Goal: Information Seeking & Learning: Learn about a topic

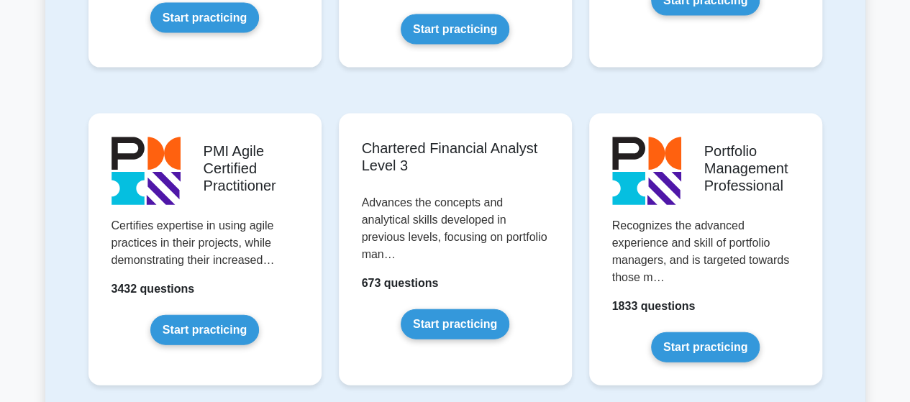
scroll to position [1511, 0]
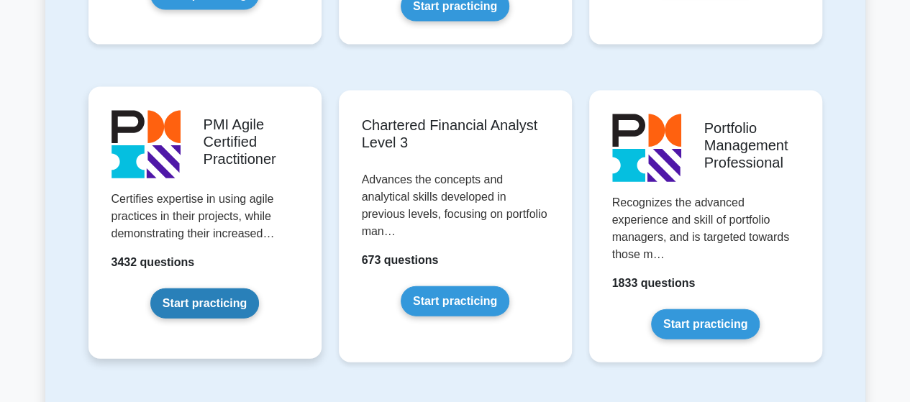
click at [207, 288] on link "Start practicing" at bounding box center [204, 303] width 109 height 30
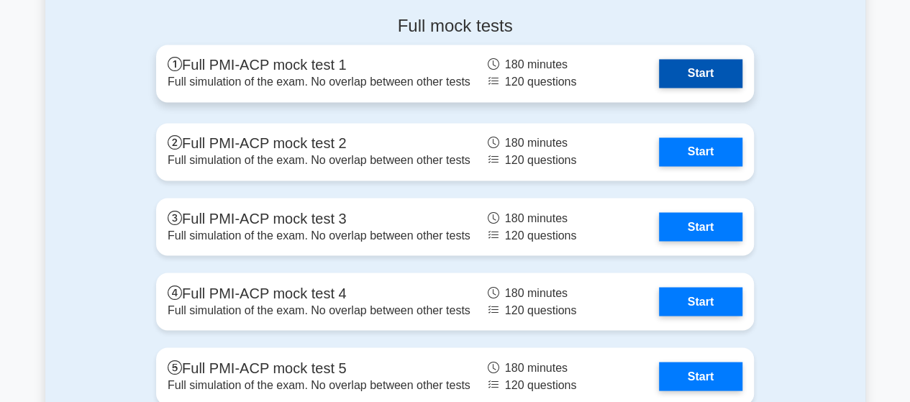
scroll to position [3885, 0]
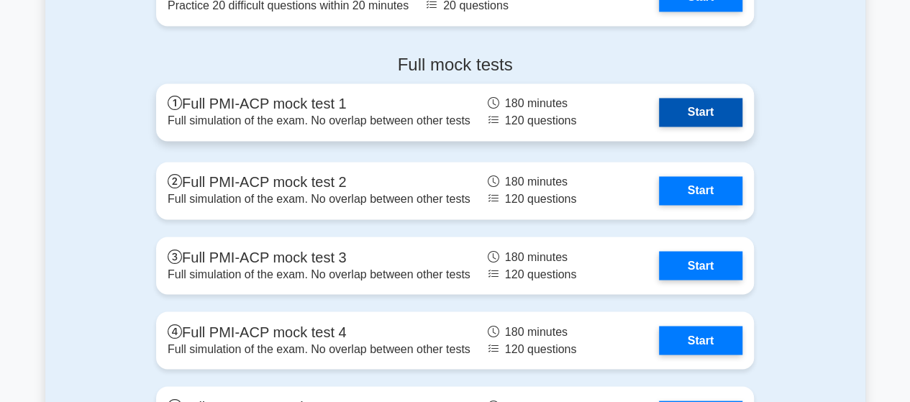
click at [696, 98] on link "Start" at bounding box center [700, 112] width 83 height 29
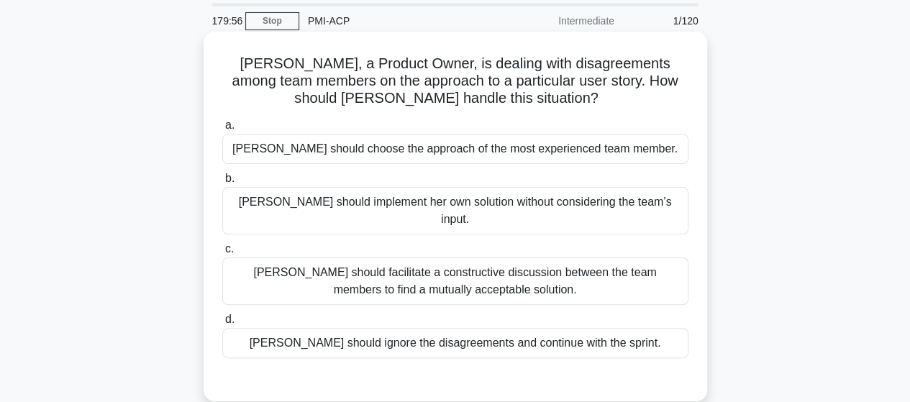
scroll to position [72, 0]
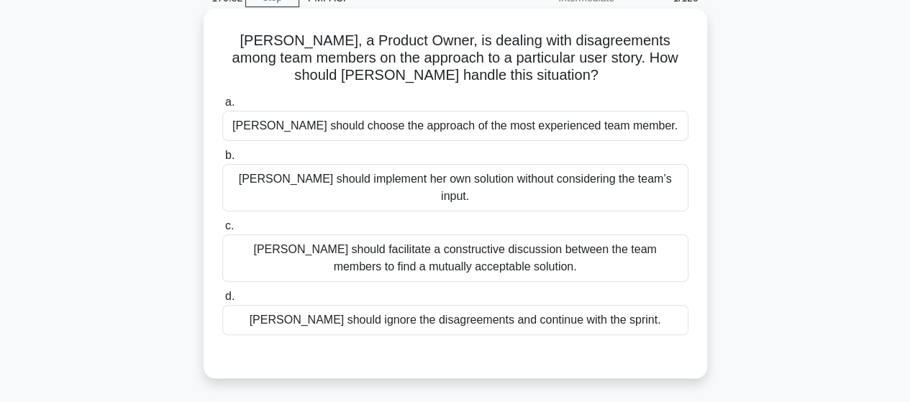
click at [619, 258] on div "[PERSON_NAME] should facilitate a constructive discussion between the team memb…" at bounding box center [455, 258] width 466 height 47
click at [222, 231] on input "c. [PERSON_NAME] should facilitate a constructive discussion between the team m…" at bounding box center [222, 226] width 0 height 9
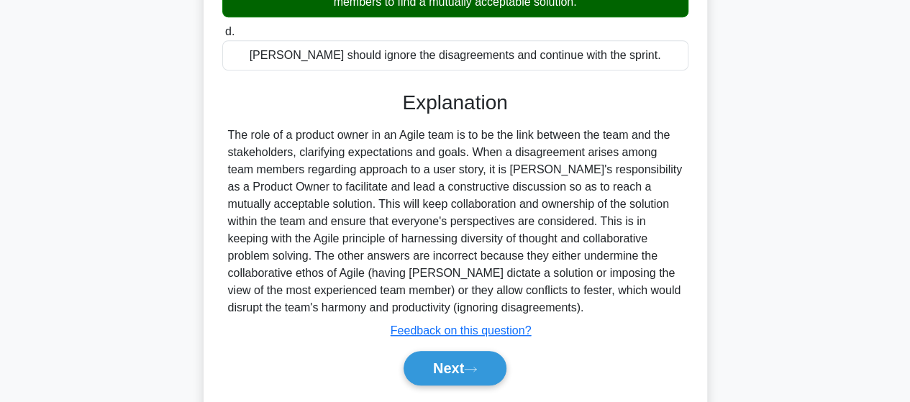
scroll to position [360, 0]
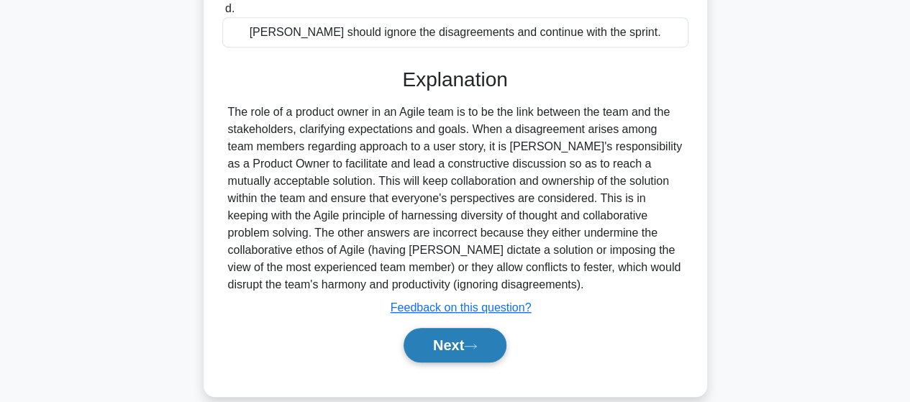
click at [477, 342] on icon at bounding box center [470, 346] width 13 height 8
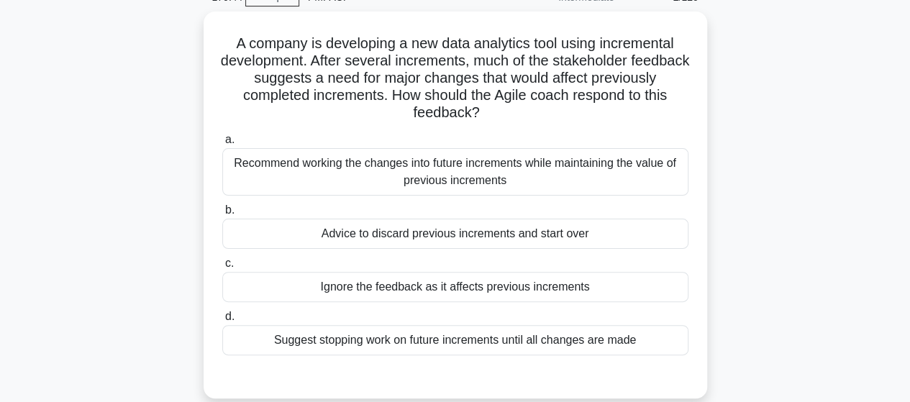
scroll to position [72, 0]
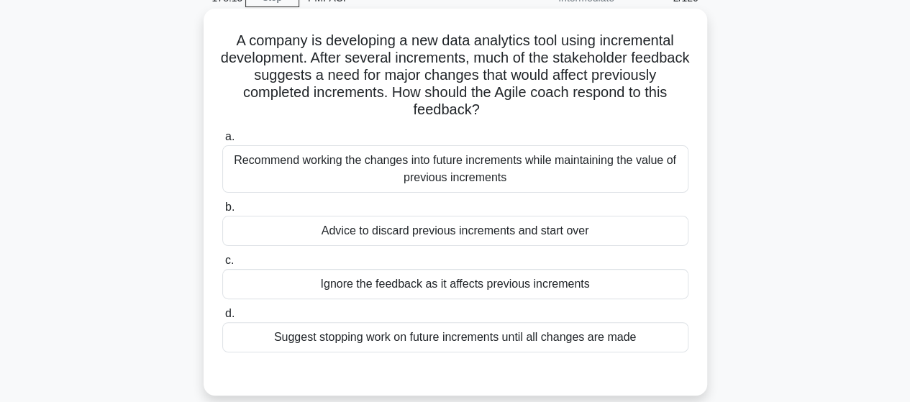
click at [476, 176] on div "Recommend working the changes into future increments while maintaining the valu…" at bounding box center [455, 168] width 466 height 47
click at [222, 142] on input "a. Recommend working the changes into future increments while maintaining the v…" at bounding box center [222, 136] width 0 height 9
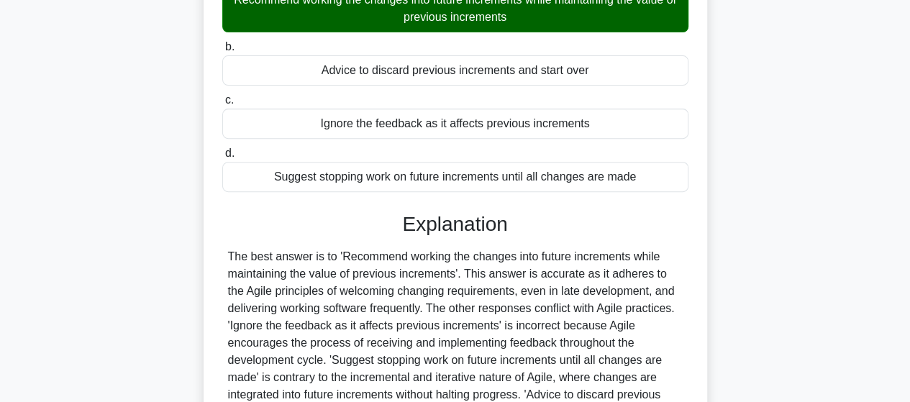
scroll to position [396, 0]
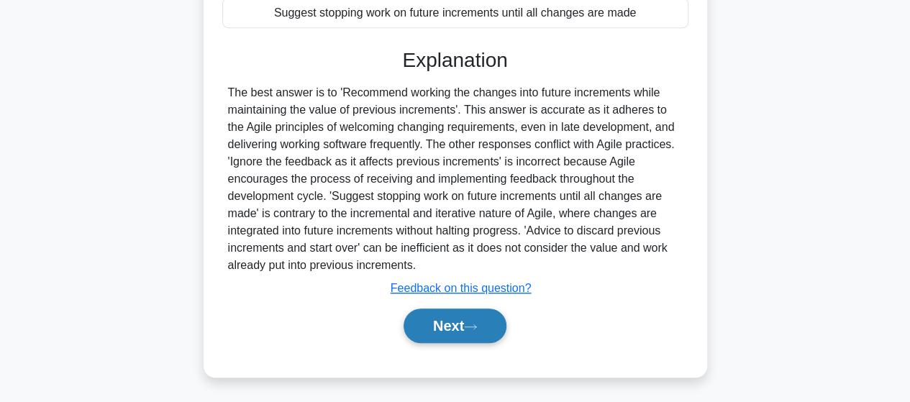
click at [452, 312] on button "Next" at bounding box center [455, 326] width 103 height 35
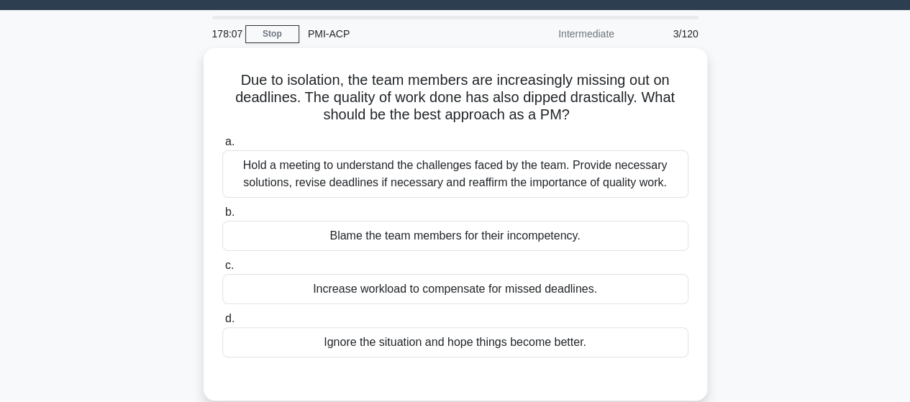
scroll to position [15, 0]
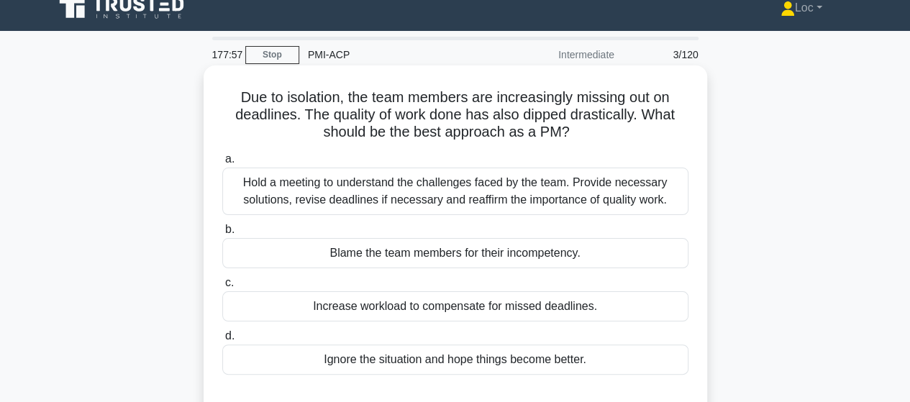
click at [589, 171] on div "Hold a meeting to understand the challenges faced by the team. Provide necessar…" at bounding box center [455, 191] width 466 height 47
click at [222, 164] on input "a. Hold a meeting to understand the challenges faced by the team. Provide neces…" at bounding box center [222, 159] width 0 height 9
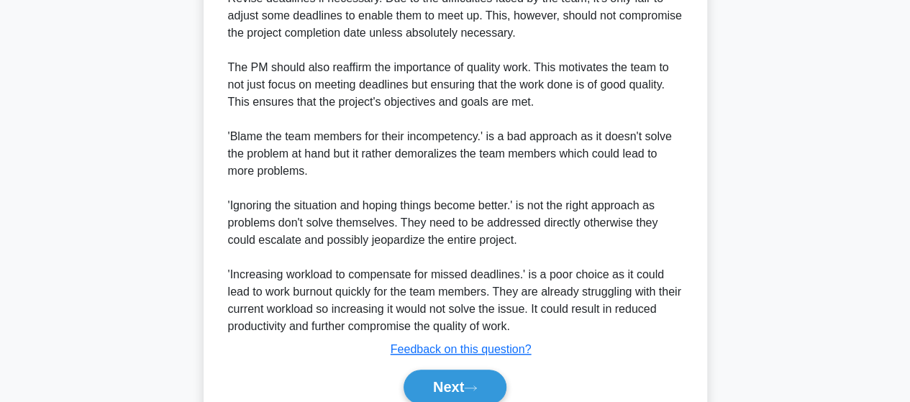
scroll to position [690, 0]
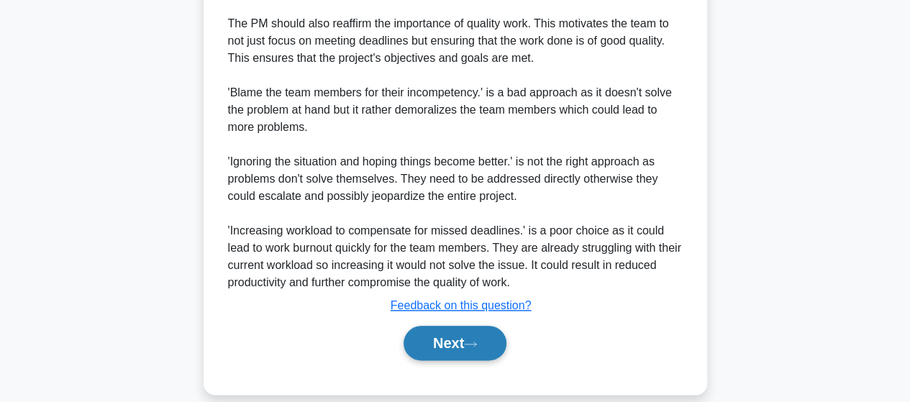
click at [431, 326] on button "Next" at bounding box center [455, 343] width 103 height 35
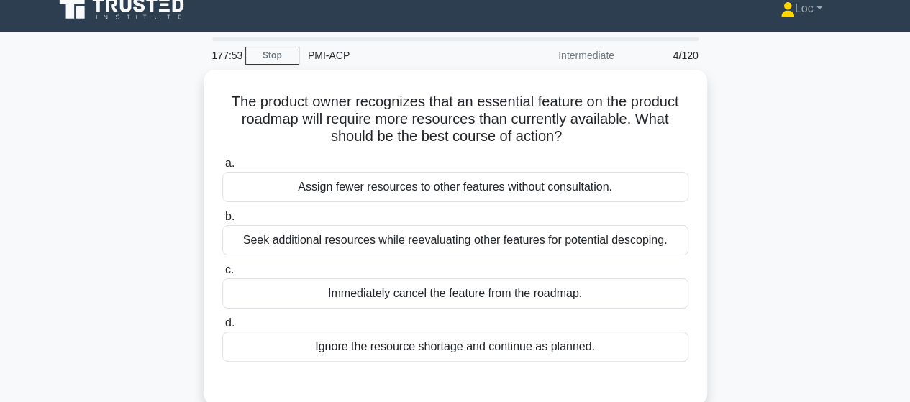
scroll to position [0, 0]
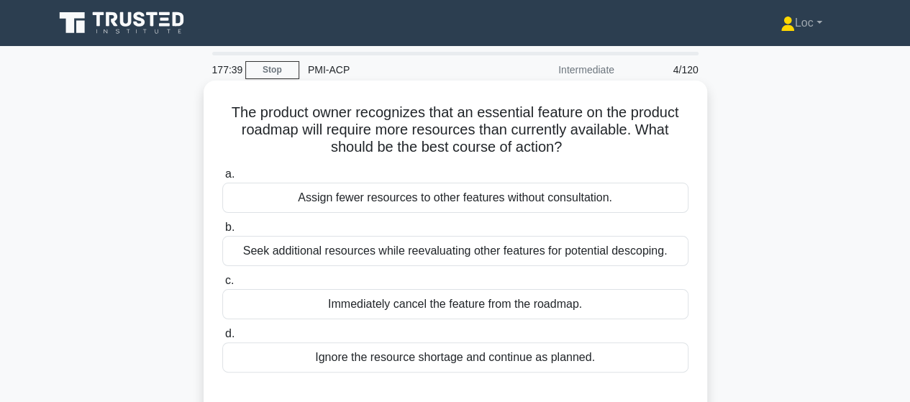
click at [686, 250] on div "Seek additional resources while reevaluating other features for potential desco…" at bounding box center [455, 251] width 466 height 30
click at [222, 232] on input "b. Seek additional resources while reevaluating other features for potential de…" at bounding box center [222, 227] width 0 height 9
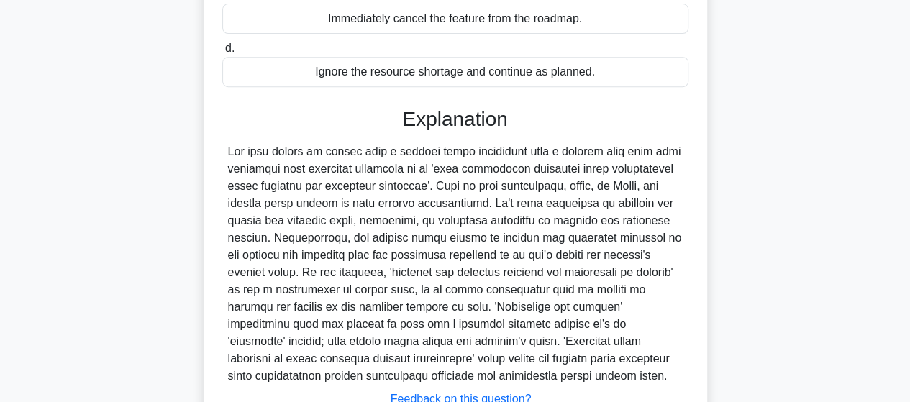
scroll to position [360, 0]
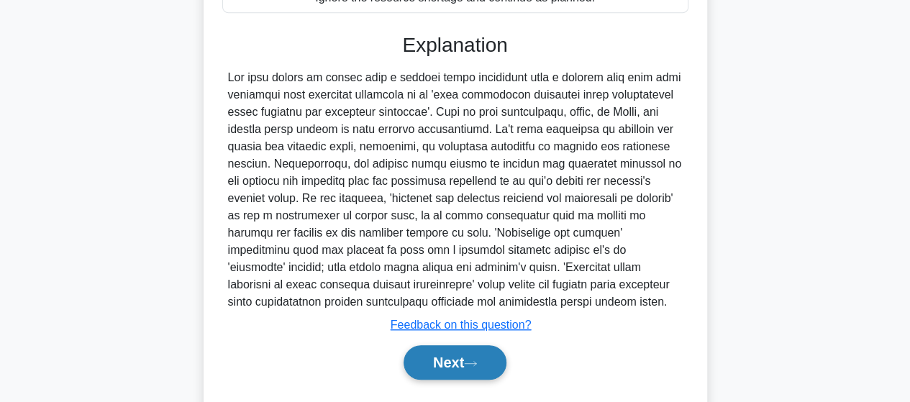
drag, startPoint x: 419, startPoint y: 362, endPoint x: 462, endPoint y: 319, distance: 61.0
click at [419, 362] on button "Next" at bounding box center [455, 362] width 103 height 35
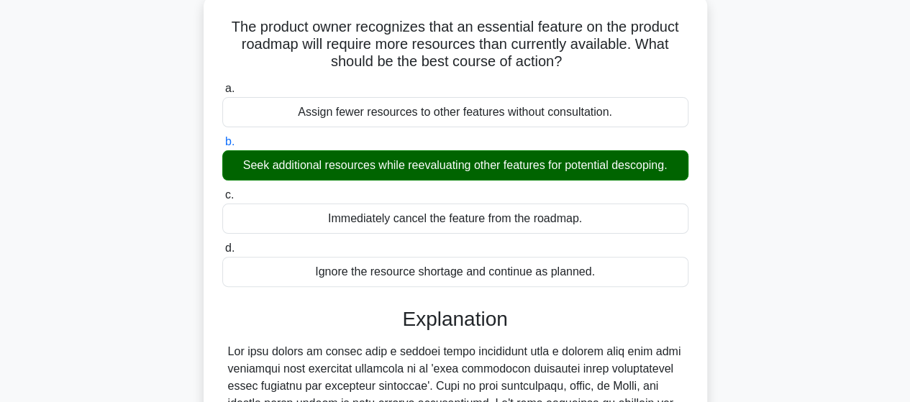
scroll to position [72, 0]
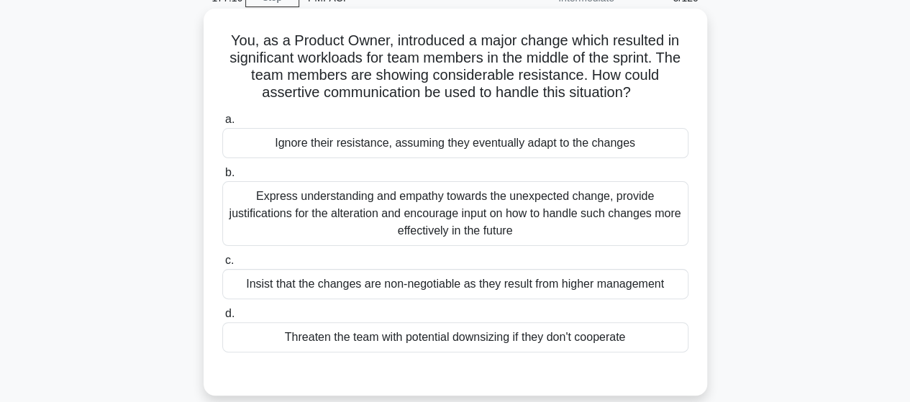
click at [522, 218] on div "Express understanding and empathy towards the unexpected change, provide justif…" at bounding box center [455, 213] width 466 height 65
click at [222, 178] on input "b. Express understanding and empathy towards the unexpected change, provide jus…" at bounding box center [222, 172] width 0 height 9
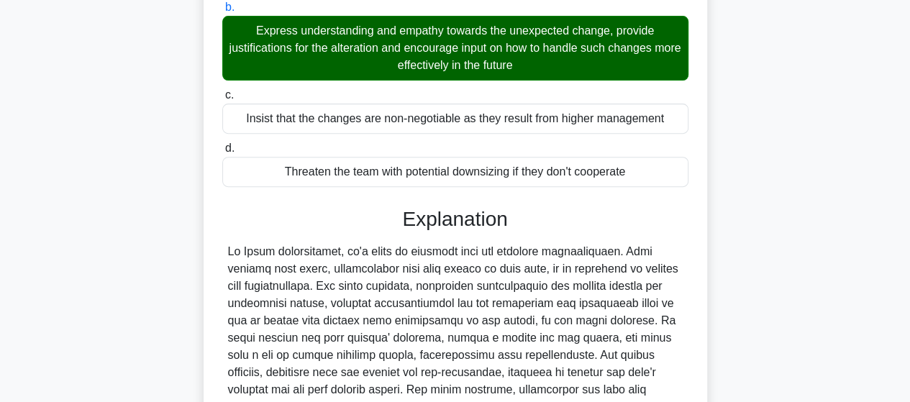
scroll to position [431, 0]
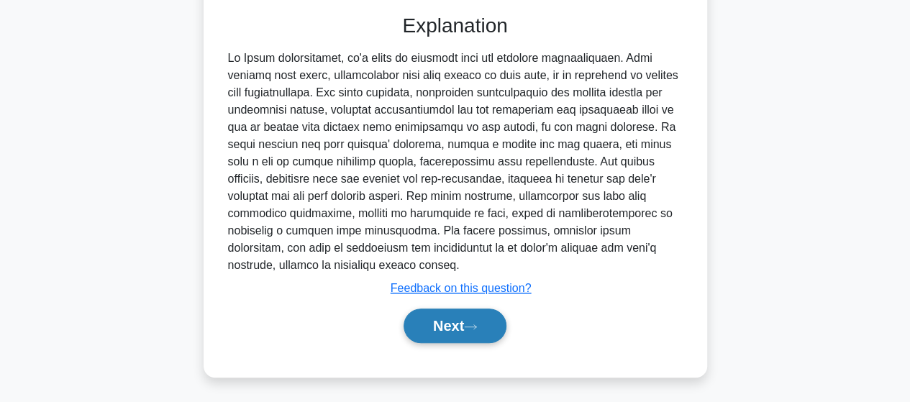
click at [443, 317] on button "Next" at bounding box center [455, 326] width 103 height 35
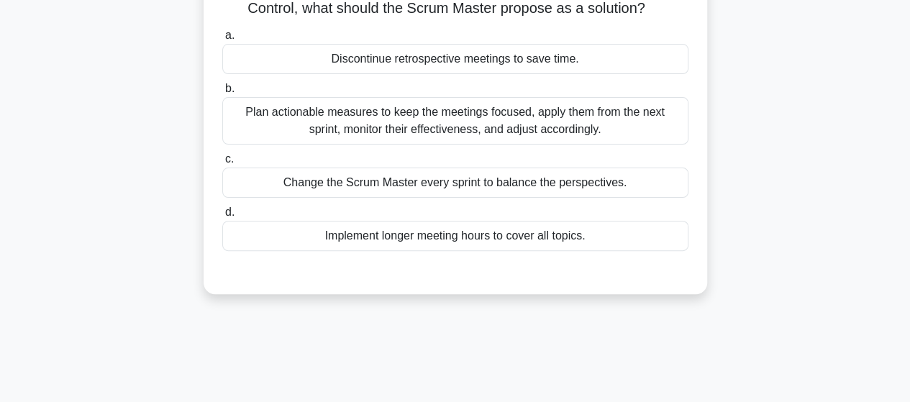
scroll to position [15, 0]
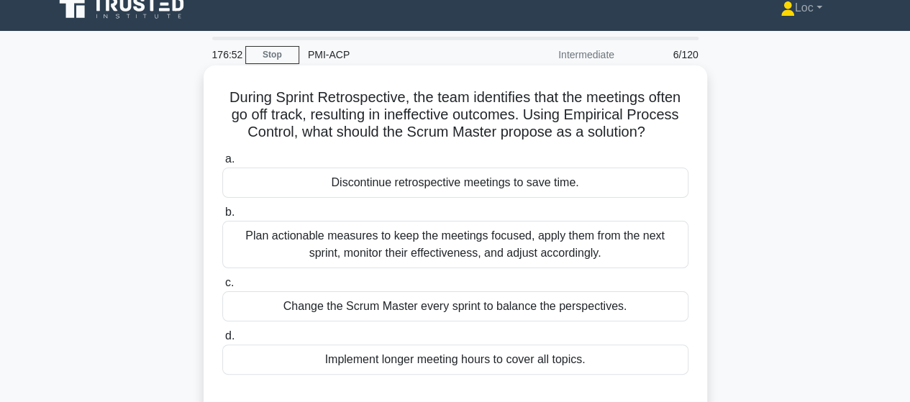
click at [647, 240] on div "Plan actionable measures to keep the meetings focused, apply them from the next…" at bounding box center [455, 244] width 466 height 47
click at [222, 217] on input "b. Plan actionable measures to keep the meetings focused, apply them from the n…" at bounding box center [222, 212] width 0 height 9
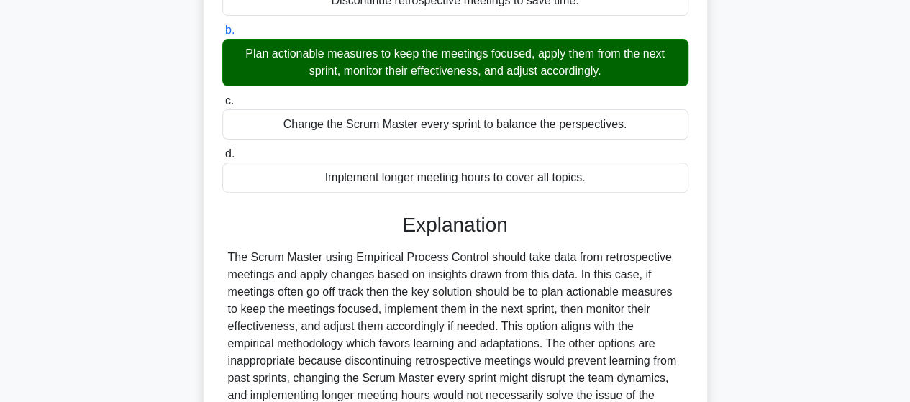
scroll to position [303, 0]
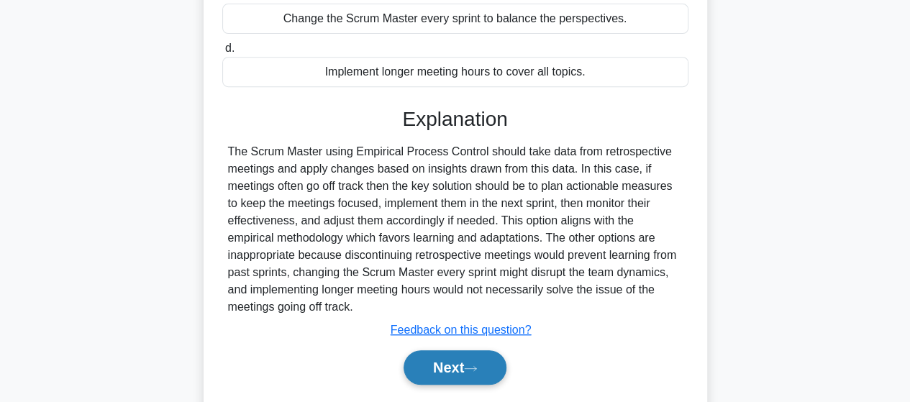
drag, startPoint x: 499, startPoint y: 362, endPoint x: 500, endPoint y: 355, distance: 7.3
click at [499, 363] on button "Next" at bounding box center [455, 367] width 103 height 35
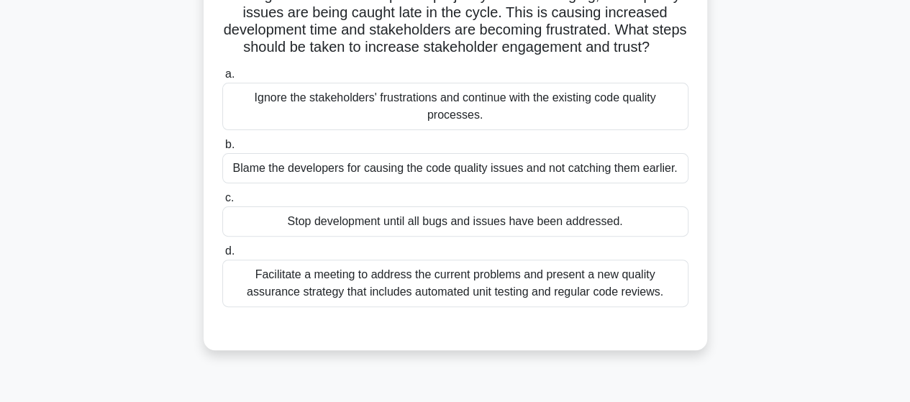
scroll to position [144, 0]
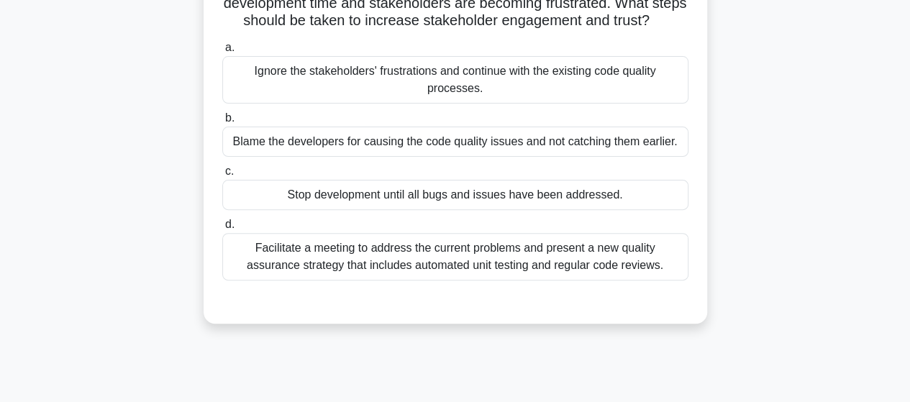
click at [632, 271] on div "Facilitate a meeting to address the current problems and present a new quality …" at bounding box center [455, 256] width 466 height 47
click at [222, 229] on input "d. Facilitate a meeting to address the current problems and present a new quali…" at bounding box center [222, 224] width 0 height 9
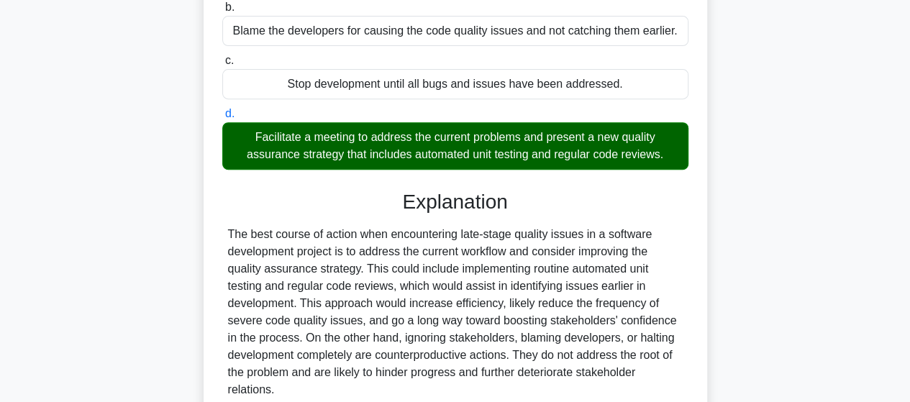
scroll to position [396, 0]
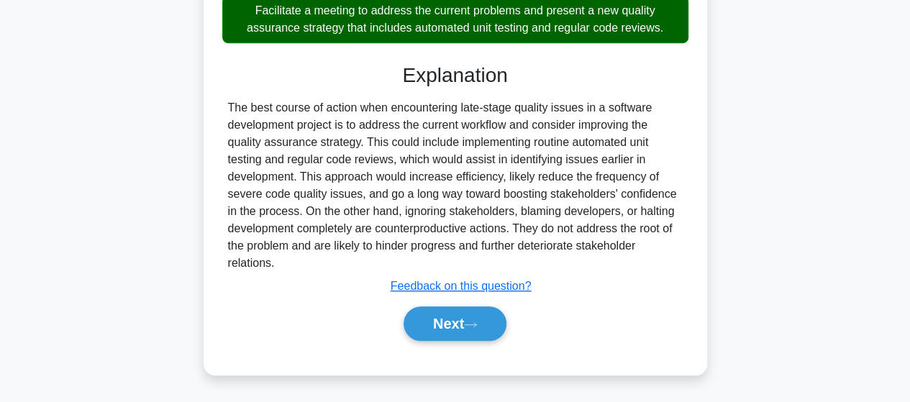
drag, startPoint x: 450, startPoint y: 320, endPoint x: 481, endPoint y: 301, distance: 35.9
click at [450, 321] on button "Next" at bounding box center [455, 323] width 103 height 35
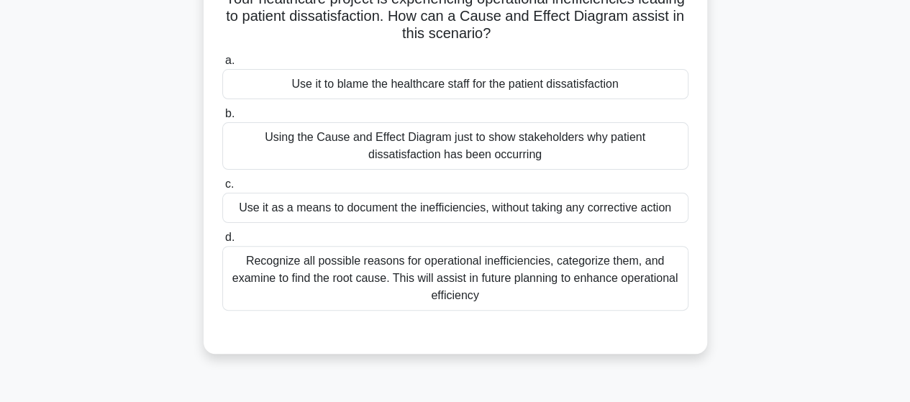
scroll to position [37, 0]
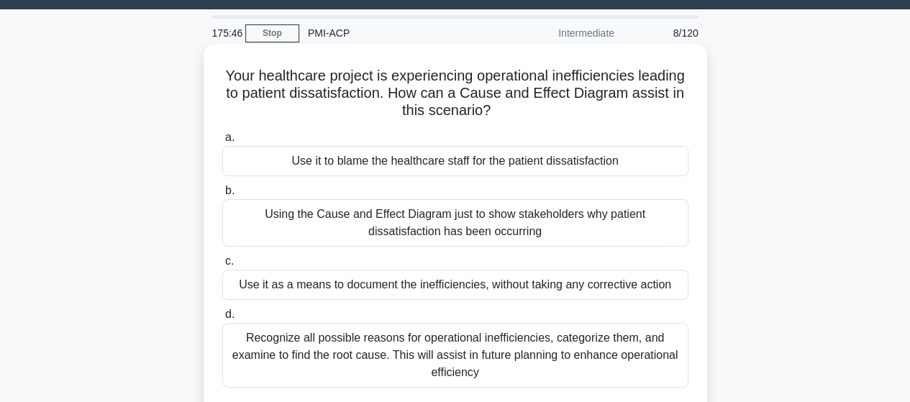
click at [546, 385] on div "Recognize all possible reasons for operational inefficiencies, categorize them,…" at bounding box center [455, 355] width 466 height 65
click at [222, 319] on input "d. Recognize all possible reasons for operational inefficiencies, categorize th…" at bounding box center [222, 314] width 0 height 9
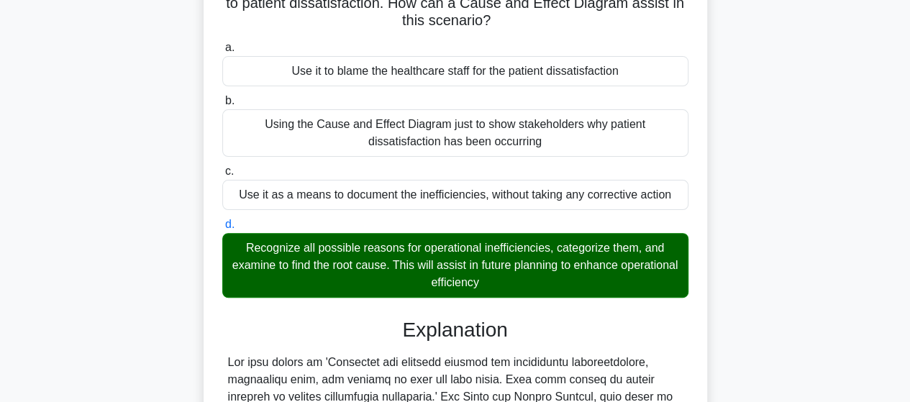
scroll to position [396, 0]
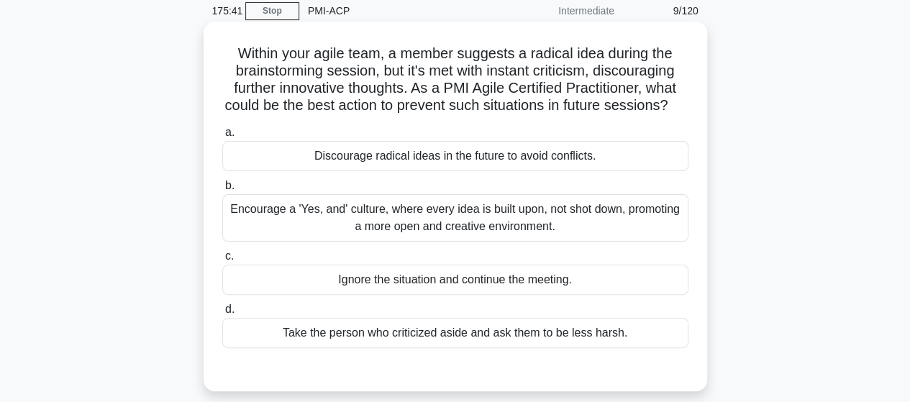
scroll to position [37, 0]
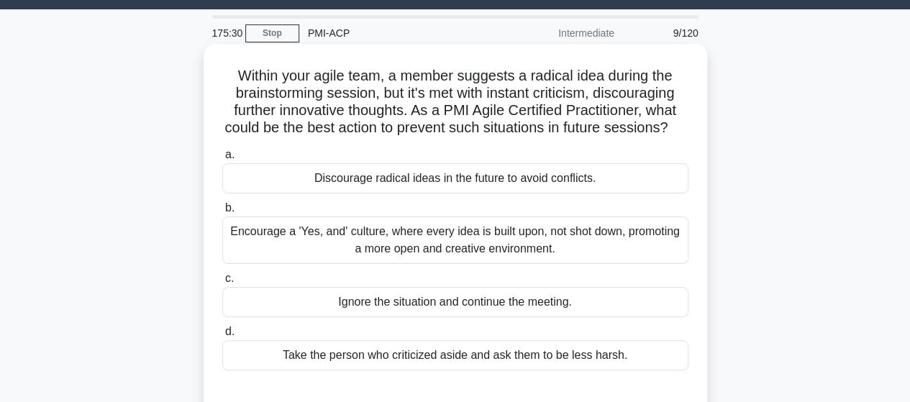
click at [657, 255] on div "Encourage a 'Yes, and' culture, where every idea is built upon, not shot down, …" at bounding box center [455, 240] width 466 height 47
click at [222, 213] on input "b. Encourage a 'Yes, and' culture, where every idea is built upon, not shot dow…" at bounding box center [222, 208] width 0 height 9
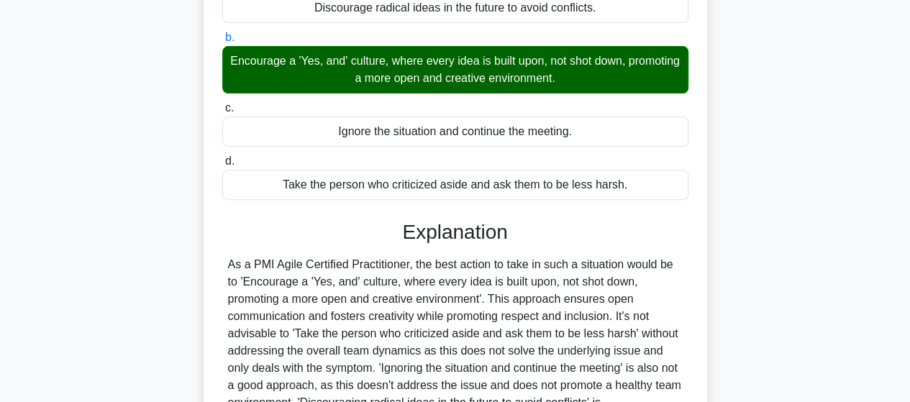
scroll to position [396, 0]
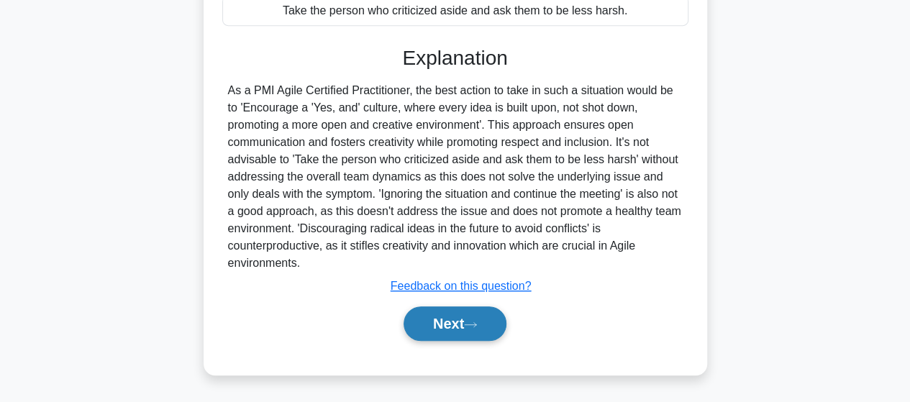
click at [437, 318] on button "Next" at bounding box center [455, 323] width 103 height 35
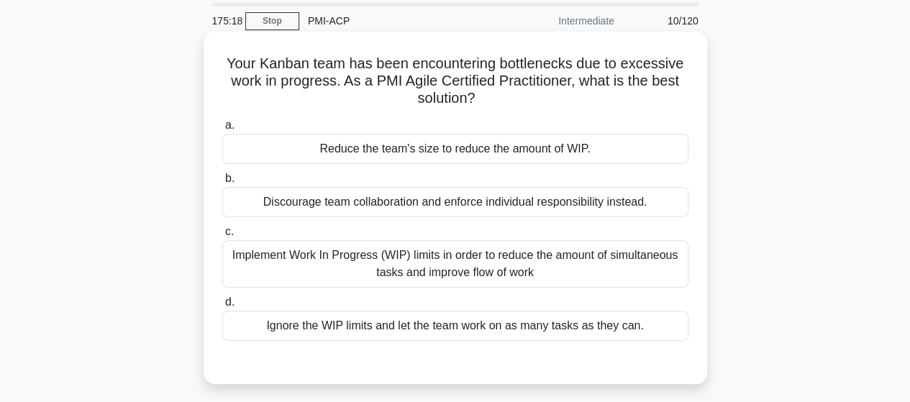
scroll to position [72, 0]
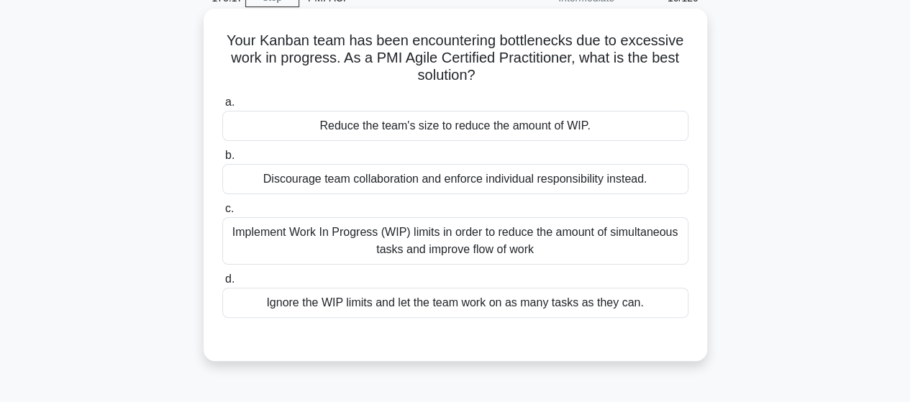
click at [659, 235] on div "Implement Work In Progress (WIP) limits in order to reduce the amount of simult…" at bounding box center [455, 240] width 466 height 47
click at [222, 214] on input "c. Implement Work In Progress (WIP) limits in order to reduce the amount of sim…" at bounding box center [222, 208] width 0 height 9
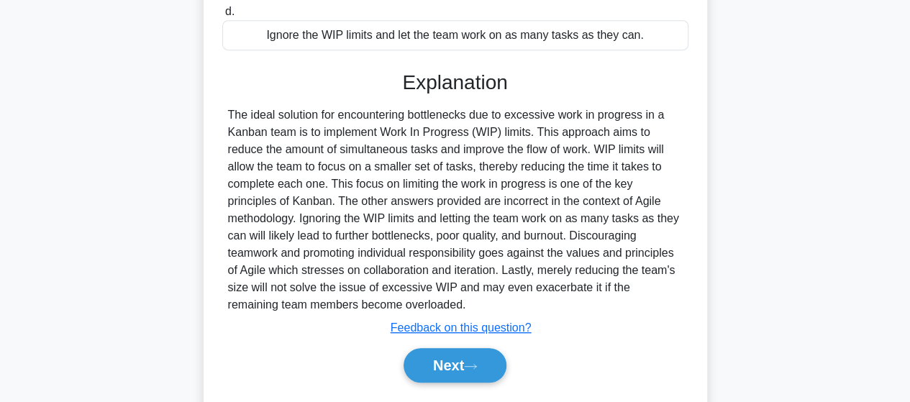
scroll to position [360, 0]
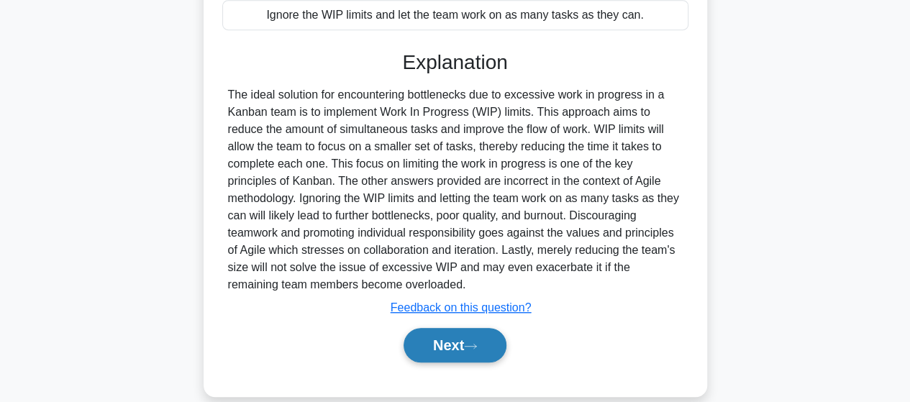
click at [458, 336] on button "Next" at bounding box center [455, 345] width 103 height 35
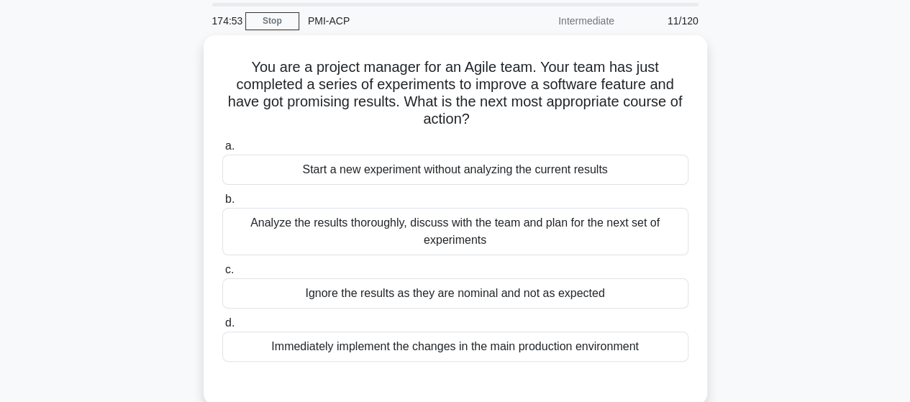
scroll to position [72, 0]
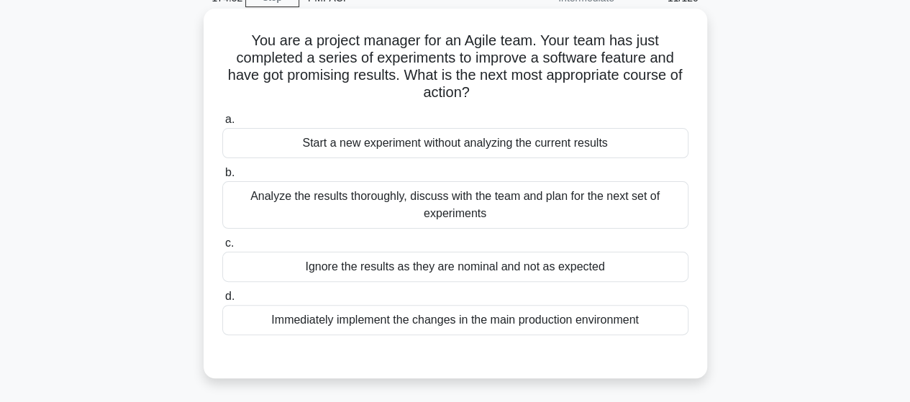
click at [482, 209] on div "Analyze the results thoroughly, discuss with the team and plan for the next set…" at bounding box center [455, 204] width 466 height 47
click at [222, 178] on input "b. Analyze the results thoroughly, discuss with the team and plan for the next …" at bounding box center [222, 172] width 0 height 9
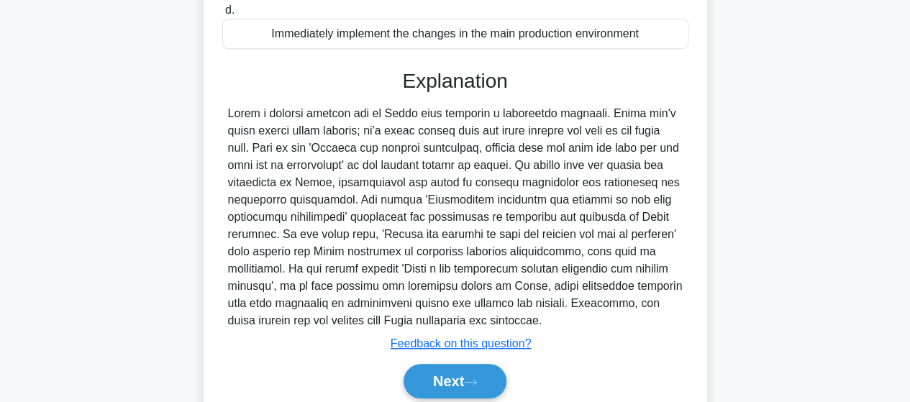
scroll to position [360, 0]
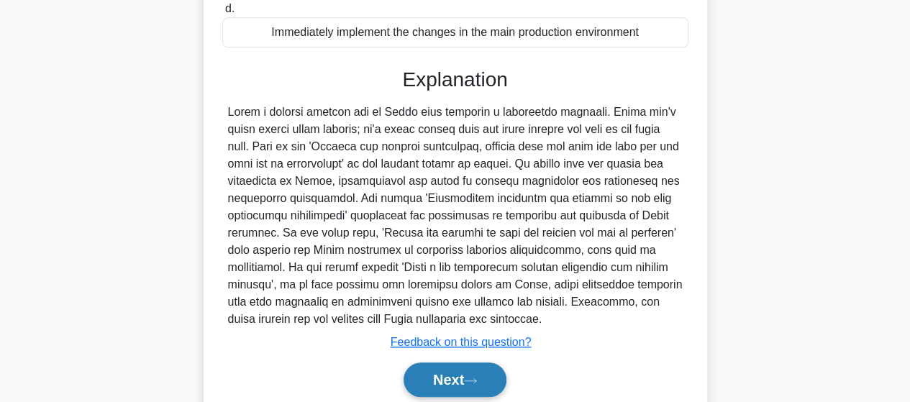
click at [452, 366] on button "Next" at bounding box center [455, 380] width 103 height 35
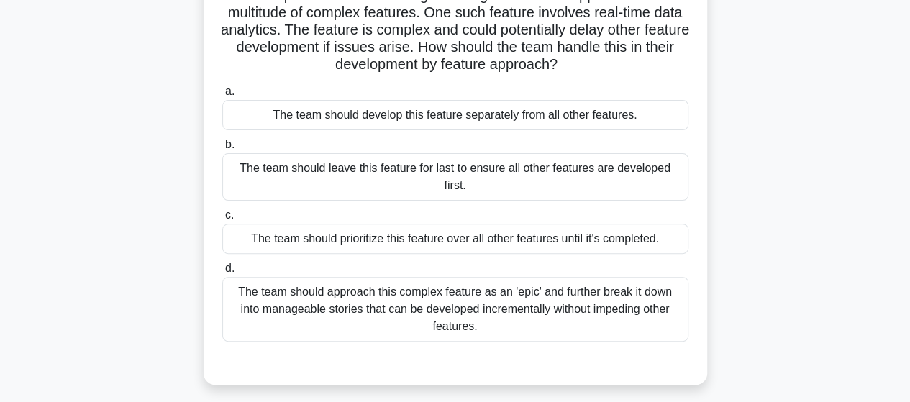
scroll to position [144, 0]
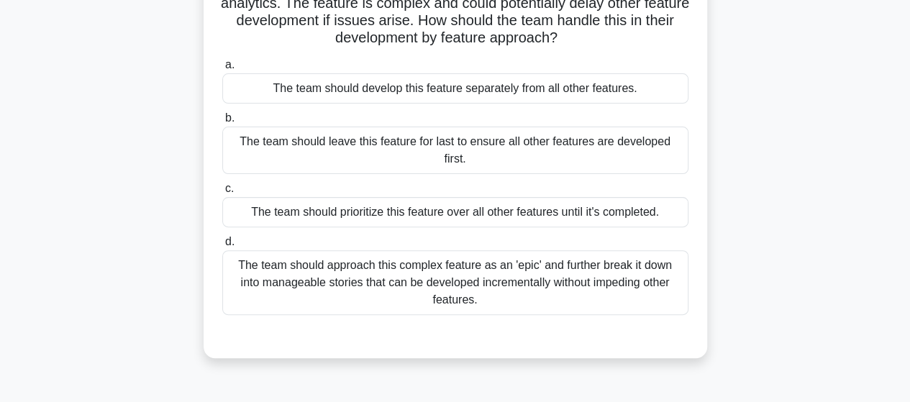
click at [339, 250] on div "The team should approach this complex feature as an 'epic' and further break it…" at bounding box center [455, 282] width 466 height 65
click at [222, 247] on input "d. The team should approach this complex feature as an 'epic' and further break…" at bounding box center [222, 241] width 0 height 9
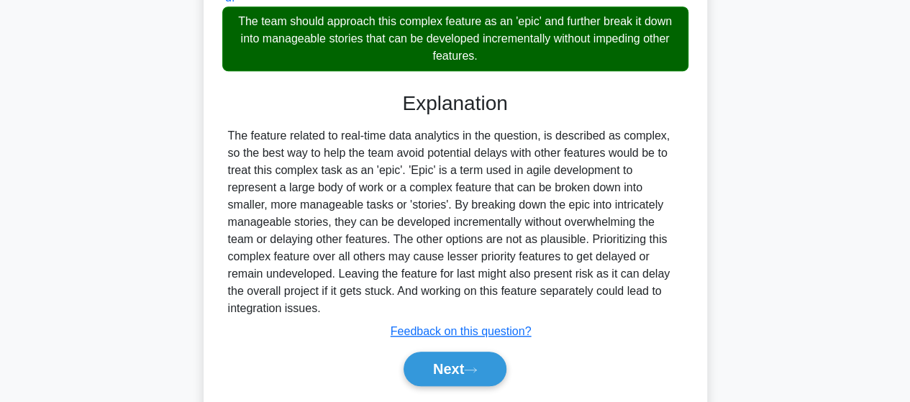
scroll to position [396, 0]
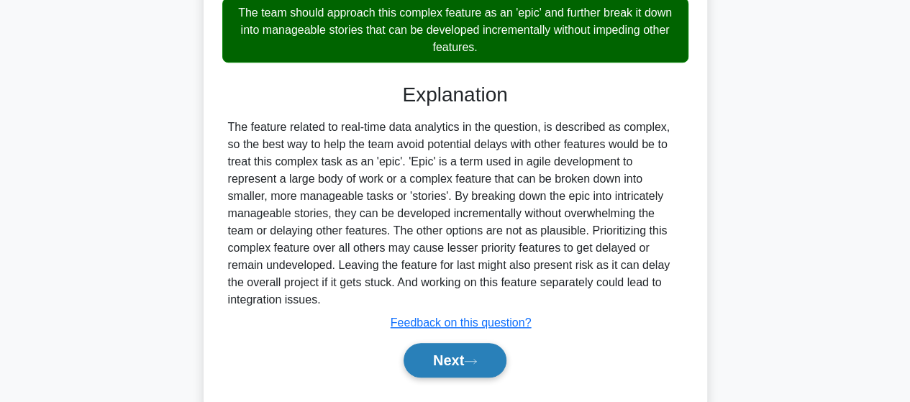
click at [449, 343] on button "Next" at bounding box center [455, 360] width 103 height 35
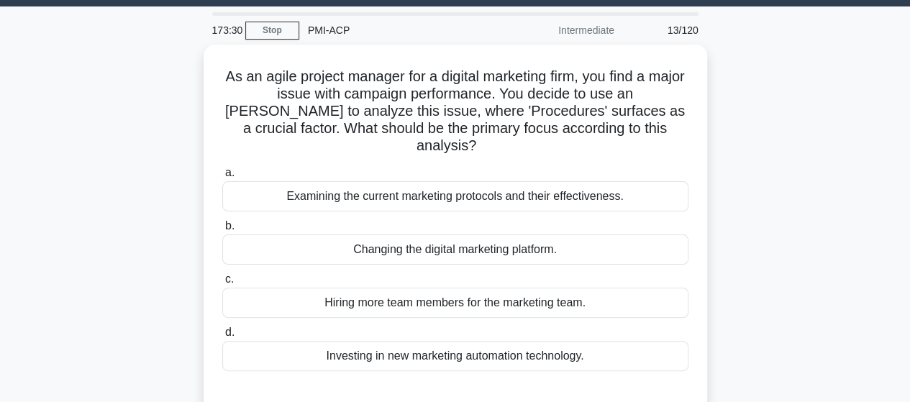
scroll to position [15, 0]
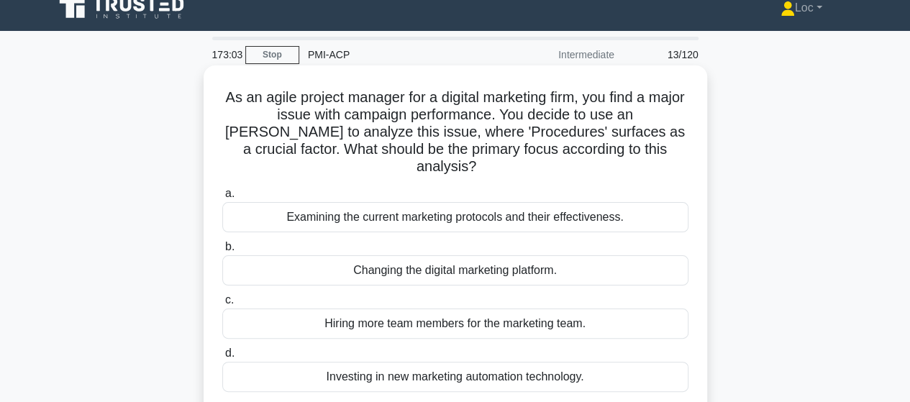
click at [647, 206] on div "Examining the current marketing protocols and their effectiveness." at bounding box center [455, 217] width 466 height 30
click at [222, 199] on input "a. Examining the current marketing protocols and their effectiveness." at bounding box center [222, 193] width 0 height 9
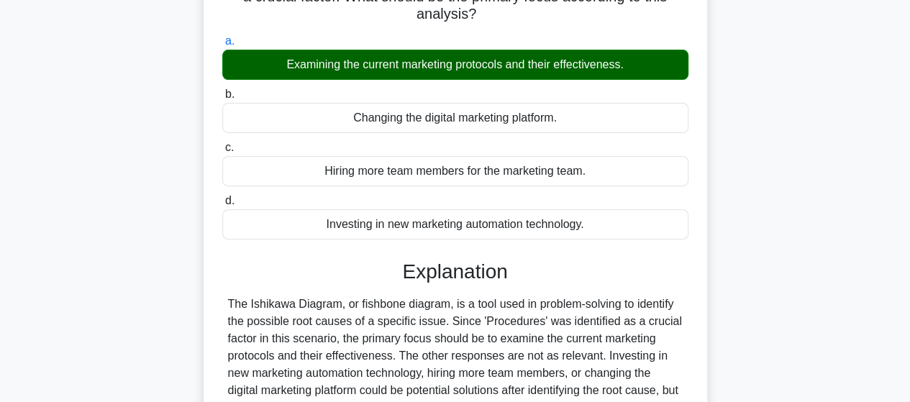
scroll to position [375, 0]
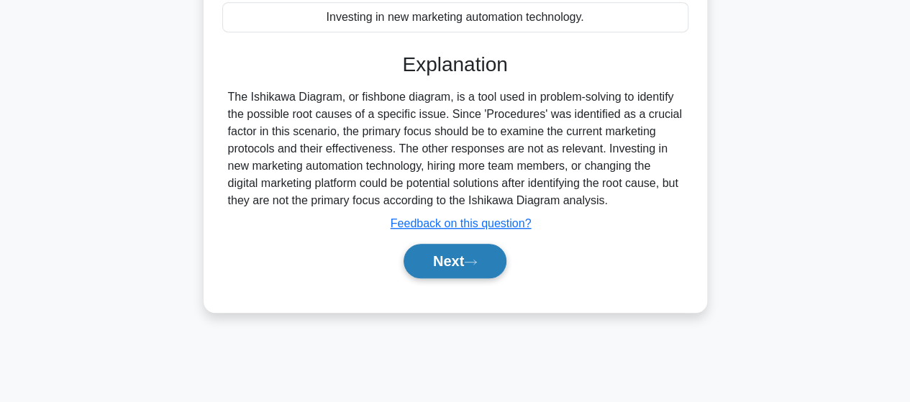
click at [448, 250] on button "Next" at bounding box center [455, 261] width 103 height 35
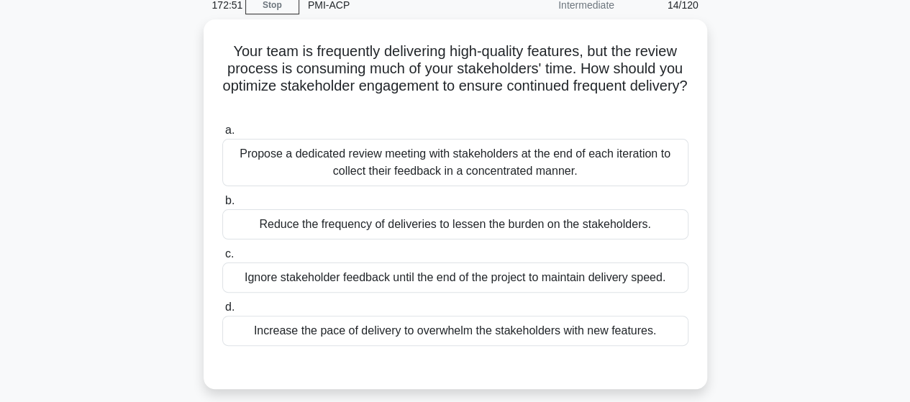
scroll to position [87, 0]
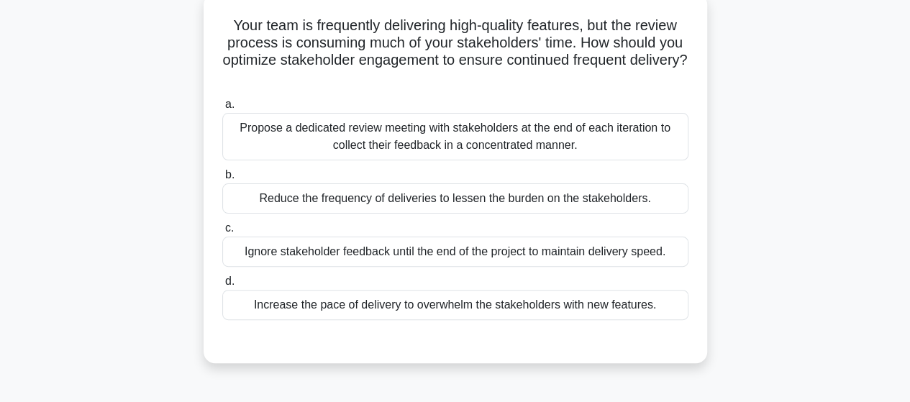
click at [670, 137] on div "Propose a dedicated review meeting with stakeholders at the end of each iterati…" at bounding box center [455, 136] width 466 height 47
click at [222, 109] on input "a. Propose a dedicated review meeting with stakeholders at the end of each iter…" at bounding box center [222, 104] width 0 height 9
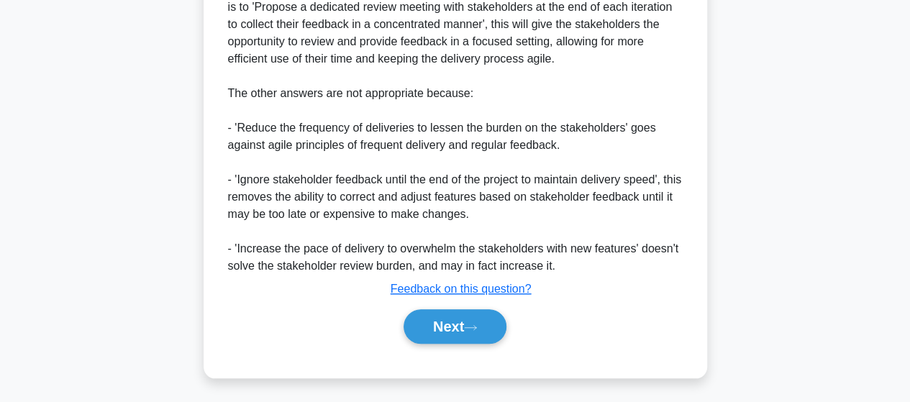
scroll to position [517, 0]
click at [495, 337] on button "Next" at bounding box center [455, 326] width 103 height 35
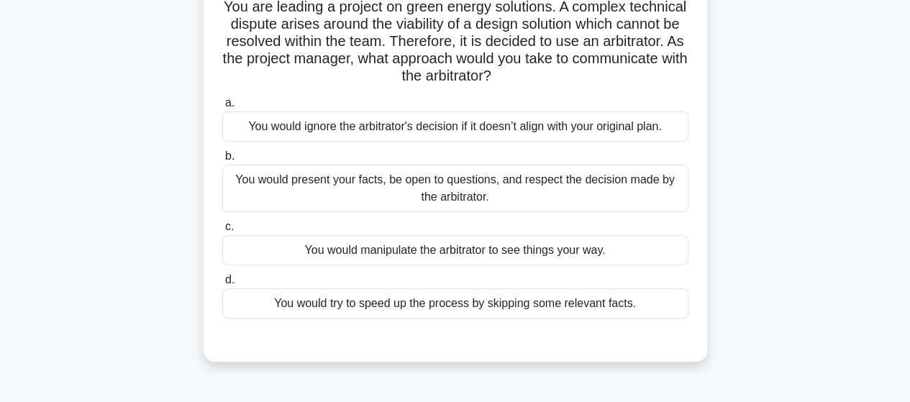
scroll to position [87, 0]
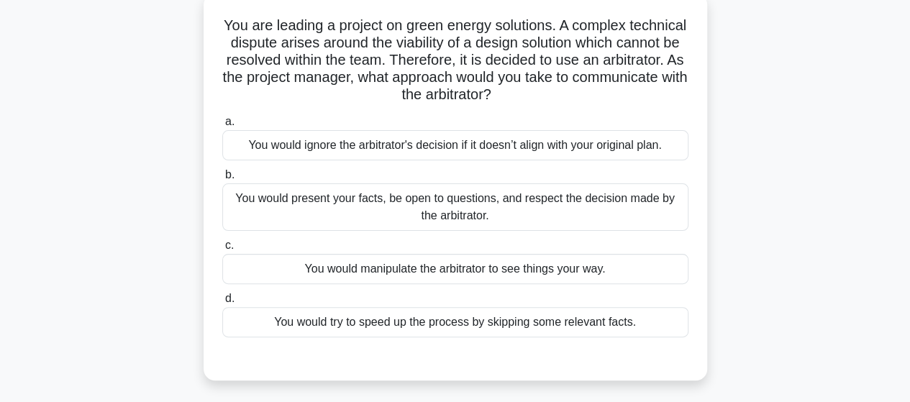
drag, startPoint x: 650, startPoint y: 209, endPoint x: 650, endPoint y: 219, distance: 10.8
click at [650, 219] on div "You would present your facts, be open to questions, and respect the decision ma…" at bounding box center [455, 206] width 466 height 47
click at [222, 180] on input "b. You would present your facts, be open to questions, and respect the decision…" at bounding box center [222, 174] width 0 height 9
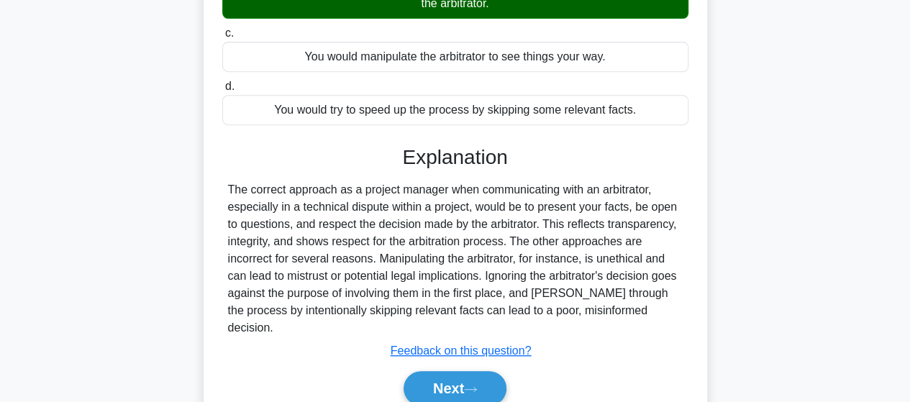
scroll to position [375, 0]
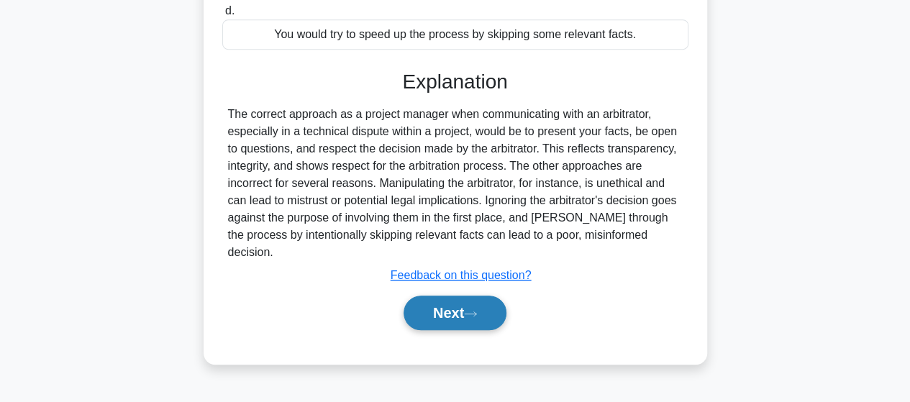
click at [463, 296] on button "Next" at bounding box center [455, 313] width 103 height 35
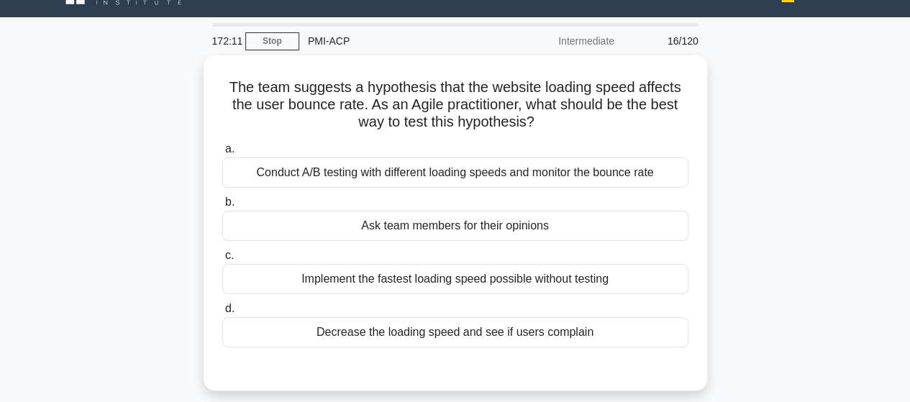
scroll to position [15, 0]
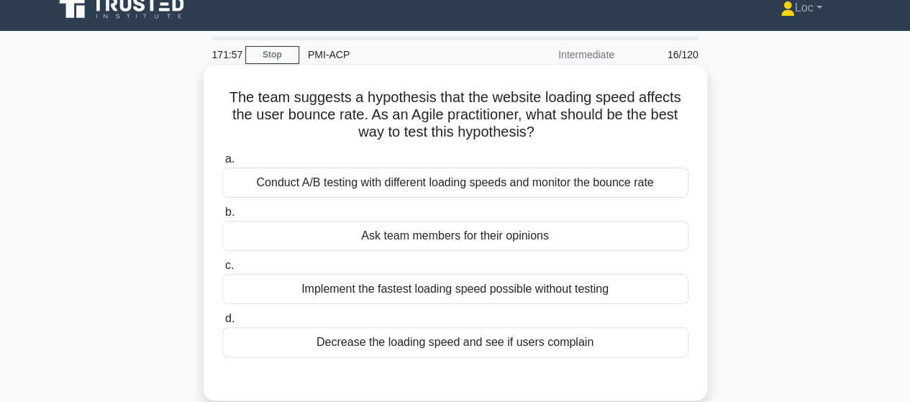
click at [666, 186] on div "Conduct A/B testing with different loading speeds and monitor the bounce rate" at bounding box center [455, 183] width 466 height 30
click at [222, 164] on input "a. Conduct A/B testing with different loading speeds and monitor the bounce rate" at bounding box center [222, 159] width 0 height 9
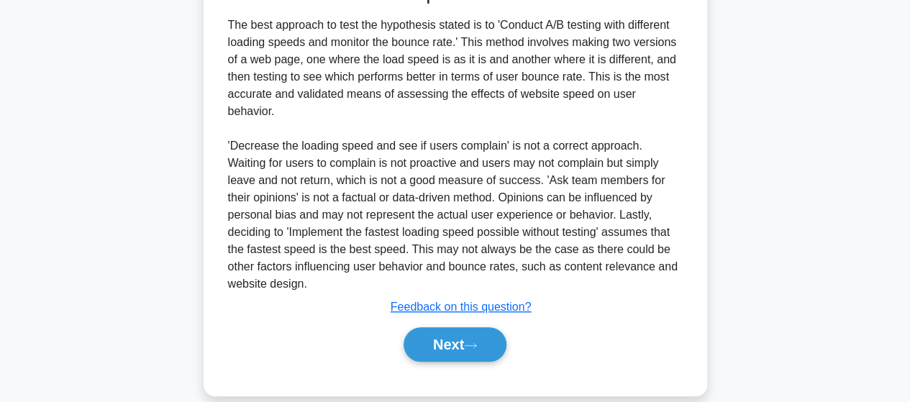
scroll to position [414, 0]
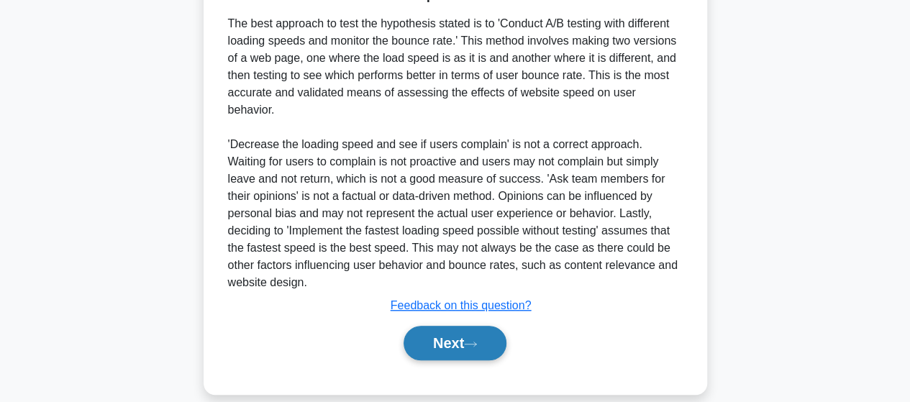
click at [417, 326] on button "Next" at bounding box center [455, 343] width 103 height 35
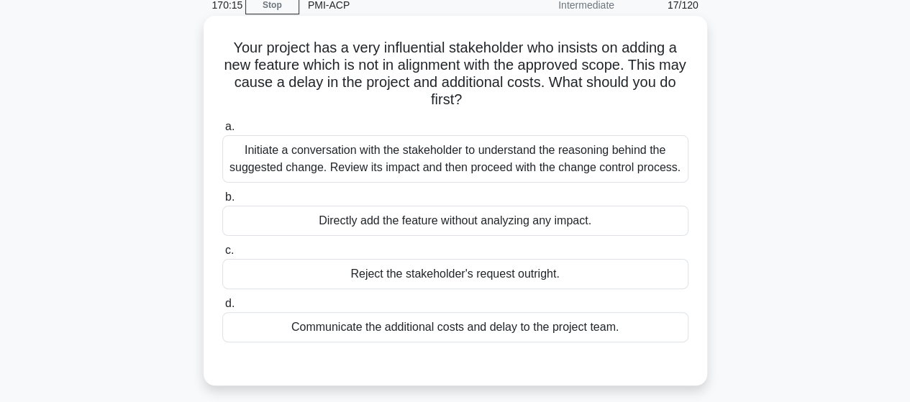
scroll to position [87, 0]
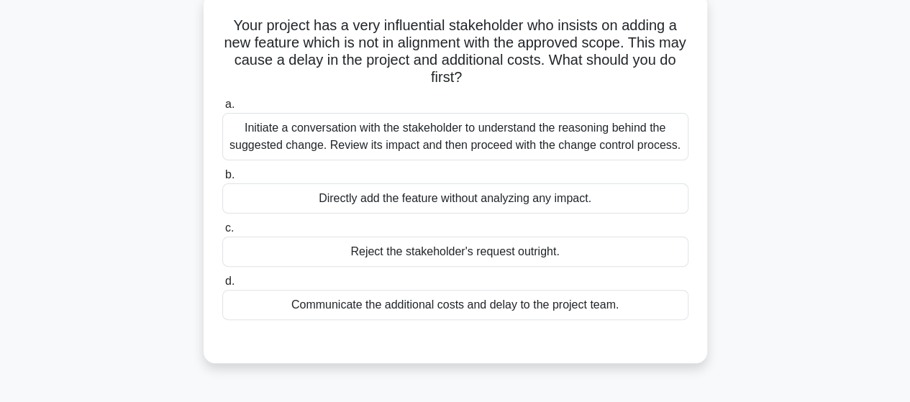
click at [558, 134] on div "Initiate a conversation with the stakeholder to understand the reasoning behind…" at bounding box center [455, 136] width 466 height 47
click at [222, 109] on input "a. Initiate a conversation with the stakeholder to understand the reasoning beh…" at bounding box center [222, 104] width 0 height 9
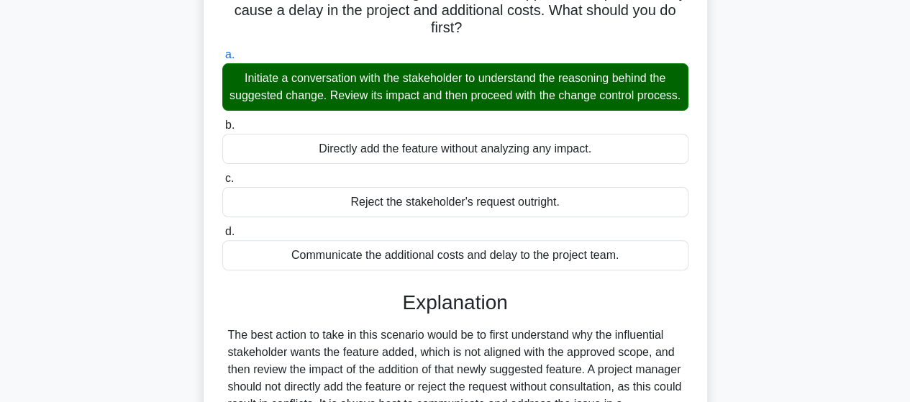
scroll to position [375, 0]
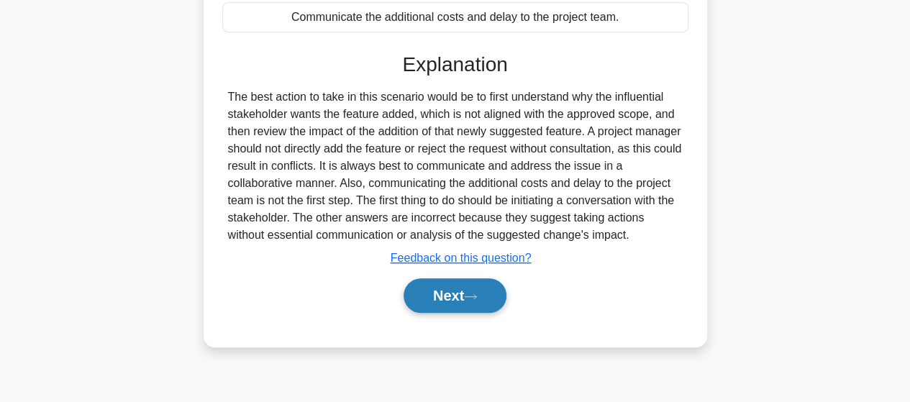
click at [455, 313] on button "Next" at bounding box center [455, 295] width 103 height 35
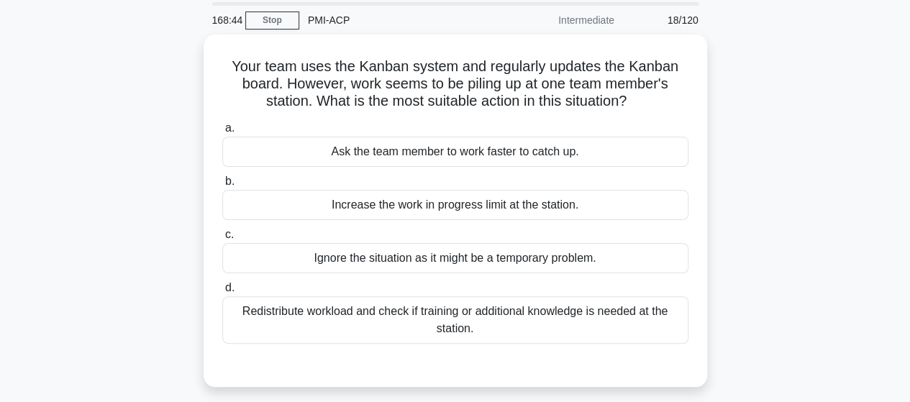
scroll to position [72, 0]
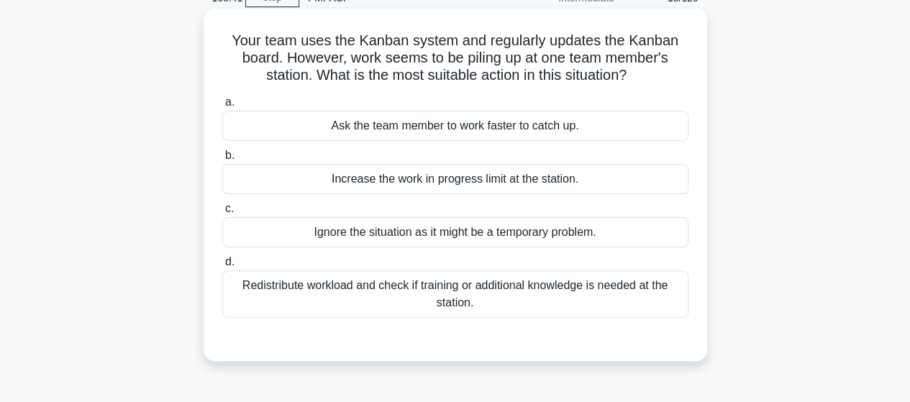
click at [517, 286] on div "Redistribute workload and check if training or additional knowledge is needed a…" at bounding box center [455, 293] width 466 height 47
click at [222, 267] on input "d. Redistribute workload and check if training or additional knowledge is neede…" at bounding box center [222, 262] width 0 height 9
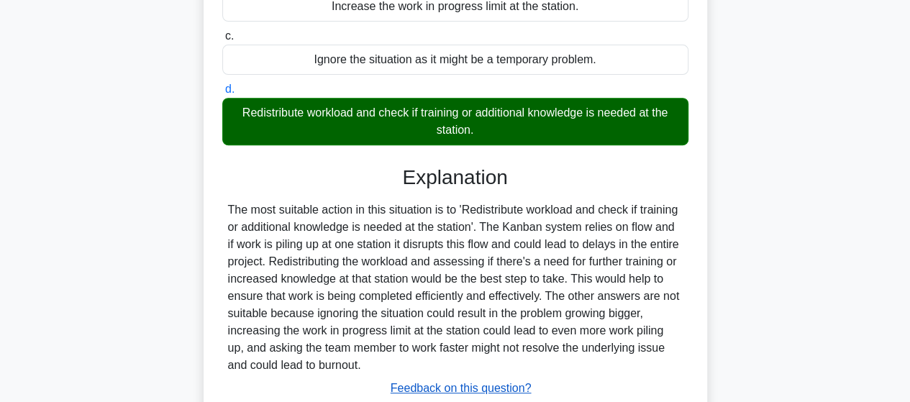
scroll to position [375, 0]
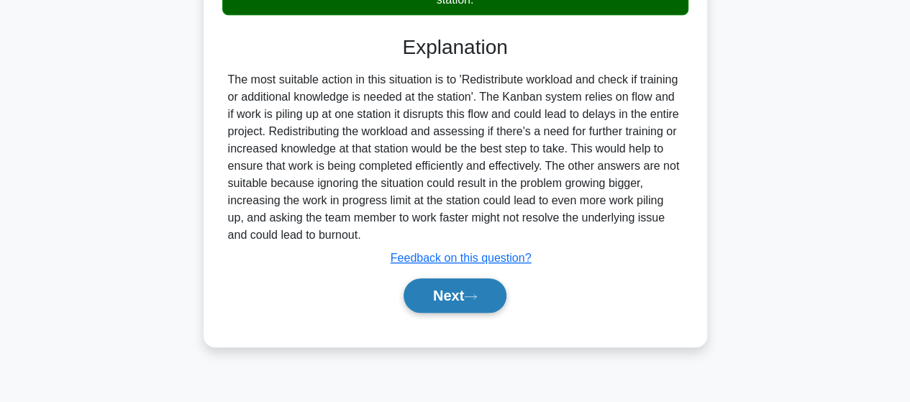
click at [409, 294] on button "Next" at bounding box center [455, 295] width 103 height 35
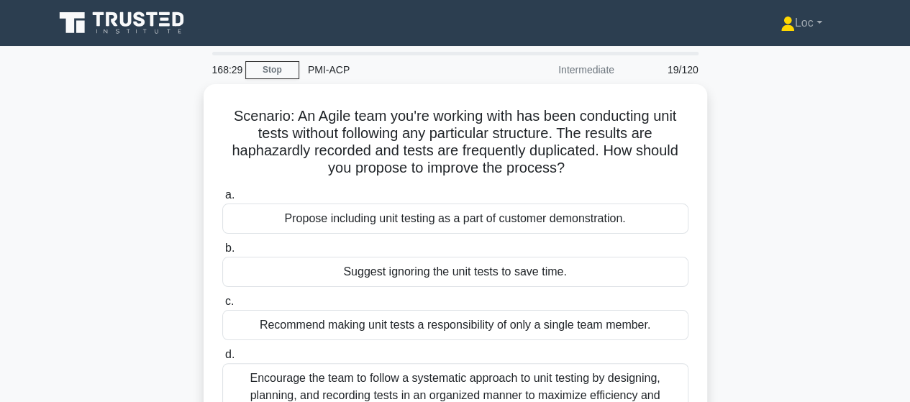
scroll to position [72, 0]
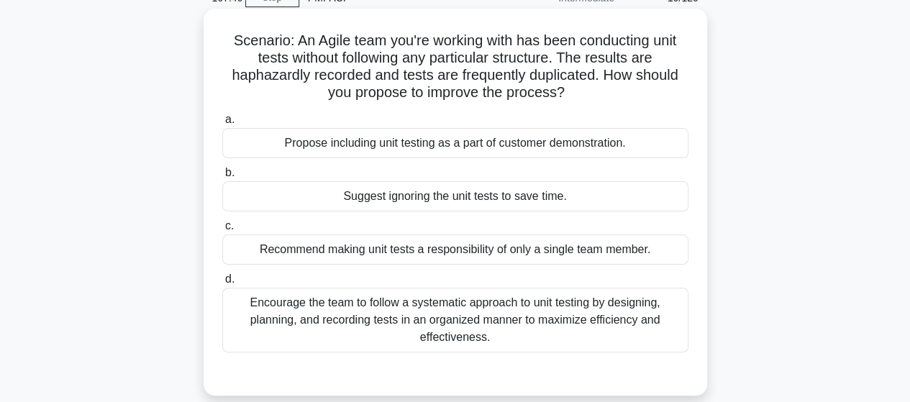
click at [640, 303] on div "Encourage the team to follow a systematic approach to unit testing by designing…" at bounding box center [455, 320] width 466 height 65
click at [222, 284] on input "d. Encourage the team to follow a systematic approach to unit testing by design…" at bounding box center [222, 279] width 0 height 9
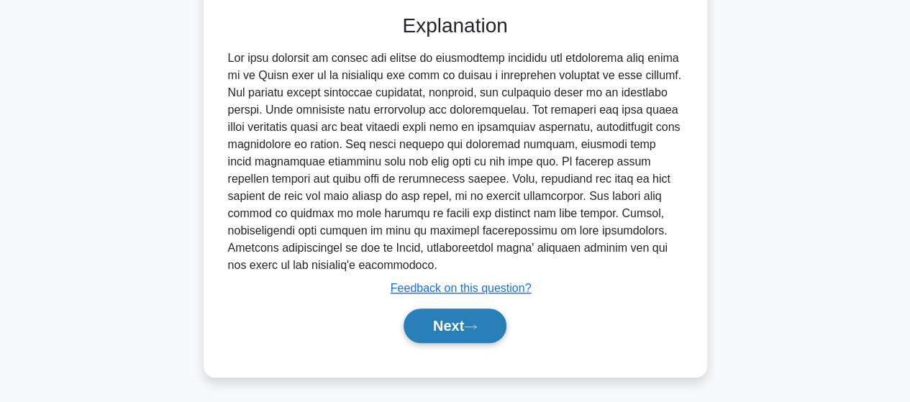
click at [458, 328] on button "Next" at bounding box center [455, 326] width 103 height 35
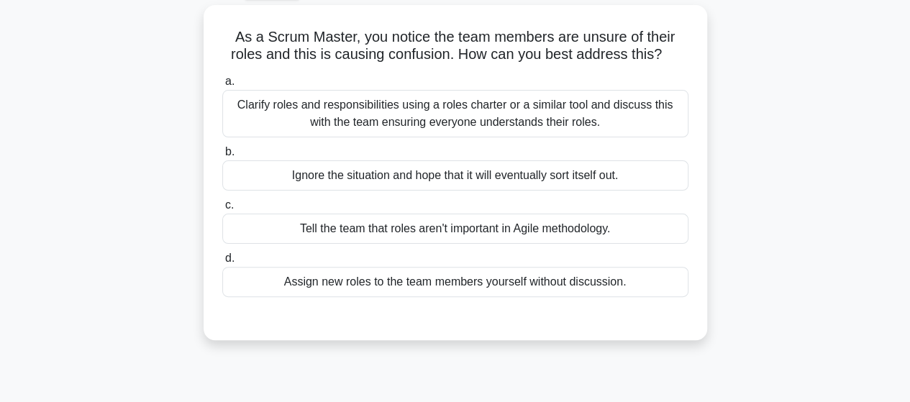
scroll to position [0, 0]
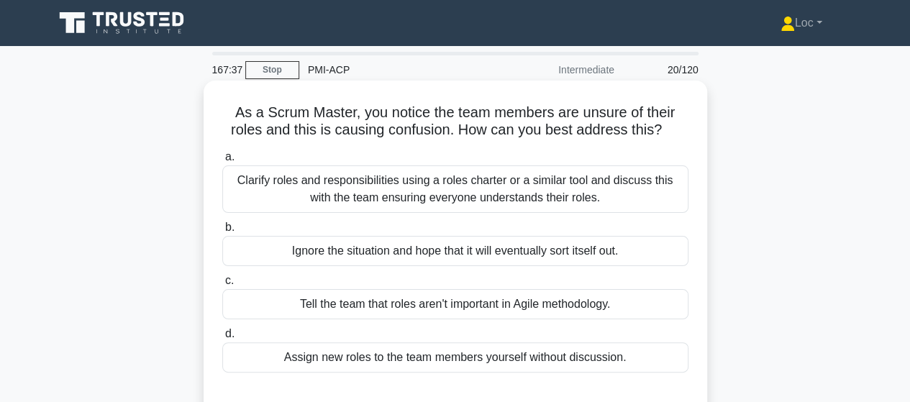
click at [643, 173] on div "Clarify roles and responsibilities using a roles charter or a similar tool and …" at bounding box center [455, 188] width 466 height 47
click at [222, 162] on input "a. Clarify roles and responsibilities using a roles charter or a similar tool a…" at bounding box center [222, 157] width 0 height 9
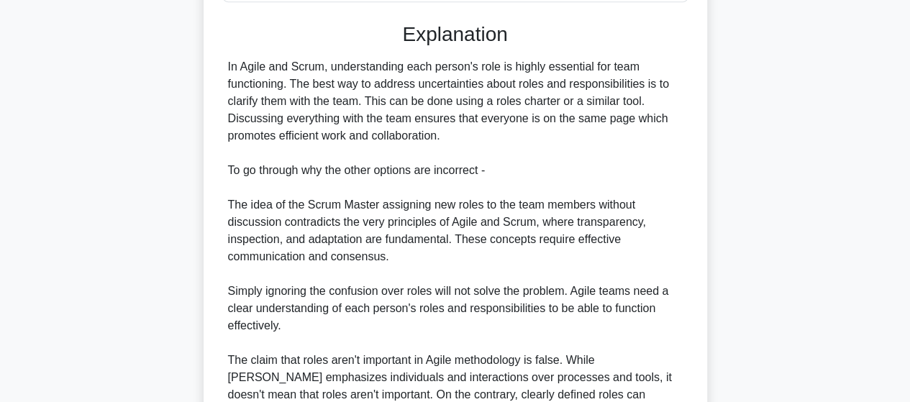
scroll to position [517, 0]
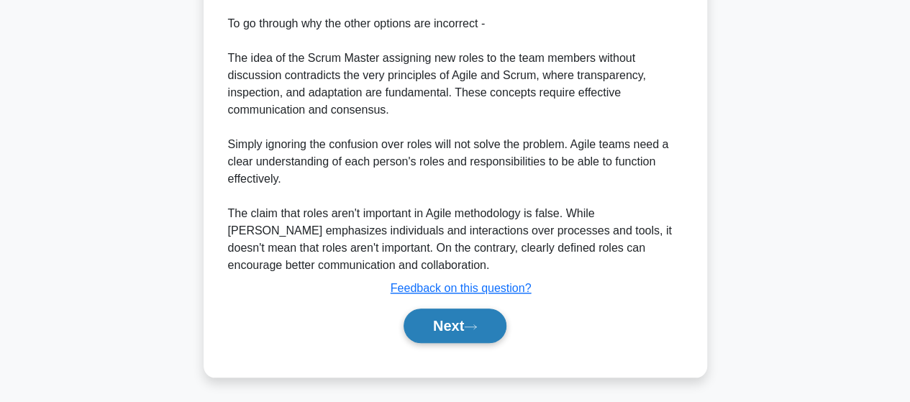
click at [450, 320] on button "Next" at bounding box center [455, 326] width 103 height 35
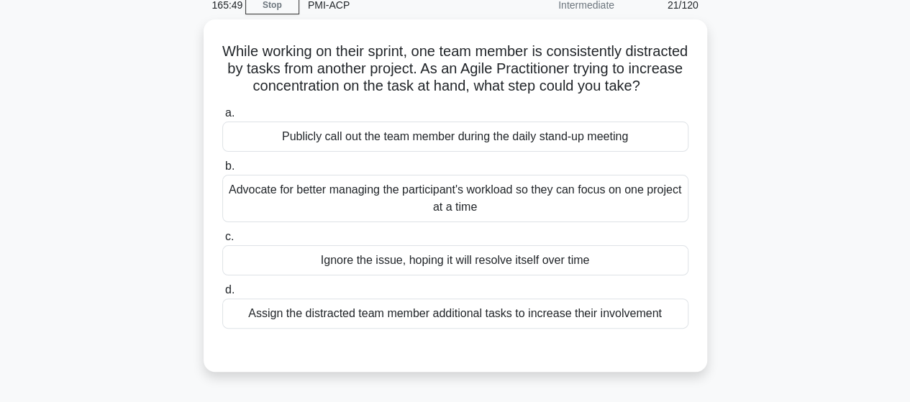
scroll to position [87, 0]
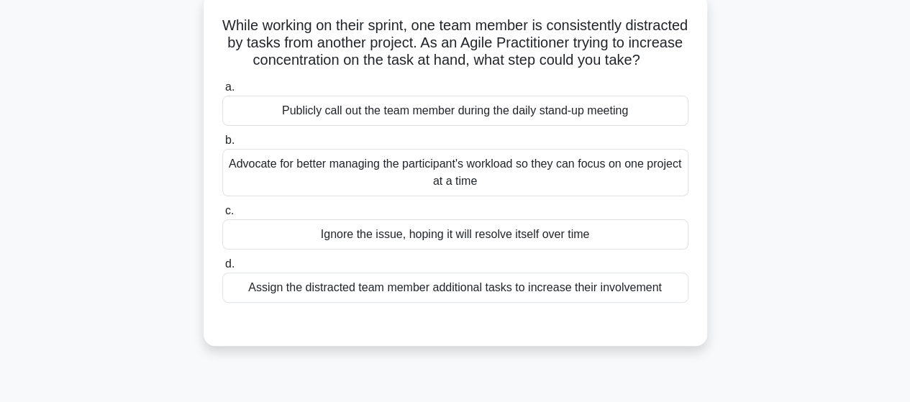
click at [561, 183] on div "Advocate for better managing the participant's workload so they can focus on on…" at bounding box center [455, 172] width 466 height 47
click at [222, 145] on input "b. Advocate for better managing the participant's workload so they can focus on…" at bounding box center [222, 140] width 0 height 9
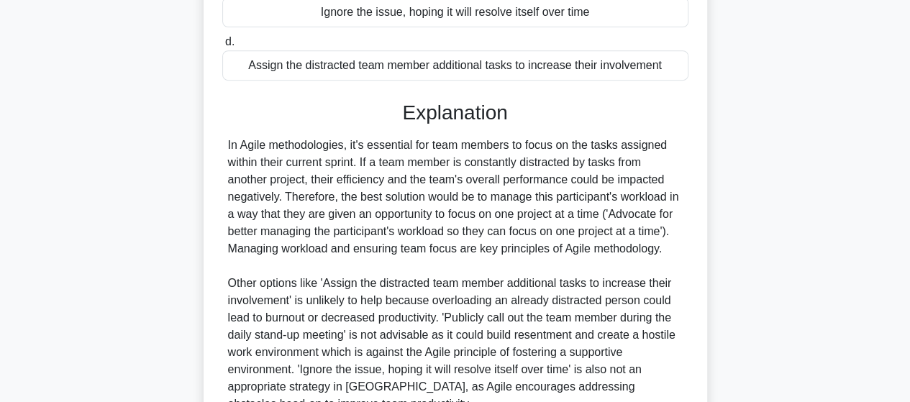
scroll to position [447, 0]
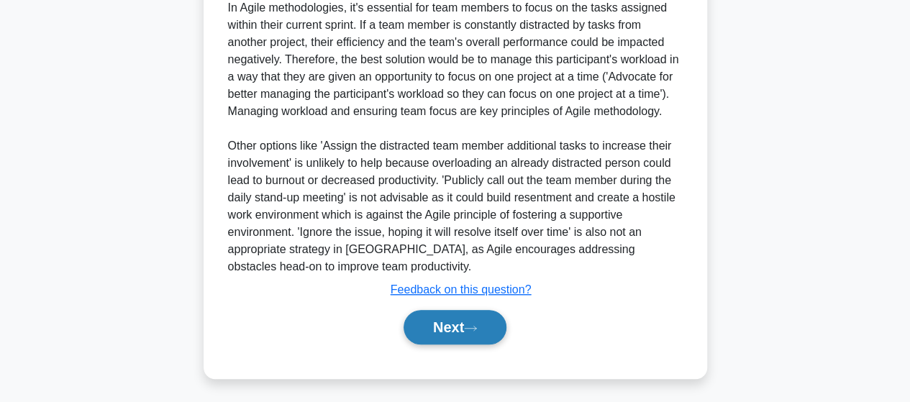
click at [443, 332] on button "Next" at bounding box center [455, 327] width 103 height 35
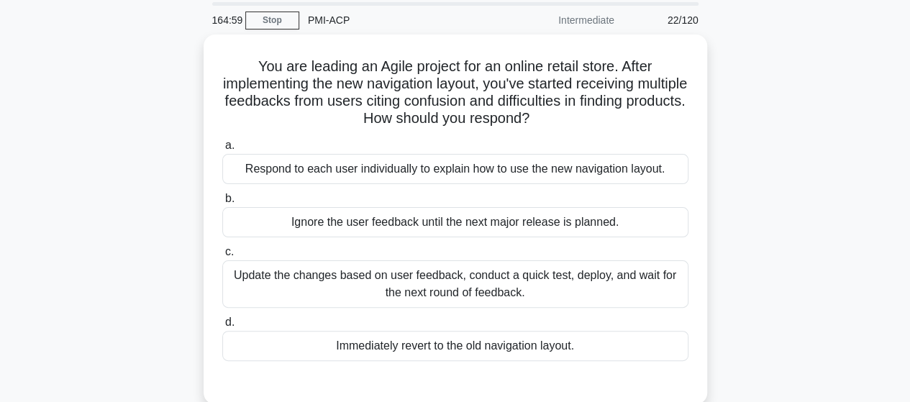
scroll to position [72, 0]
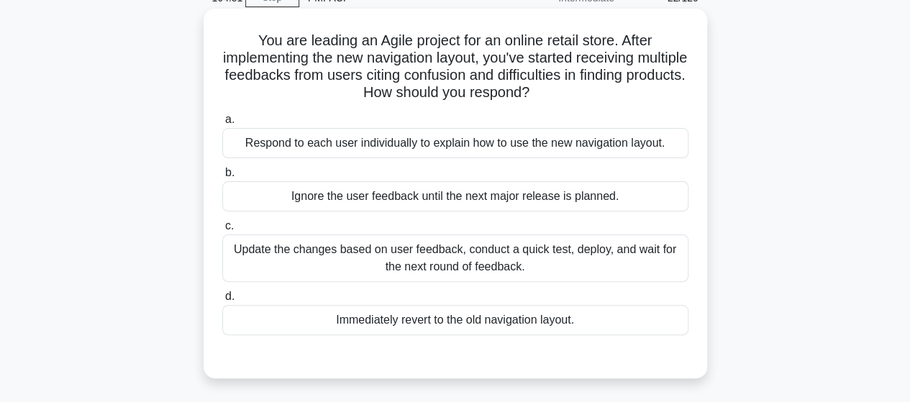
click at [661, 261] on div "Update the changes based on user feedback, conduct a quick test, deploy, and wa…" at bounding box center [455, 258] width 466 height 47
click at [222, 231] on input "c. Update the changes based on user feedback, conduct a quick test, deploy, and…" at bounding box center [222, 226] width 0 height 9
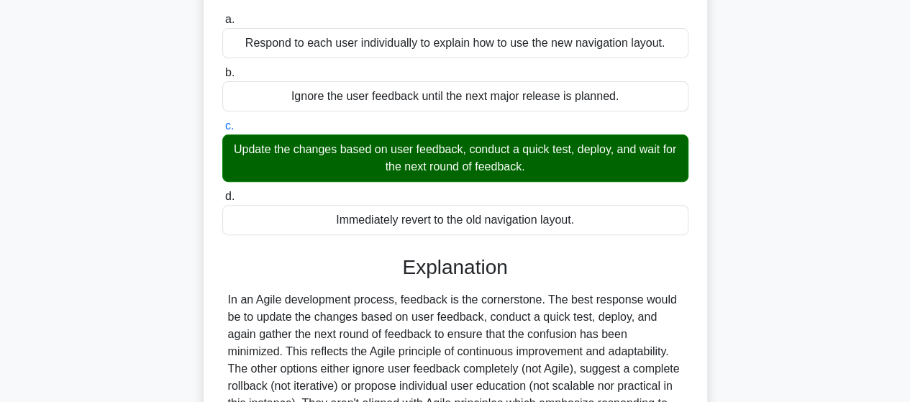
scroll to position [360, 0]
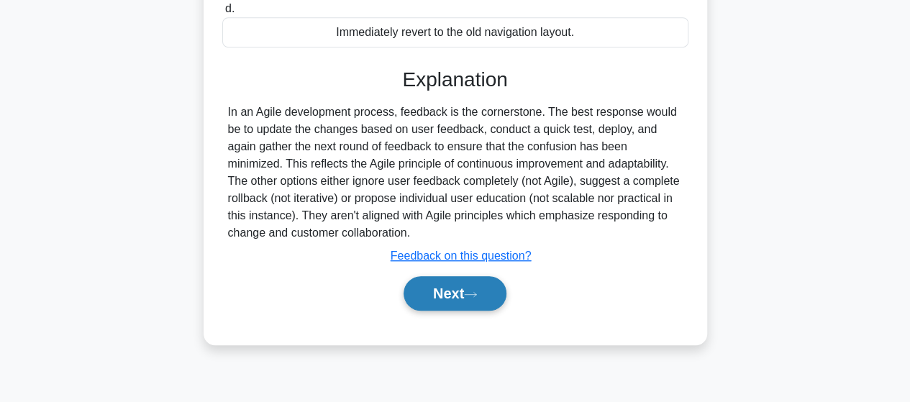
click at [481, 301] on button "Next" at bounding box center [455, 293] width 103 height 35
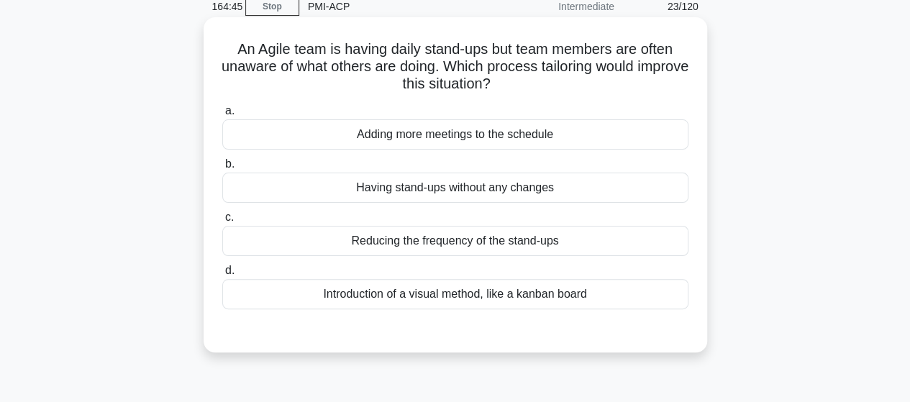
scroll to position [0, 0]
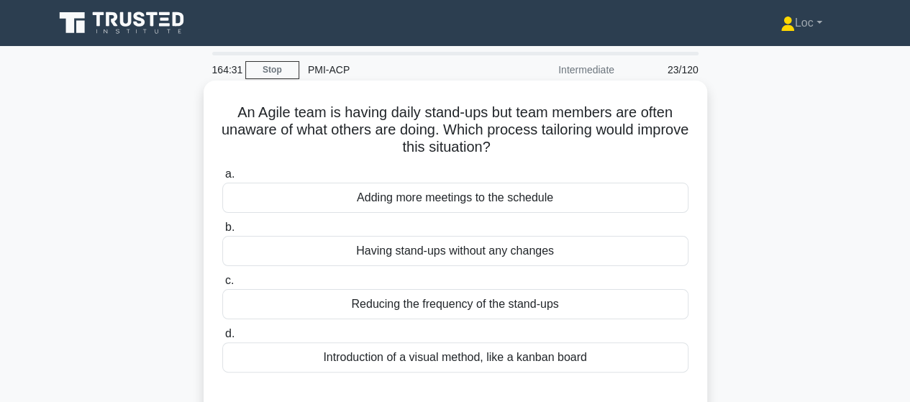
click at [650, 355] on div "Introduction of a visual method, like a kanban board" at bounding box center [455, 357] width 466 height 30
click at [222, 339] on input "d. Introduction of a visual method, like a kanban board" at bounding box center [222, 333] width 0 height 9
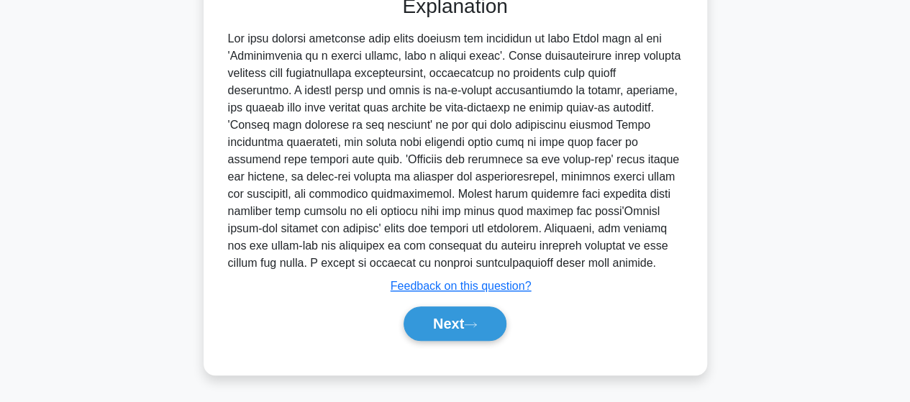
scroll to position [414, 0]
click at [496, 327] on button "Next" at bounding box center [455, 323] width 103 height 35
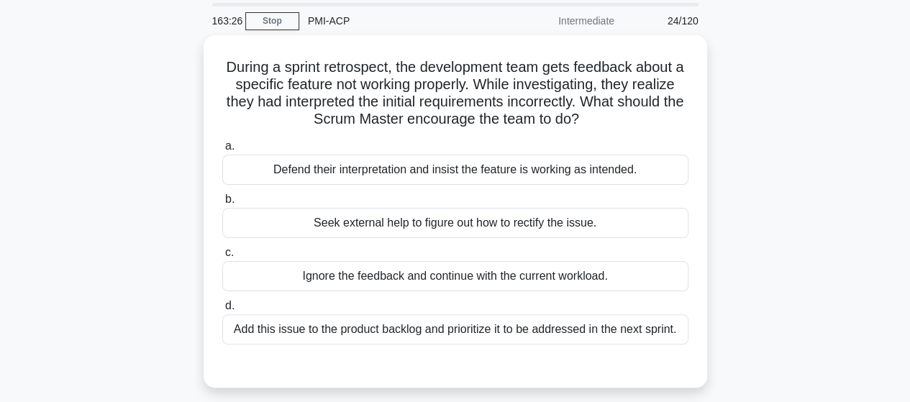
scroll to position [72, 0]
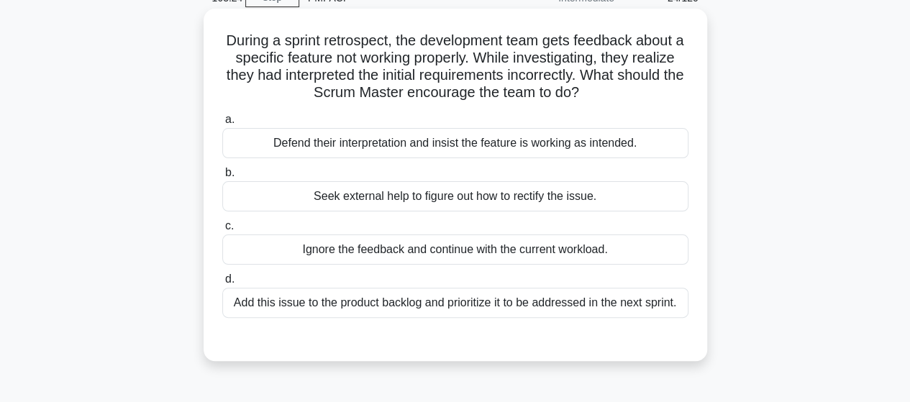
click at [514, 308] on div "Add this issue to the product backlog and prioritize it to be addressed in the …" at bounding box center [455, 303] width 466 height 30
click at [222, 284] on input "d. Add this issue to the product backlog and prioritize it to be addressed in t…" at bounding box center [222, 279] width 0 height 9
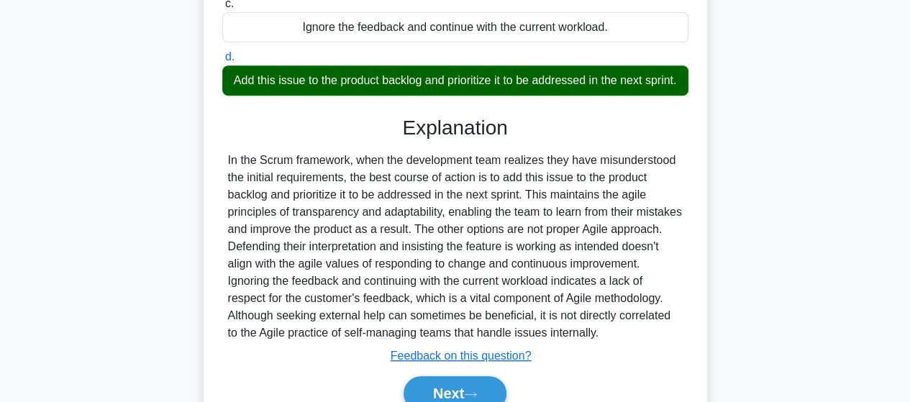
scroll to position [396, 0]
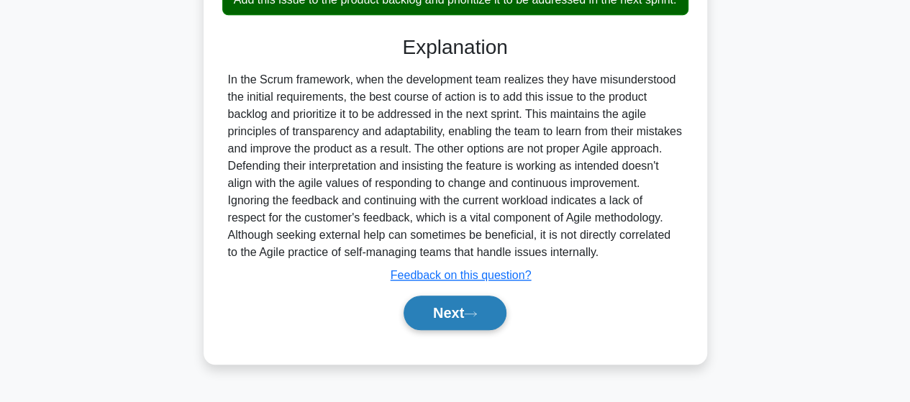
click at [465, 327] on button "Next" at bounding box center [455, 313] width 103 height 35
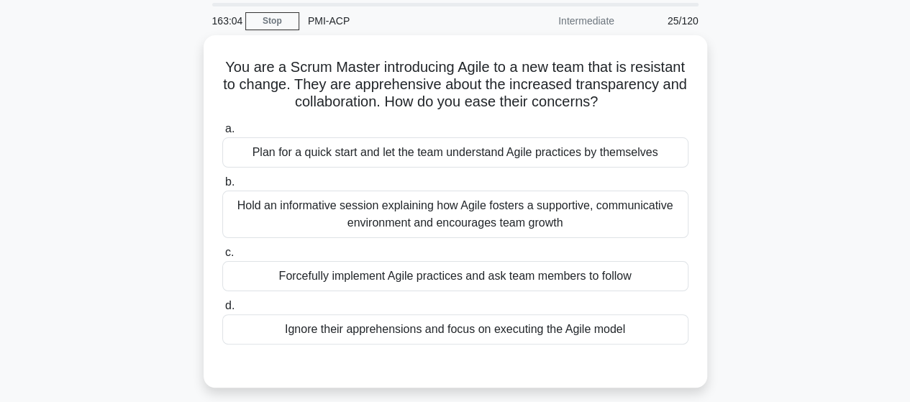
scroll to position [72, 0]
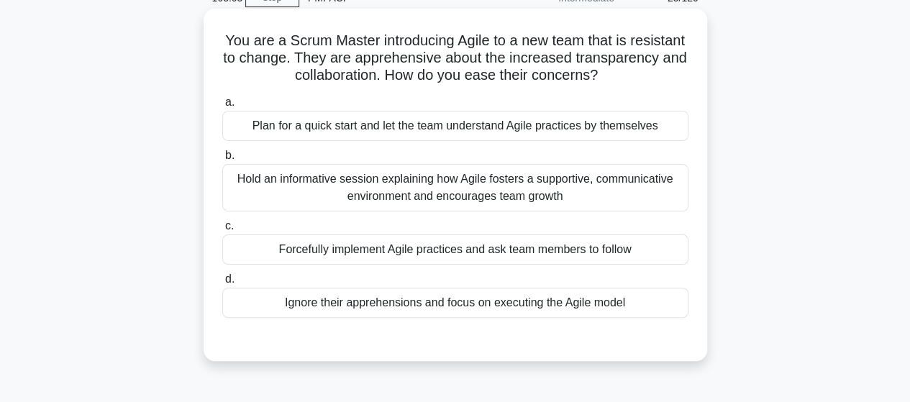
click at [608, 188] on div "Hold an informative session explaining how Agile fosters a supportive, communic…" at bounding box center [455, 187] width 466 height 47
click at [222, 160] on input "b. Hold an informative session explaining how Agile fosters a supportive, commu…" at bounding box center [222, 155] width 0 height 9
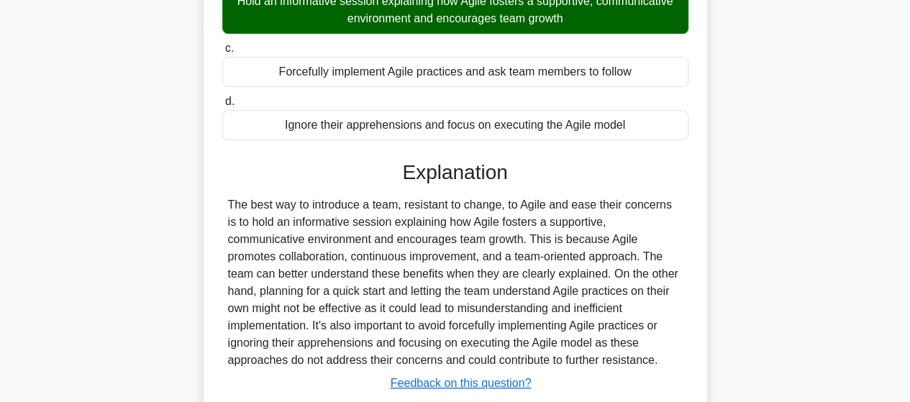
scroll to position [375, 0]
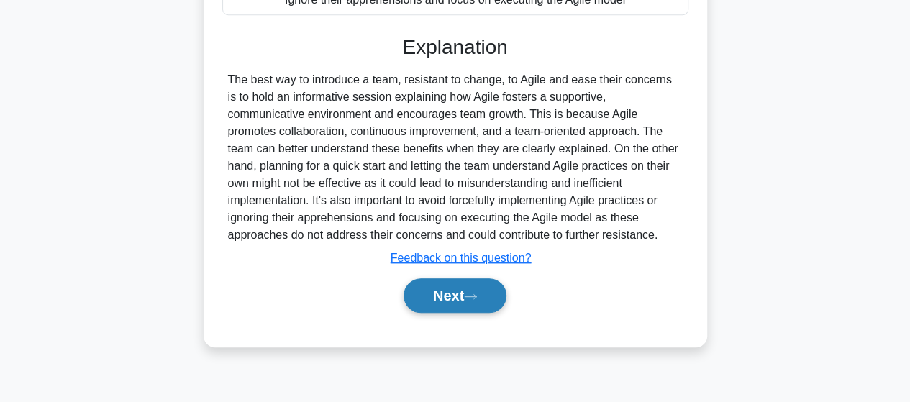
click at [409, 284] on button "Next" at bounding box center [455, 295] width 103 height 35
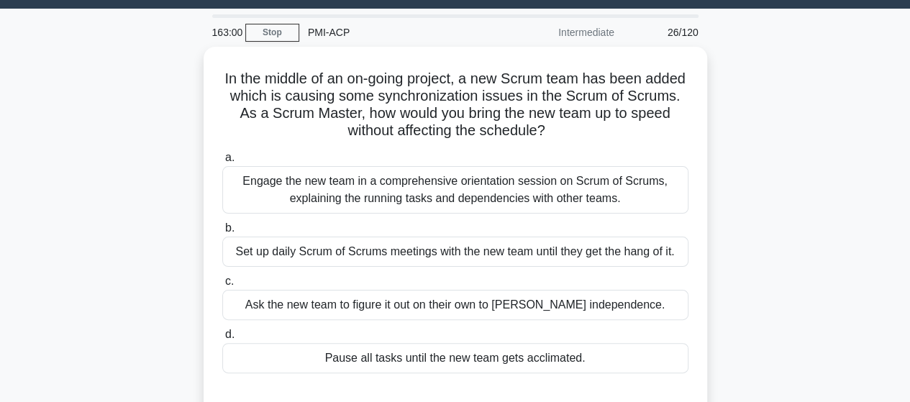
scroll to position [15, 0]
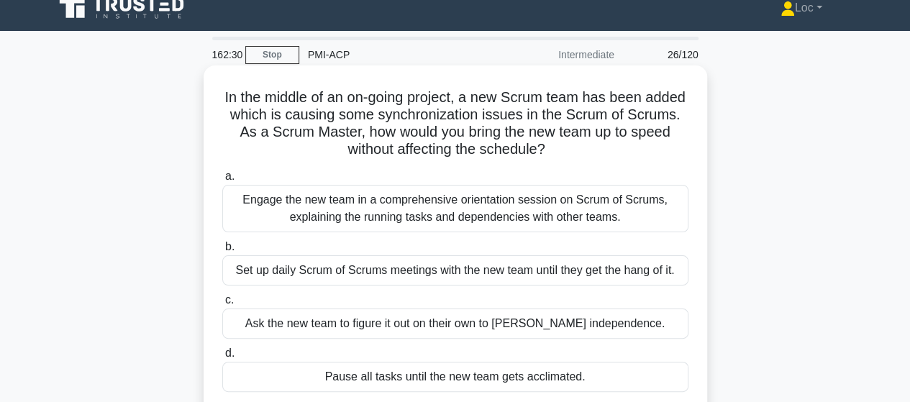
click at [613, 212] on div "Engage the new team in a comprehensive orientation session on Scrum of Scrums, …" at bounding box center [455, 208] width 466 height 47
click at [222, 181] on input "a. Engage the new team in a comprehensive orientation session on Scrum of Scrum…" at bounding box center [222, 176] width 0 height 9
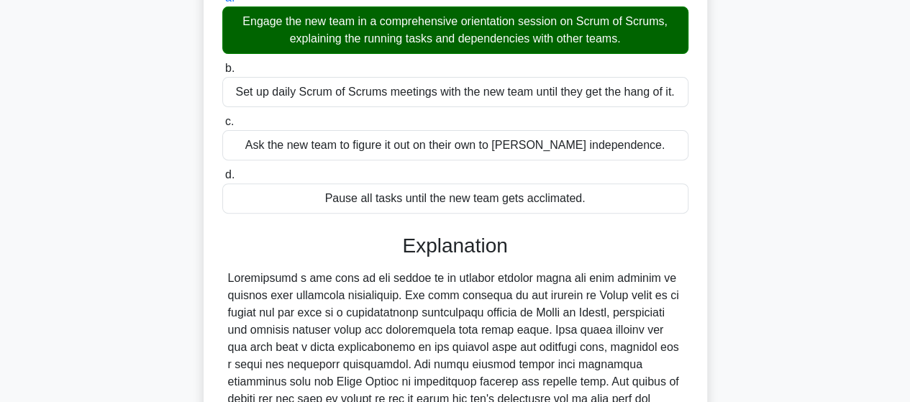
scroll to position [414, 0]
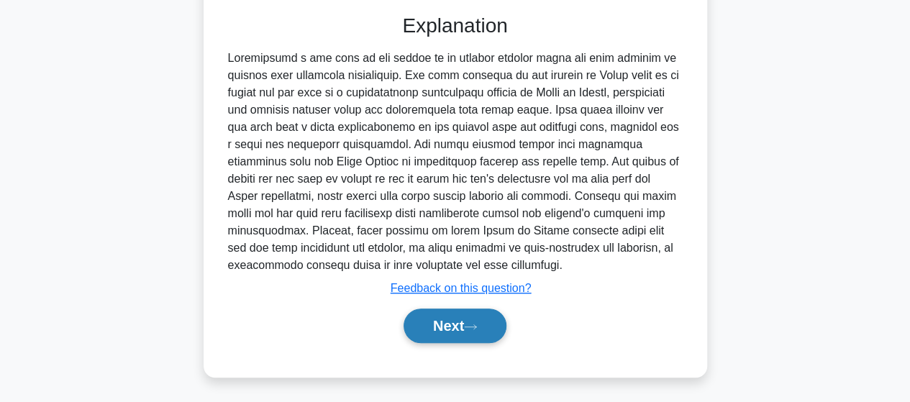
click at [463, 317] on button "Next" at bounding box center [455, 326] width 103 height 35
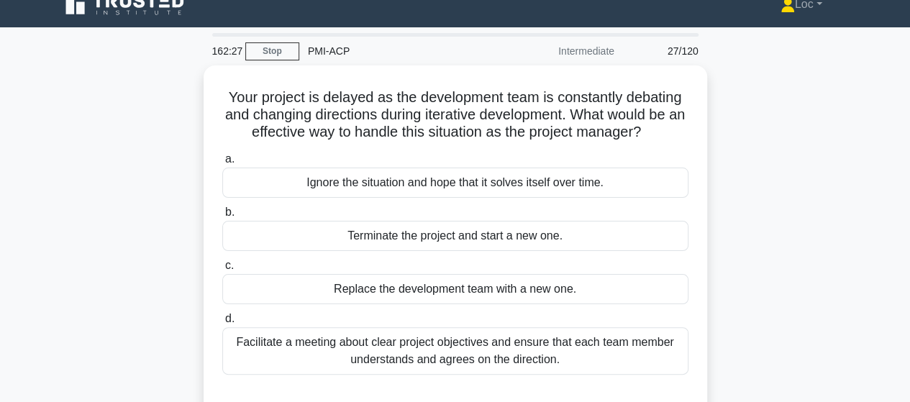
scroll to position [0, 0]
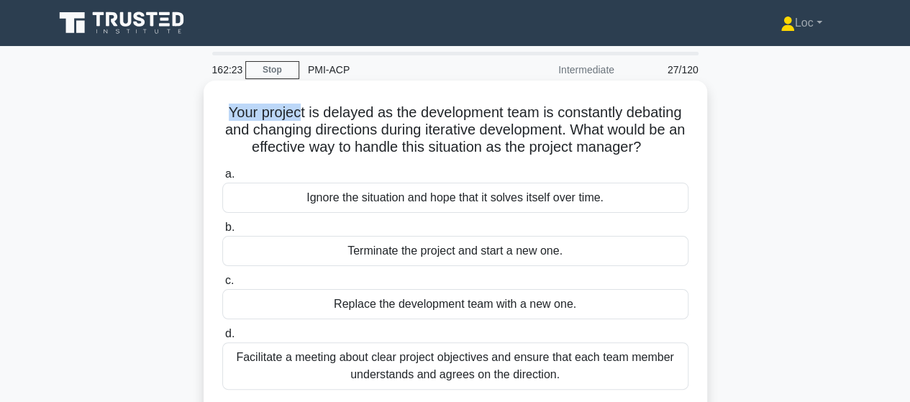
drag, startPoint x: 213, startPoint y: 105, endPoint x: 294, endPoint y: 113, distance: 81.7
click at [294, 112] on div "Your project is delayed as the development team is constantly debating and chan…" at bounding box center [455, 256] width 492 height 341
click at [296, 114] on h5 "Your project is delayed as the development team is constantly debating and chan…" at bounding box center [455, 130] width 469 height 53
click at [553, 350] on div "Facilitate a meeting about clear project objectives and ensure that each team m…" at bounding box center [455, 365] width 466 height 47
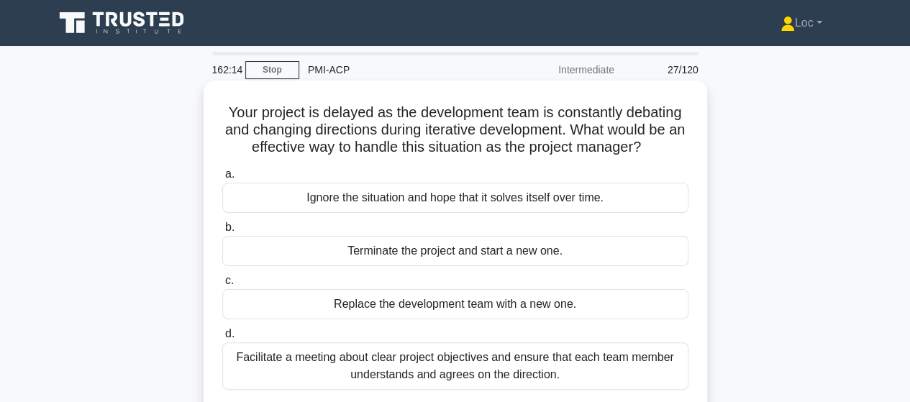
click at [222, 339] on input "d. Facilitate a meeting about clear project objectives and ensure that each tea…" at bounding box center [222, 333] width 0 height 9
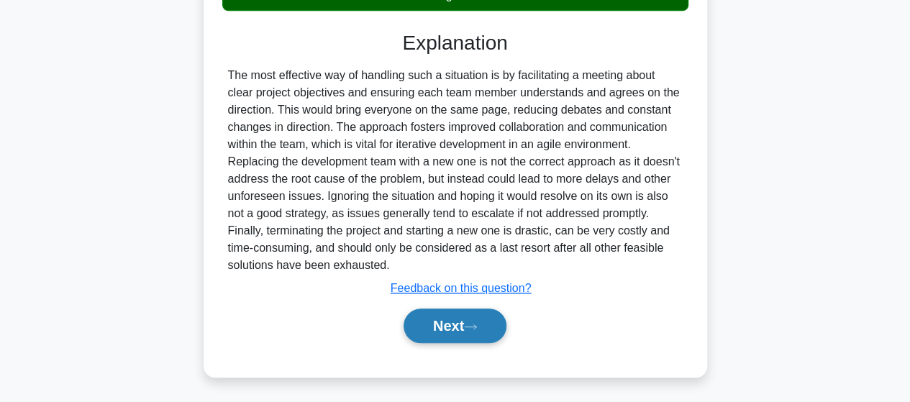
click at [448, 316] on button "Next" at bounding box center [455, 326] width 103 height 35
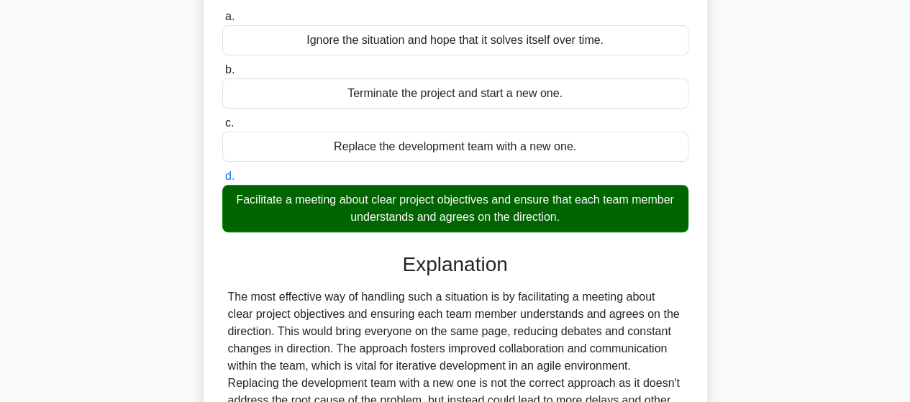
scroll to position [19, 0]
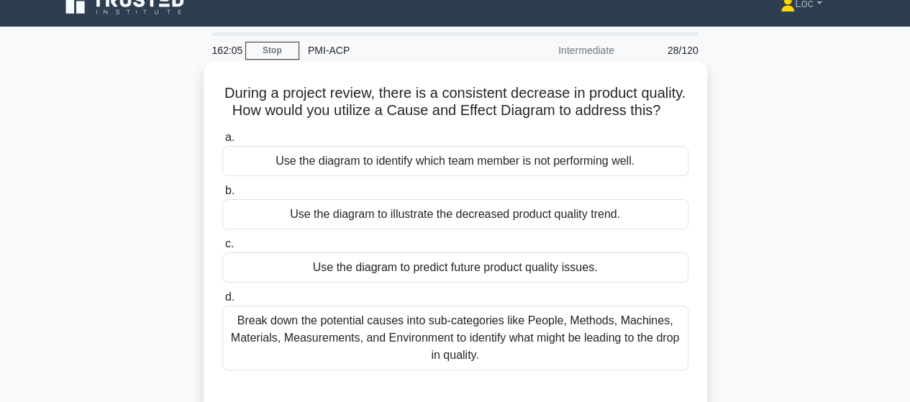
click at [632, 347] on div "Break down the potential causes into sub-categories like People, Methods, Machi…" at bounding box center [455, 338] width 466 height 65
click at [222, 302] on input "d. Break down the potential causes into sub-categories like People, Methods, Ma…" at bounding box center [222, 297] width 0 height 9
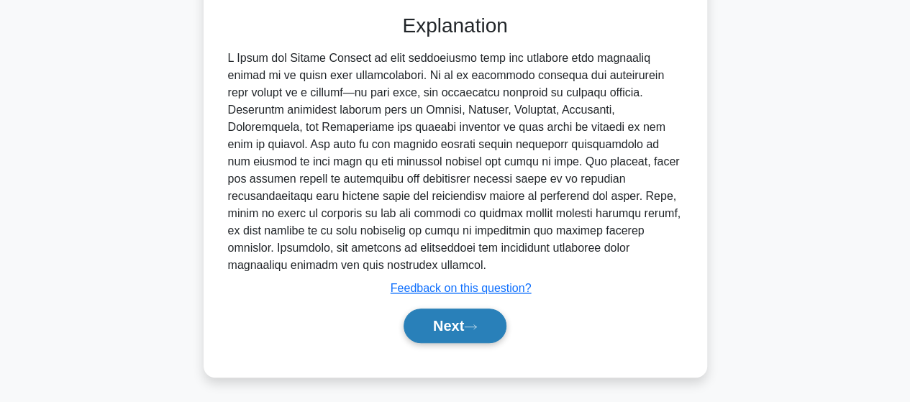
drag, startPoint x: 443, startPoint y: 327, endPoint x: 472, endPoint y: 320, distance: 29.7
click at [444, 329] on button "Next" at bounding box center [455, 326] width 103 height 35
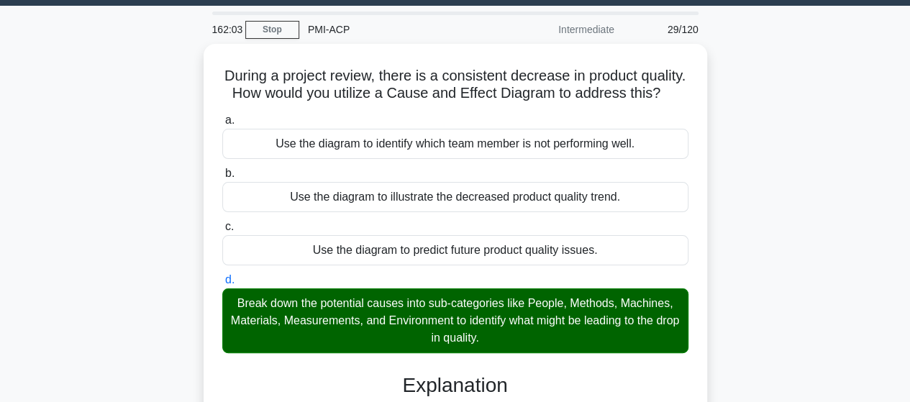
scroll to position [37, 0]
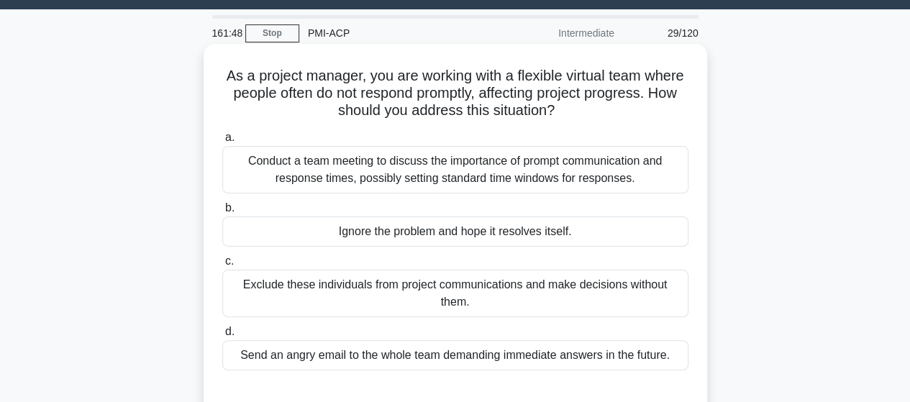
click at [663, 179] on div "Conduct a team meeting to discuss the importance of prompt communication and re…" at bounding box center [455, 169] width 466 height 47
click at [222, 142] on input "a. Conduct a team meeting to discuss the importance of prompt communication and…" at bounding box center [222, 137] width 0 height 9
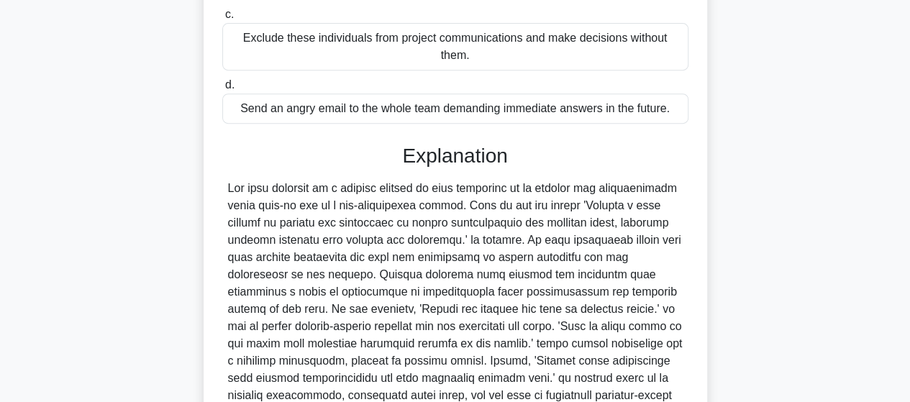
scroll to position [431, 0]
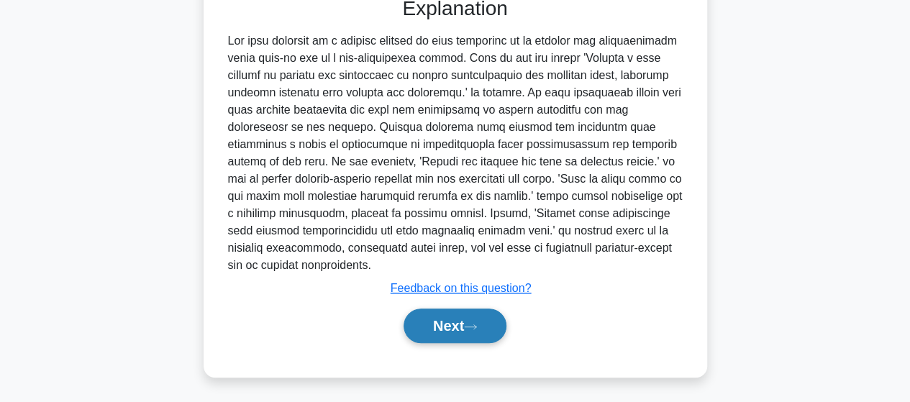
click at [502, 311] on button "Next" at bounding box center [455, 326] width 103 height 35
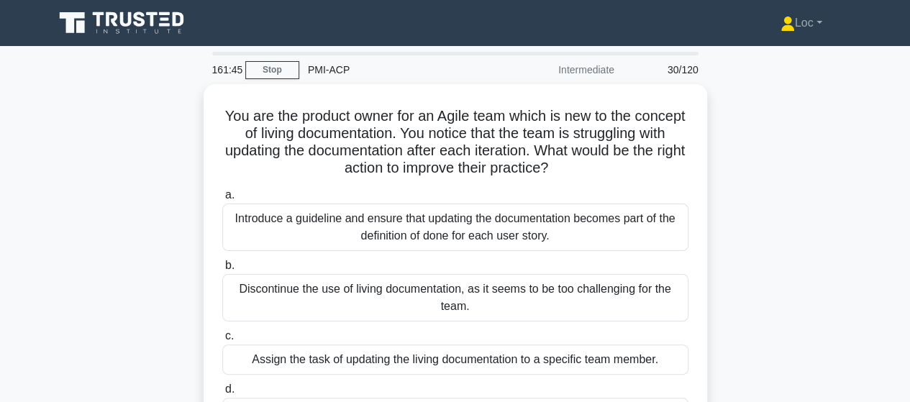
scroll to position [72, 0]
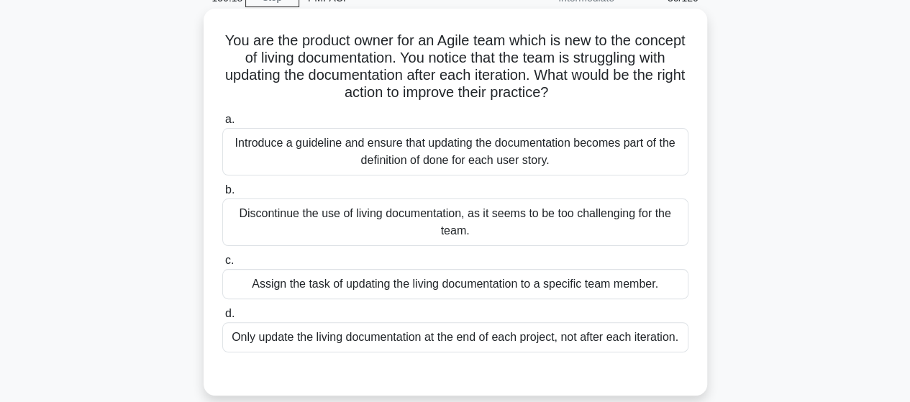
click at [631, 140] on div "Introduce a guideline and ensure that updating the documentation becomes part o…" at bounding box center [455, 151] width 466 height 47
click at [222, 124] on input "a. Introduce a guideline and ensure that updating the documentation becomes par…" at bounding box center [222, 119] width 0 height 9
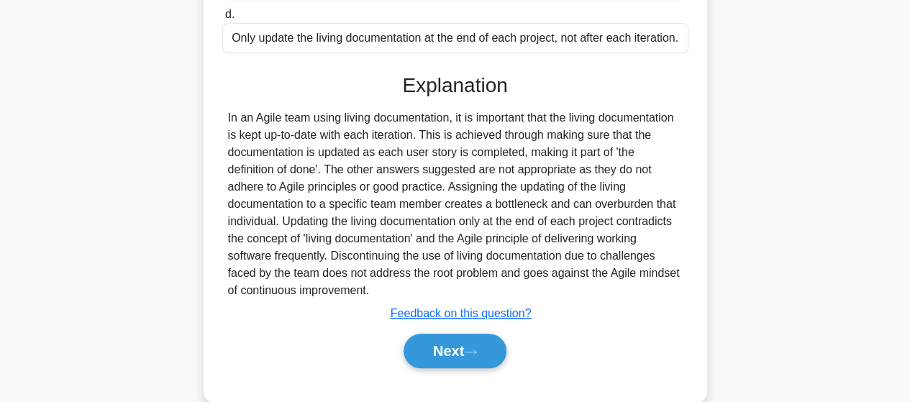
scroll to position [373, 0]
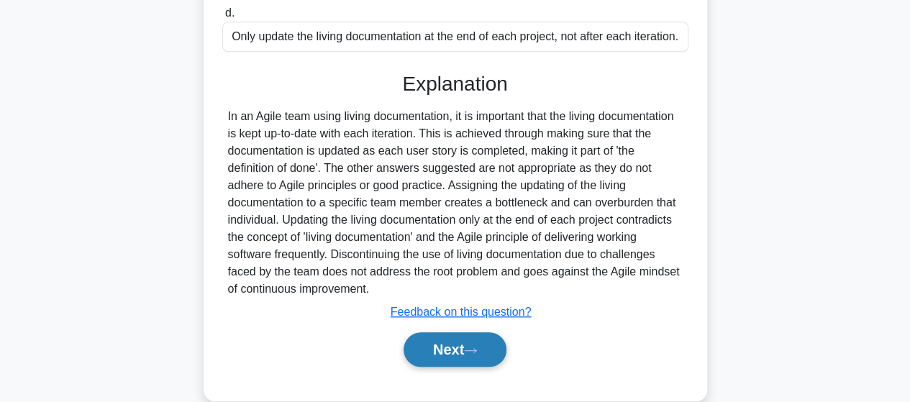
click at [449, 350] on button "Next" at bounding box center [455, 349] width 103 height 35
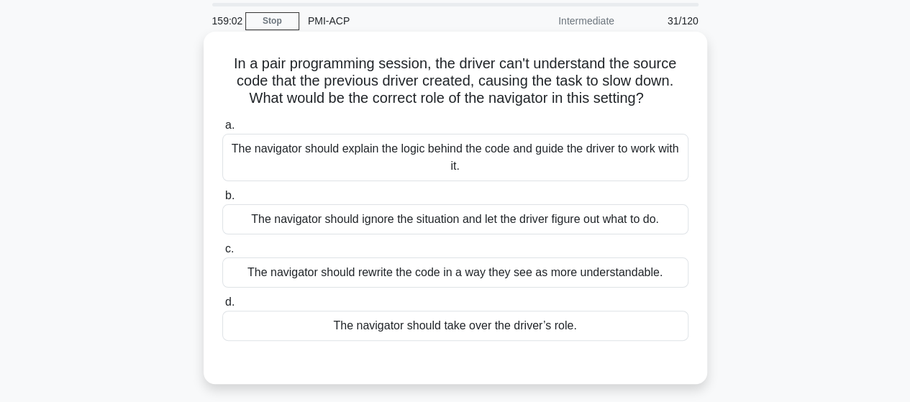
scroll to position [72, 0]
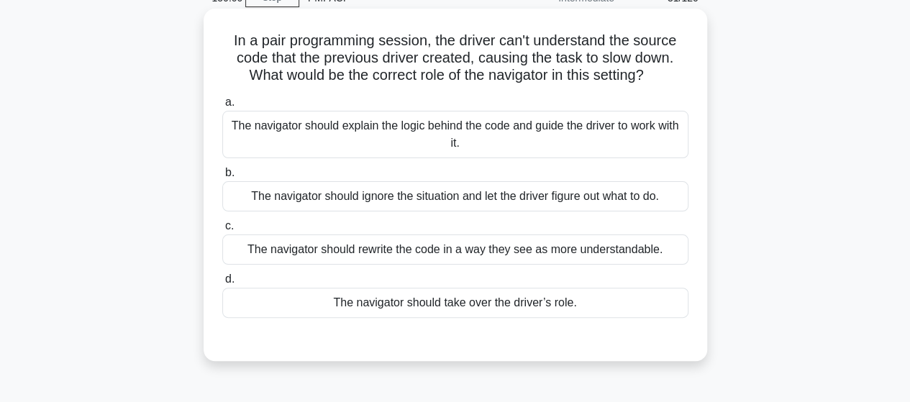
click at [442, 129] on div "The navigator should explain the logic behind the code and guide the driver to …" at bounding box center [455, 134] width 466 height 47
click at [222, 107] on input "a. The navigator should explain the logic behind the code and guide the driver …" at bounding box center [222, 102] width 0 height 9
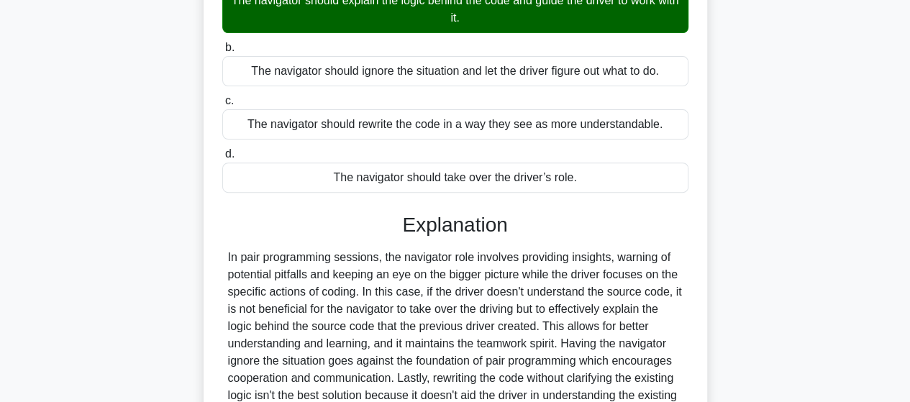
scroll to position [288, 0]
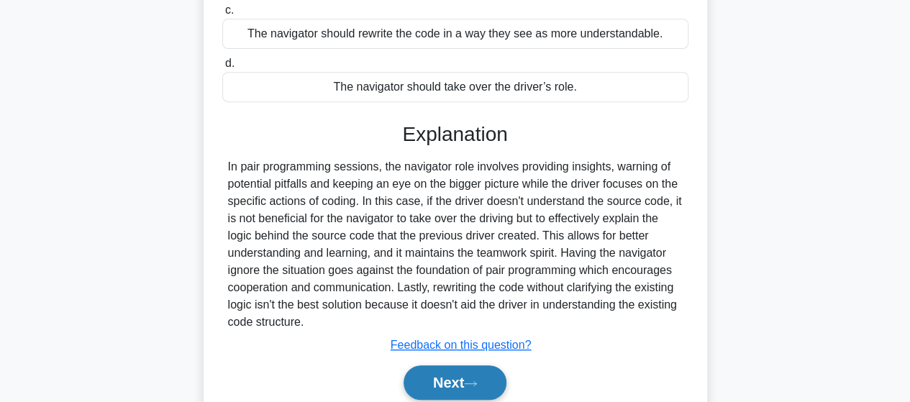
click at [458, 378] on button "Next" at bounding box center [455, 382] width 103 height 35
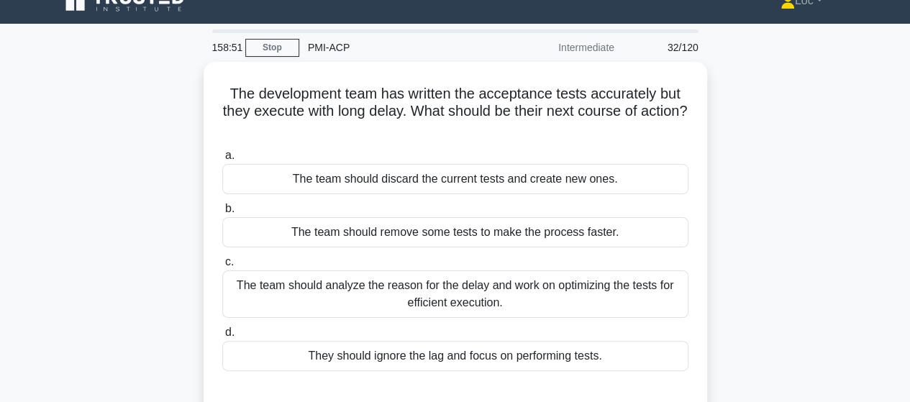
scroll to position [0, 0]
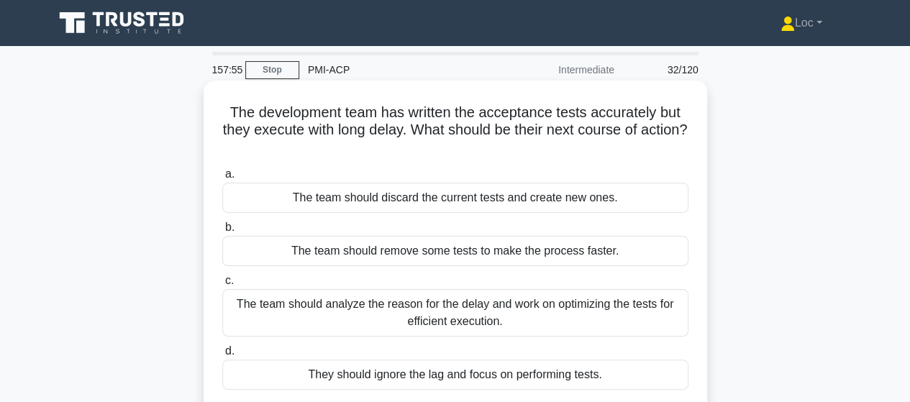
click at [616, 138] on h5 "The development team has written the acceptance tests accurately but they execu…" at bounding box center [455, 130] width 469 height 53
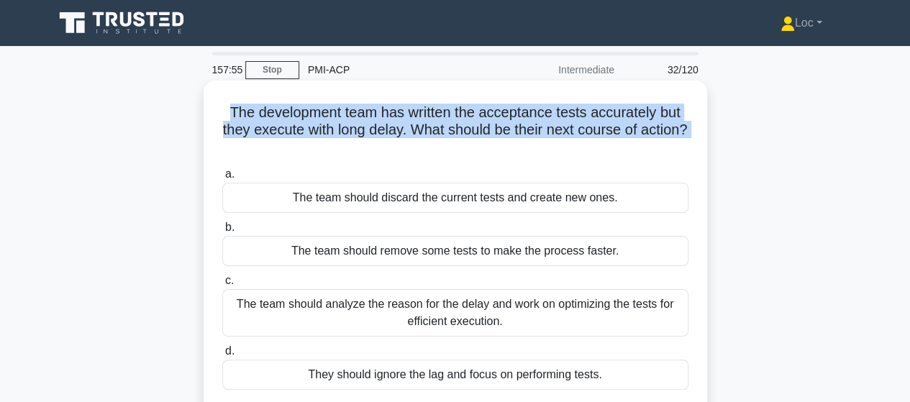
click at [616, 138] on h5 "The development team has written the acceptance tests accurately but they execu…" at bounding box center [455, 130] width 469 height 53
click at [633, 141] on h5 "The development team has written the acceptance tests accurately but they execu…" at bounding box center [455, 130] width 469 height 53
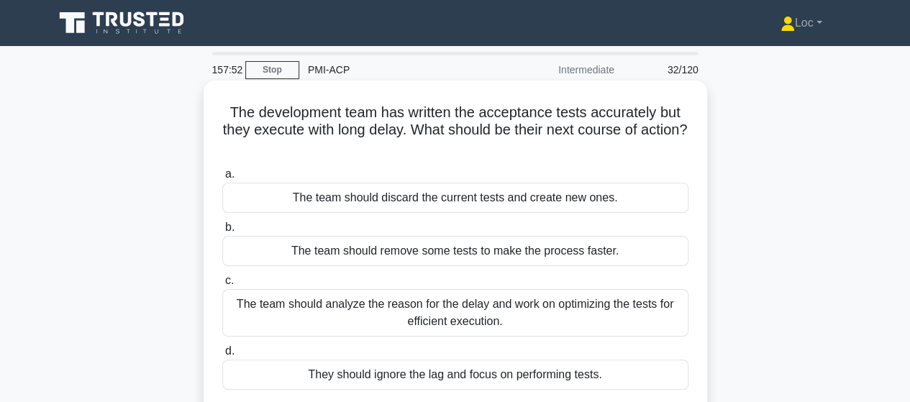
click at [521, 322] on div "The team should analyze the reason for the delay and work on optimizing the tes…" at bounding box center [455, 312] width 466 height 47
click at [222, 286] on input "c. The team should analyze the reason for the delay and work on optimizing the …" at bounding box center [222, 280] width 0 height 9
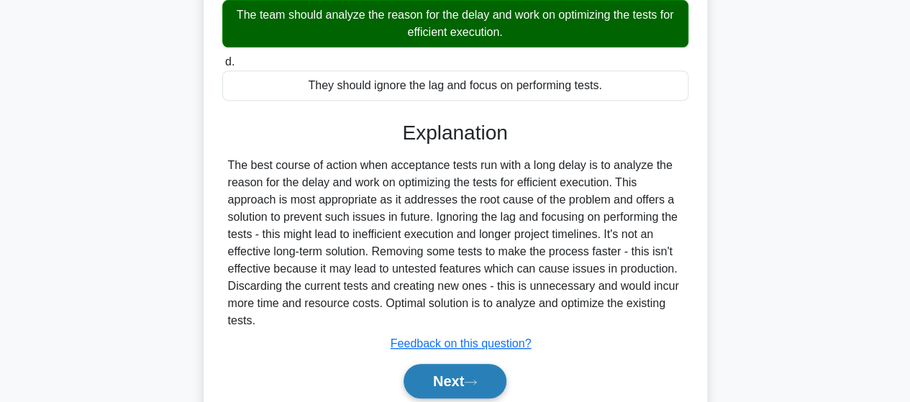
scroll to position [375, 0]
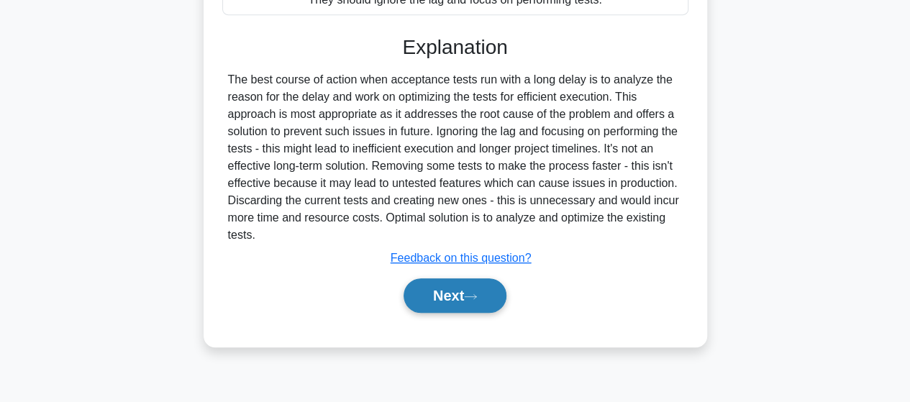
click at [463, 280] on button "Next" at bounding box center [455, 295] width 103 height 35
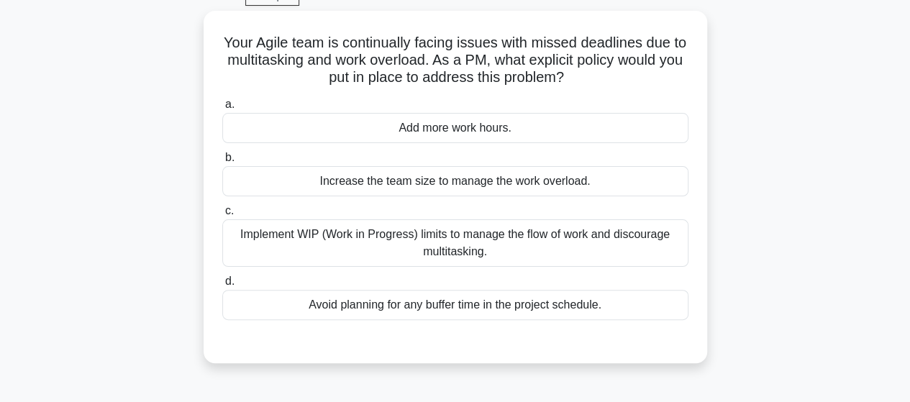
scroll to position [0, 0]
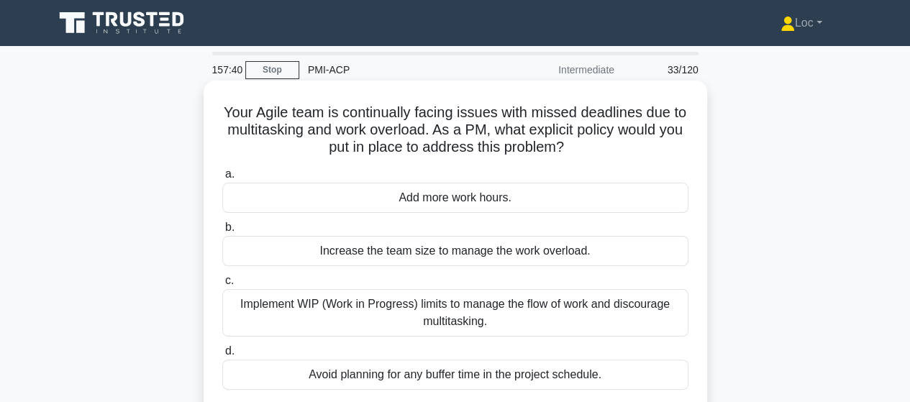
click at [624, 300] on div "Implement WIP (Work in Progress) limits to manage the flow of work and discoura…" at bounding box center [455, 312] width 466 height 47
click at [222, 286] on input "c. Implement WIP (Work in Progress) limits to manage the flow of work and disco…" at bounding box center [222, 280] width 0 height 9
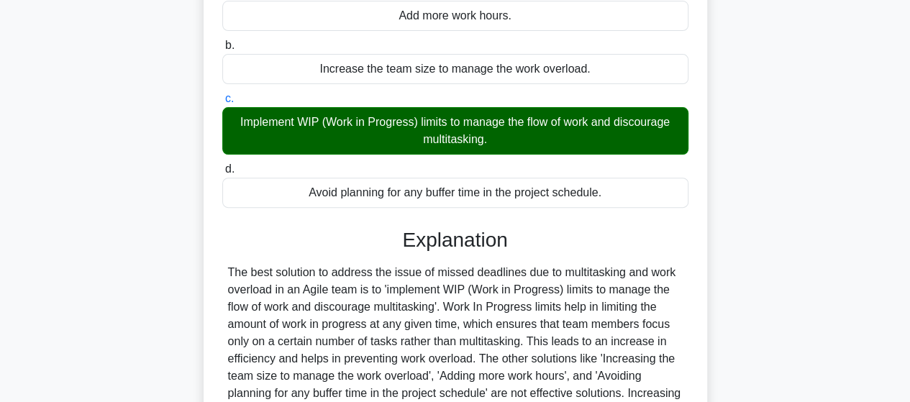
scroll to position [379, 0]
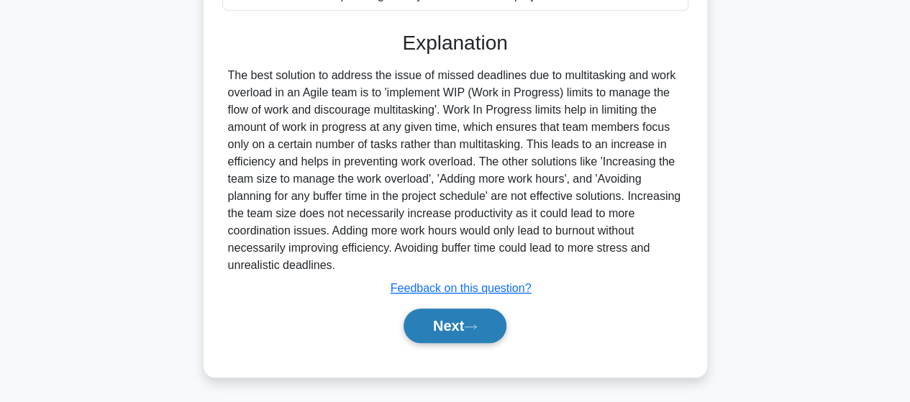
click at [479, 312] on button "Next" at bounding box center [455, 326] width 103 height 35
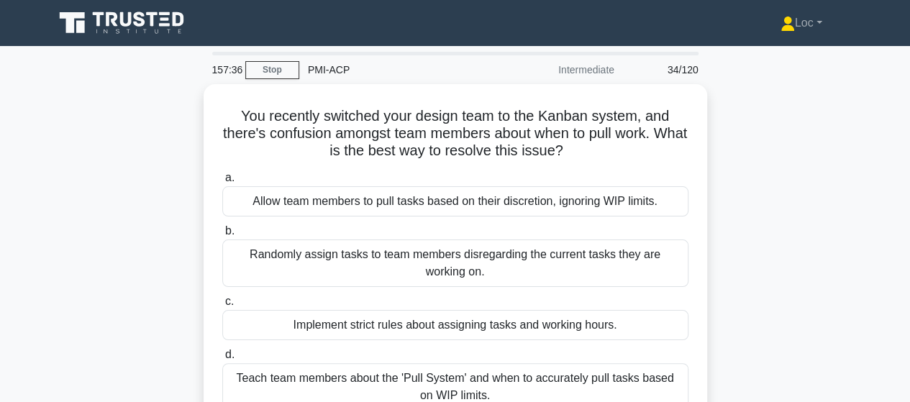
scroll to position [72, 0]
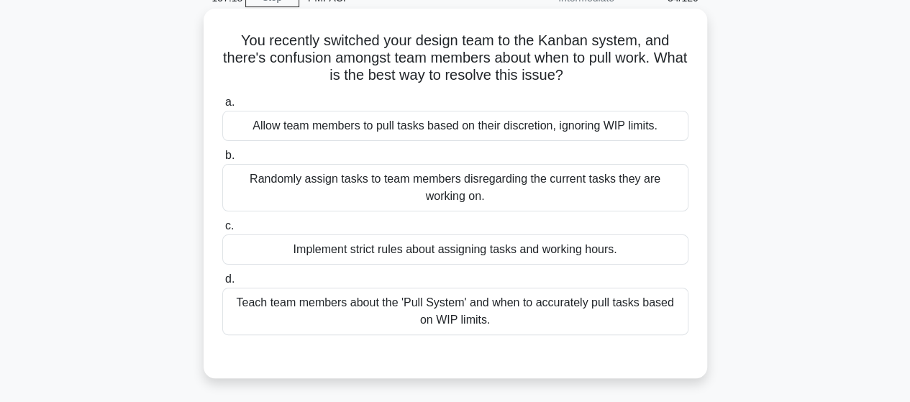
click at [648, 299] on div "Teach team members about the 'Pull System' and when to accurately pull tasks ba…" at bounding box center [455, 311] width 466 height 47
click at [222, 284] on input "d. Teach team members about the 'Pull System' and when to accurately pull tasks…" at bounding box center [222, 279] width 0 height 9
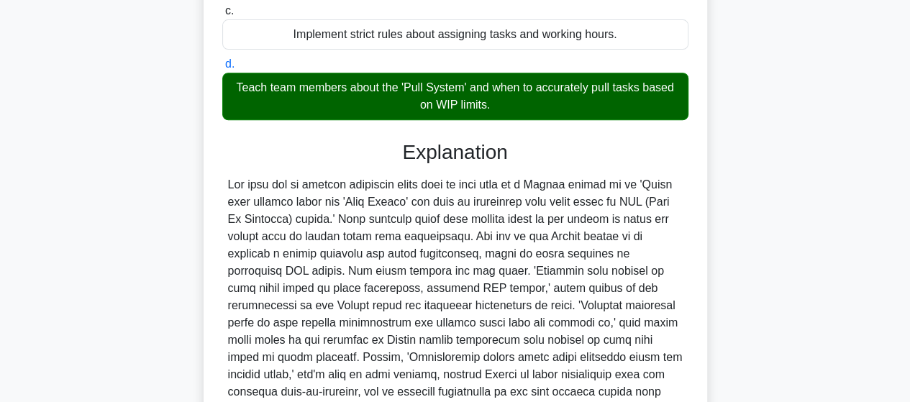
scroll to position [431, 0]
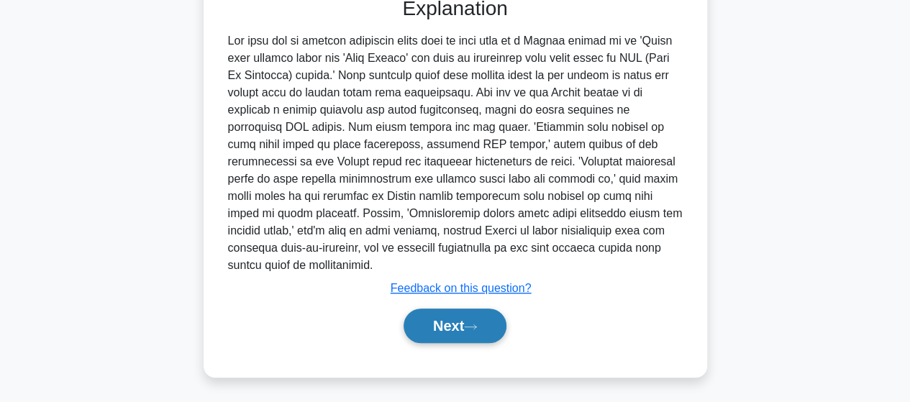
click at [460, 329] on button "Next" at bounding box center [455, 326] width 103 height 35
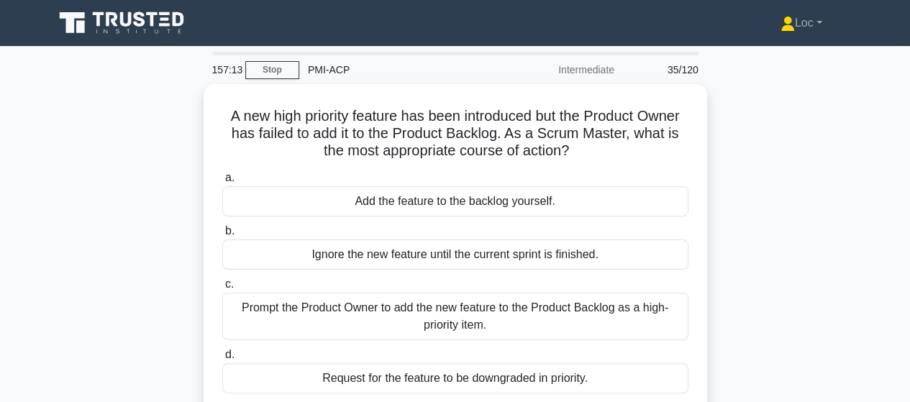
scroll to position [72, 0]
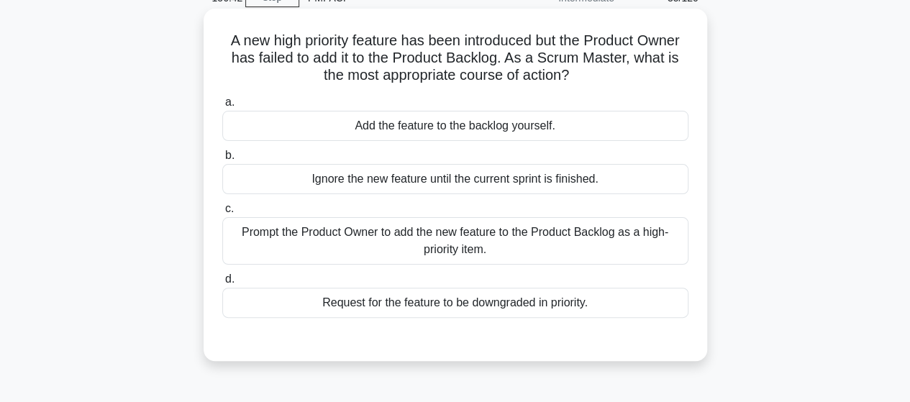
click at [586, 253] on div "Prompt the Product Owner to add the new feature to the Product Backlog as a hig…" at bounding box center [455, 240] width 466 height 47
click at [222, 214] on input "c. Prompt the Product Owner to add the new feature to the Product Backlog as a …" at bounding box center [222, 208] width 0 height 9
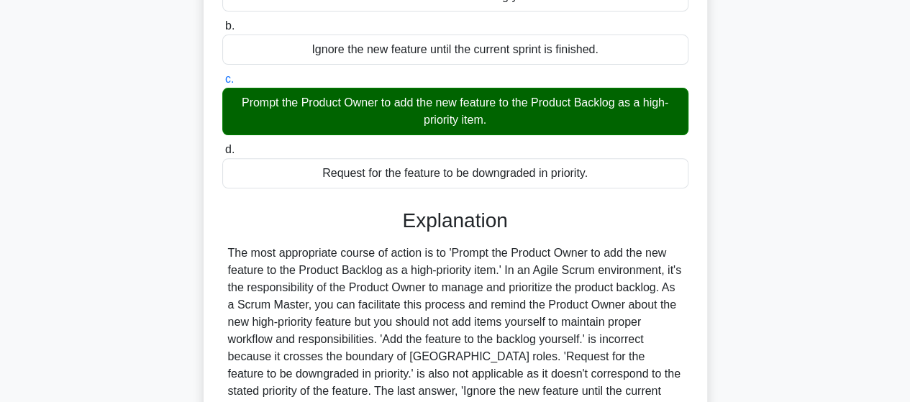
scroll to position [379, 0]
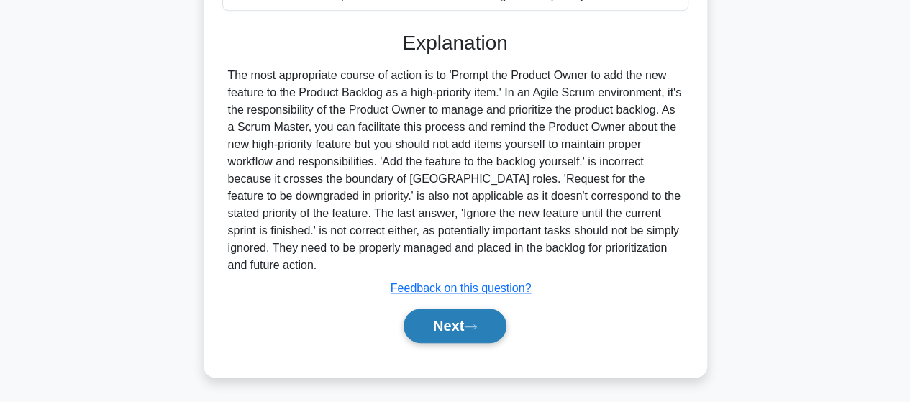
click at [478, 319] on button "Next" at bounding box center [455, 326] width 103 height 35
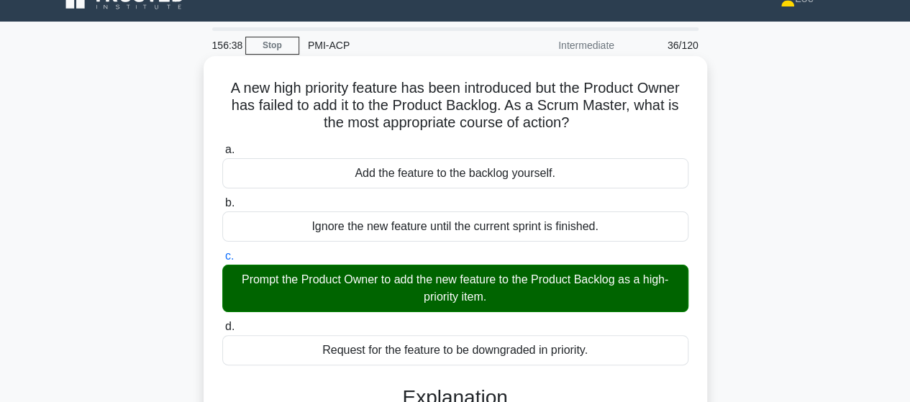
scroll to position [19, 0]
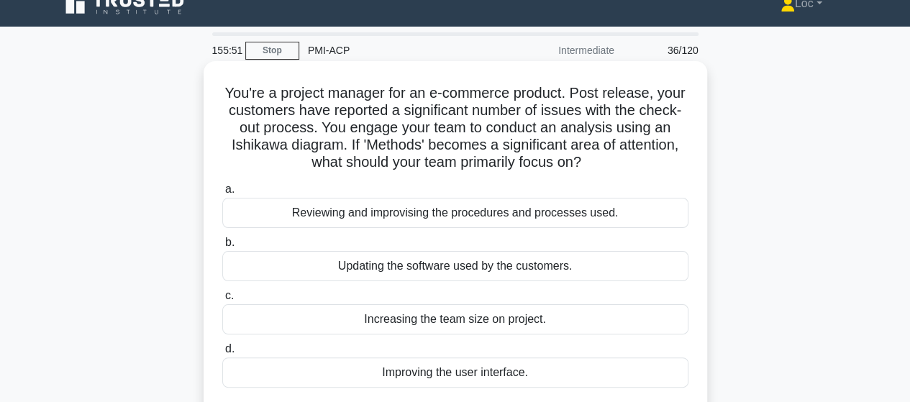
click at [495, 208] on div "Reviewing and improvising the procedures and processes used." at bounding box center [455, 213] width 466 height 30
click at [222, 194] on input "a. Reviewing and improvising the procedures and processes used." at bounding box center [222, 189] width 0 height 9
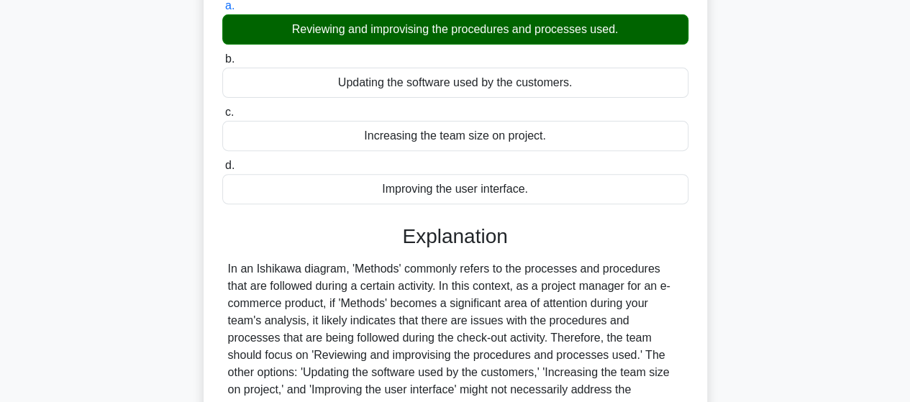
scroll to position [375, 0]
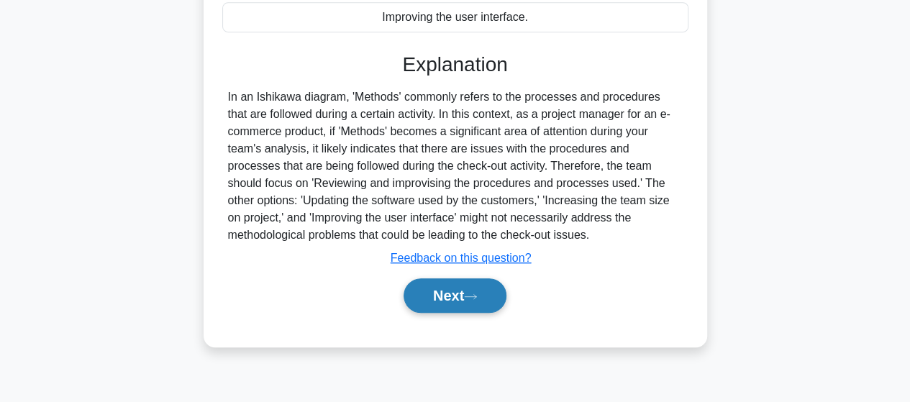
click at [472, 284] on button "Next" at bounding box center [455, 295] width 103 height 35
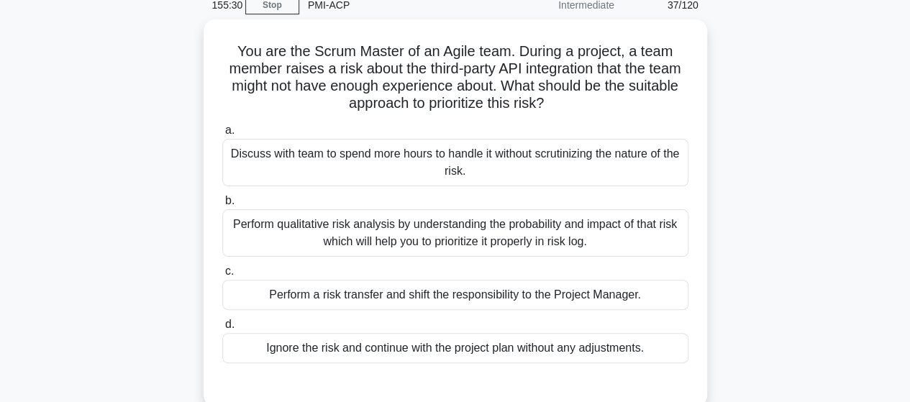
scroll to position [87, 0]
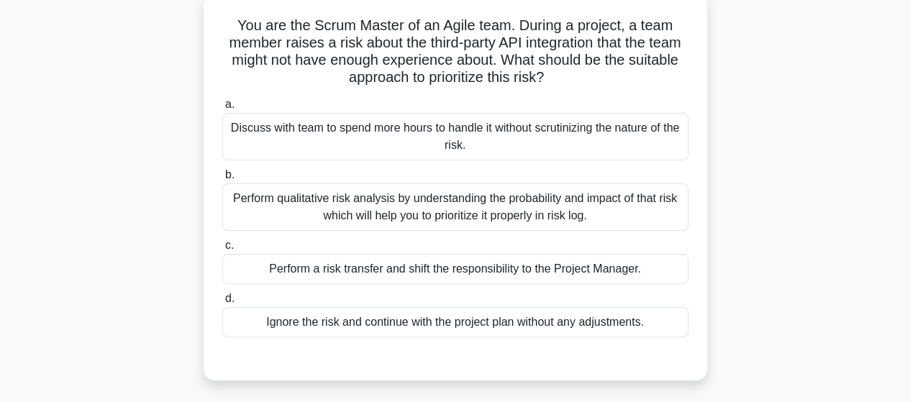
click at [629, 205] on div "Perform qualitative risk analysis by understanding the probability and impact o…" at bounding box center [455, 206] width 466 height 47
click at [222, 180] on input "b. Perform qualitative risk analysis by understanding the probability and impac…" at bounding box center [222, 174] width 0 height 9
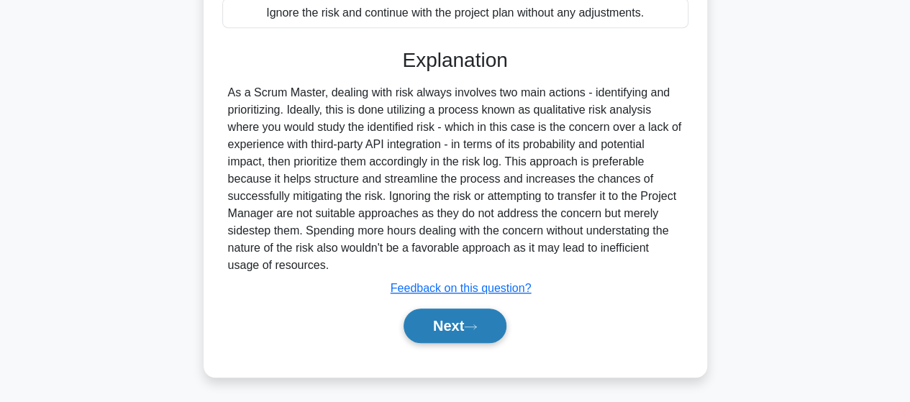
click at [453, 323] on button "Next" at bounding box center [455, 326] width 103 height 35
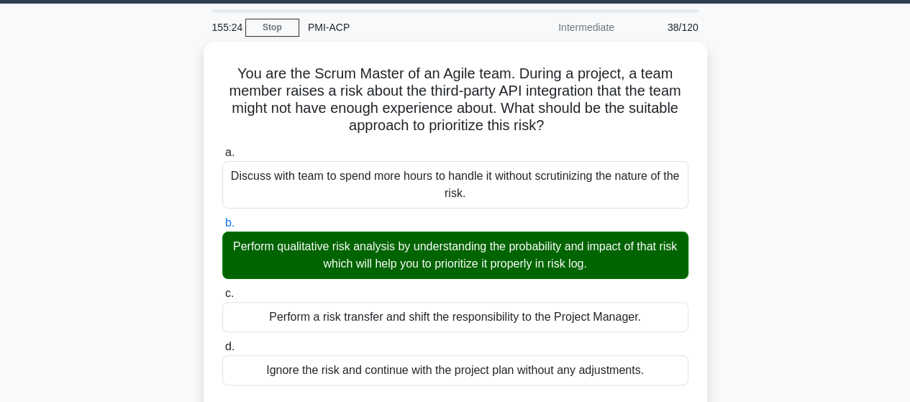
scroll to position [37, 0]
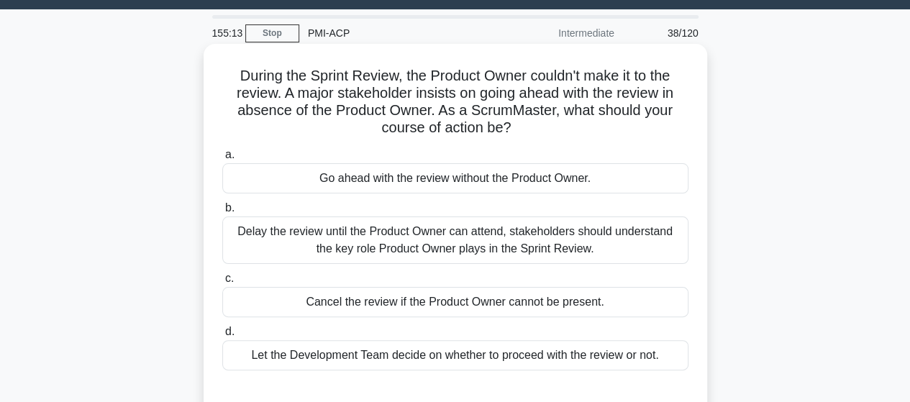
click at [665, 220] on div "Delay the review until the Product Owner can attend, stakeholders should unders…" at bounding box center [455, 240] width 466 height 47
click at [222, 213] on input "b. Delay the review until the Product Owner can attend, stakeholders should und…" at bounding box center [222, 208] width 0 height 9
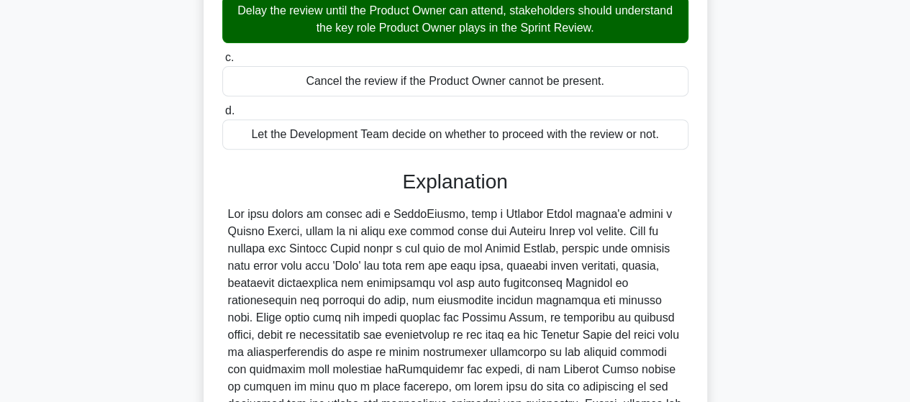
scroll to position [465, 0]
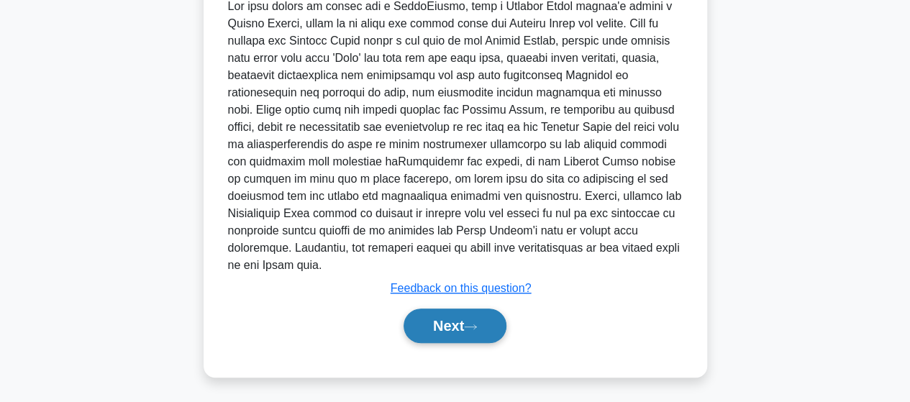
click at [468, 312] on button "Next" at bounding box center [455, 326] width 103 height 35
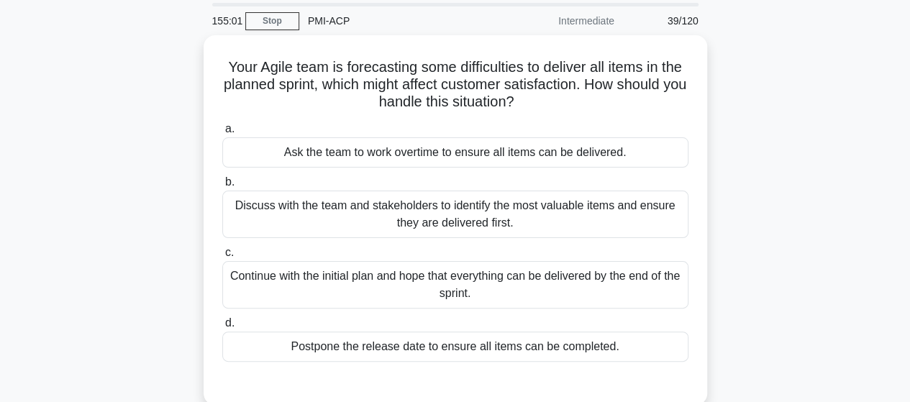
scroll to position [72, 0]
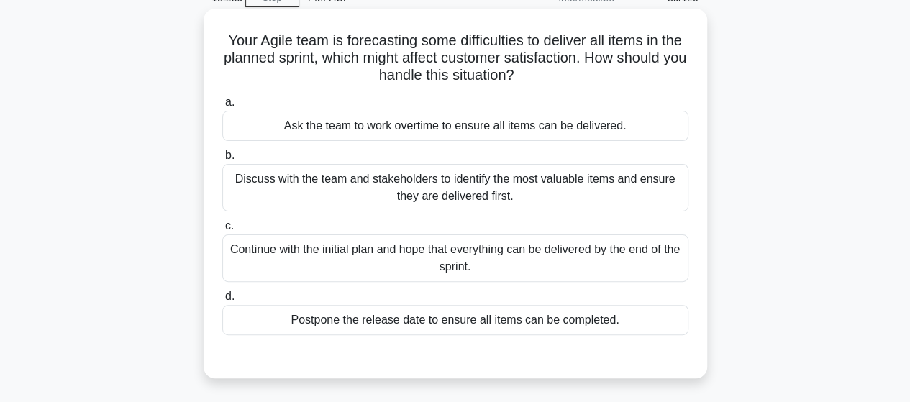
click at [660, 173] on div "Discuss with the team and stakeholders to identify the most valuable items and …" at bounding box center [455, 187] width 466 height 47
click at [222, 160] on input "b. Discuss with the team and stakeholders to identify the most valuable items a…" at bounding box center [222, 155] width 0 height 9
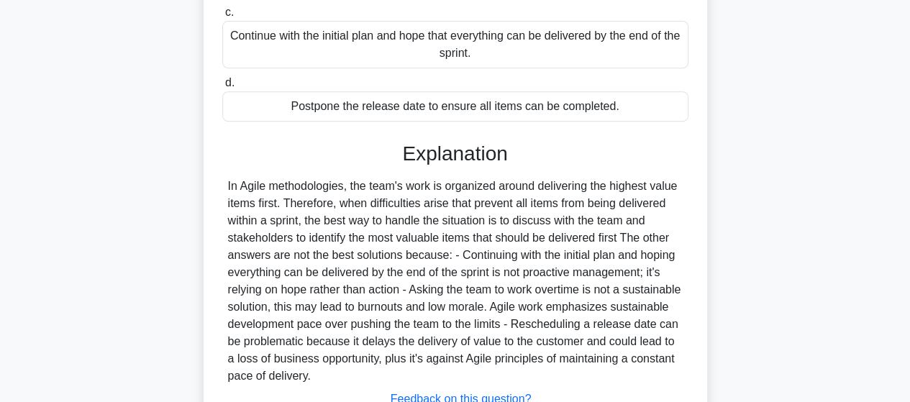
scroll to position [396, 0]
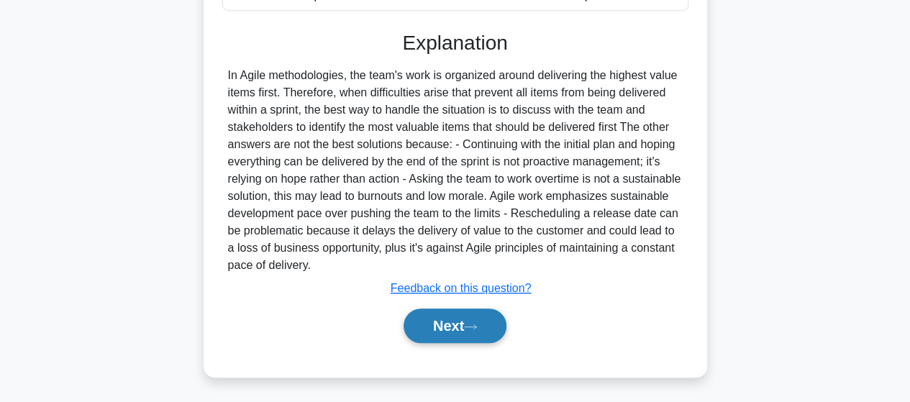
click at [482, 321] on button "Next" at bounding box center [455, 326] width 103 height 35
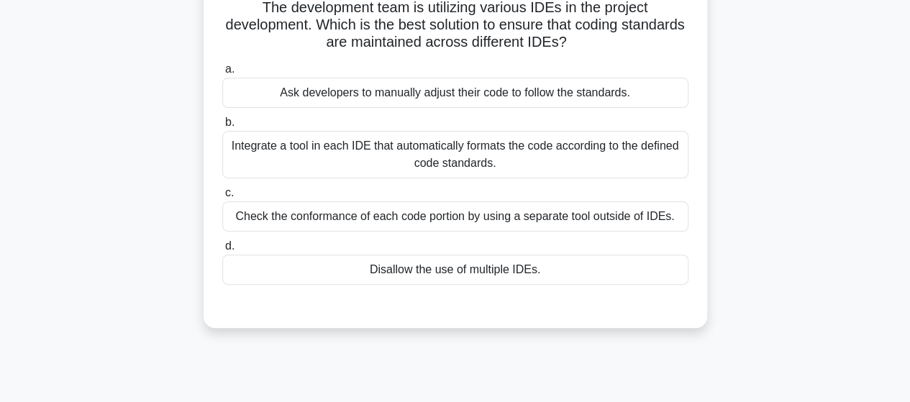
scroll to position [37, 0]
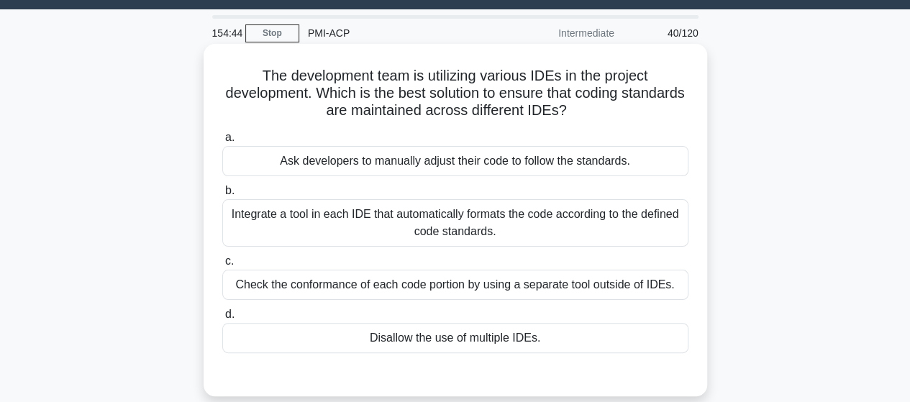
click at [658, 216] on div "Integrate a tool in each IDE that automatically formats the code according to t…" at bounding box center [455, 222] width 466 height 47
click at [222, 196] on input "b. Integrate a tool in each IDE that automatically formats the code according t…" at bounding box center [222, 190] width 0 height 9
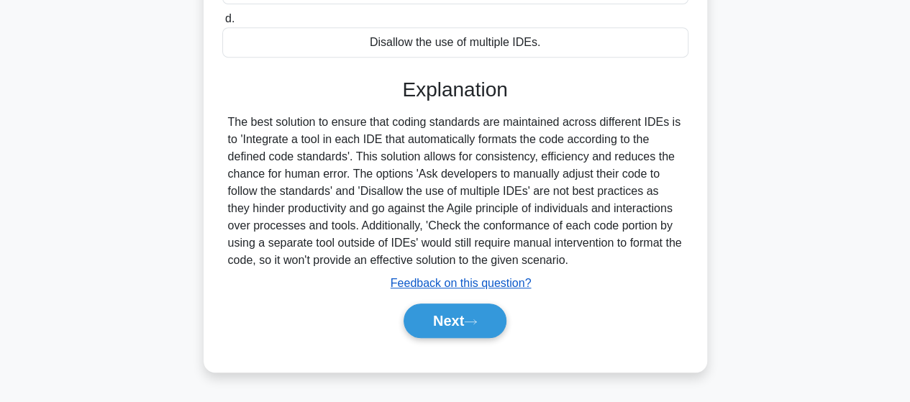
scroll to position [375, 0]
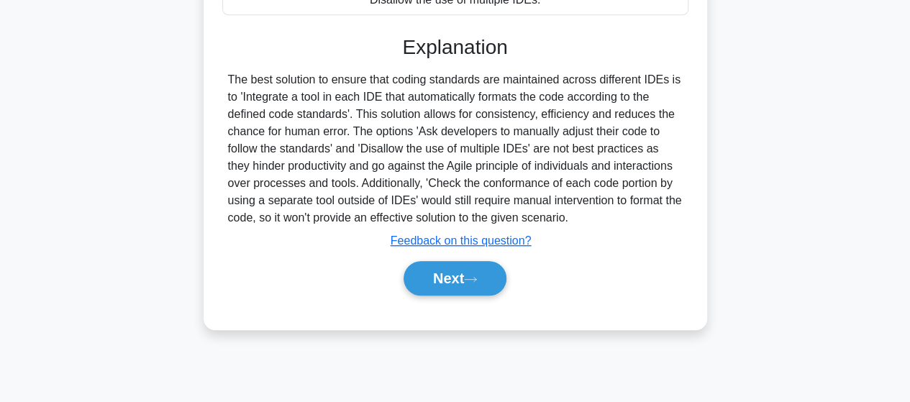
drag, startPoint x: 462, startPoint y: 271, endPoint x: 565, endPoint y: 188, distance: 132.6
click at [461, 270] on button "Next" at bounding box center [455, 278] width 103 height 35
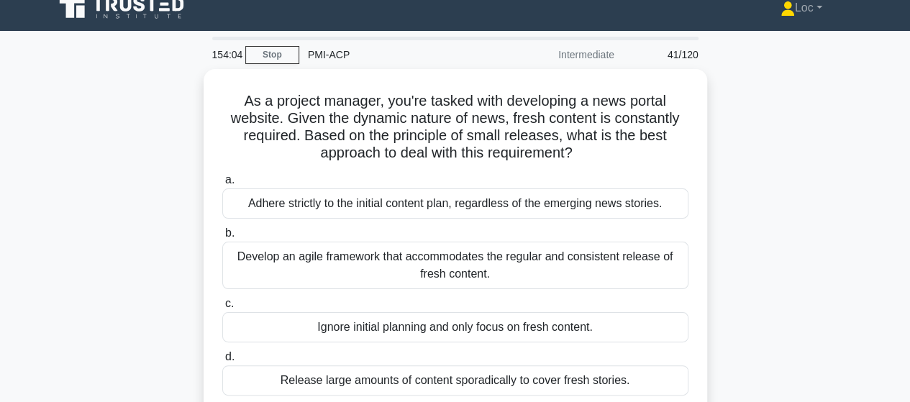
scroll to position [87, 0]
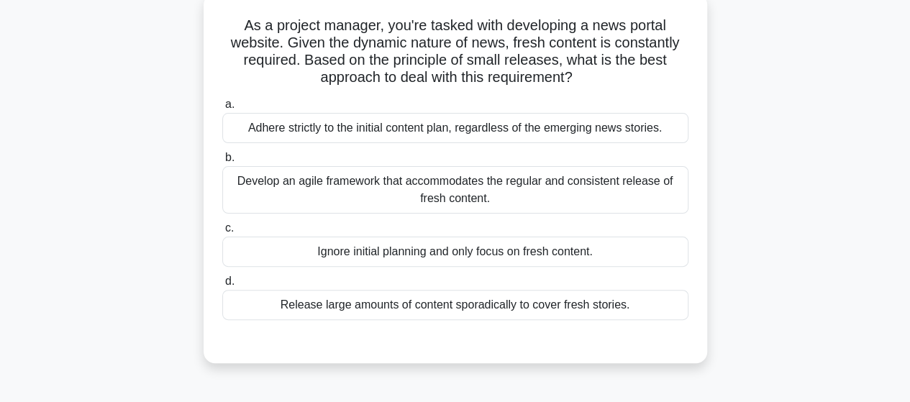
click at [606, 193] on div "Develop an agile framework that accommodates the regular and consistent release…" at bounding box center [455, 189] width 466 height 47
click at [222, 163] on input "b. Develop an agile framework that accommodates the regular and consistent rele…" at bounding box center [222, 157] width 0 height 9
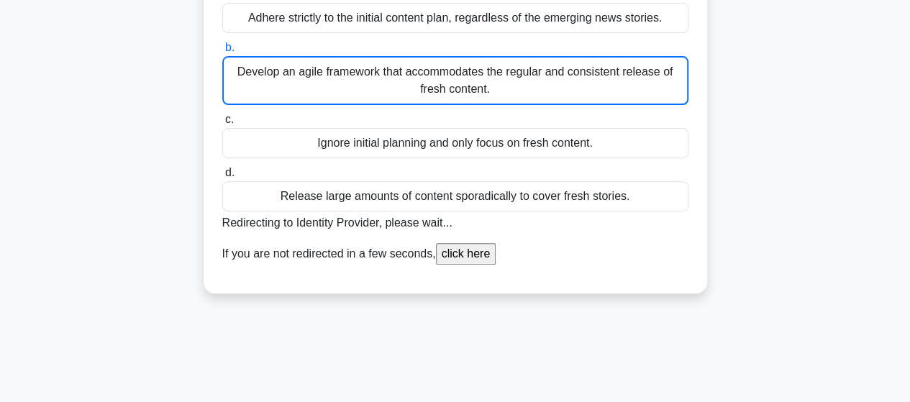
scroll to position [231, 0]
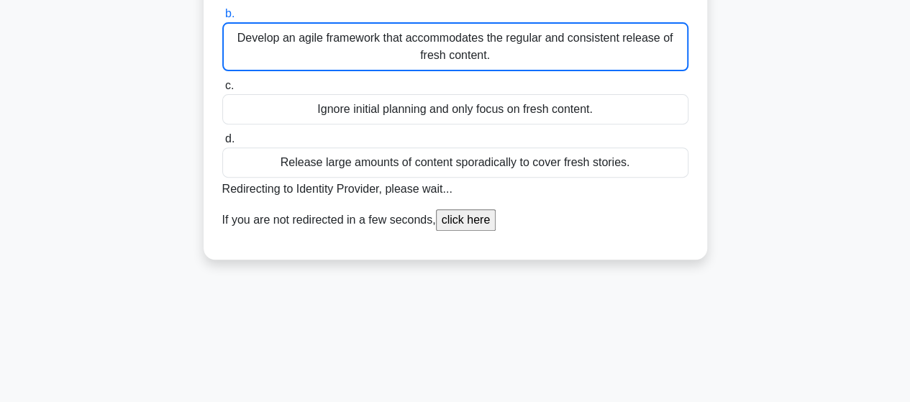
drag, startPoint x: 473, startPoint y: 224, endPoint x: 487, endPoint y: 221, distance: 14.1
click at [473, 224] on input "click here" at bounding box center [466, 220] width 60 height 22
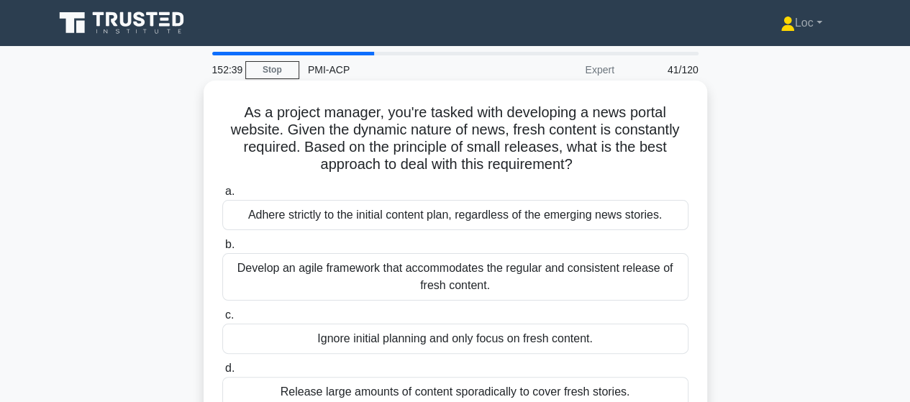
scroll to position [72, 0]
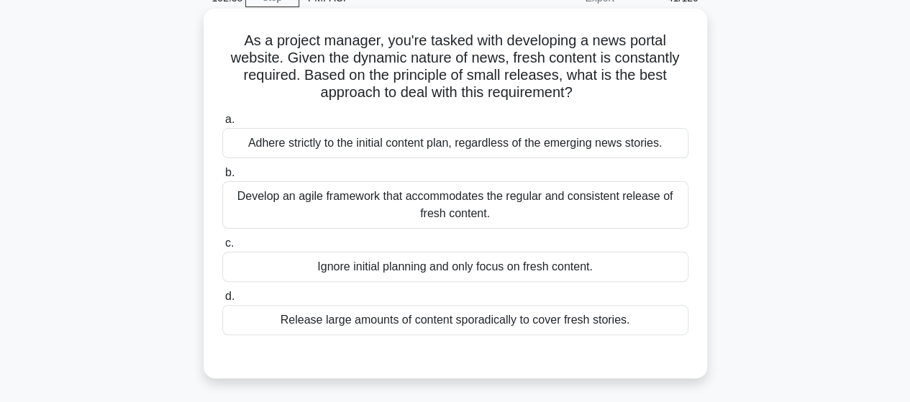
click at [376, 216] on div "Develop an agile framework that accommodates the regular and consistent release…" at bounding box center [455, 204] width 466 height 47
click at [222, 178] on input "b. Develop an agile framework that accommodates the regular and consistent rele…" at bounding box center [222, 172] width 0 height 9
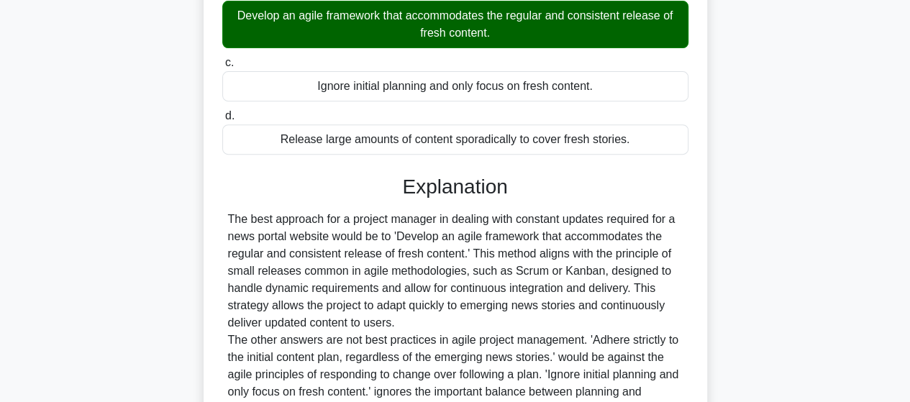
scroll to position [432, 0]
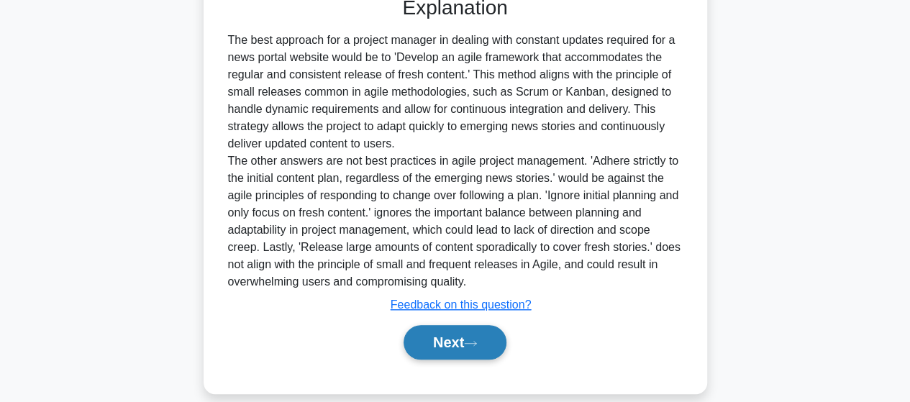
click at [430, 342] on button "Next" at bounding box center [455, 342] width 103 height 35
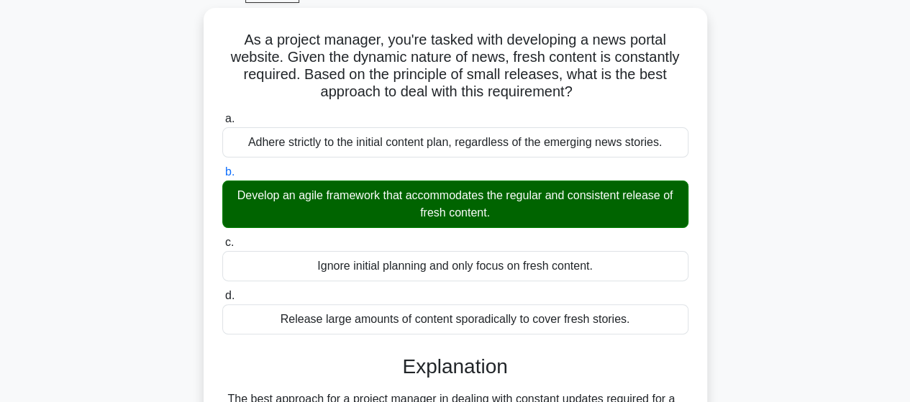
scroll to position [72, 0]
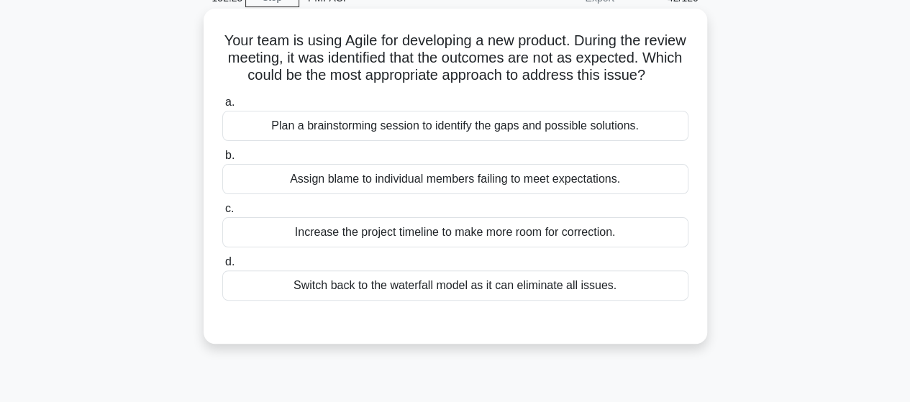
click at [644, 139] on div "Plan a brainstorming session to identify the gaps and possible solutions." at bounding box center [455, 126] width 466 height 30
click at [222, 107] on input "a. Plan a brainstorming session to identify the gaps and possible solutions." at bounding box center [222, 102] width 0 height 9
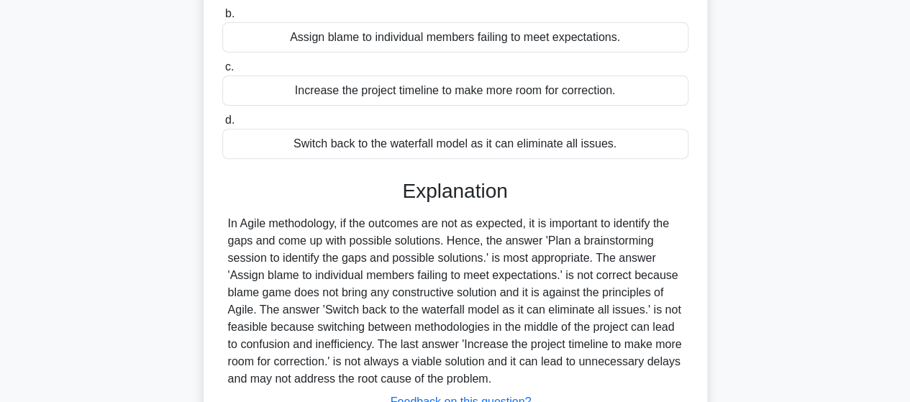
scroll to position [360, 0]
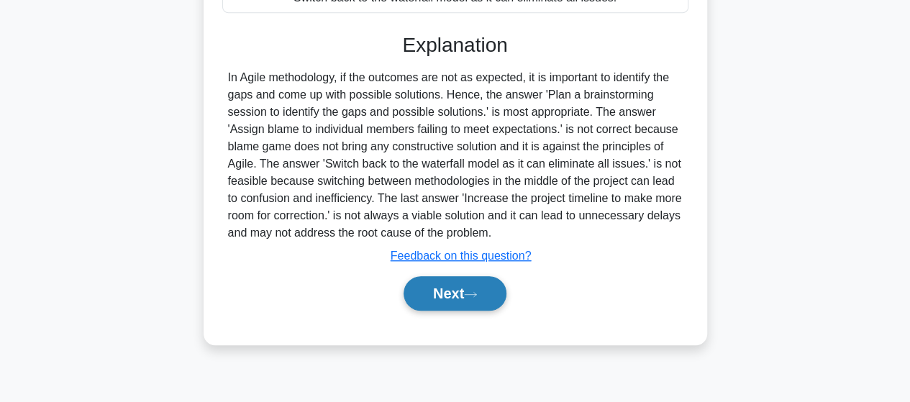
click at [423, 311] on button "Next" at bounding box center [455, 293] width 103 height 35
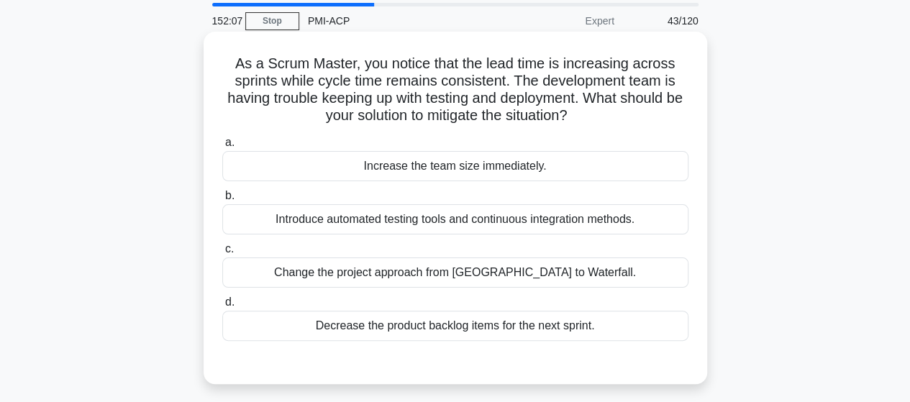
scroll to position [72, 0]
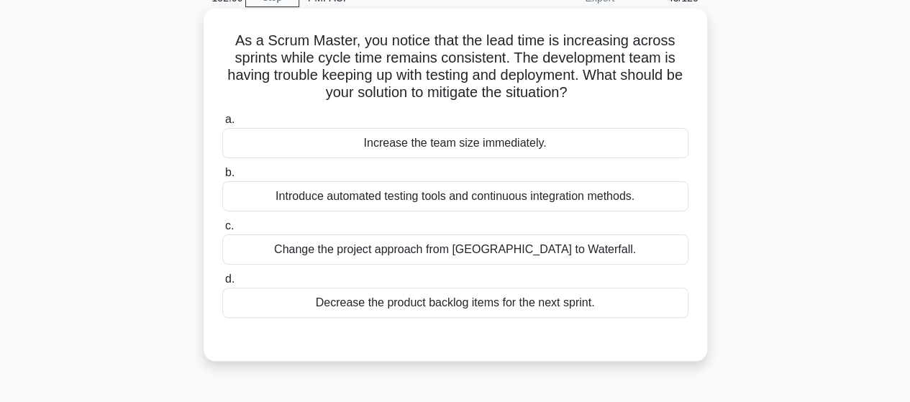
click at [657, 195] on div "Introduce automated testing tools and continuous integration methods." at bounding box center [455, 196] width 466 height 30
click at [222, 178] on input "b. Introduce automated testing tools and continuous integration methods." at bounding box center [222, 172] width 0 height 9
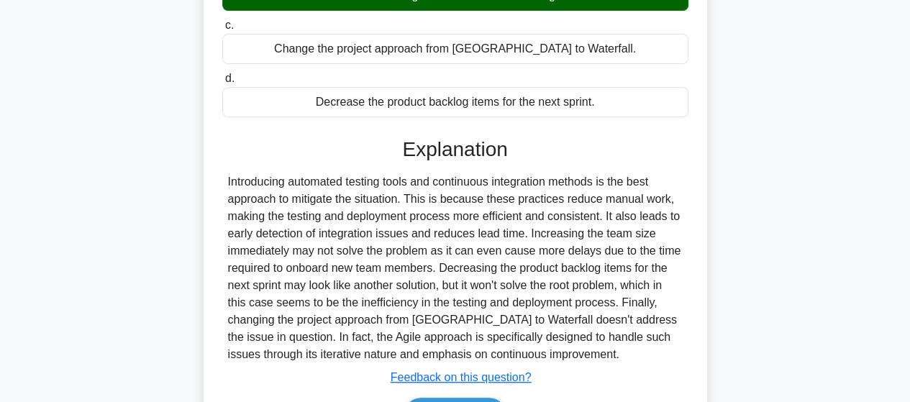
scroll to position [375, 0]
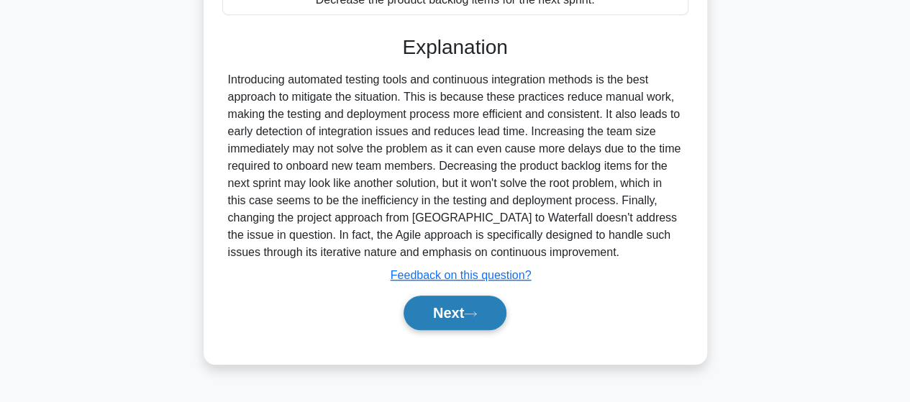
click at [477, 312] on icon at bounding box center [470, 314] width 13 height 8
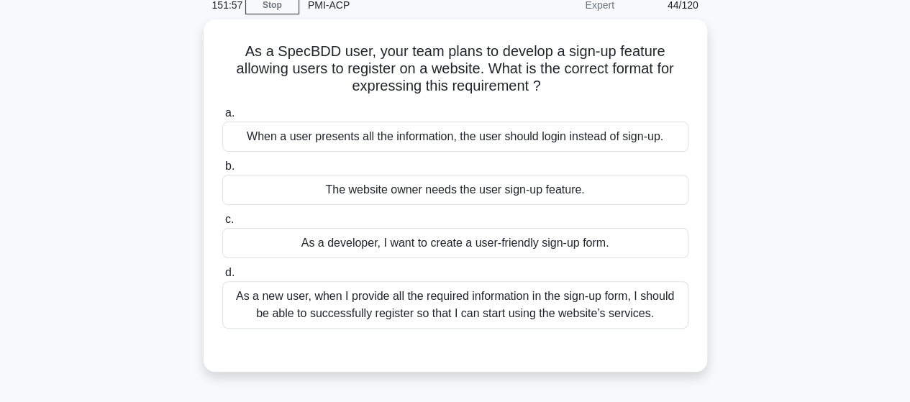
scroll to position [87, 0]
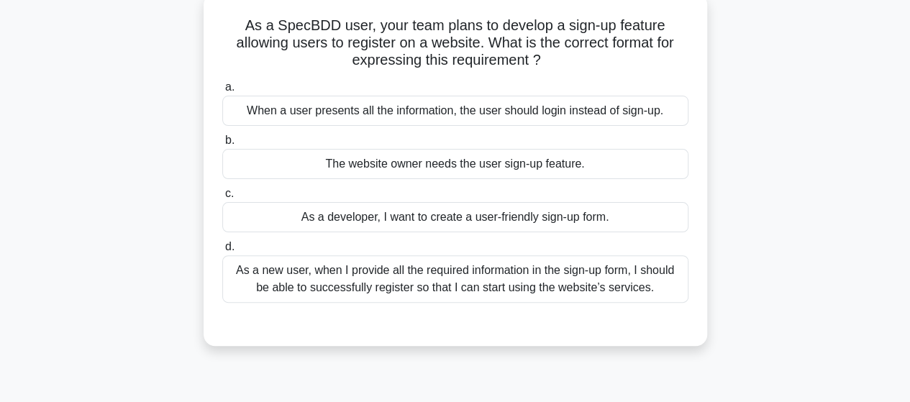
click at [659, 284] on div "As a new user, when I provide all the required information in the sign-up form,…" at bounding box center [455, 278] width 466 height 47
click at [222, 252] on input "d. As a new user, when I provide all the required information in the sign-up fo…" at bounding box center [222, 246] width 0 height 9
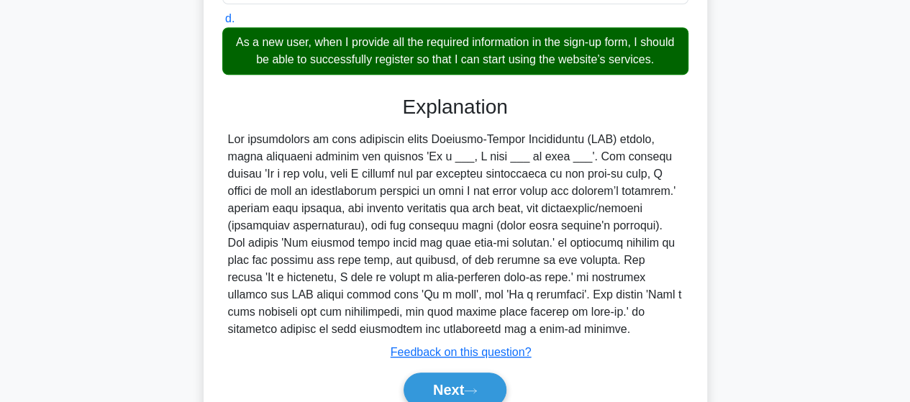
scroll to position [379, 0]
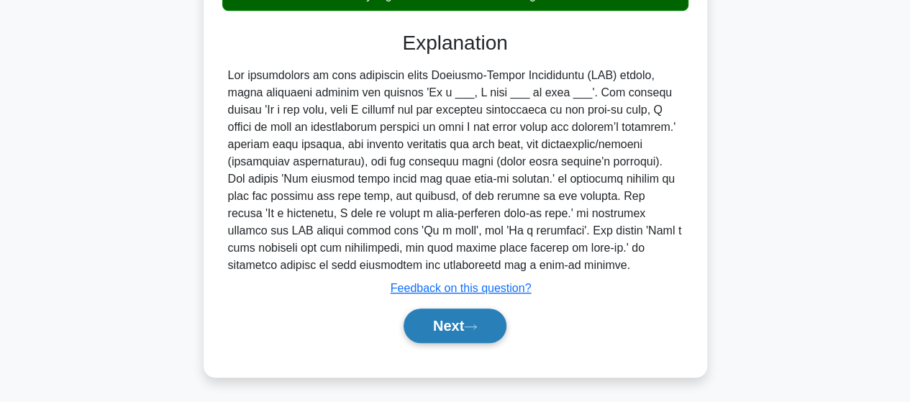
click at [473, 314] on button "Next" at bounding box center [455, 326] width 103 height 35
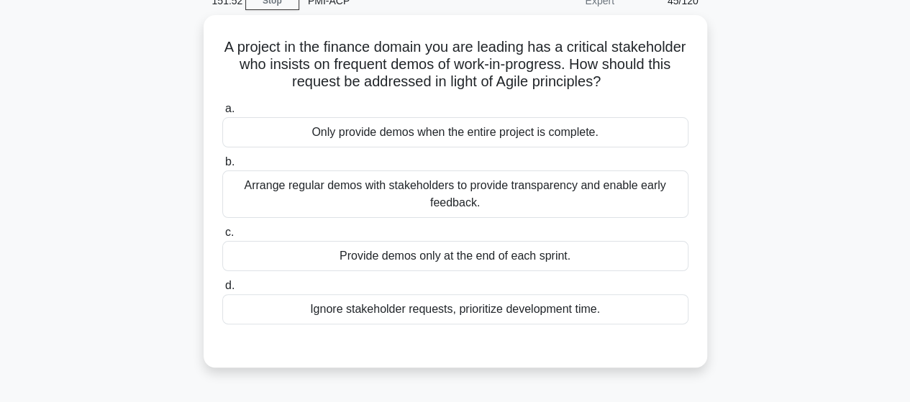
scroll to position [91, 0]
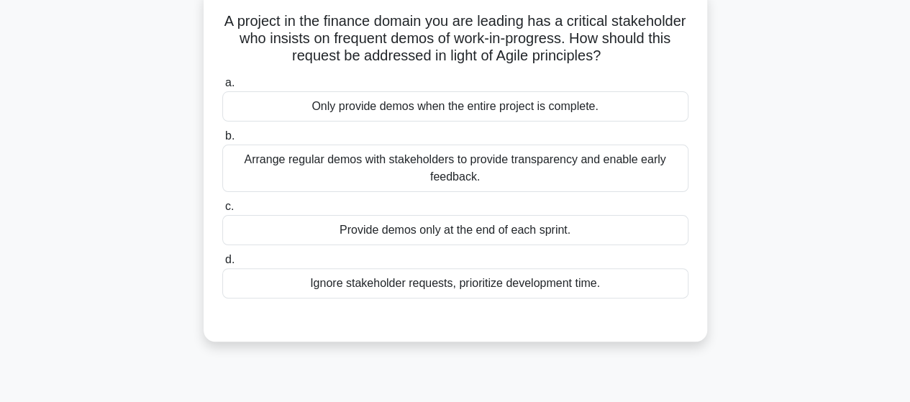
click at [665, 157] on div "Arrange regular demos with stakeholders to provide transparency and enable earl…" at bounding box center [455, 168] width 466 height 47
click at [222, 141] on input "b. Arrange regular demos with stakeholders to provide transparency and enable e…" at bounding box center [222, 136] width 0 height 9
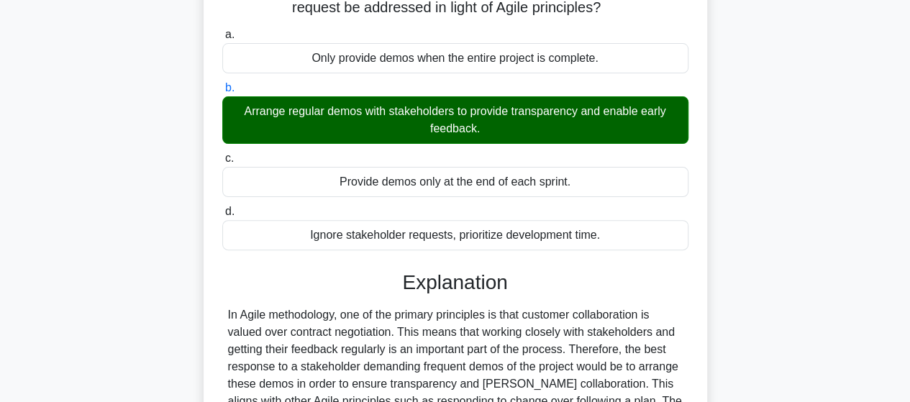
scroll to position [375, 0]
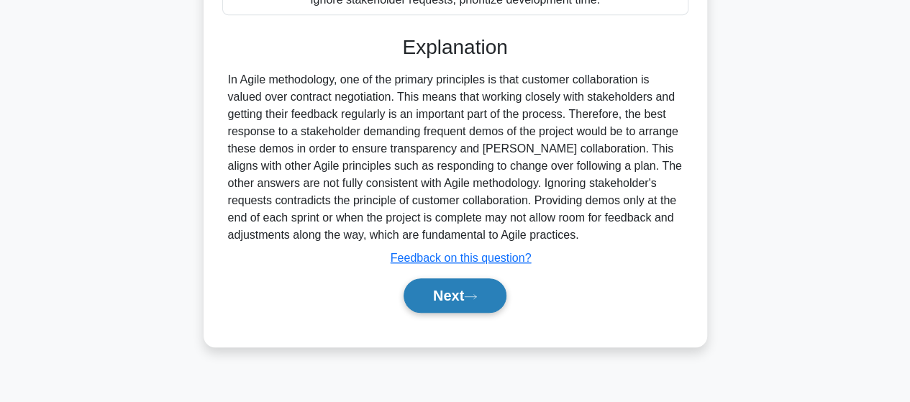
click at [416, 299] on button "Next" at bounding box center [455, 295] width 103 height 35
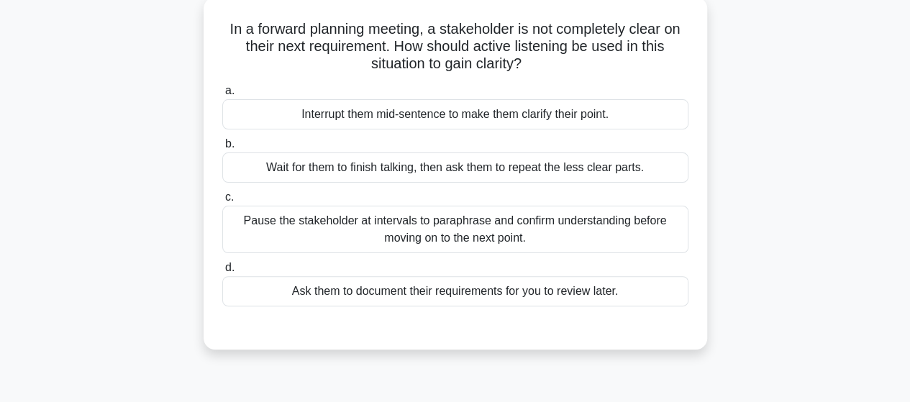
scroll to position [15, 0]
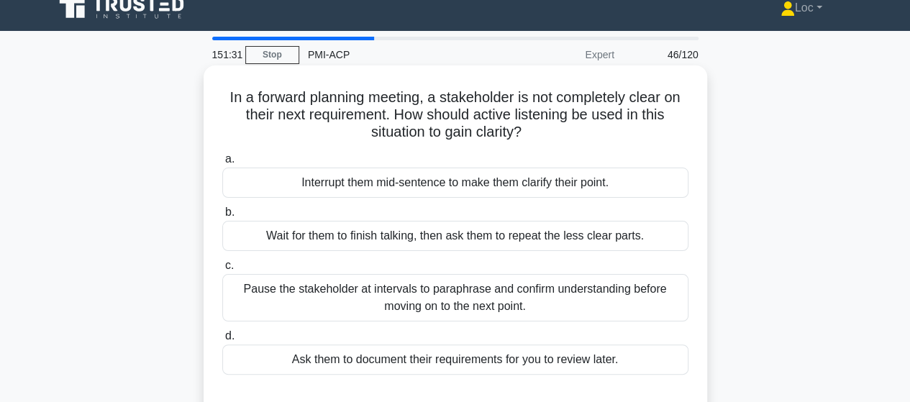
click at [663, 303] on div "Pause the stakeholder at intervals to paraphrase and confirm understanding befo…" at bounding box center [455, 297] width 466 height 47
click at [222, 270] on input "c. Pause the stakeholder at intervals to paraphrase and confirm understanding b…" at bounding box center [222, 265] width 0 height 9
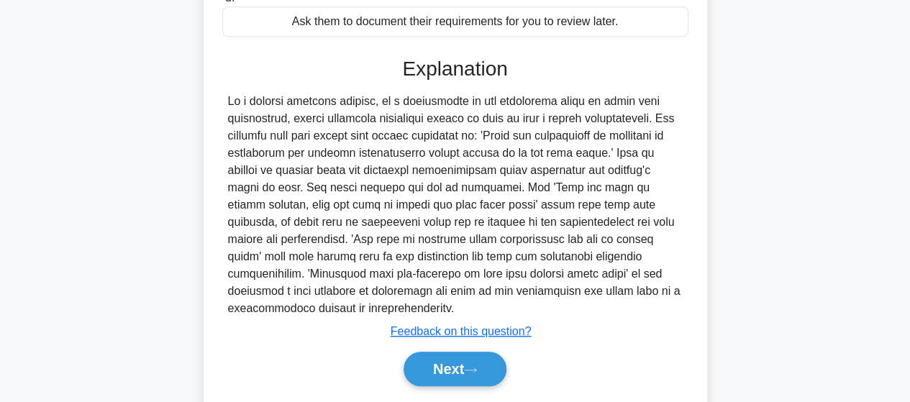
scroll to position [375, 0]
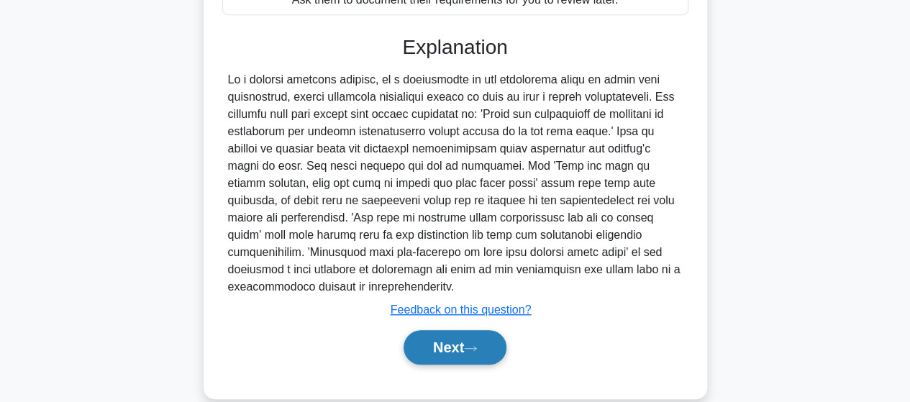
click at [496, 333] on button "Next" at bounding box center [455, 347] width 103 height 35
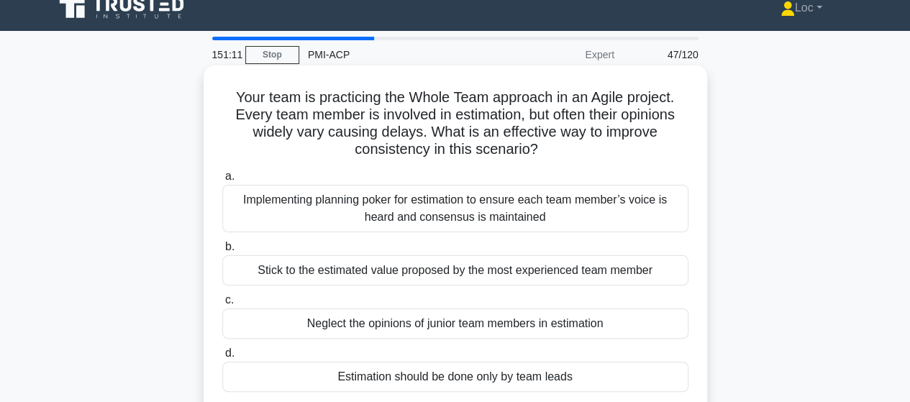
scroll to position [87, 0]
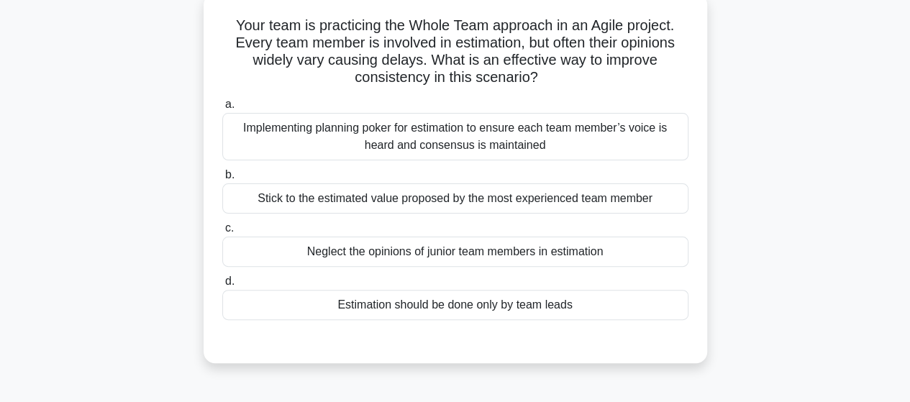
click at [636, 146] on div "Implementing planning poker for estimation to ensure each team member’s voice i…" at bounding box center [455, 136] width 466 height 47
click at [222, 109] on input "a. Implementing planning poker for estimation to ensure each team member’s voic…" at bounding box center [222, 104] width 0 height 9
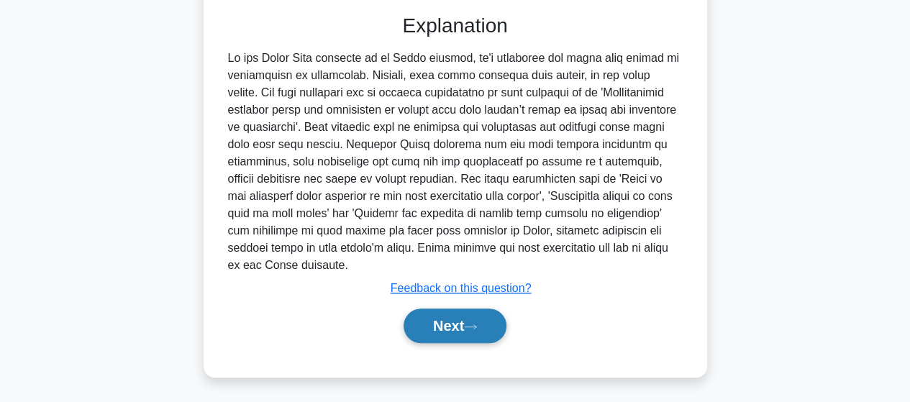
click at [494, 320] on button "Next" at bounding box center [455, 326] width 103 height 35
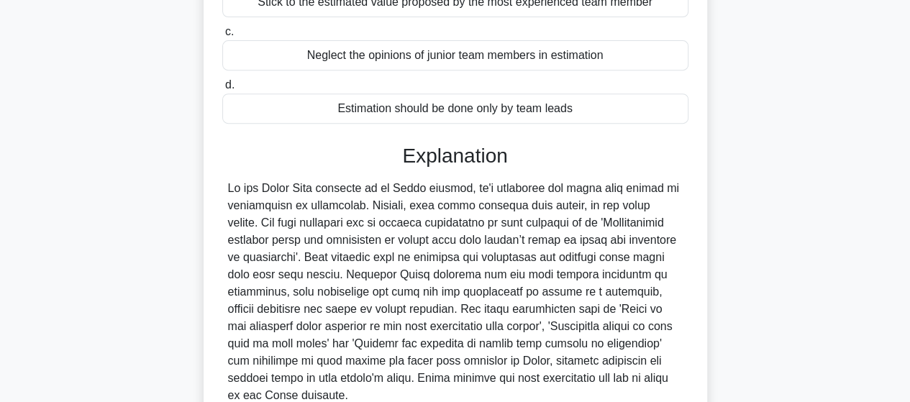
scroll to position [54, 0]
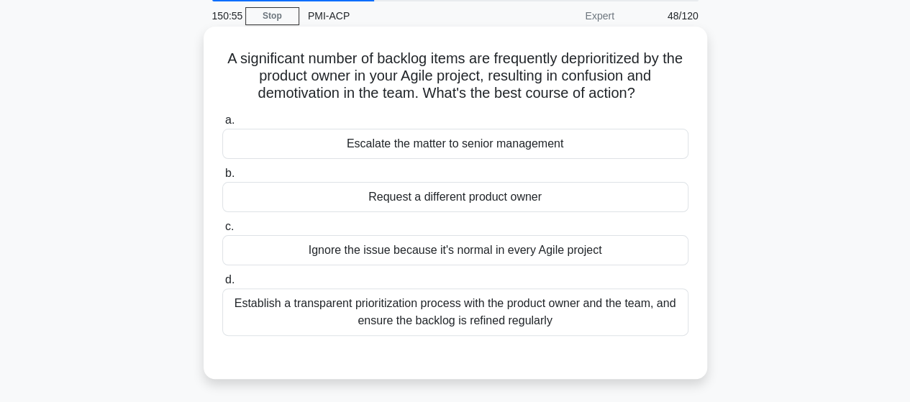
click at [304, 317] on div "Establish a transparent prioritization process with the product owner and the t…" at bounding box center [455, 311] width 466 height 47
click at [222, 285] on input "d. Establish a transparent prioritization process with the product owner and th…" at bounding box center [222, 280] width 0 height 9
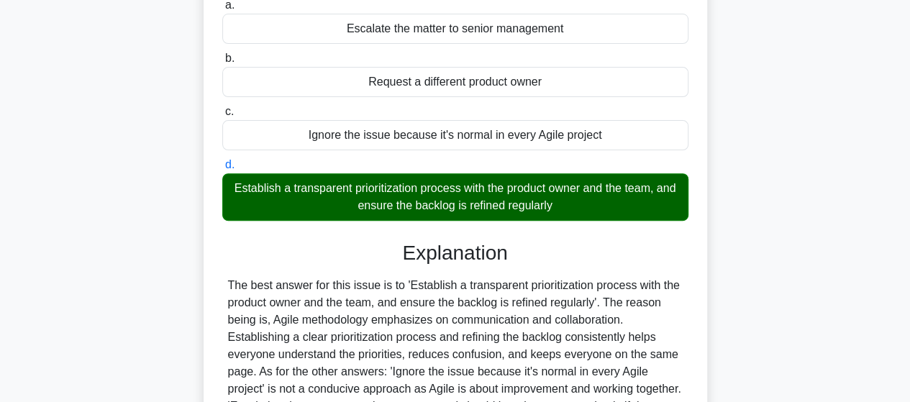
scroll to position [375, 0]
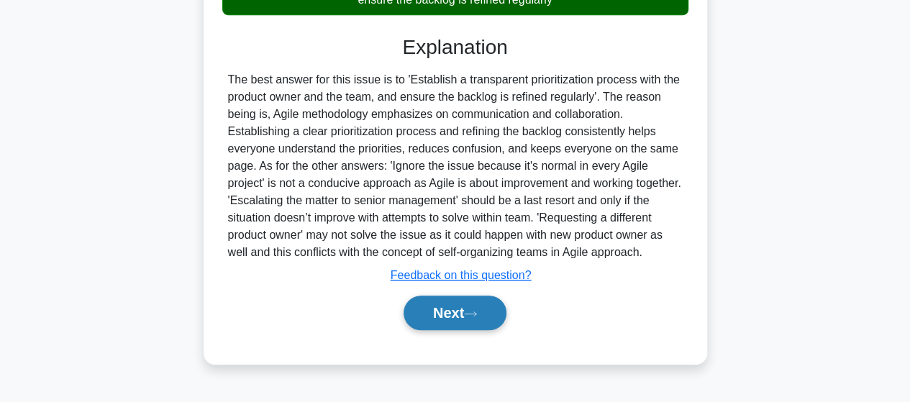
drag, startPoint x: 457, startPoint y: 327, endPoint x: 450, endPoint y: 323, distance: 7.4
click at [455, 328] on button "Next" at bounding box center [455, 313] width 103 height 35
click at [448, 319] on button "Next" at bounding box center [455, 313] width 103 height 35
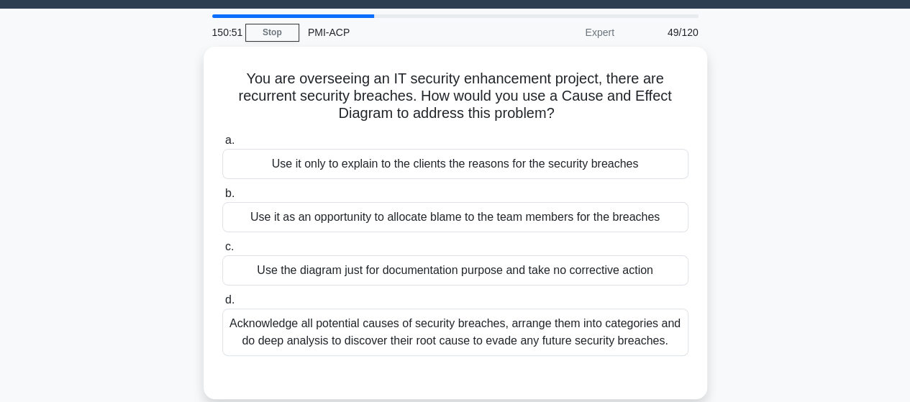
scroll to position [15, 0]
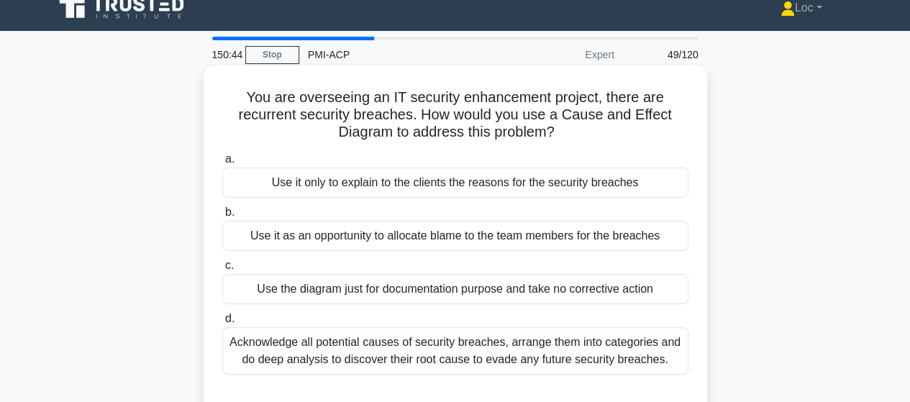
click at [638, 342] on div "Acknowledge all potential causes of security breaches, arrange them into catego…" at bounding box center [455, 350] width 466 height 47
click at [222, 324] on input "d. Acknowledge all potential causes of security breaches, arrange them into cat…" at bounding box center [222, 318] width 0 height 9
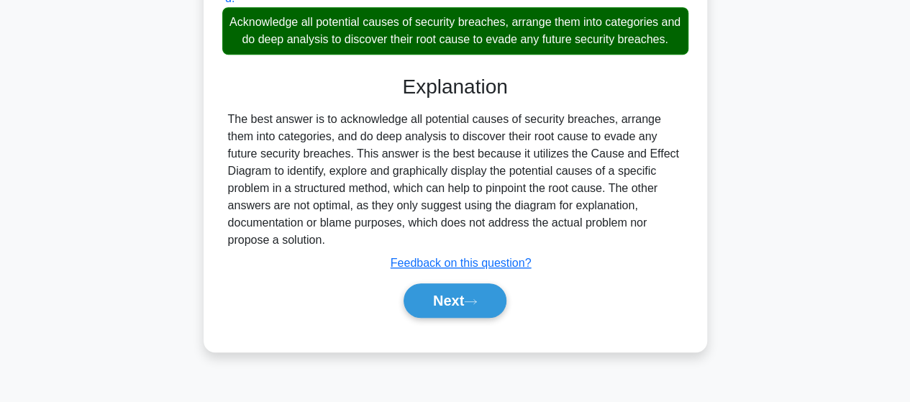
scroll to position [375, 0]
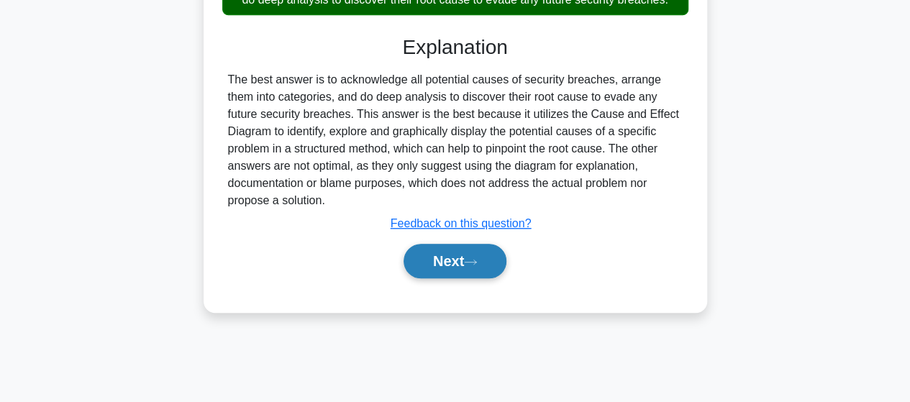
click at [465, 271] on button "Next" at bounding box center [455, 261] width 103 height 35
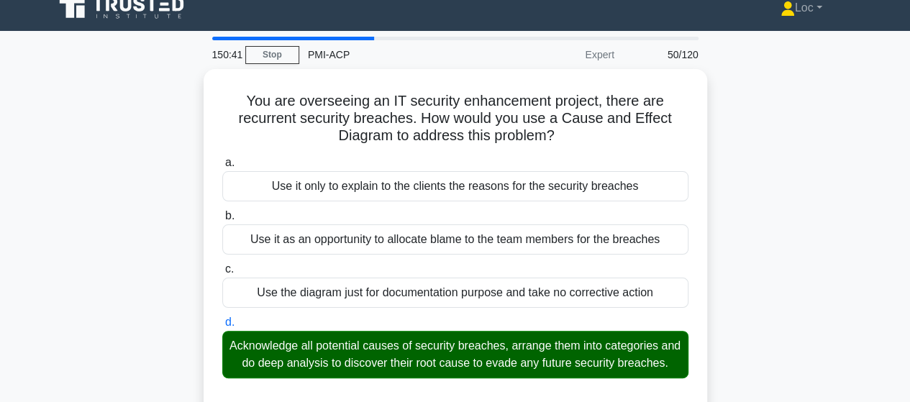
scroll to position [0, 0]
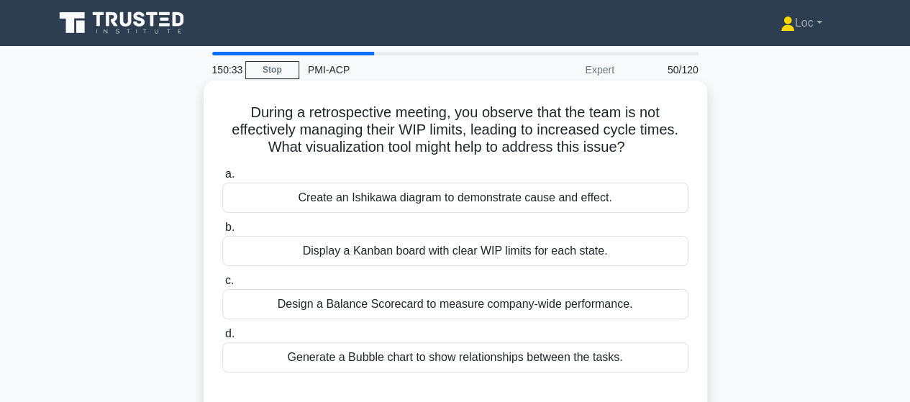
click at [678, 247] on div "Display a Kanban board with clear WIP limits for each state." at bounding box center [455, 251] width 466 height 30
click at [222, 232] on input "b. Display a Kanban board with clear WIP limits for each state." at bounding box center [222, 227] width 0 height 9
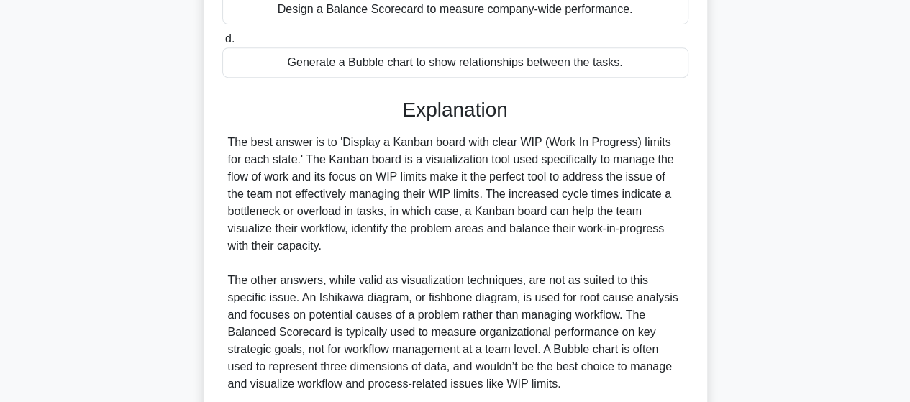
scroll to position [414, 0]
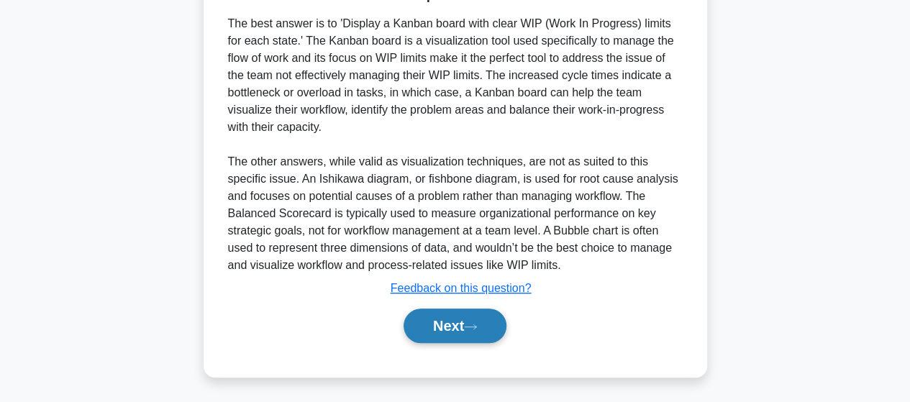
click at [432, 328] on button "Next" at bounding box center [455, 326] width 103 height 35
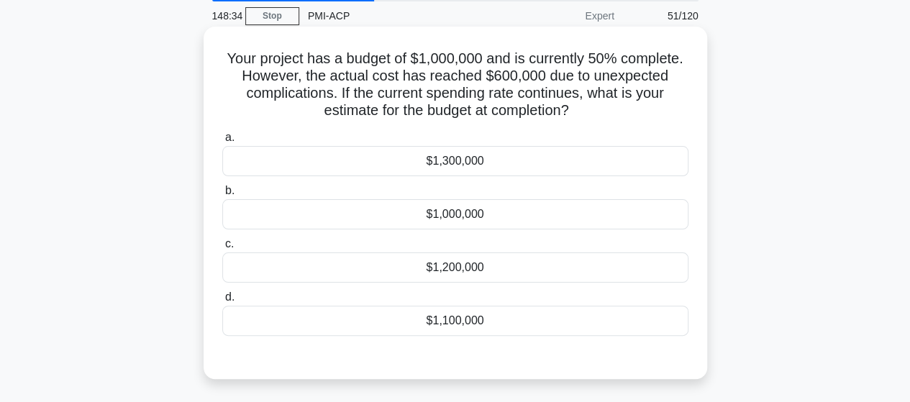
click at [548, 277] on div "$1,200,000" at bounding box center [455, 268] width 466 height 30
click at [222, 249] on input "c. $1,200,000" at bounding box center [222, 244] width 0 height 9
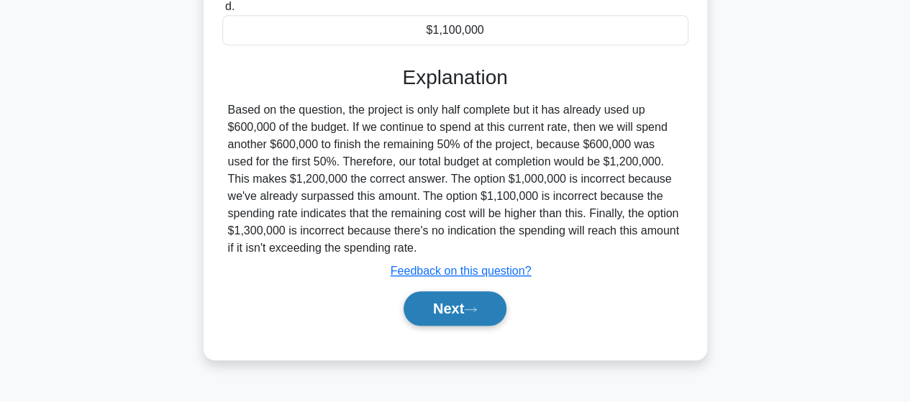
scroll to position [375, 0]
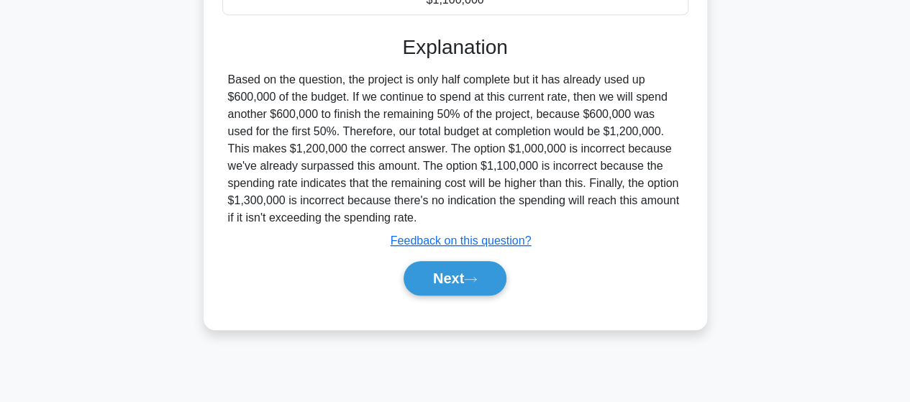
click at [460, 253] on div "Explanation Based on the question, the project is only half complete but it has…" at bounding box center [455, 168] width 466 height 266
click at [466, 267] on button "Next" at bounding box center [455, 278] width 103 height 35
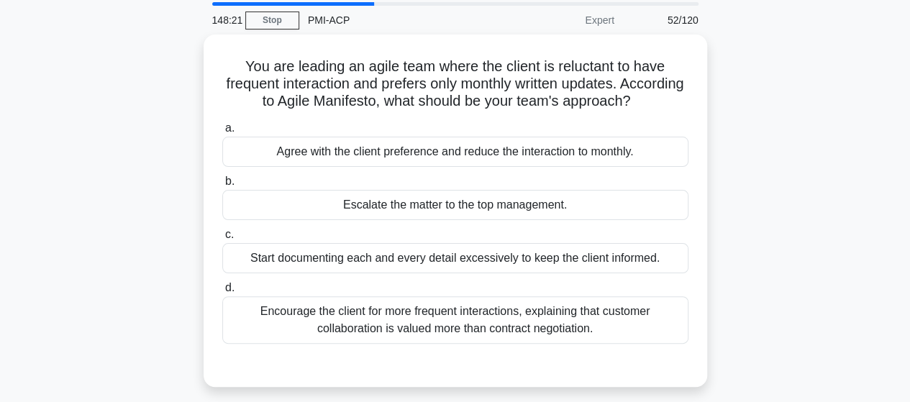
scroll to position [72, 0]
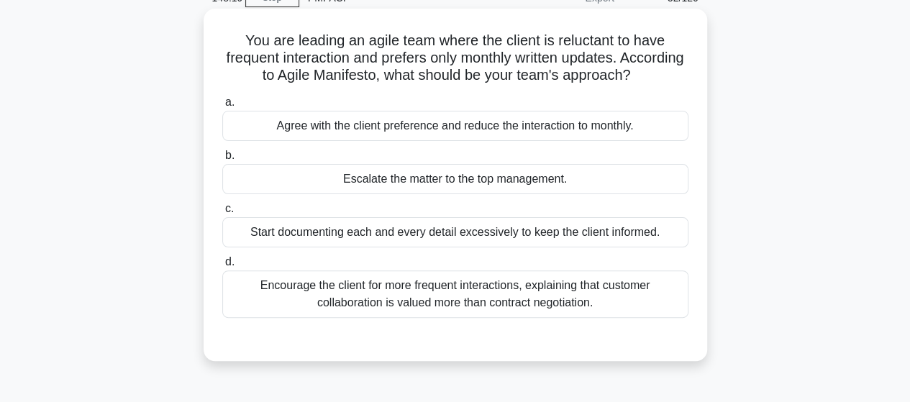
click at [570, 318] on div "Encourage the client for more frequent interactions, explaining that customer c…" at bounding box center [455, 293] width 466 height 47
click at [222, 267] on input "d. Encourage the client for more frequent interactions, explaining that custome…" at bounding box center [222, 262] width 0 height 9
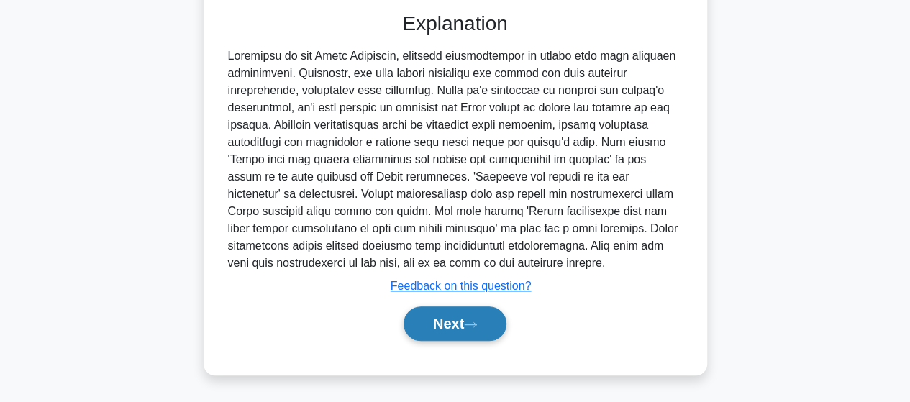
click at [458, 319] on button "Next" at bounding box center [455, 323] width 103 height 35
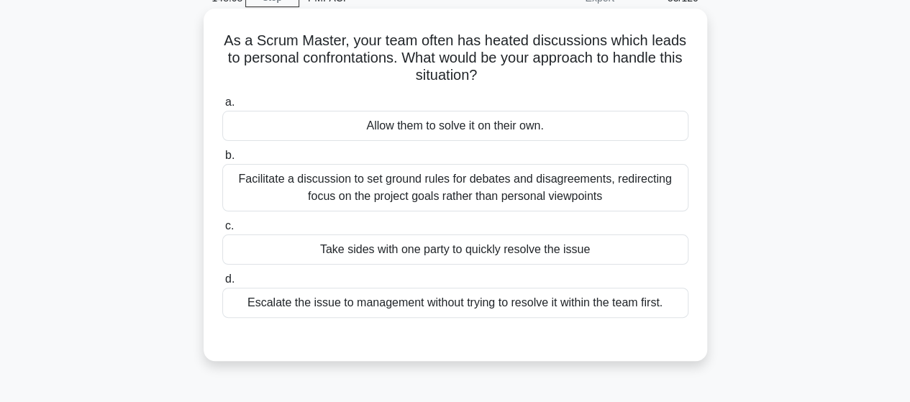
click at [669, 196] on div "Facilitate a discussion to set ground rules for debates and disagreements, redi…" at bounding box center [455, 187] width 466 height 47
click at [222, 160] on input "b. Facilitate a discussion to set ground rules for debates and disagreements, r…" at bounding box center [222, 155] width 0 height 9
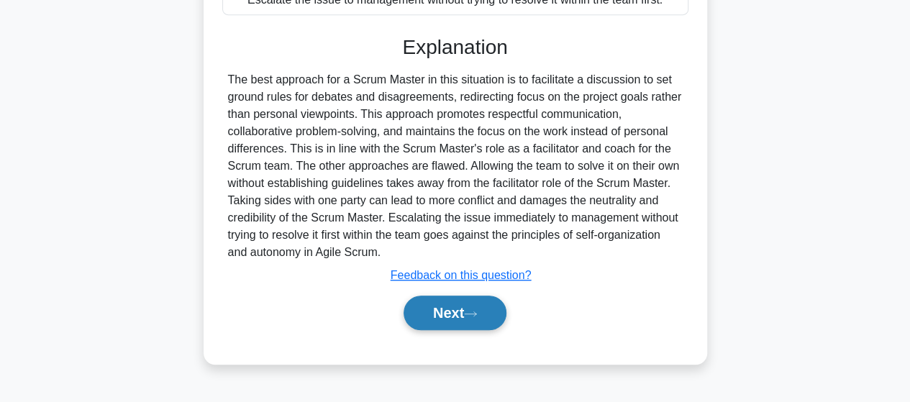
click at [437, 317] on button "Next" at bounding box center [455, 313] width 103 height 35
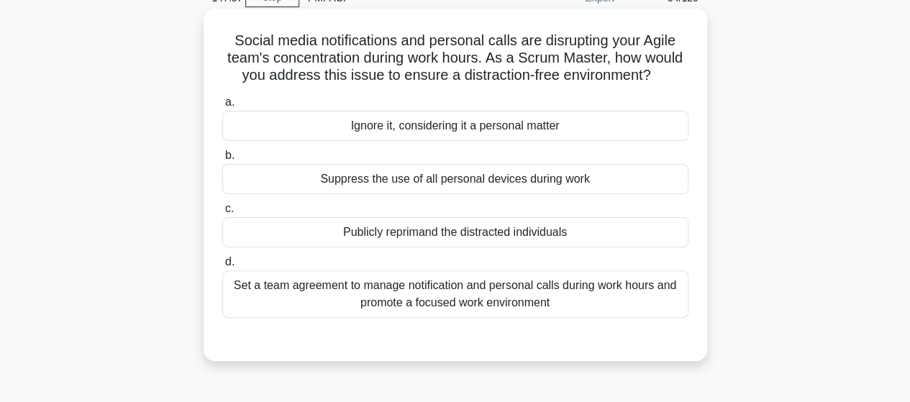
click at [641, 276] on div "Set a team agreement to manage notification and personal calls during work hour…" at bounding box center [455, 293] width 466 height 47
click at [222, 267] on input "d. Set a team agreement to manage notification and personal calls during work h…" at bounding box center [222, 262] width 0 height 9
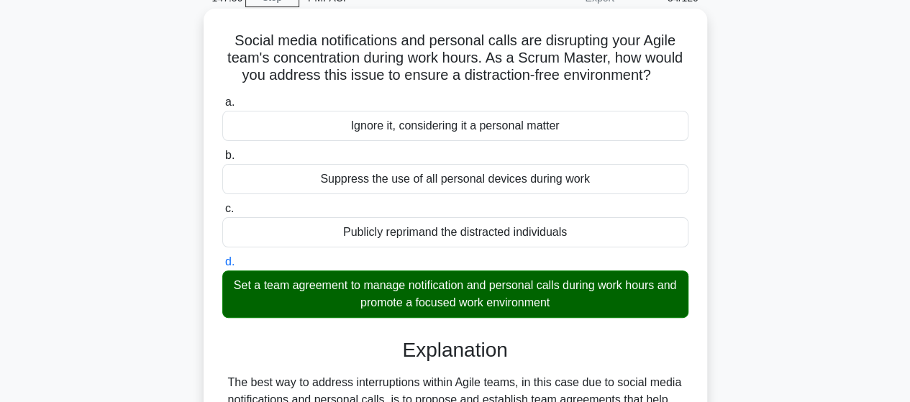
scroll to position [375, 0]
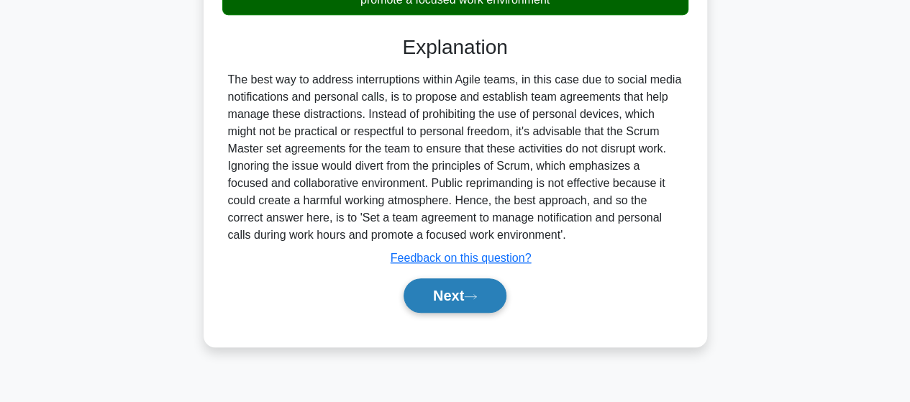
click at [404, 287] on button "Next" at bounding box center [455, 295] width 103 height 35
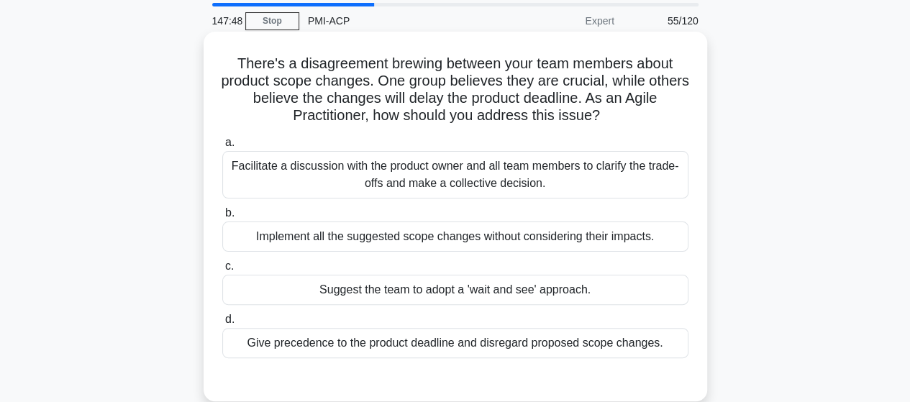
scroll to position [72, 0]
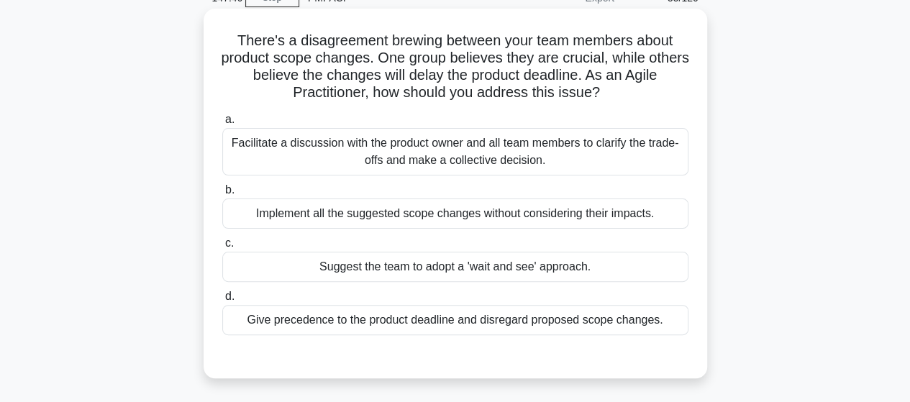
click at [648, 159] on div "Facilitate a discussion with the product owner and all team members to clarify …" at bounding box center [455, 151] width 466 height 47
click at [222, 124] on input "a. Facilitate a discussion with the product owner and all team members to clari…" at bounding box center [222, 119] width 0 height 9
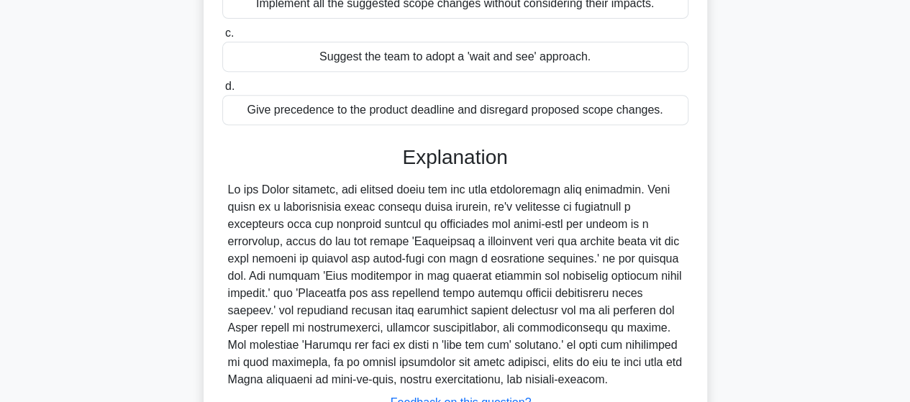
scroll to position [396, 0]
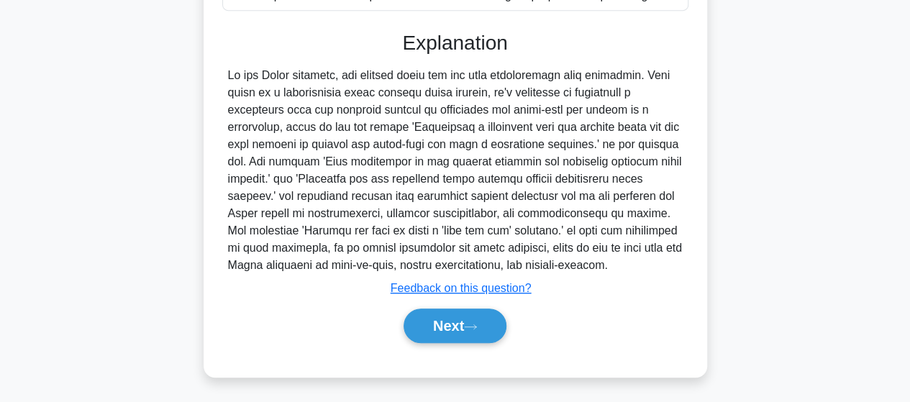
click at [447, 346] on div "Next" at bounding box center [455, 326] width 466 height 46
click at [446, 324] on button "Next" at bounding box center [455, 326] width 103 height 35
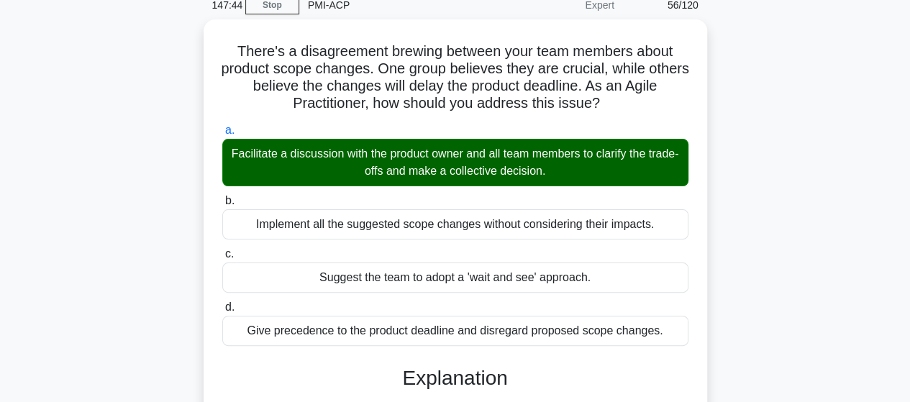
scroll to position [37, 0]
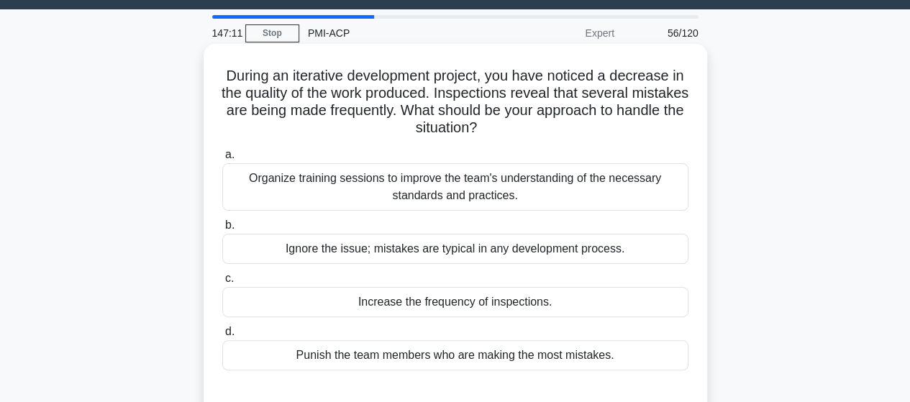
click at [644, 173] on div "Organize training sessions to improve the team's understanding of the necessary…" at bounding box center [455, 186] width 466 height 47
click at [222, 160] on input "a. Organize training sessions to improve the team's understanding of the necess…" at bounding box center [222, 154] width 0 height 9
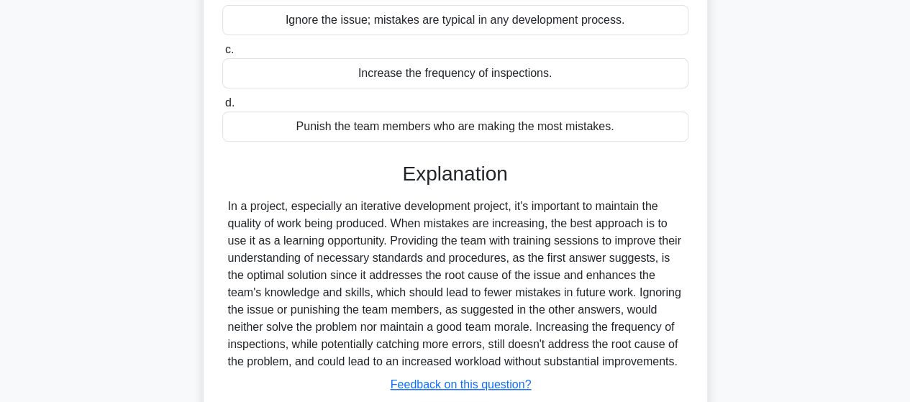
scroll to position [375, 0]
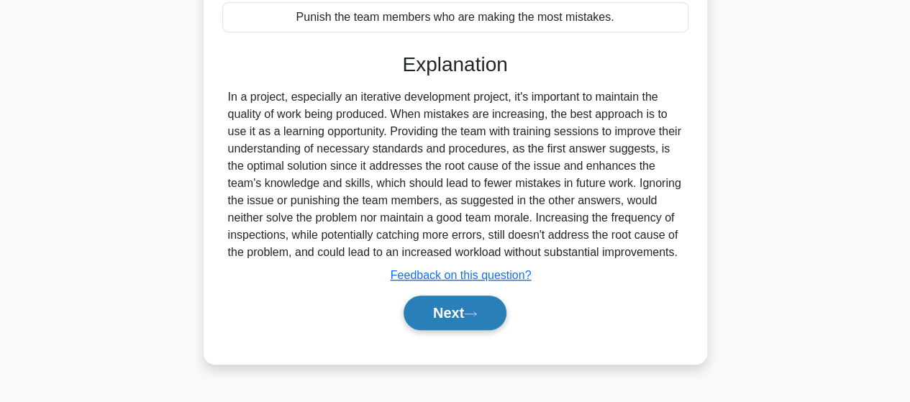
click at [446, 309] on button "Next" at bounding box center [455, 313] width 103 height 35
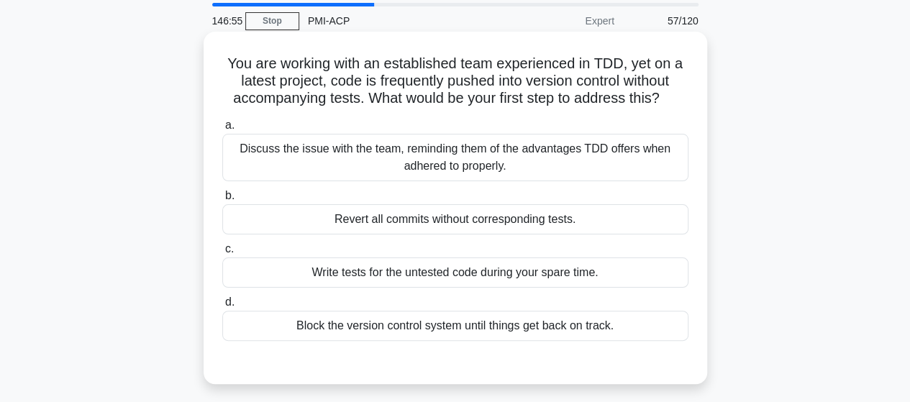
scroll to position [72, 0]
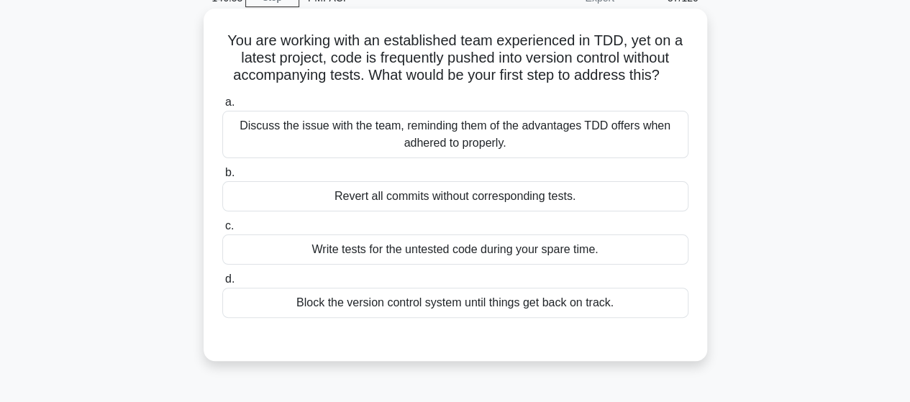
click at [619, 124] on div "Discuss the issue with the team, reminding them of the advantages TDD offers wh…" at bounding box center [455, 134] width 466 height 47
click at [222, 107] on input "a. Discuss the issue with the team, reminding them of the advantages TDD offers…" at bounding box center [222, 102] width 0 height 9
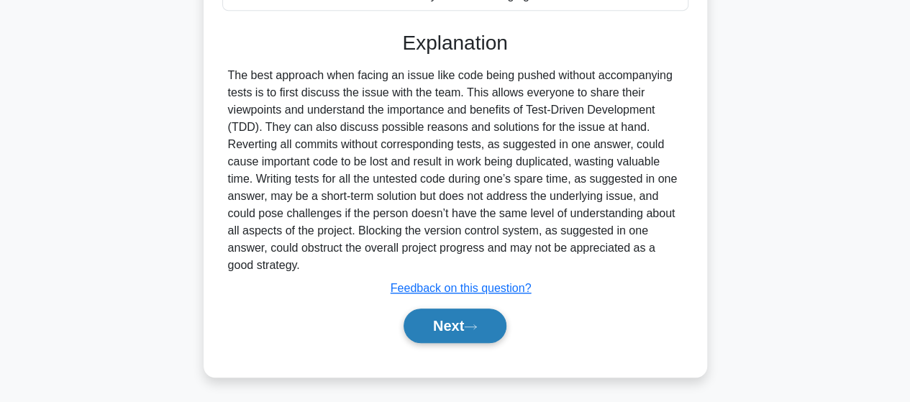
click at [447, 317] on button "Next" at bounding box center [455, 326] width 103 height 35
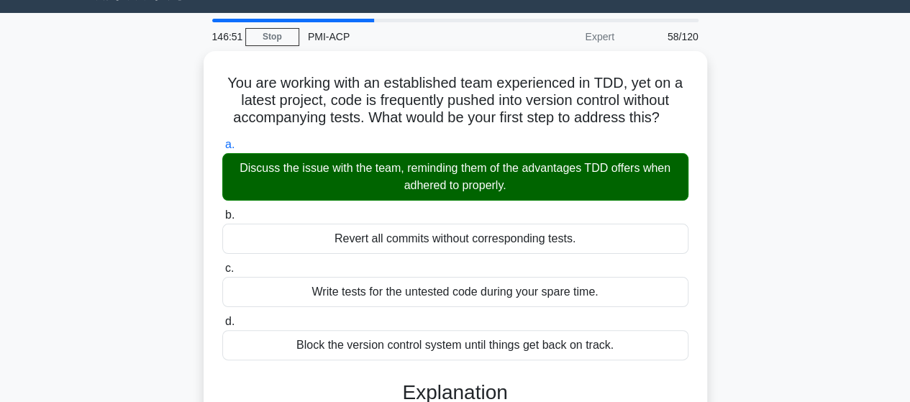
scroll to position [19, 0]
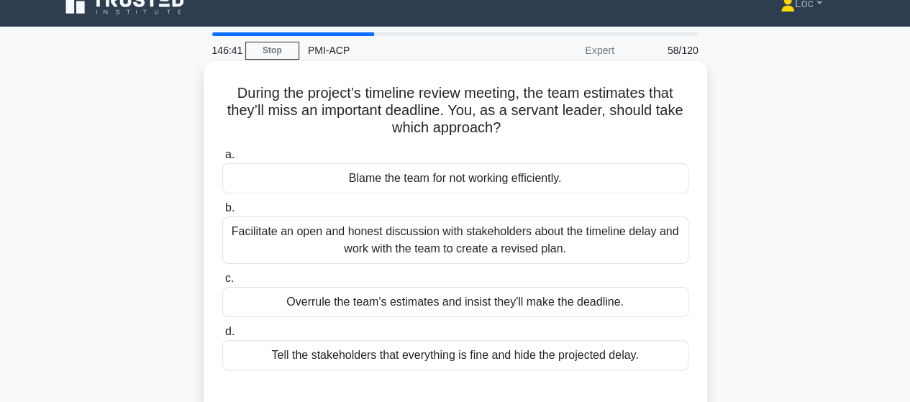
click at [662, 253] on div "Facilitate an open and honest discussion with stakeholders about the timeline d…" at bounding box center [455, 240] width 466 height 47
click at [222, 213] on input "b. Facilitate an open and honest discussion with stakeholders about the timelin…" at bounding box center [222, 208] width 0 height 9
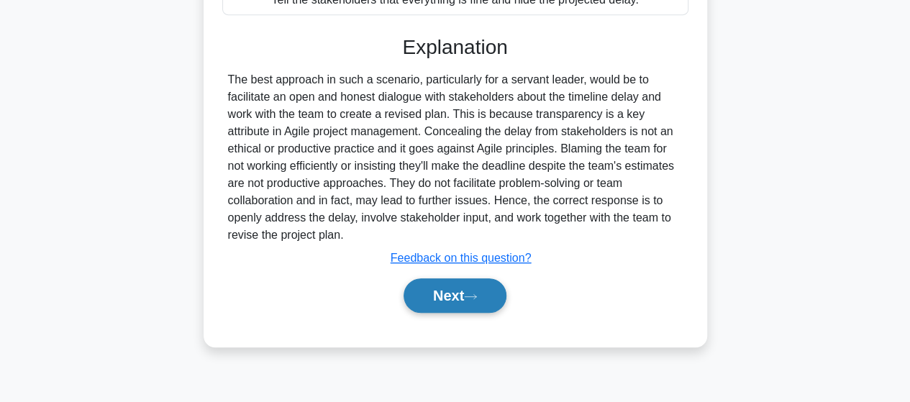
click at [445, 298] on button "Next" at bounding box center [455, 295] width 103 height 35
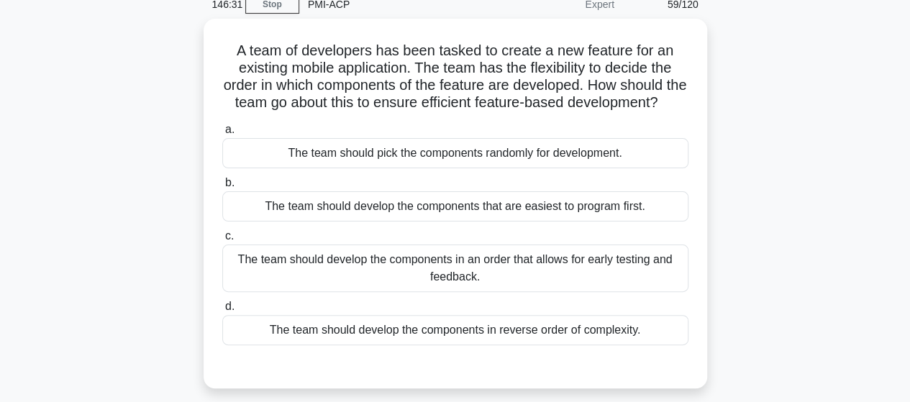
scroll to position [87, 0]
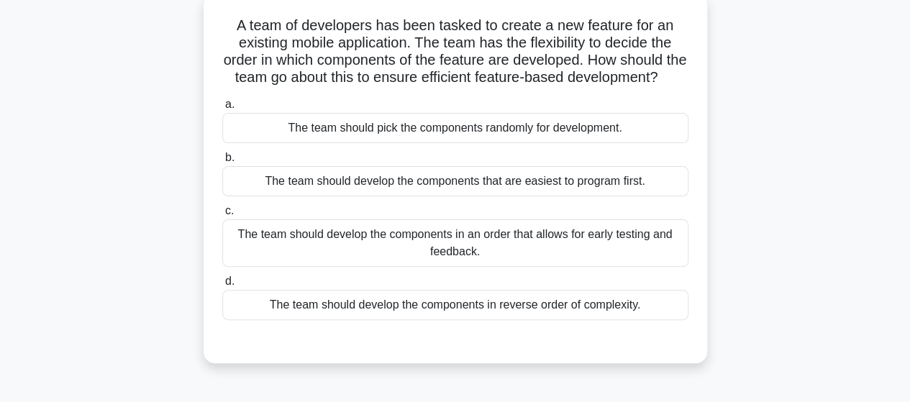
click at [570, 267] on div "The team should develop the components in an order that allows for early testin…" at bounding box center [455, 242] width 466 height 47
click at [222, 216] on input "c. The team should develop the components in an order that allows for early tes…" at bounding box center [222, 210] width 0 height 9
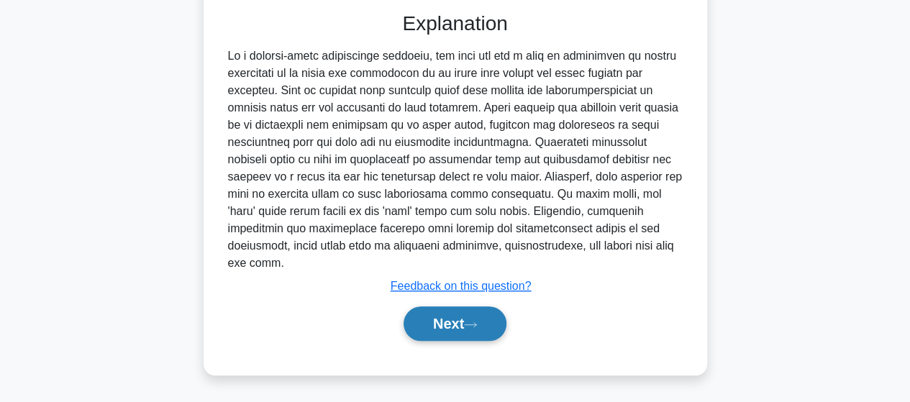
click at [476, 329] on button "Next" at bounding box center [455, 323] width 103 height 35
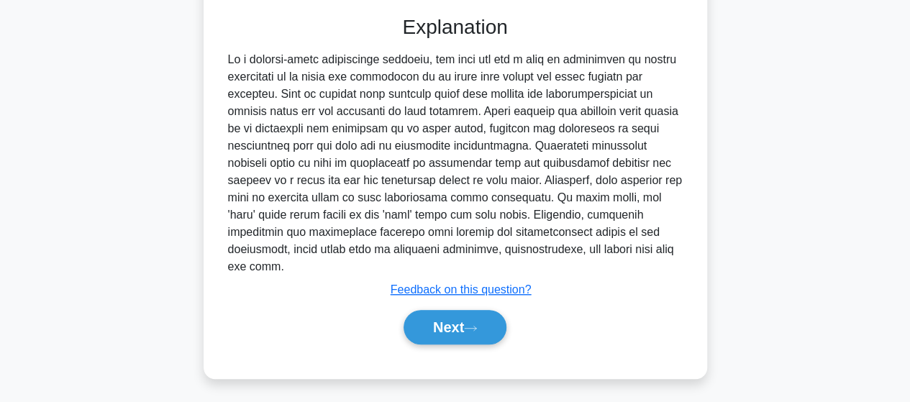
scroll to position [71, 0]
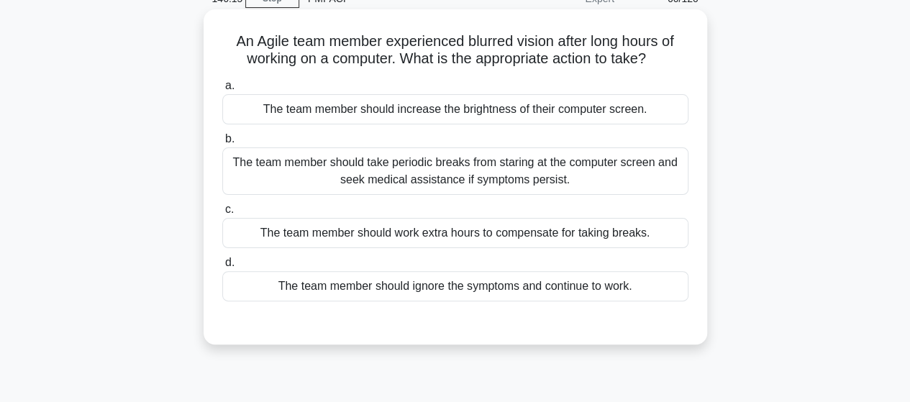
click at [664, 178] on div "The team member should take periodic breaks from staring at the computer screen…" at bounding box center [455, 170] width 466 height 47
click at [222, 144] on input "b. The team member should take periodic breaks from staring at the computer scr…" at bounding box center [222, 139] width 0 height 9
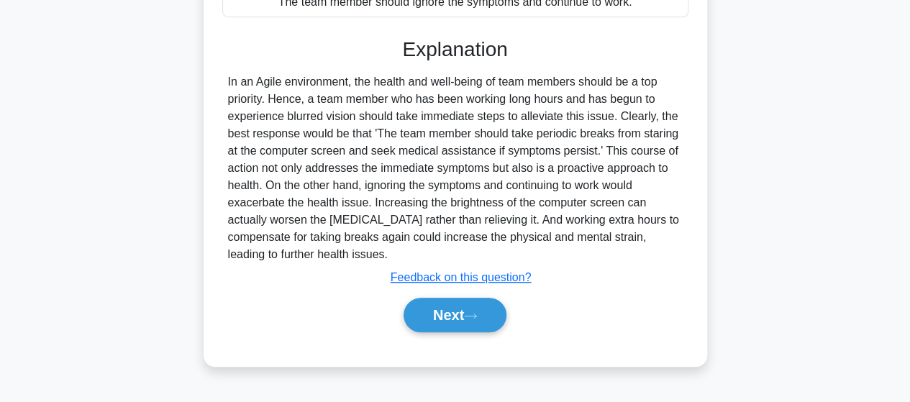
scroll to position [359, 0]
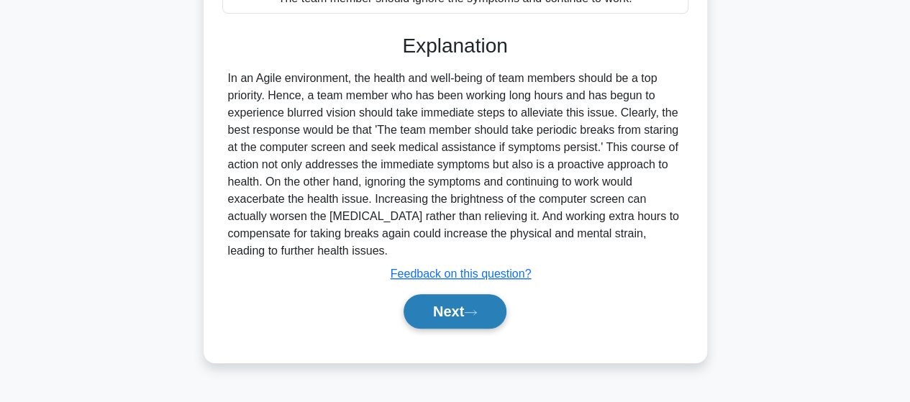
click at [499, 294] on button "Next" at bounding box center [455, 311] width 103 height 35
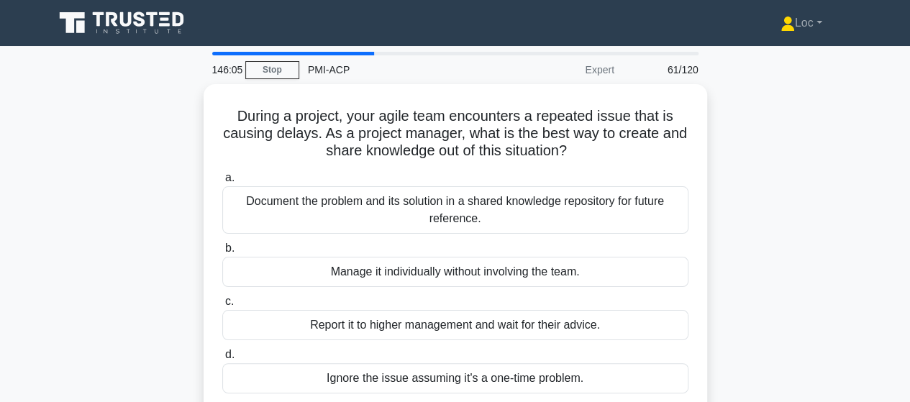
scroll to position [72, 0]
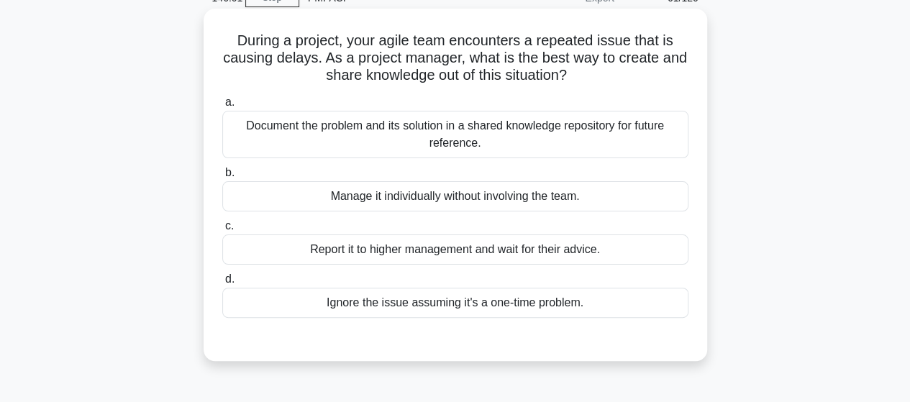
click at [688, 124] on div "a. Document the problem and its solution in a shared knowledge repository for f…" at bounding box center [455, 126] width 483 height 65
click at [659, 132] on div "Document the problem and its solution in a shared knowledge repository for futu…" at bounding box center [455, 134] width 466 height 47
click at [222, 107] on input "a. Document the problem and its solution in a shared knowledge repository for f…" at bounding box center [222, 102] width 0 height 9
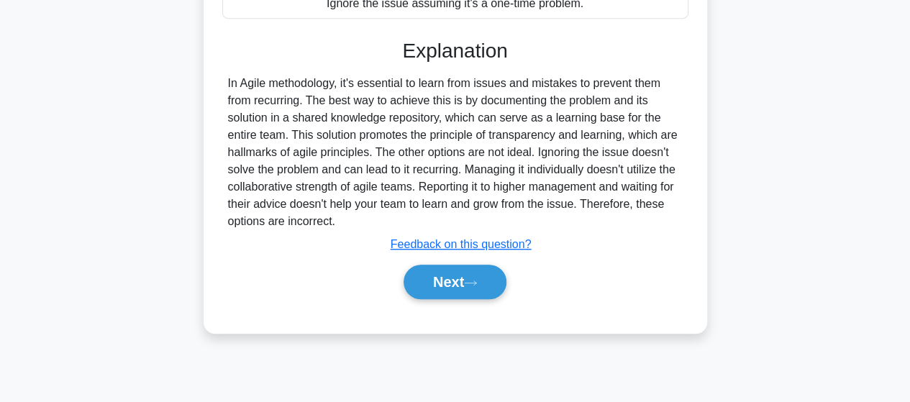
scroll to position [375, 0]
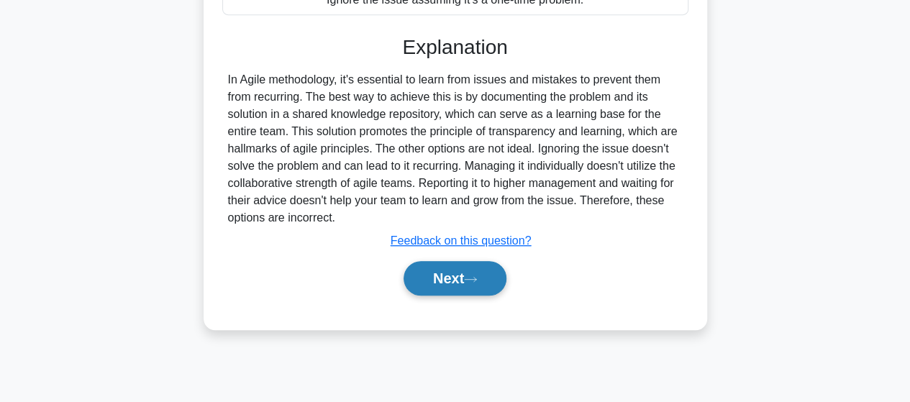
click at [442, 268] on button "Next" at bounding box center [455, 278] width 103 height 35
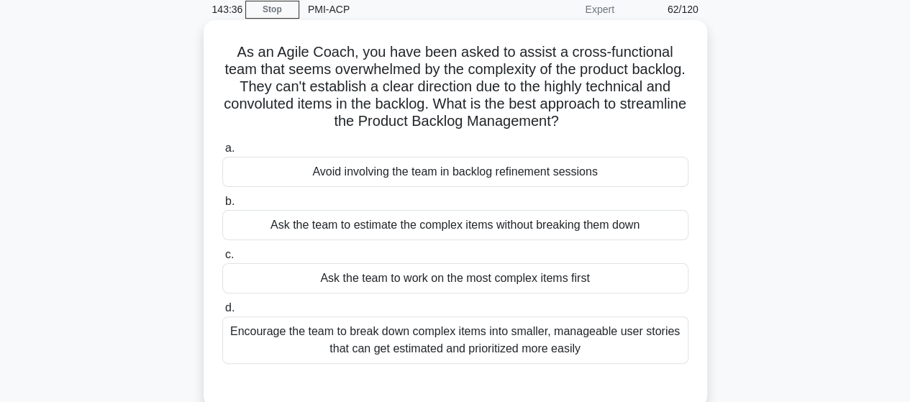
scroll to position [144, 0]
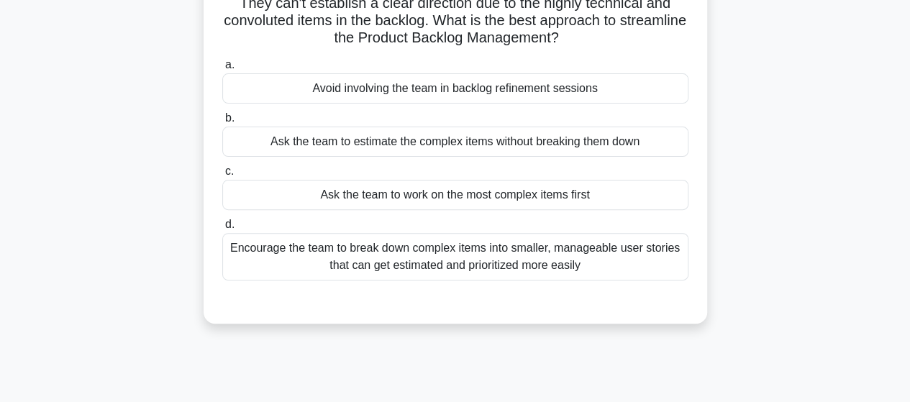
click at [496, 250] on div "Encourage the team to break down complex items into smaller, manageable user st…" at bounding box center [455, 256] width 466 height 47
click at [222, 229] on input "d. Encourage the team to break down complex items into smaller, manageable user…" at bounding box center [222, 224] width 0 height 9
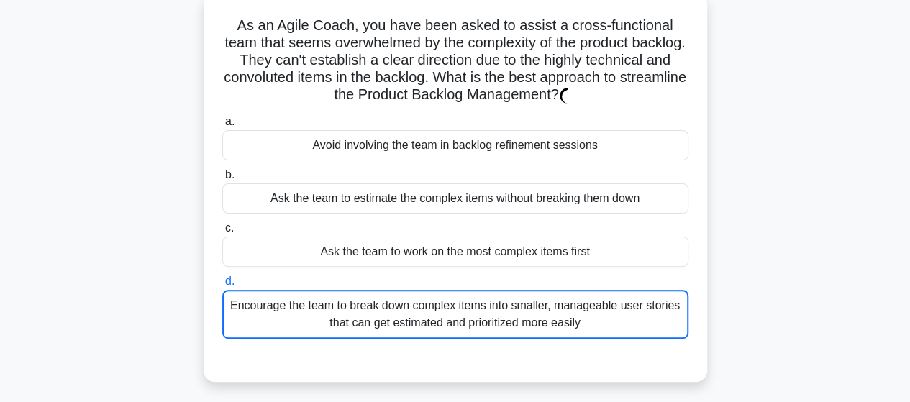
scroll to position [0, 0]
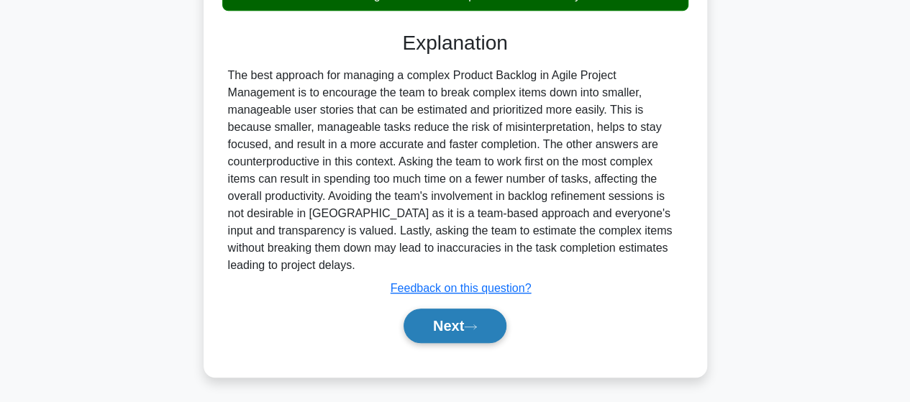
click at [445, 313] on button "Next" at bounding box center [455, 326] width 103 height 35
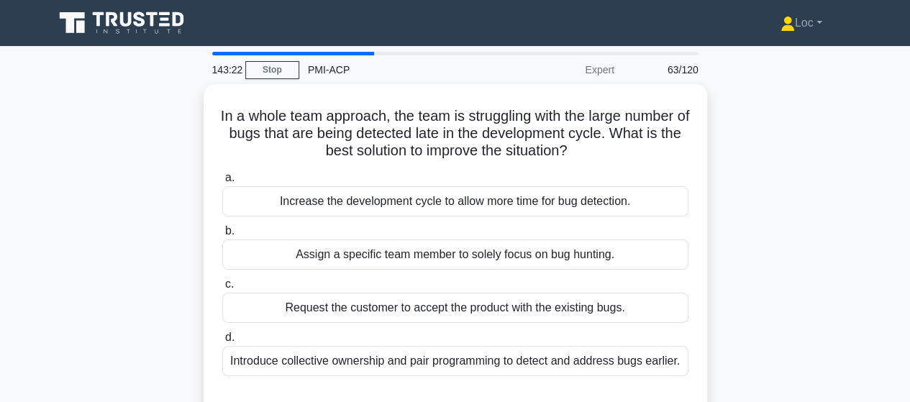
scroll to position [72, 0]
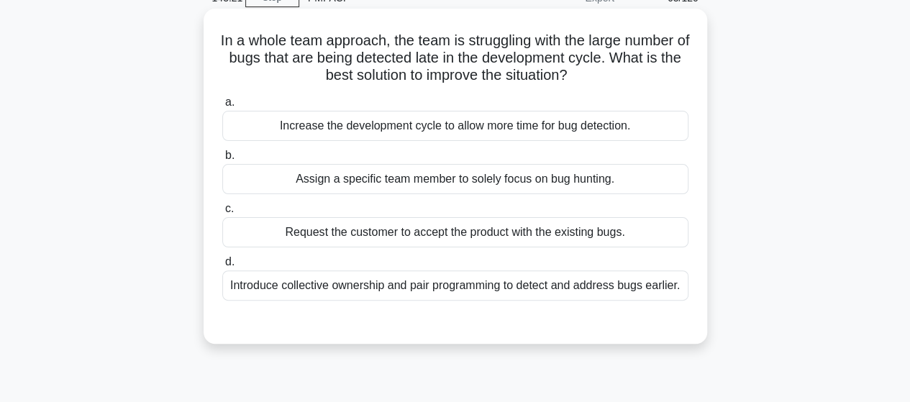
click at [662, 281] on div "Introduce collective ownership and pair programming to detect and address bugs …" at bounding box center [455, 285] width 466 height 30
click at [222, 267] on input "d. Introduce collective ownership and pair programming to detect and address bu…" at bounding box center [222, 262] width 0 height 9
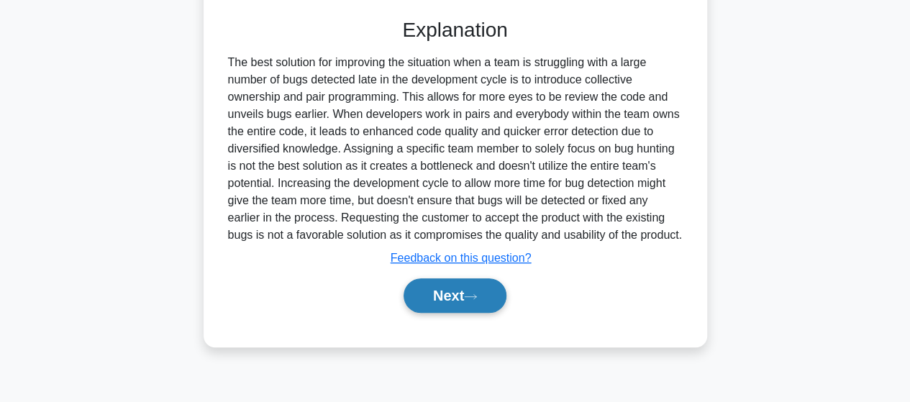
click at [477, 301] on icon at bounding box center [470, 297] width 13 height 8
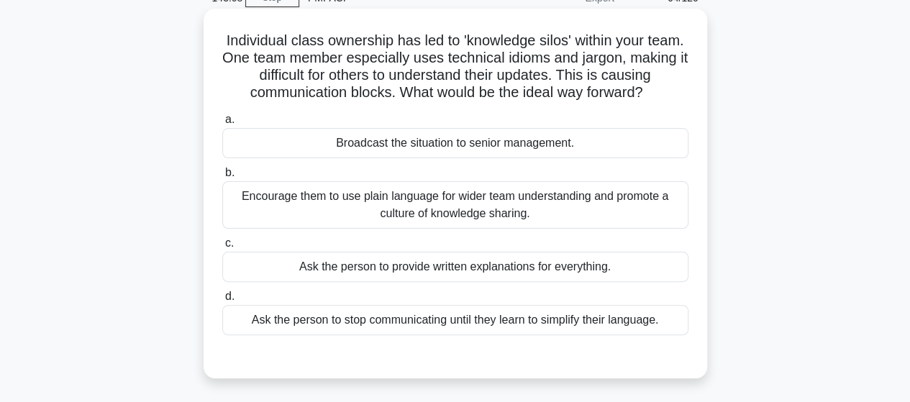
click at [647, 228] on div "Encourage them to use plain language for wider team understanding and promote a…" at bounding box center [455, 204] width 466 height 47
click at [222, 178] on input "b. Encourage them to use plain language for wider team understanding and promot…" at bounding box center [222, 172] width 0 height 9
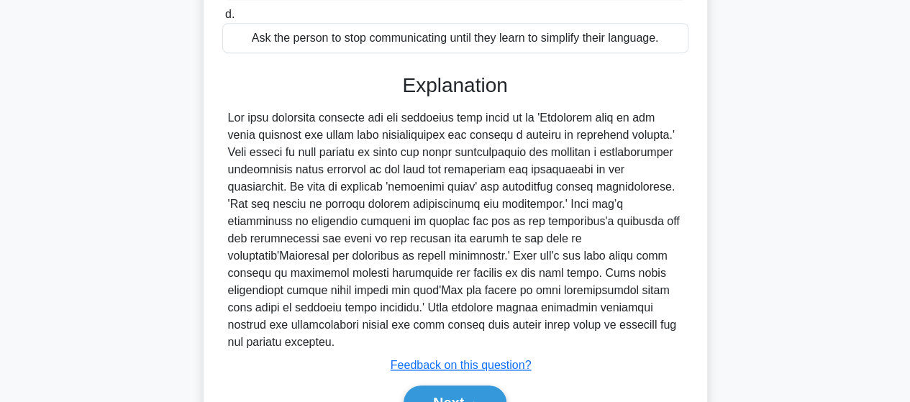
scroll to position [431, 0]
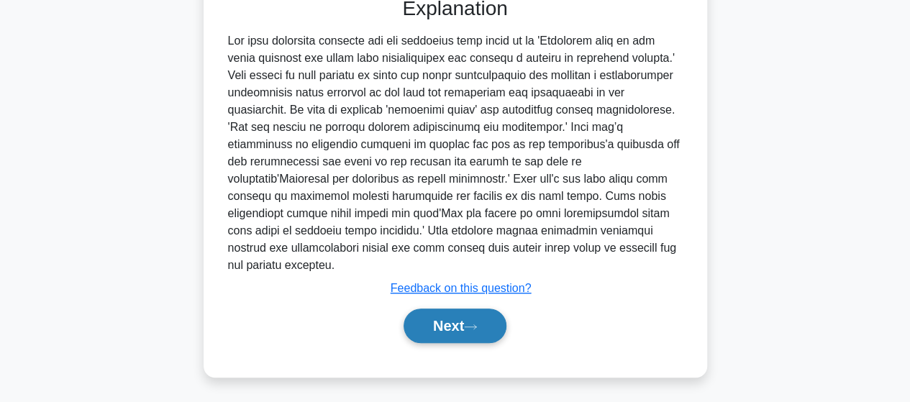
click at [436, 327] on button "Next" at bounding box center [455, 326] width 103 height 35
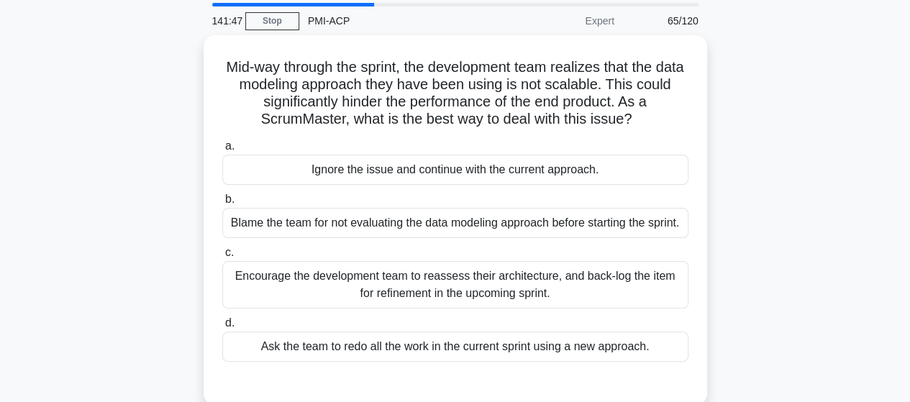
scroll to position [72, 0]
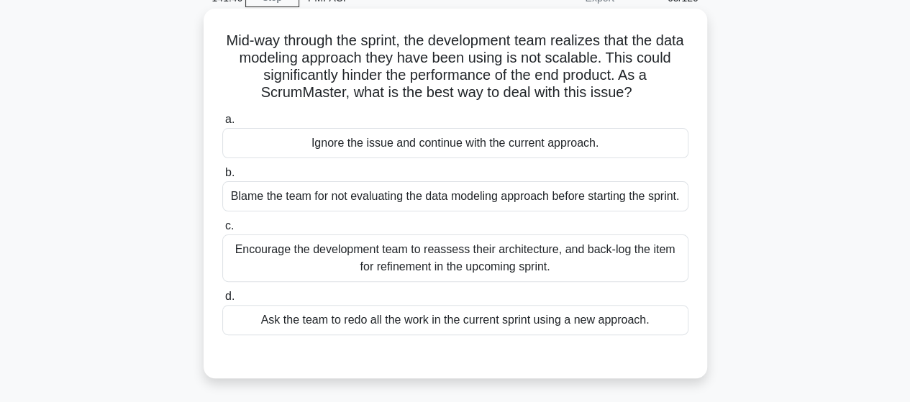
click at [504, 260] on div "Encourage the development team to reassess their architecture, and back-log the…" at bounding box center [455, 258] width 466 height 47
click at [222, 231] on input "c. Encourage the development team to reassess their architecture, and back-log …" at bounding box center [222, 226] width 0 height 9
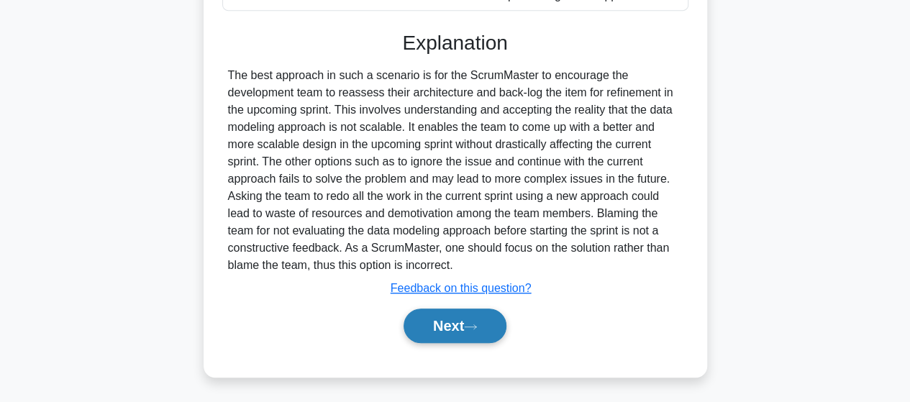
click at [459, 317] on button "Next" at bounding box center [455, 326] width 103 height 35
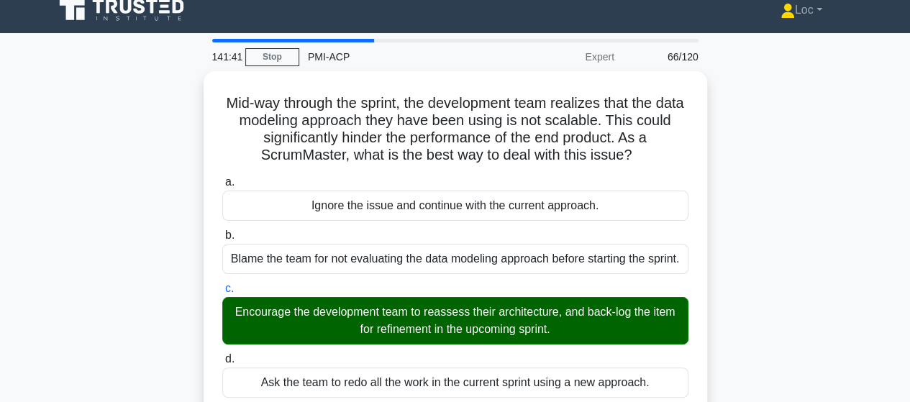
scroll to position [0, 0]
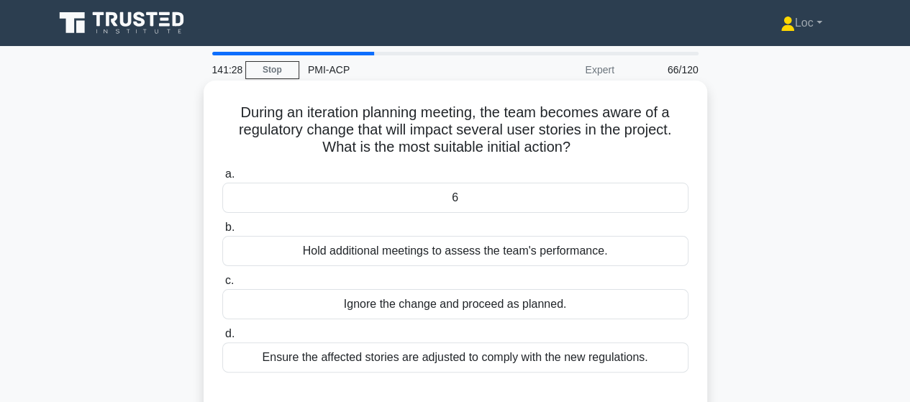
click at [641, 350] on div "Ensure the affected stories are adjusted to comply with the new regulations." at bounding box center [455, 357] width 466 height 30
click at [222, 339] on input "d. Ensure the affected stories are adjusted to comply with the new regulations." at bounding box center [222, 333] width 0 height 9
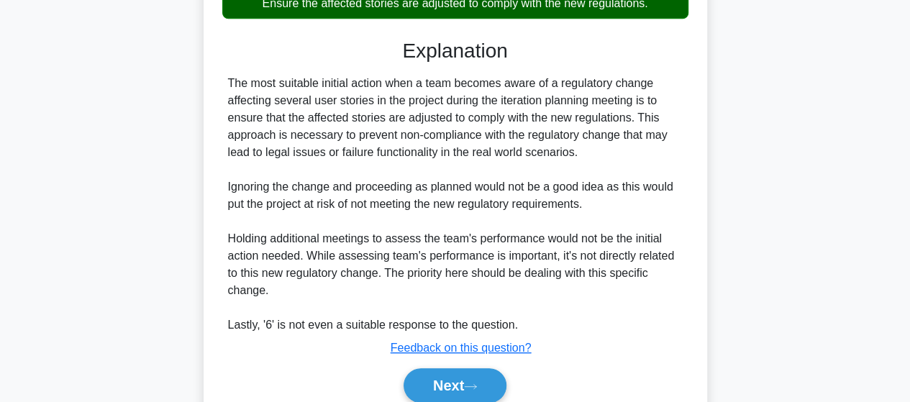
scroll to position [360, 0]
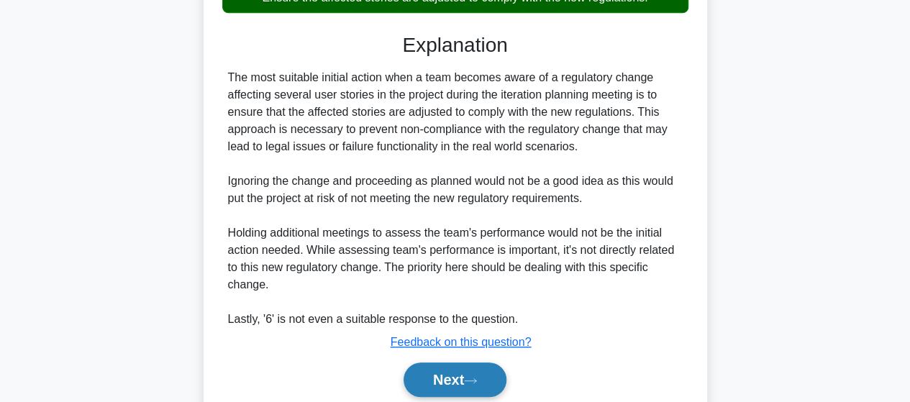
click at [463, 375] on button "Next" at bounding box center [455, 380] width 103 height 35
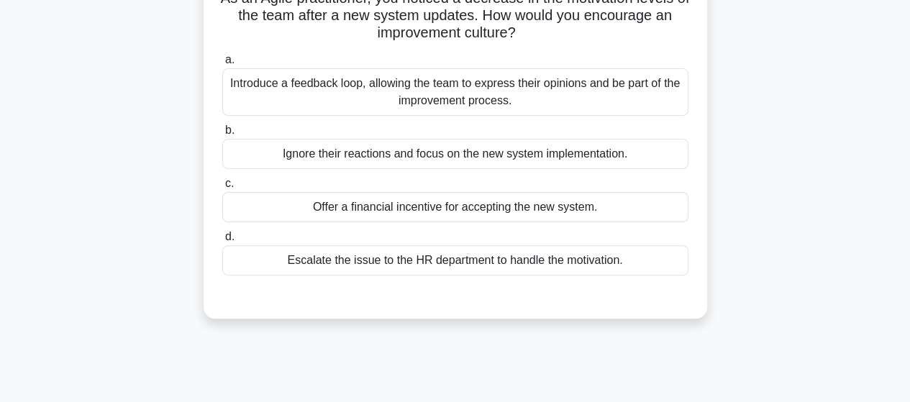
scroll to position [72, 0]
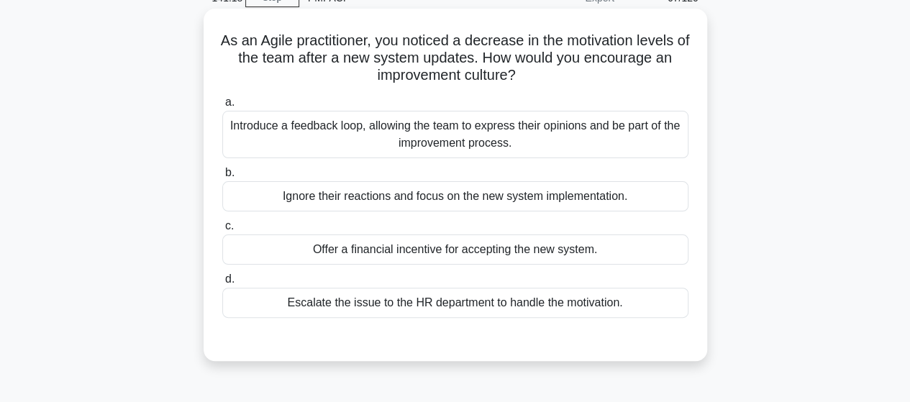
click at [685, 126] on div "Introduce a feedback loop, allowing the team to express their opinions and be p…" at bounding box center [455, 134] width 466 height 47
click at [222, 107] on input "a. Introduce a feedback loop, allowing the team to express their opinions and b…" at bounding box center [222, 102] width 0 height 9
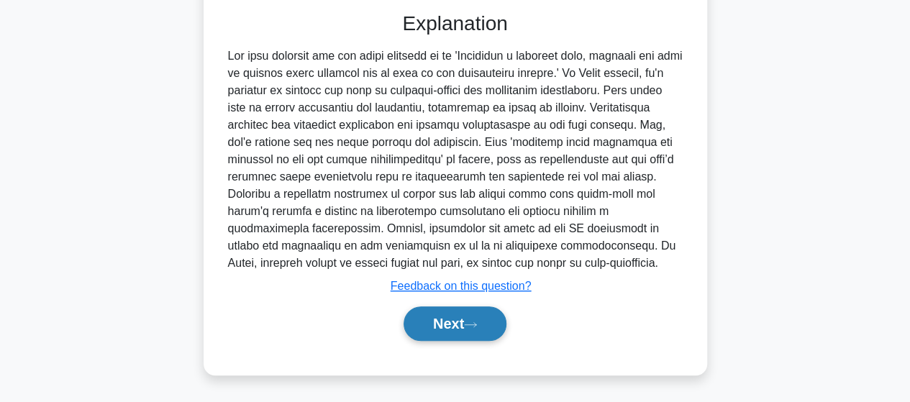
click at [465, 318] on button "Next" at bounding box center [455, 323] width 103 height 35
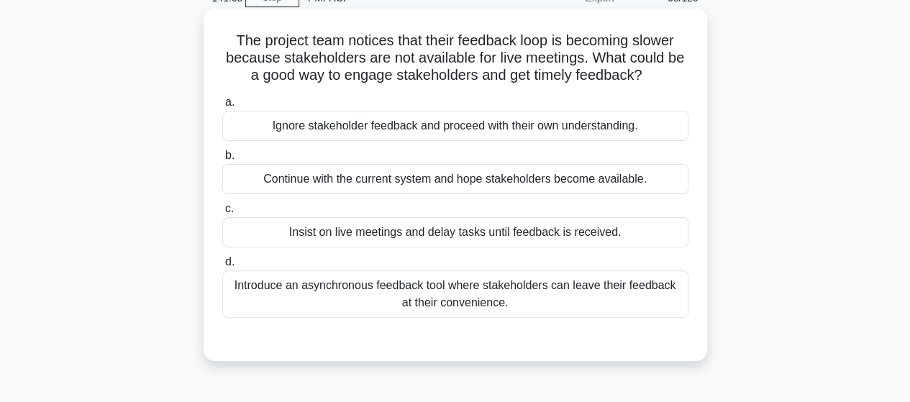
click at [621, 302] on div "Introduce an asynchronous feedback tool where stakeholders can leave their feed…" at bounding box center [455, 293] width 466 height 47
click at [222, 267] on input "d. Introduce an asynchronous feedback tool where stakeholders can leave their f…" at bounding box center [222, 262] width 0 height 9
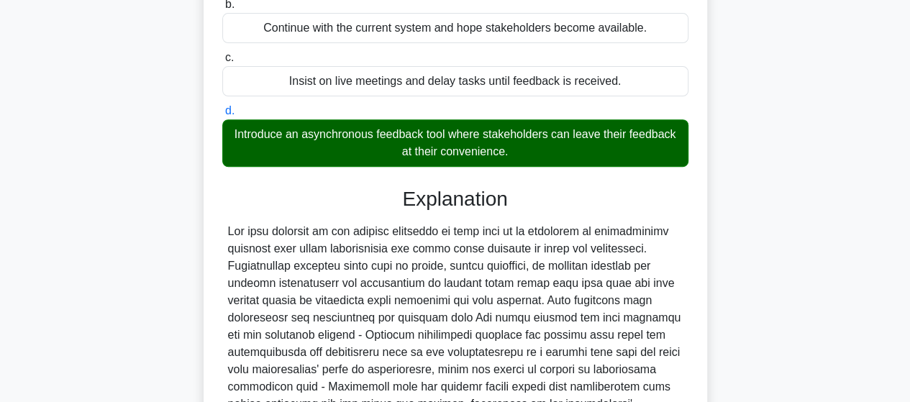
scroll to position [360, 0]
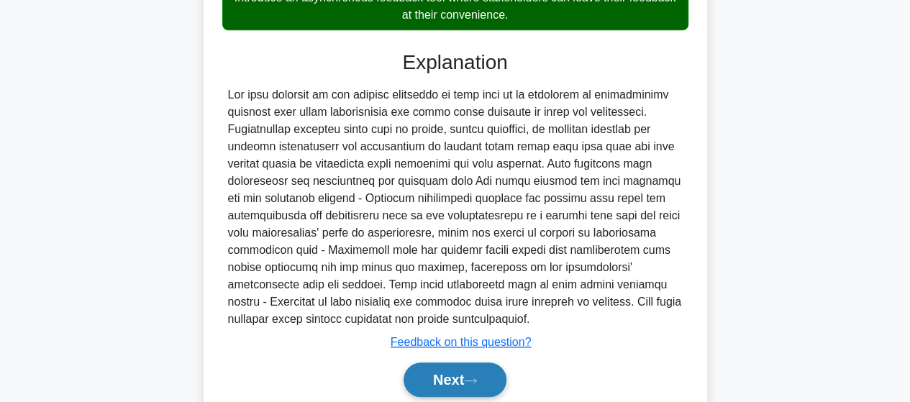
click at [455, 370] on button "Next" at bounding box center [455, 380] width 103 height 35
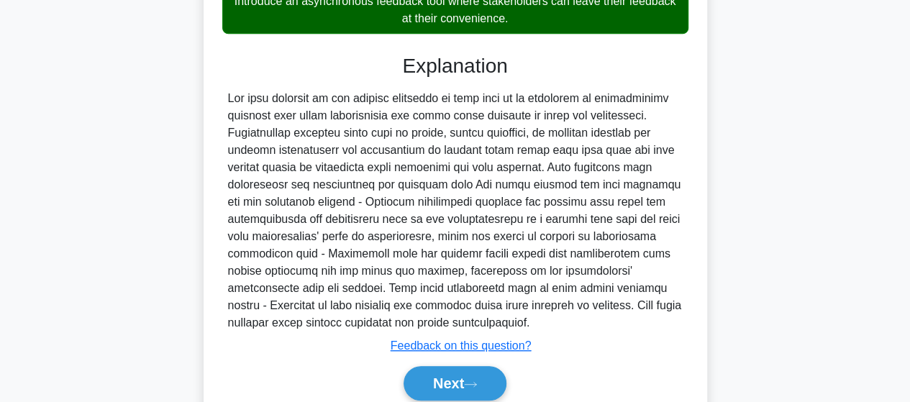
scroll to position [72, 0]
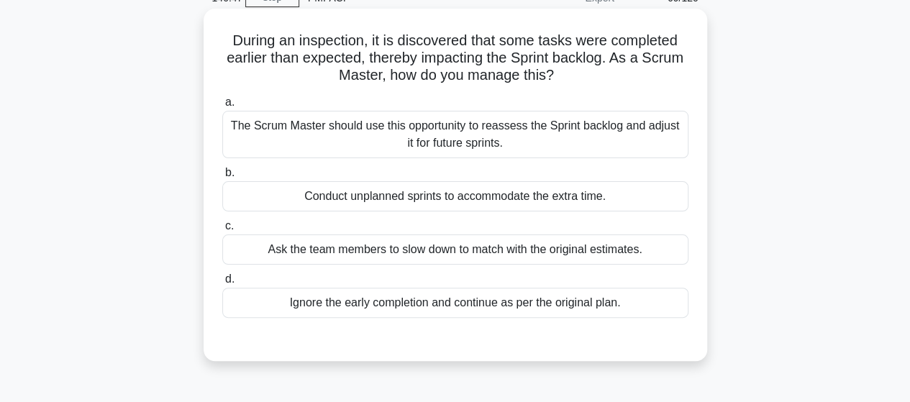
click at [605, 127] on div "The Scrum Master should use this opportunity to reassess the Sprint backlog and…" at bounding box center [455, 134] width 466 height 47
click at [222, 107] on input "a. The Scrum Master should use this opportunity to reassess the Sprint backlog …" at bounding box center [222, 102] width 0 height 9
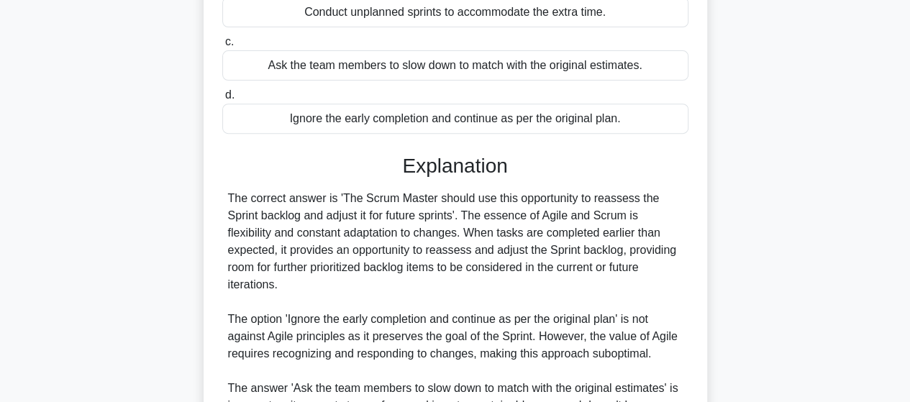
scroll to position [432, 0]
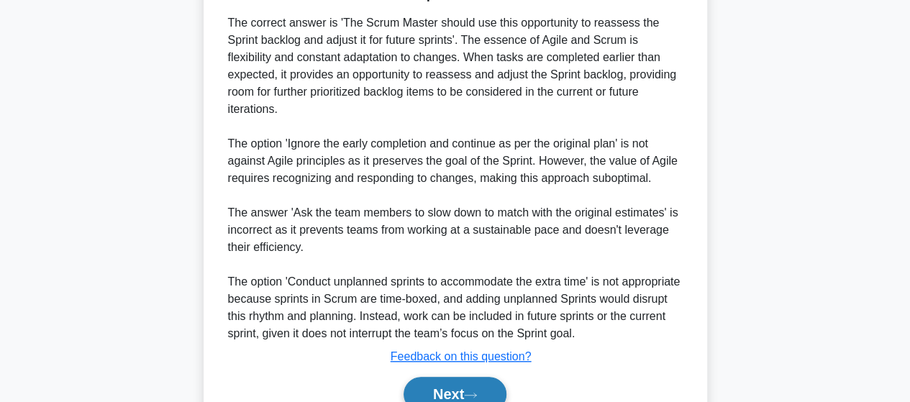
click at [410, 385] on button "Next" at bounding box center [455, 394] width 103 height 35
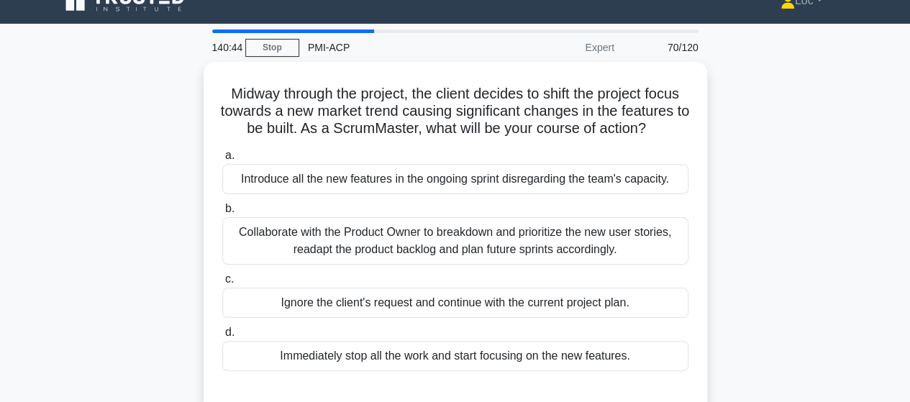
scroll to position [0, 0]
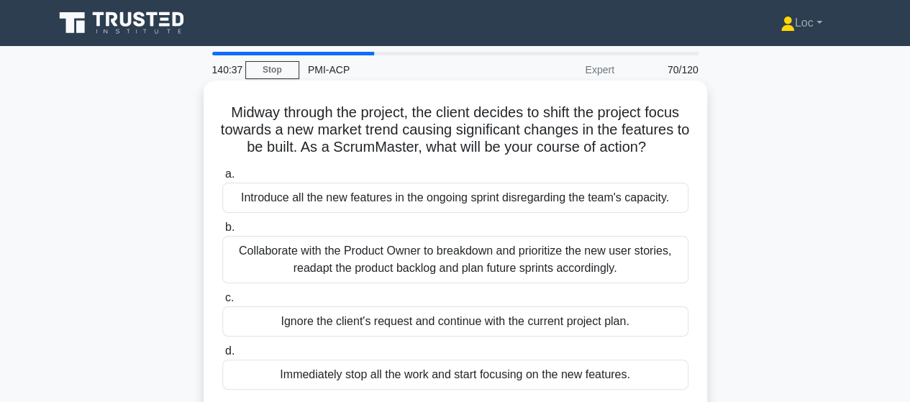
click at [672, 255] on div "Collaborate with the Product Owner to breakdown and prioritize the new user sto…" at bounding box center [455, 259] width 466 height 47
click at [222, 232] on input "b. Collaborate with the Product Owner to breakdown and prioritize the new user …" at bounding box center [222, 227] width 0 height 9
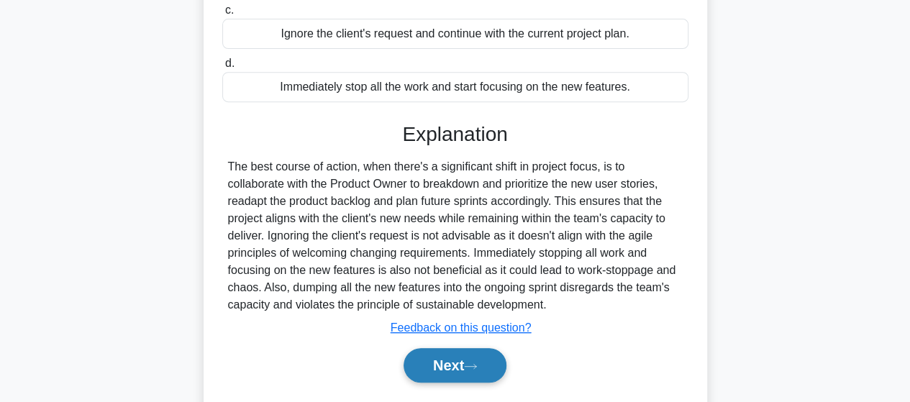
click at [440, 363] on button "Next" at bounding box center [455, 365] width 103 height 35
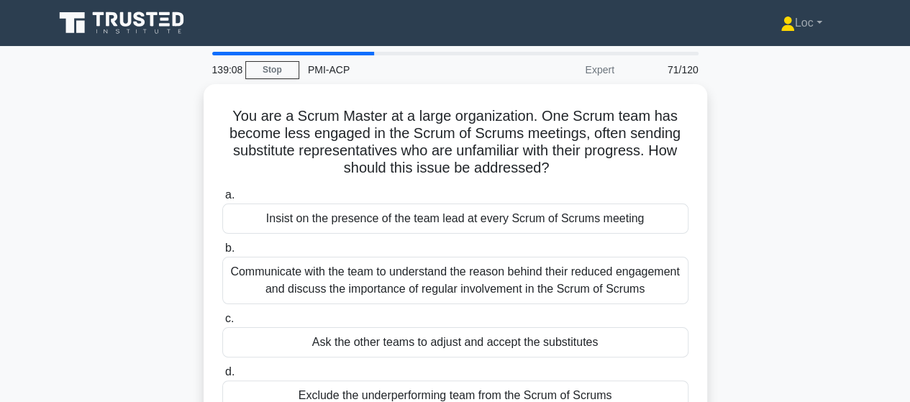
scroll to position [72, 0]
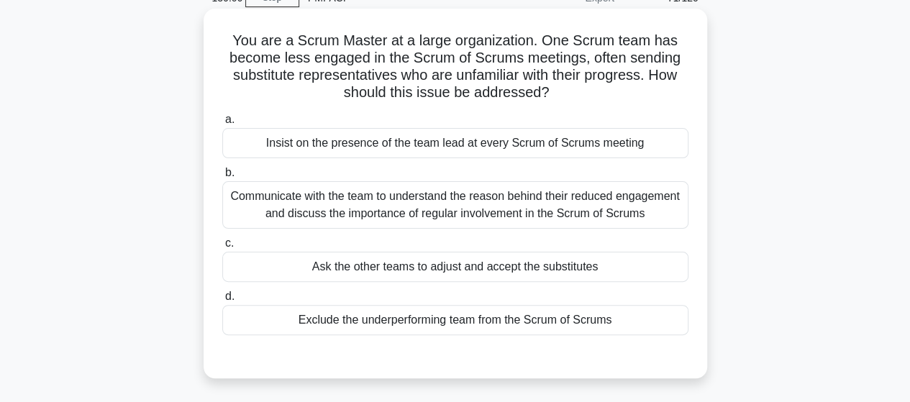
click at [668, 189] on div "Communicate with the team to understand the reason behind their reduced engagem…" at bounding box center [455, 204] width 466 height 47
click at [222, 178] on input "b. Communicate with the team to understand the reason behind their reduced enga…" at bounding box center [222, 172] width 0 height 9
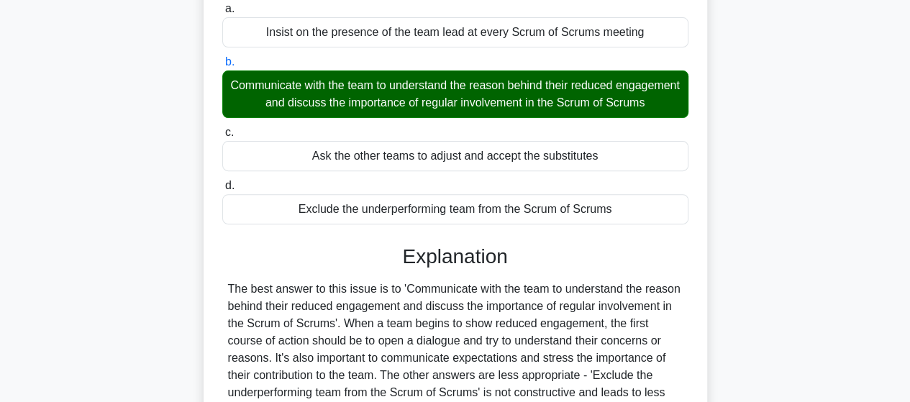
scroll to position [360, 0]
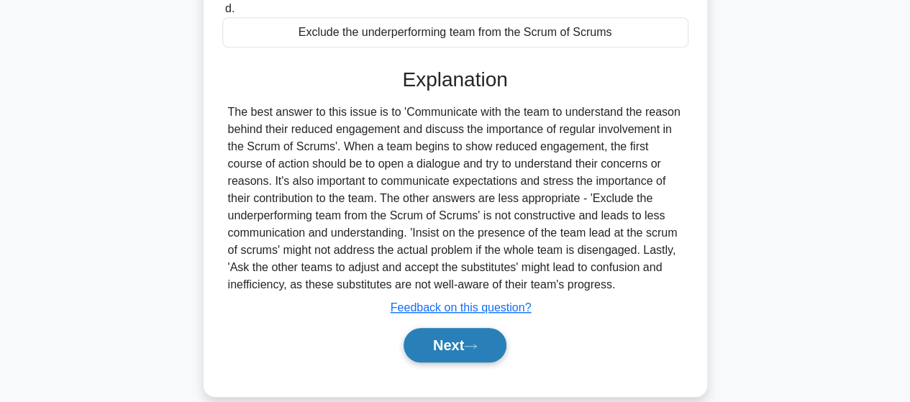
click at [493, 344] on button "Next" at bounding box center [455, 345] width 103 height 35
click at [491, 358] on button "Next" at bounding box center [455, 345] width 103 height 35
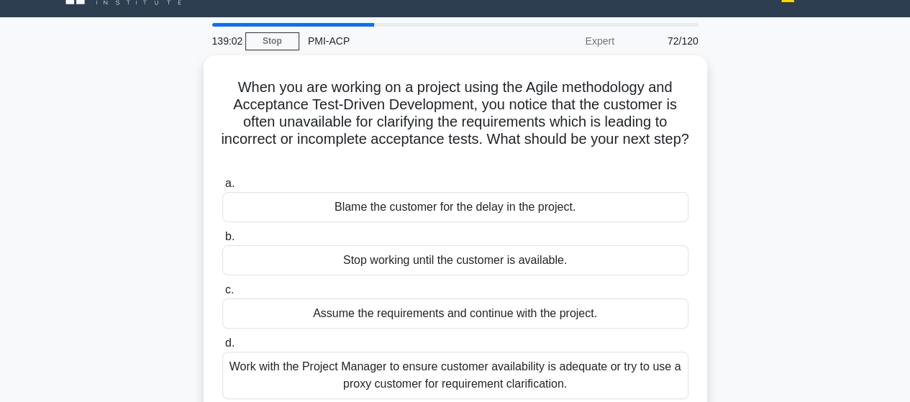
scroll to position [0, 0]
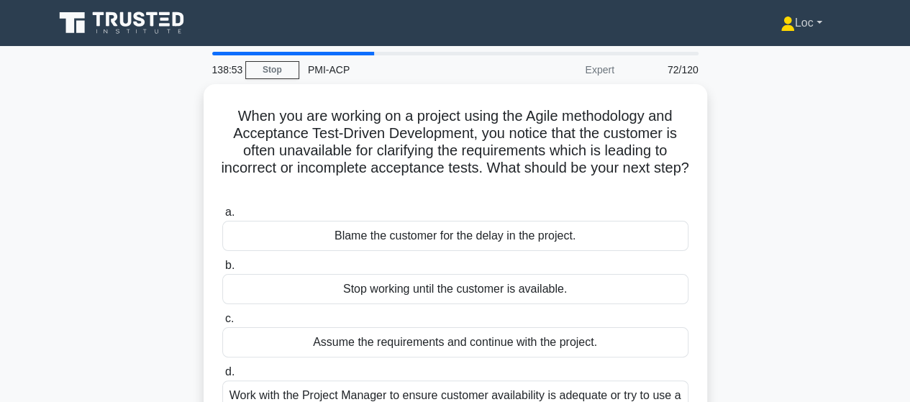
click at [783, 20] on icon at bounding box center [788, 24] width 14 height 14
click at [890, 17] on nav "Loc Profile Settings" at bounding box center [455, 23] width 910 height 46
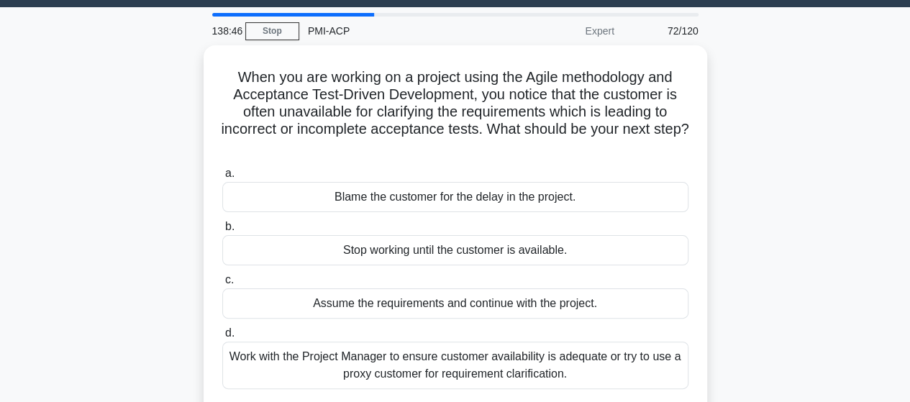
scroll to position [72, 0]
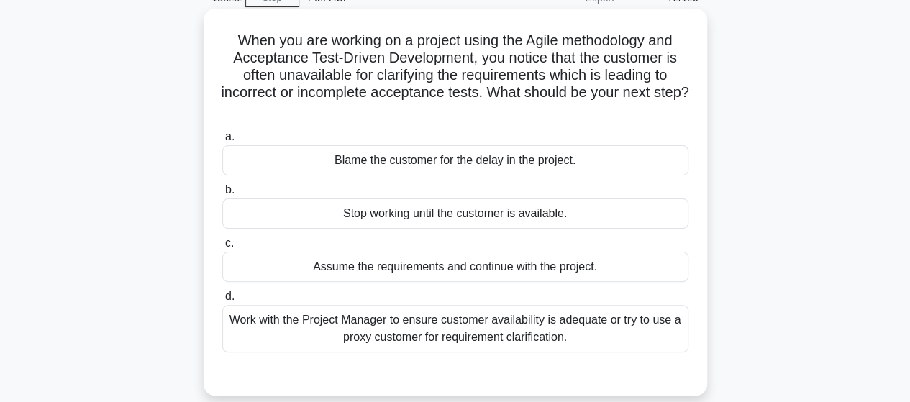
click at [590, 324] on div "Work with the Project Manager to ensure customer availability is adequate or tr…" at bounding box center [455, 328] width 466 height 47
click at [222, 301] on input "d. Work with the Project Manager to ensure customer availability is adequate or…" at bounding box center [222, 296] width 0 height 9
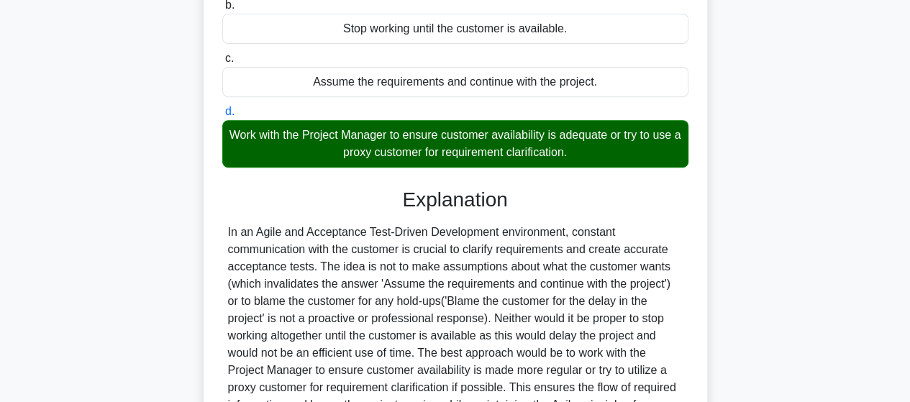
scroll to position [414, 0]
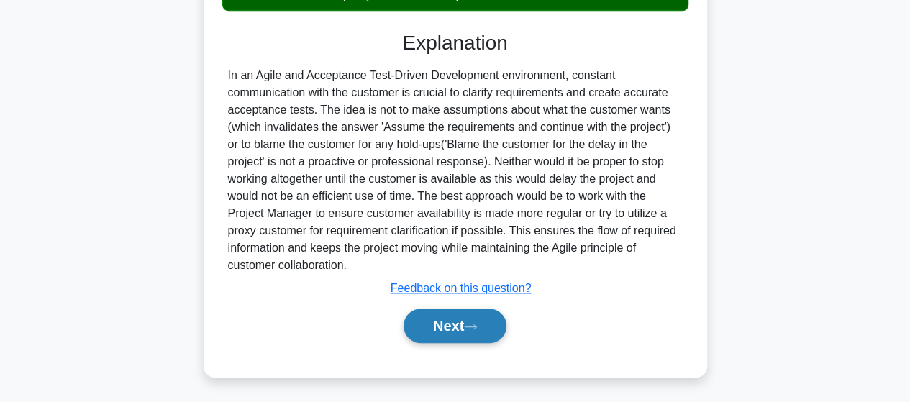
click at [496, 310] on button "Next" at bounding box center [455, 326] width 103 height 35
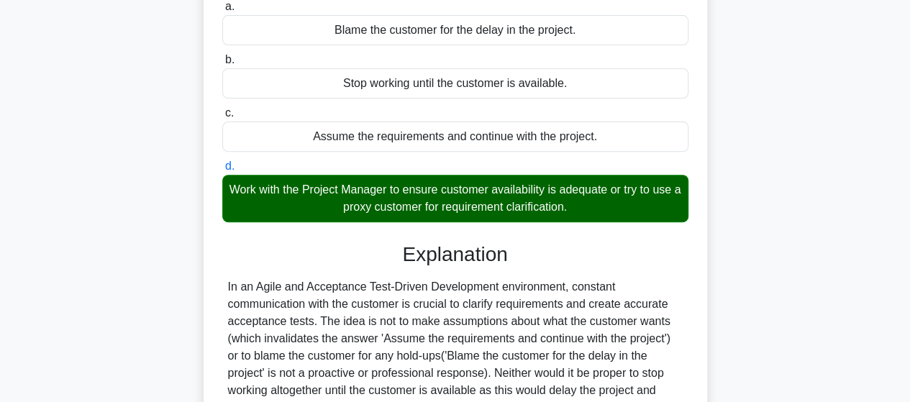
scroll to position [54, 0]
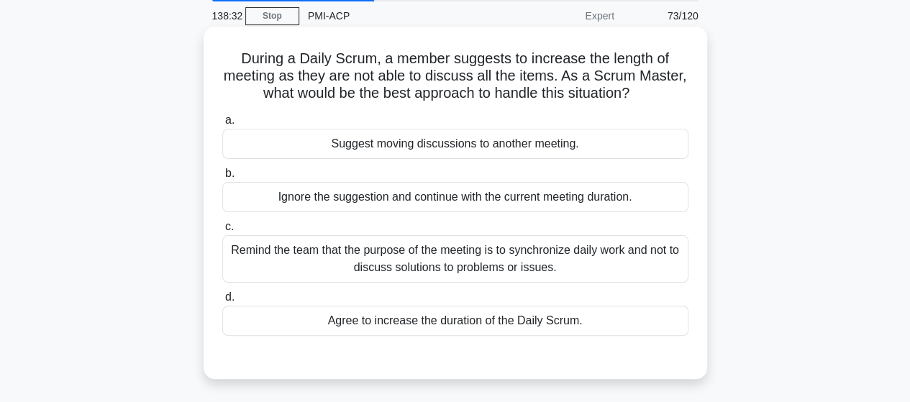
click at [616, 264] on div "Remind the team that the purpose of the meeting is to synchronize daily work an…" at bounding box center [455, 258] width 466 height 47
click at [222, 232] on input "c. Remind the team that the purpose of the meeting is to synchronize daily work…" at bounding box center [222, 226] width 0 height 9
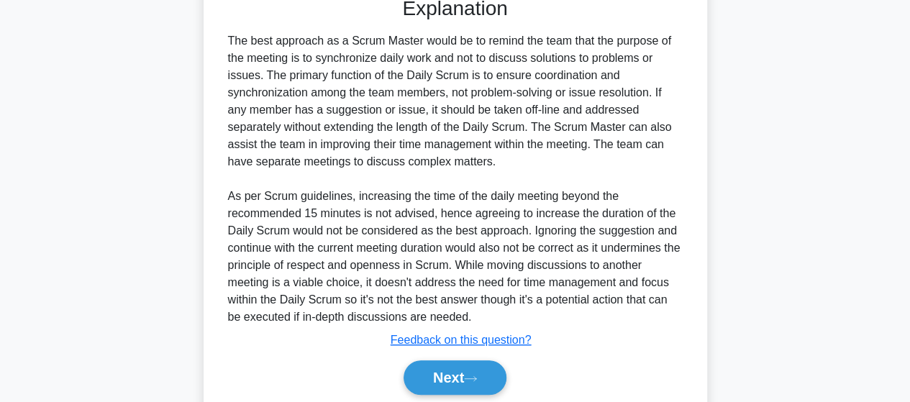
drag, startPoint x: 472, startPoint y: 373, endPoint x: 640, endPoint y: 312, distance: 179.4
click at [470, 375] on icon at bounding box center [470, 379] width 13 height 8
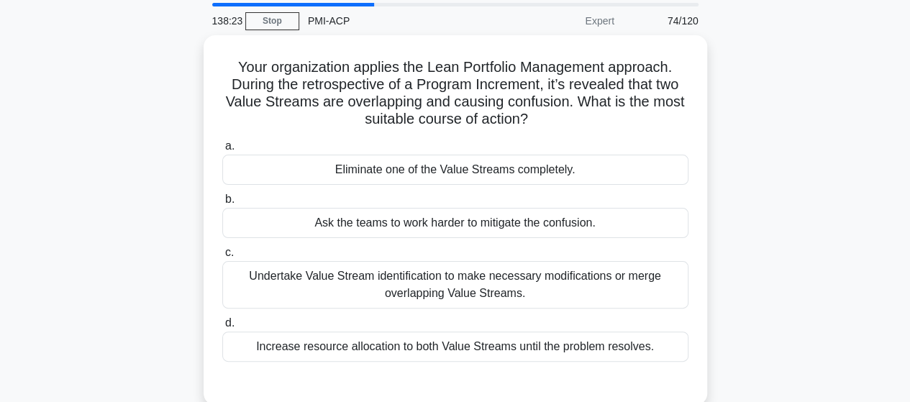
scroll to position [72, 0]
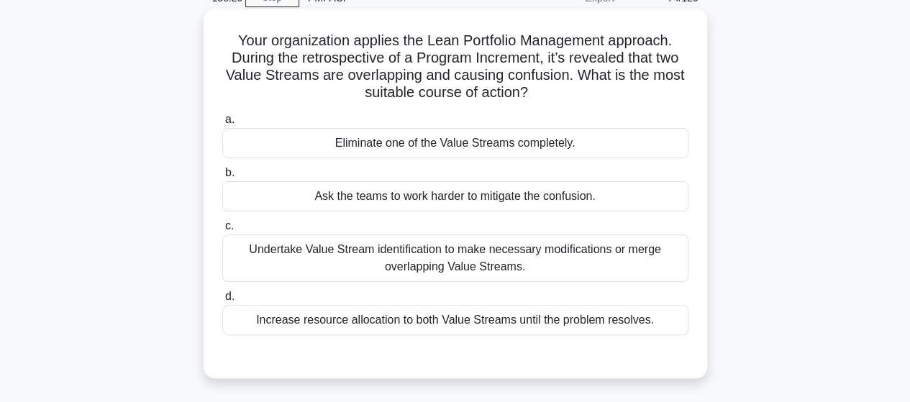
click at [592, 265] on div "Undertake Value Stream identification to make necessary modifications or merge …" at bounding box center [455, 258] width 466 height 47
click at [222, 231] on input "c. Undertake Value Stream identification to make necessary modifications or mer…" at bounding box center [222, 226] width 0 height 9
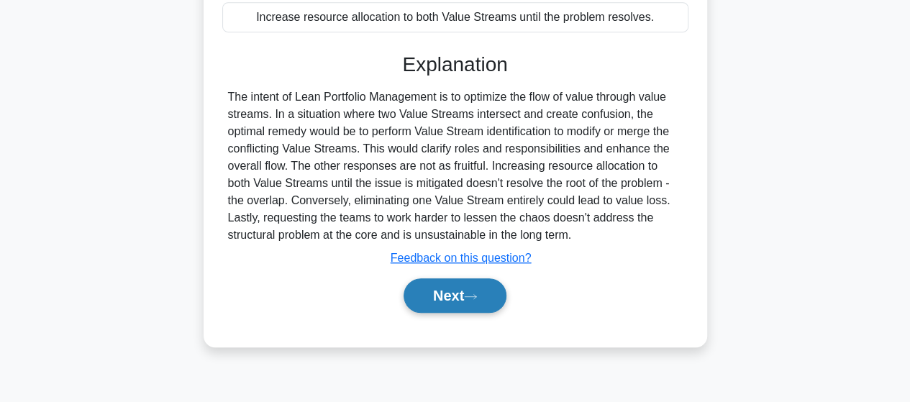
drag, startPoint x: 495, startPoint y: 291, endPoint x: 523, endPoint y: 267, distance: 36.8
click at [494, 290] on button "Next" at bounding box center [455, 295] width 103 height 35
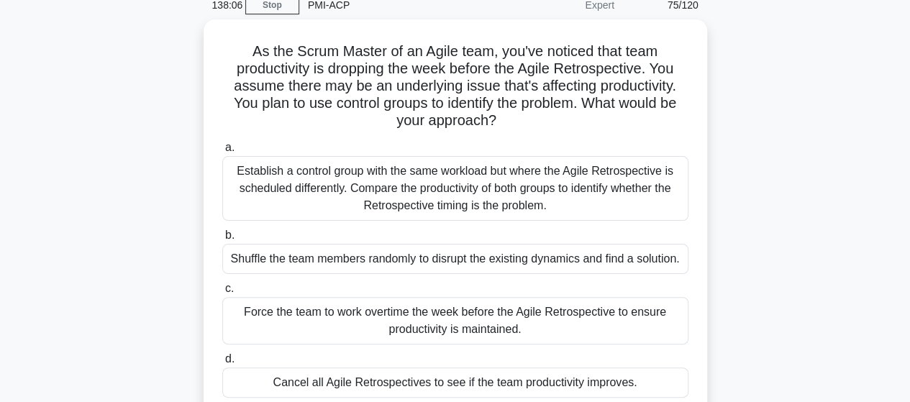
scroll to position [87, 0]
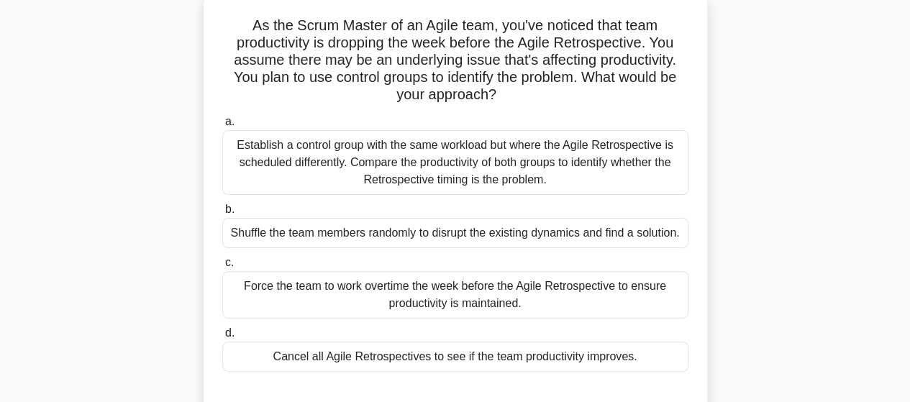
click at [652, 153] on div "Establish a control group with the same workload but where the Agile Retrospect…" at bounding box center [455, 162] width 466 height 65
click at [222, 127] on input "a. Establish a control group with the same workload but where the Agile Retrosp…" at bounding box center [222, 121] width 0 height 9
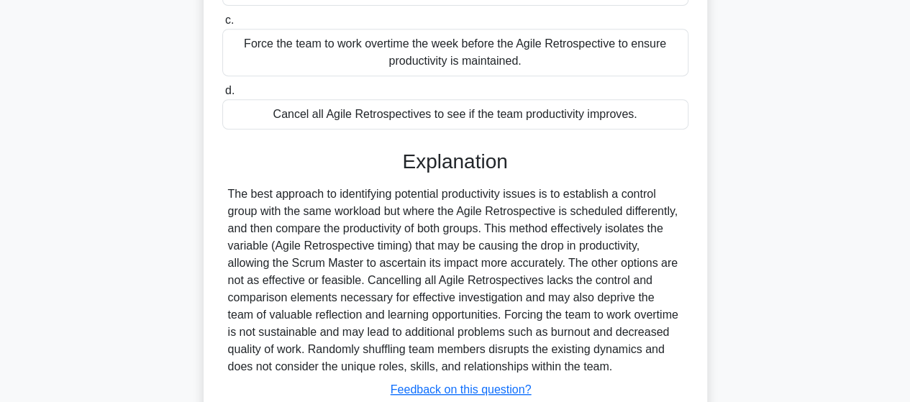
scroll to position [431, 0]
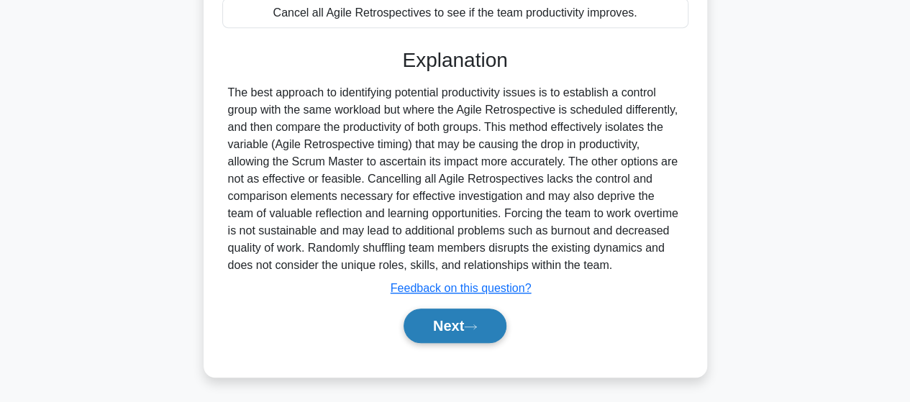
click at [432, 323] on button "Next" at bounding box center [455, 326] width 103 height 35
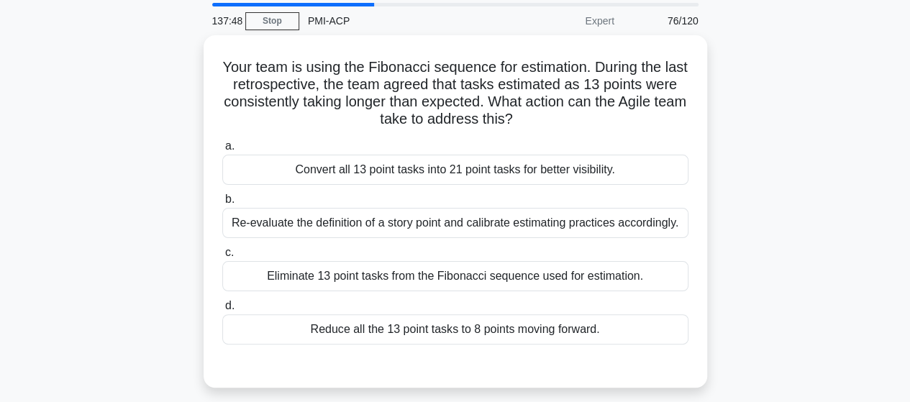
scroll to position [72, 0]
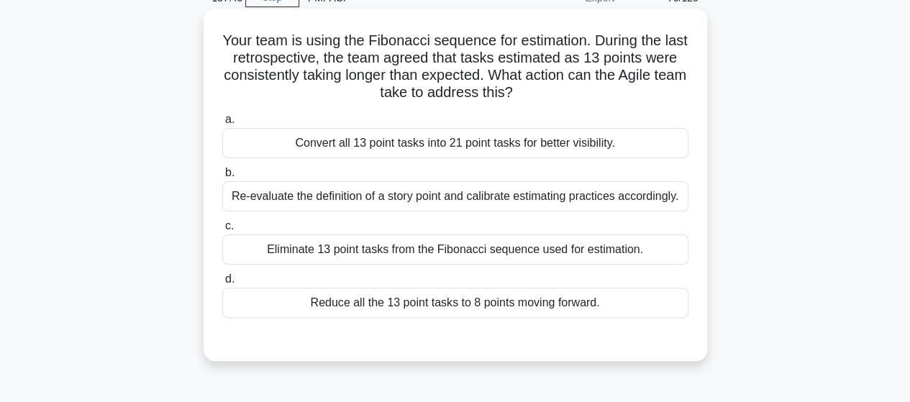
click at [653, 189] on div "Re-evaluate the definition of a story point and calibrate estimating practices …" at bounding box center [455, 196] width 466 height 30
click at [222, 178] on input "b. Re-evaluate the definition of a story point and calibrate estimating practic…" at bounding box center [222, 172] width 0 height 9
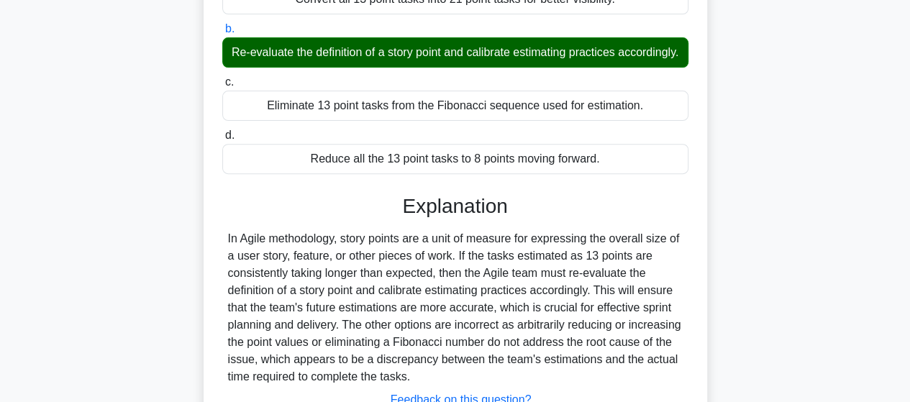
scroll to position [375, 0]
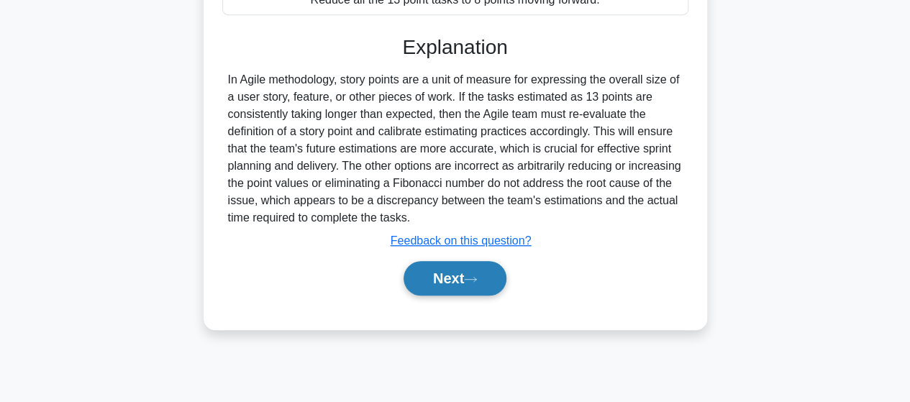
click at [450, 281] on button "Next" at bounding box center [455, 278] width 103 height 35
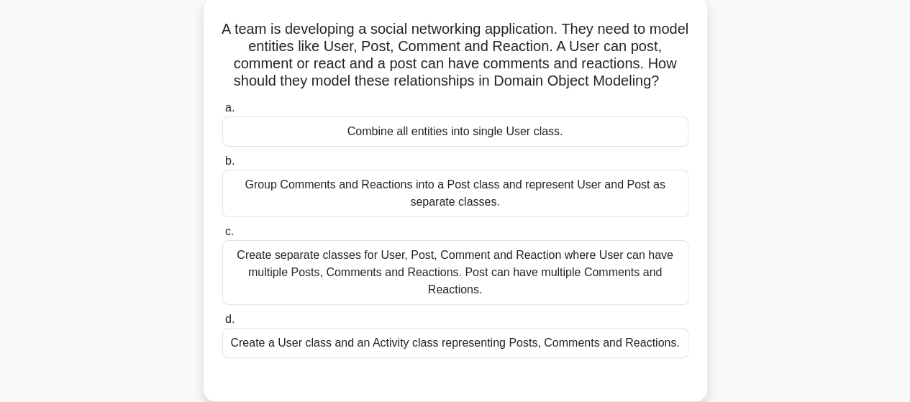
scroll to position [159, 0]
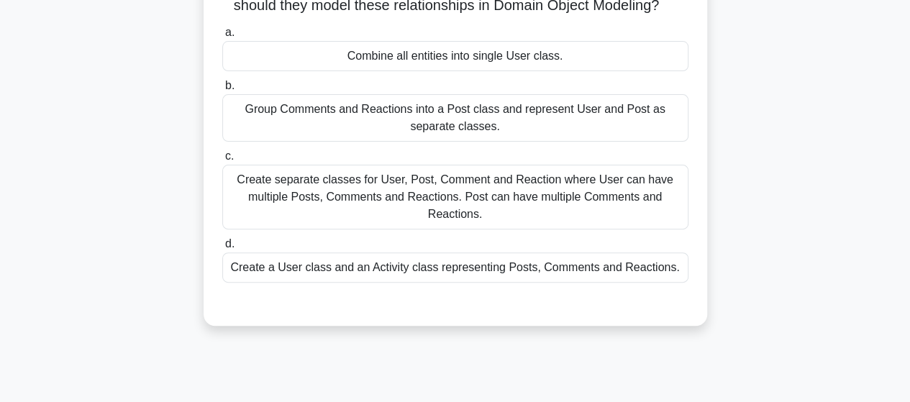
click at [662, 191] on div "Create separate classes for User, Post, Comment and Reaction where User can hav…" at bounding box center [455, 197] width 466 height 65
click at [222, 161] on input "c. Create separate classes for User, Post, Comment and Reaction where User can …" at bounding box center [222, 156] width 0 height 9
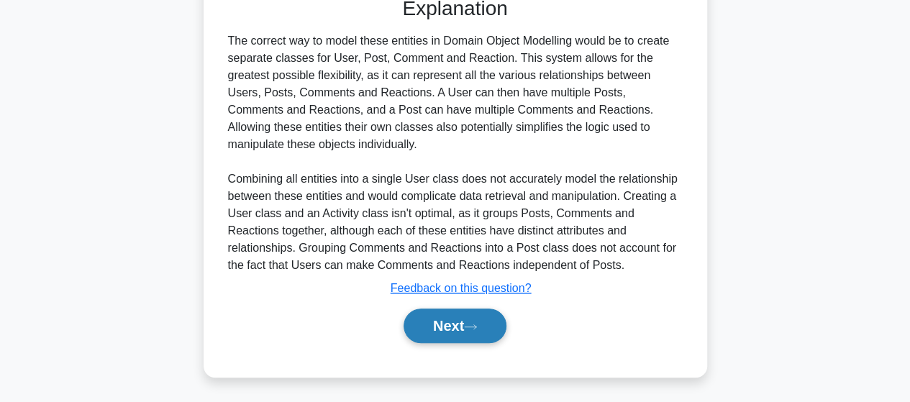
click at [427, 310] on button "Next" at bounding box center [455, 326] width 103 height 35
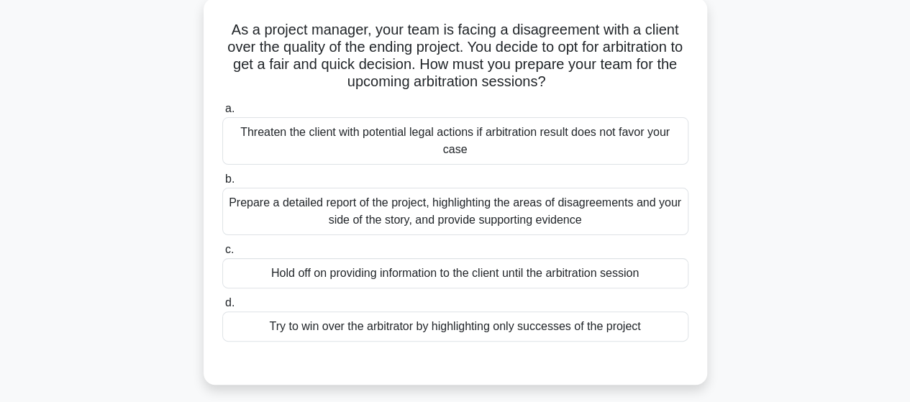
scroll to position [106, 0]
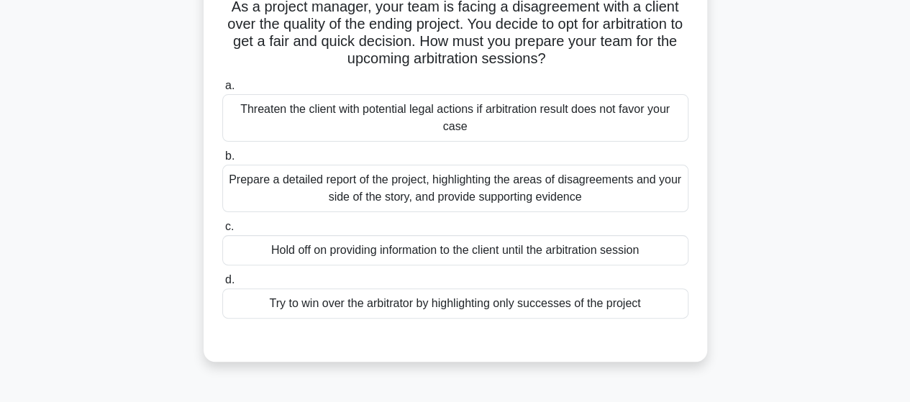
click at [600, 191] on div "Prepare a detailed report of the project, highlighting the areas of disagreemen…" at bounding box center [455, 188] width 466 height 47
click at [222, 161] on input "b. Prepare a detailed report of the project, highlighting the areas of disagree…" at bounding box center [222, 156] width 0 height 9
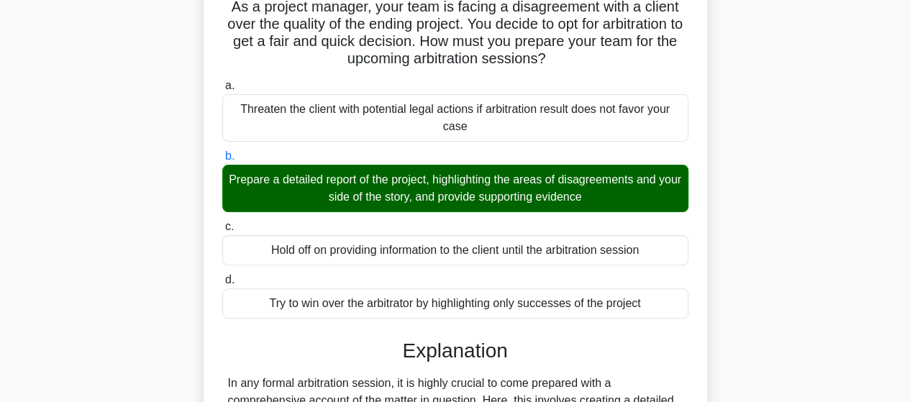
scroll to position [465, 0]
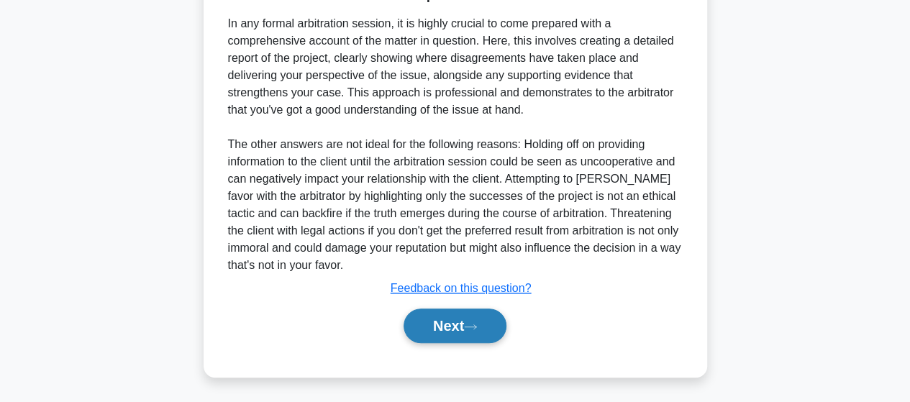
click at [448, 312] on button "Next" at bounding box center [455, 326] width 103 height 35
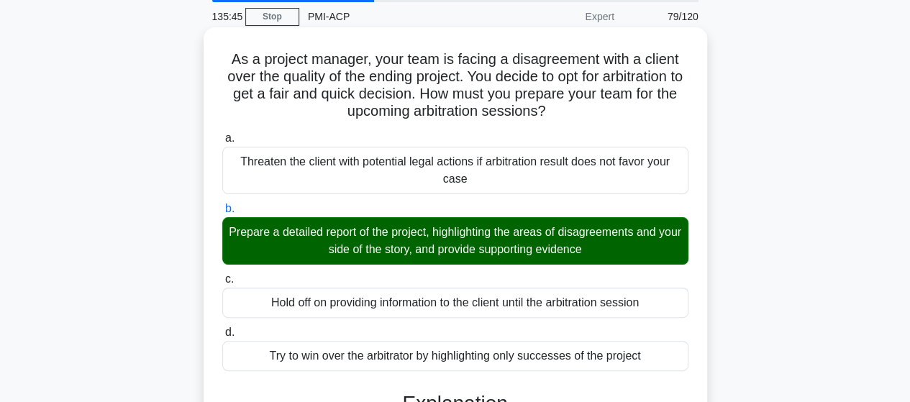
scroll to position [0, 0]
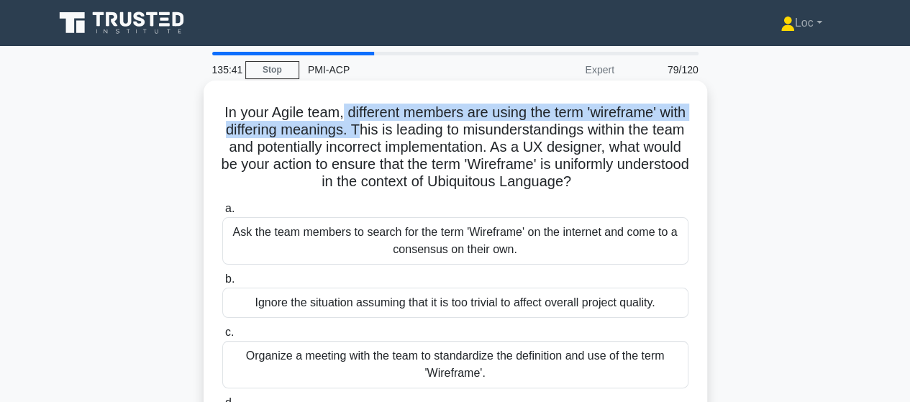
drag, startPoint x: 355, startPoint y: 109, endPoint x: 399, endPoint y: 123, distance: 46.2
click at [399, 123] on h5 "In your Agile team, different members are using the term 'wireframe' with diffe…" at bounding box center [455, 148] width 469 height 88
click at [400, 124] on h5 "In your Agile team, different members are using the term 'wireframe' with diffe…" at bounding box center [455, 148] width 469 height 88
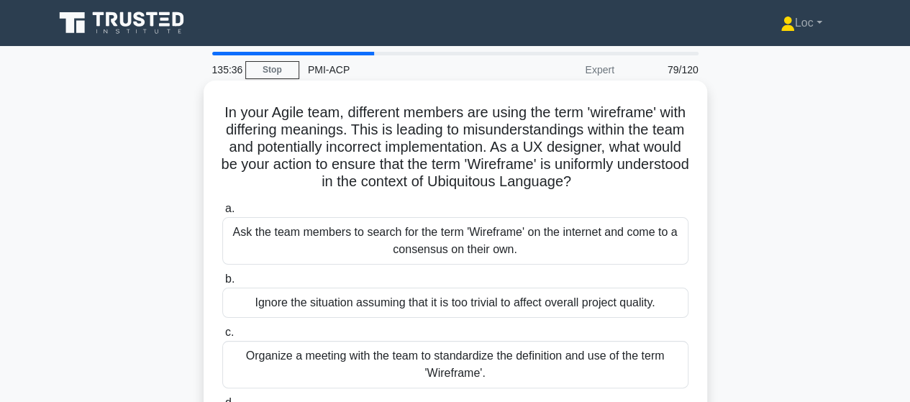
scroll to position [72, 0]
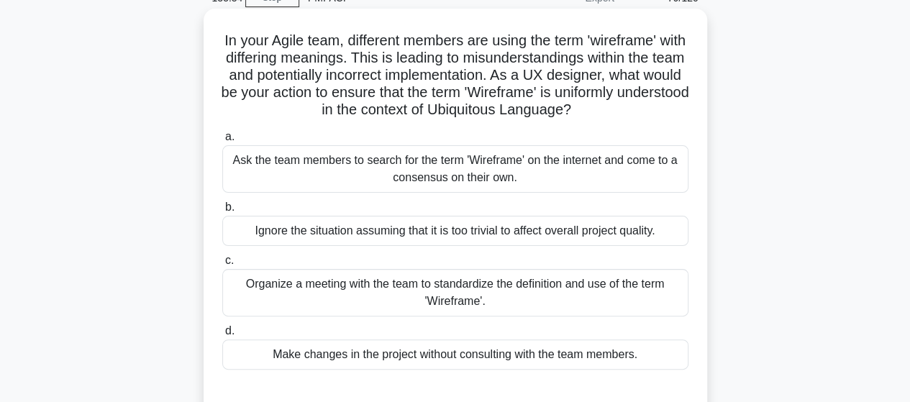
click at [377, 285] on div "Organize a meeting with the team to standardize the definition and use of the t…" at bounding box center [455, 292] width 466 height 47
click at [222, 265] on input "c. Organize a meeting with the team to standardize the definition and use of th…" at bounding box center [222, 260] width 0 height 9
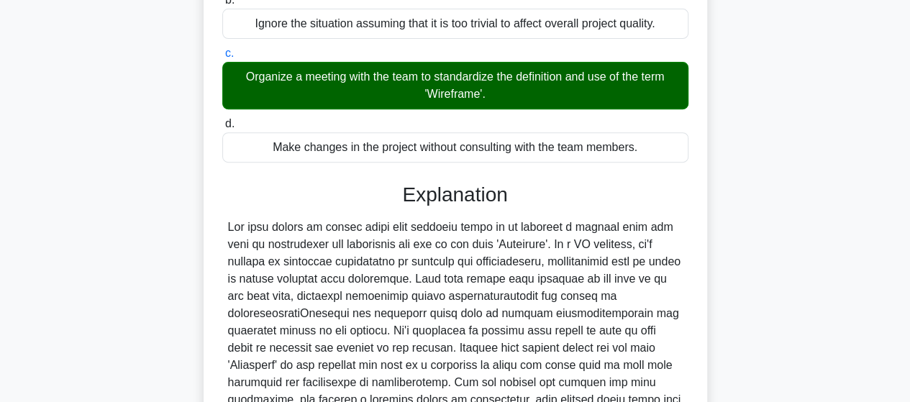
scroll to position [432, 0]
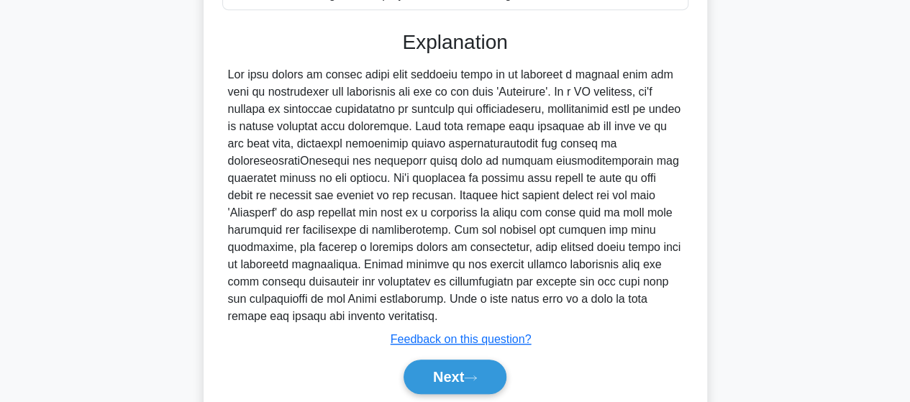
drag, startPoint x: 424, startPoint y: 378, endPoint x: 419, endPoint y: 353, distance: 25.0
click at [423, 378] on button "Next" at bounding box center [455, 377] width 103 height 35
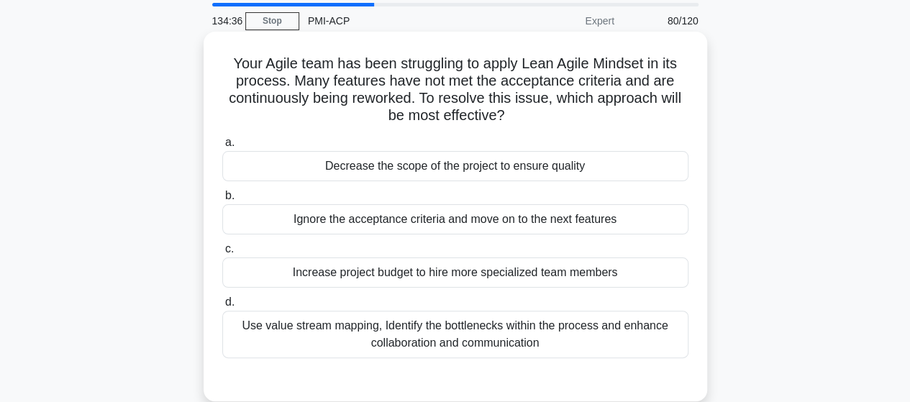
scroll to position [72, 0]
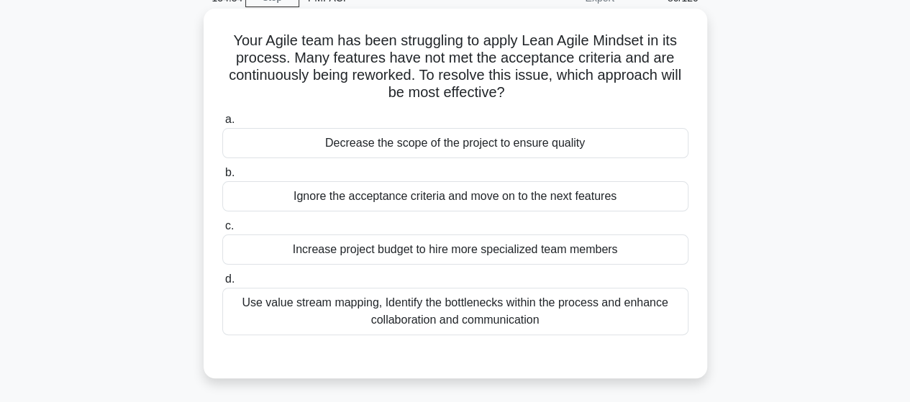
click at [561, 312] on div "Use value stream mapping, Identify the bottlenecks within the process and enhan…" at bounding box center [455, 311] width 466 height 47
click at [222, 284] on input "d. Use value stream mapping, Identify the bottlenecks within the process and en…" at bounding box center [222, 279] width 0 height 9
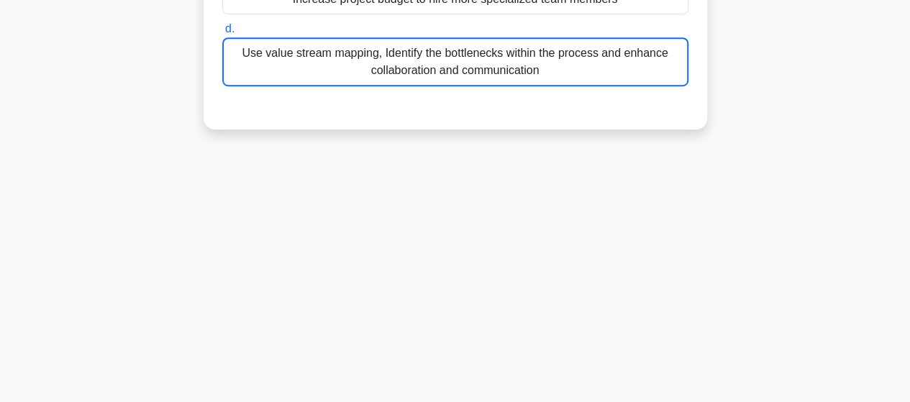
scroll to position [360, 0]
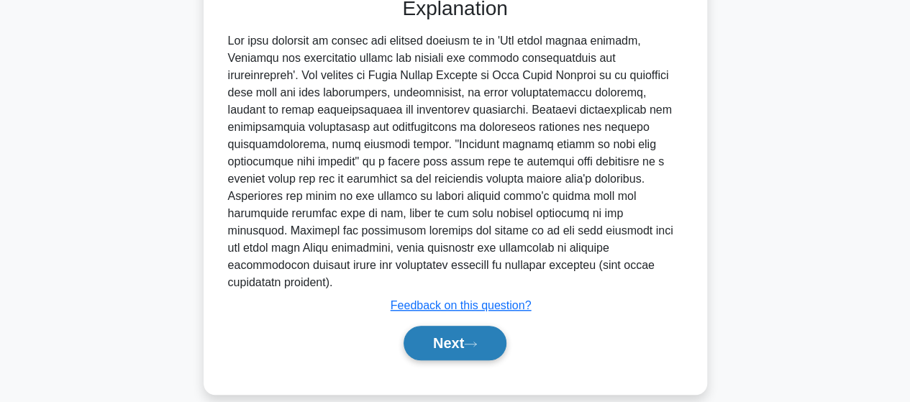
click at [491, 331] on button "Next" at bounding box center [455, 343] width 103 height 35
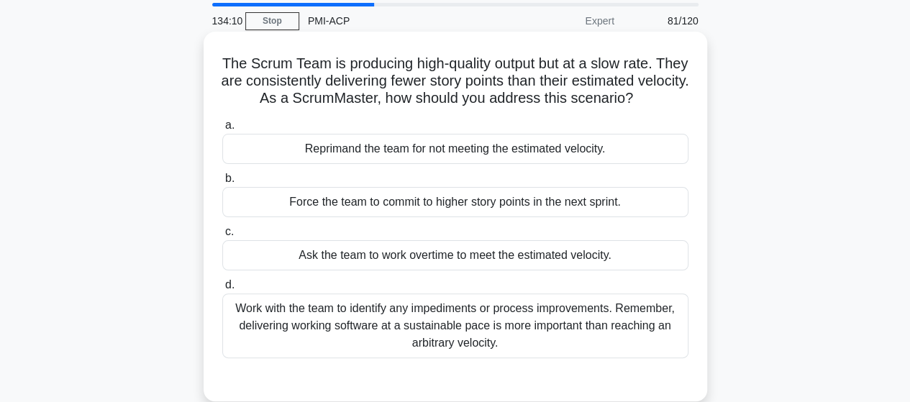
scroll to position [72, 0]
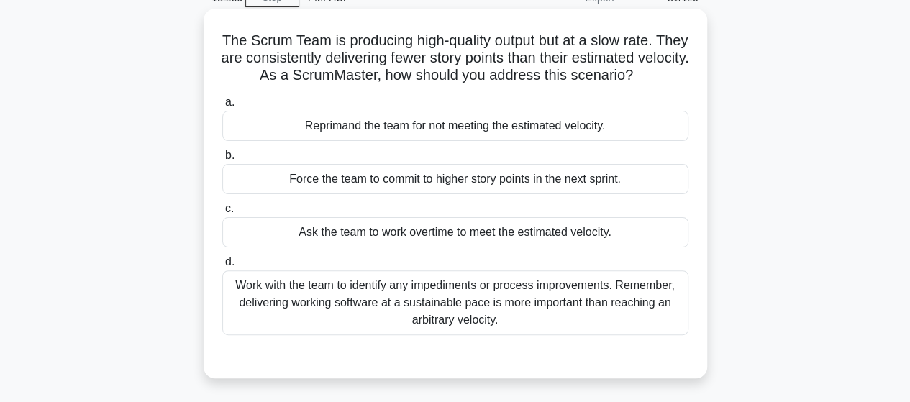
click at [577, 319] on div "Work with the team to identify any impediments or process improvements. Remembe…" at bounding box center [455, 302] width 466 height 65
click at [222, 267] on input "d. Work with the team to identify any impediments or process improvements. Reme…" at bounding box center [222, 262] width 0 height 9
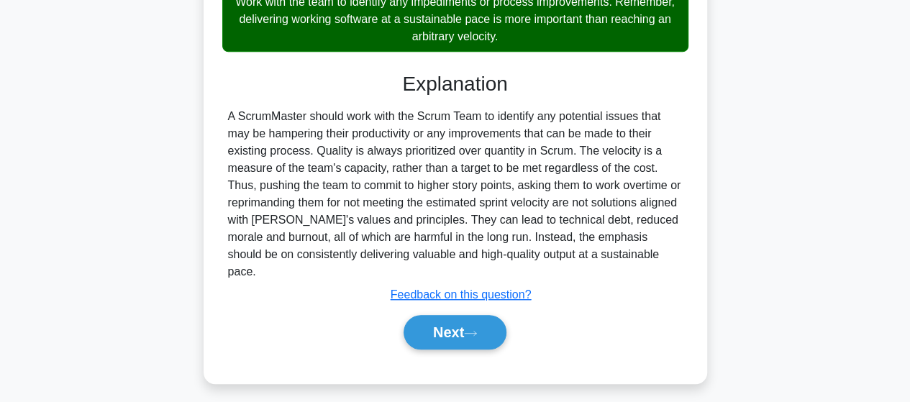
scroll to position [375, 0]
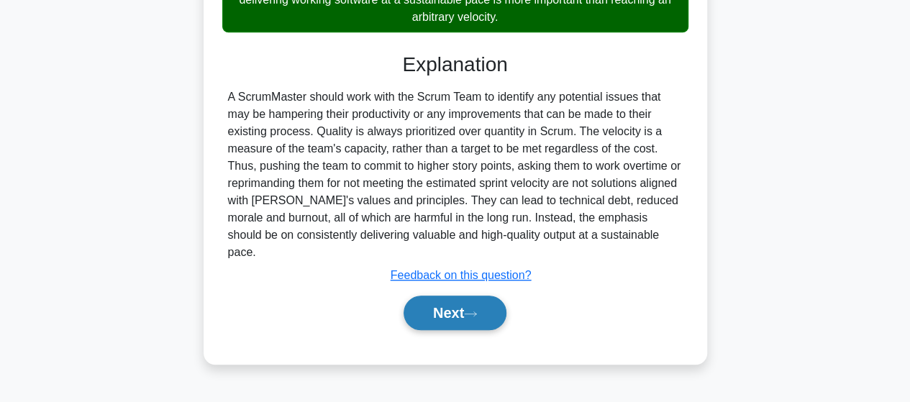
click at [449, 307] on button "Next" at bounding box center [455, 313] width 103 height 35
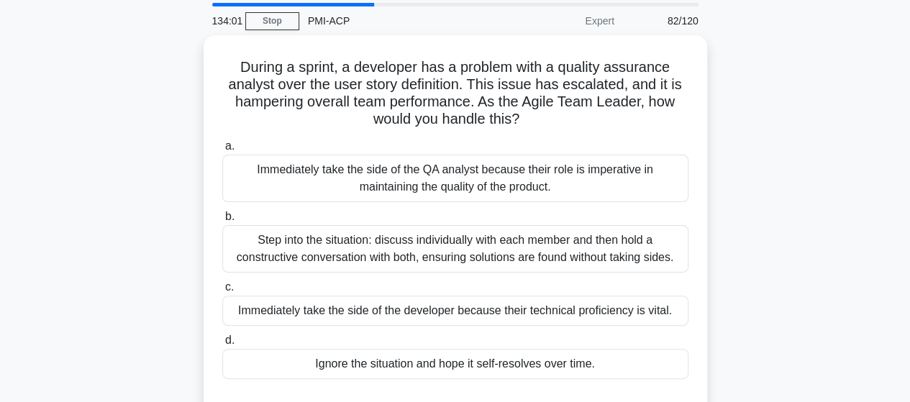
scroll to position [72, 0]
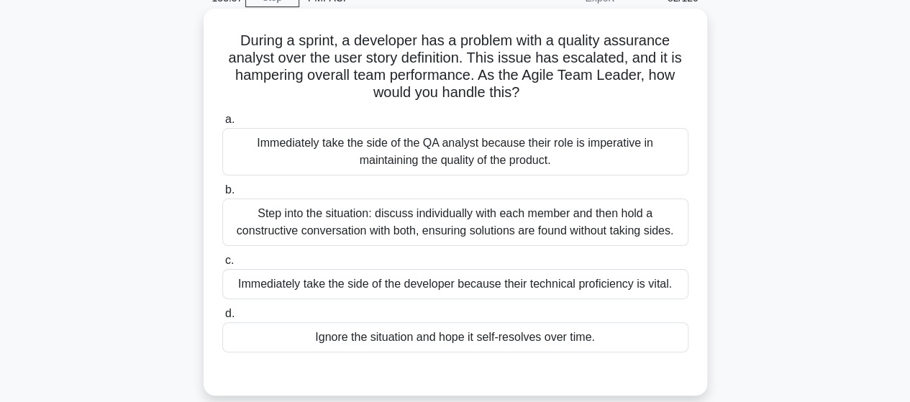
click at [476, 213] on div "Step into the situation: discuss individually with each member and then hold a …" at bounding box center [455, 222] width 466 height 47
click at [222, 195] on input "b. Step into the situation: discuss individually with each member and then hold…" at bounding box center [222, 190] width 0 height 9
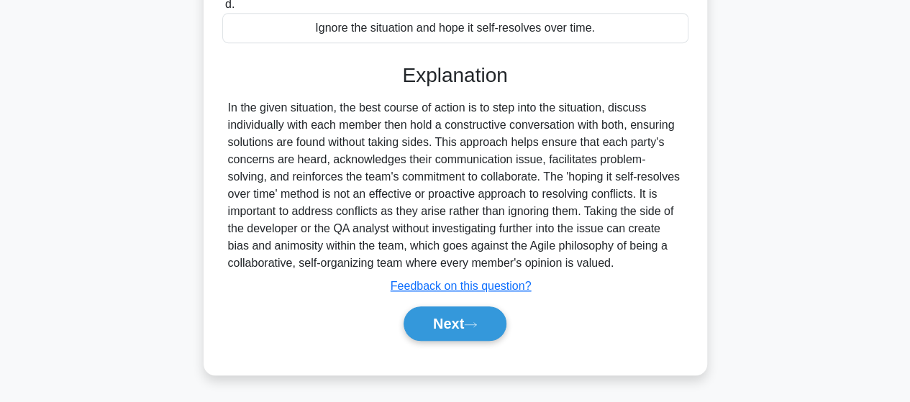
scroll to position [396, 0]
click at [432, 342] on div "Next" at bounding box center [455, 324] width 466 height 46
click at [430, 335] on button "Next" at bounding box center [455, 323] width 103 height 35
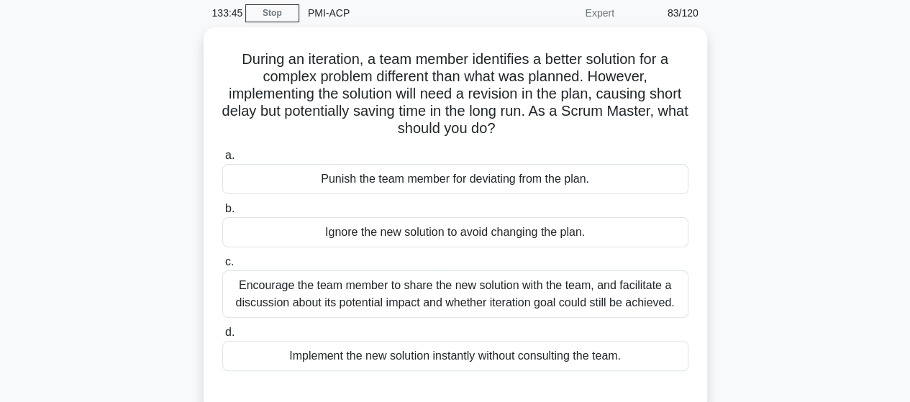
scroll to position [144, 0]
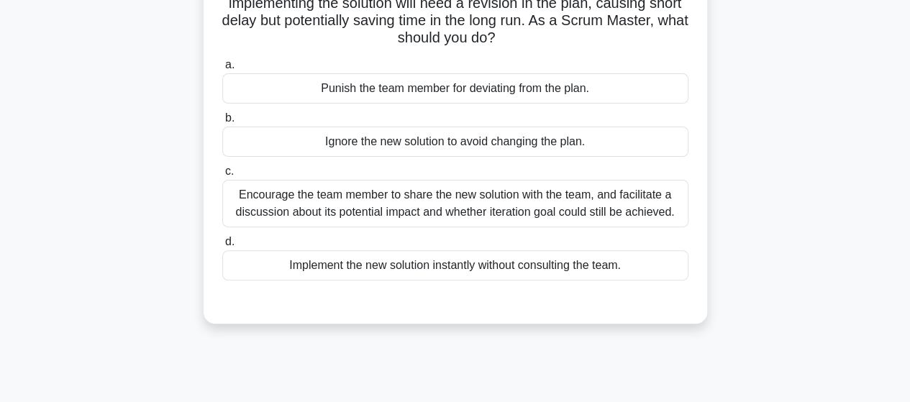
click at [635, 214] on div "Encourage the team member to share the new solution with the team, and facilita…" at bounding box center [455, 203] width 466 height 47
click at [222, 176] on input "c. Encourage the team member to share the new solution with the team, and facil…" at bounding box center [222, 171] width 0 height 9
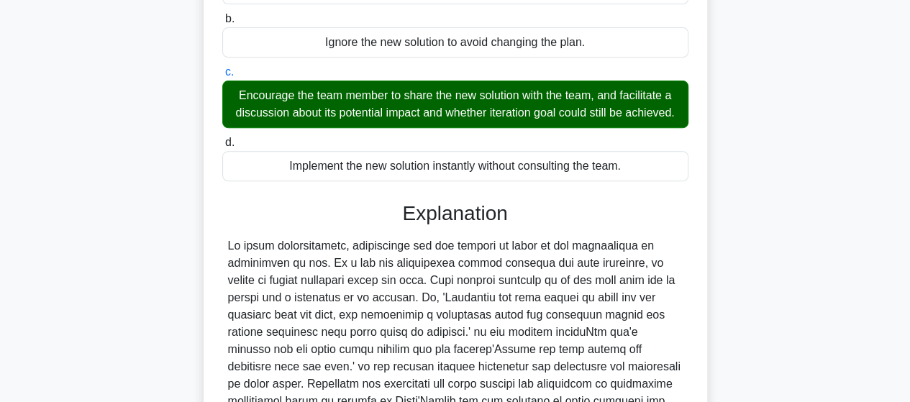
scroll to position [517, 0]
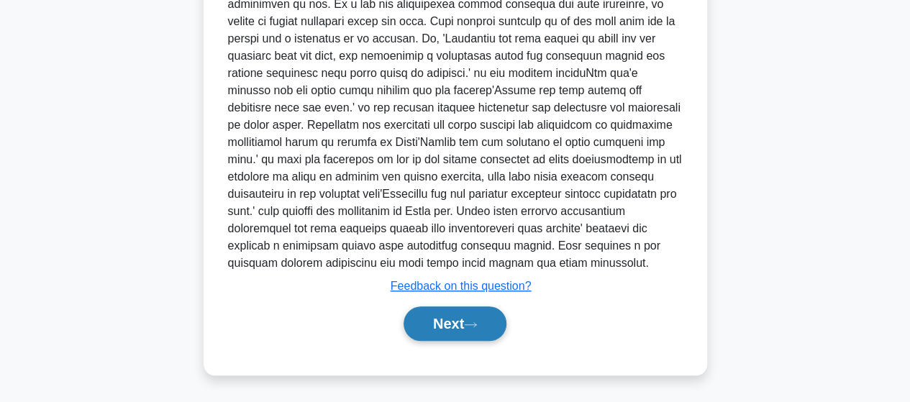
click at [490, 323] on button "Next" at bounding box center [455, 323] width 103 height 35
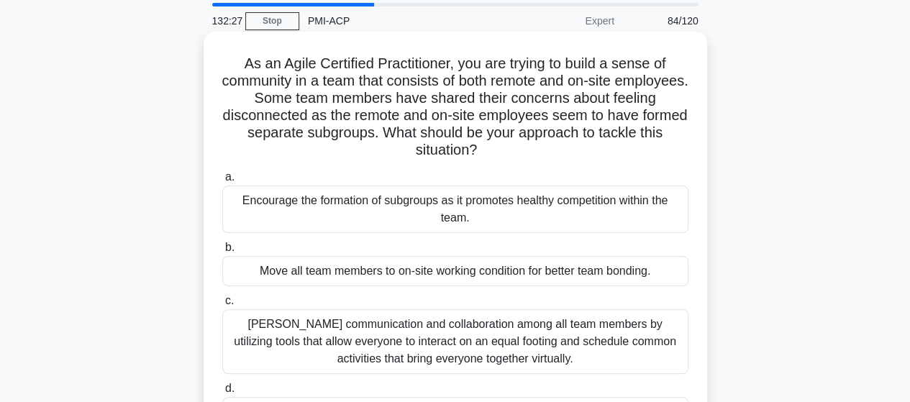
scroll to position [72, 0]
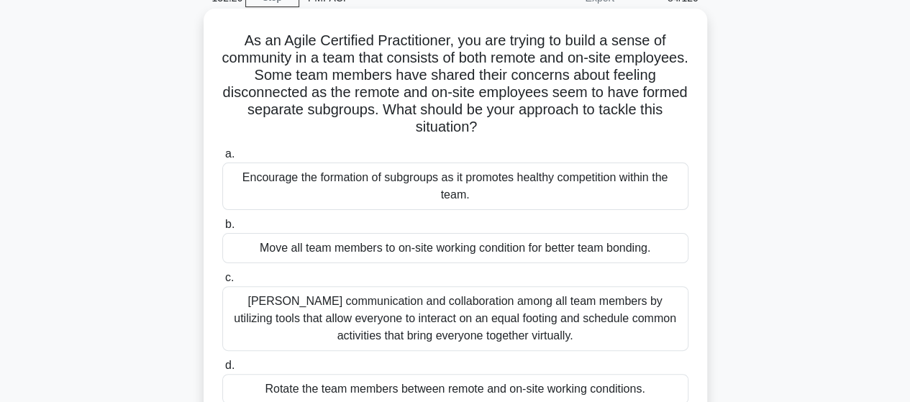
click at [576, 299] on div "[PERSON_NAME] communication and collaboration among all team members by utilizi…" at bounding box center [455, 318] width 466 height 65
click at [222, 283] on input "[PERSON_NAME] communication and collaboration among all team members by utilizi…" at bounding box center [222, 277] width 0 height 9
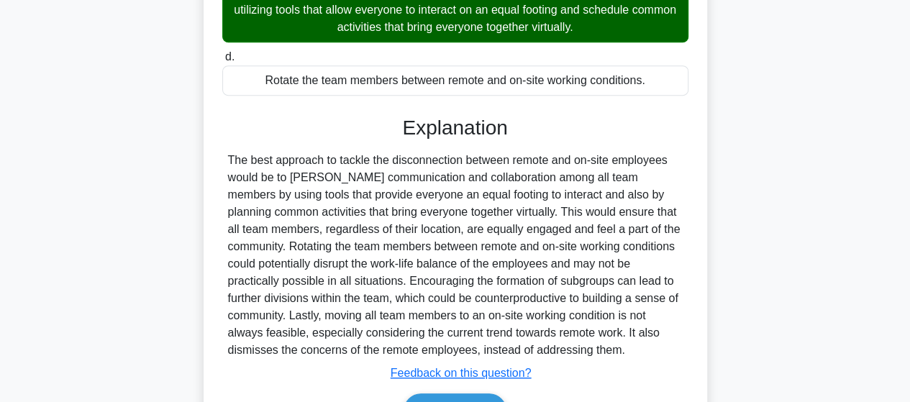
scroll to position [432, 0]
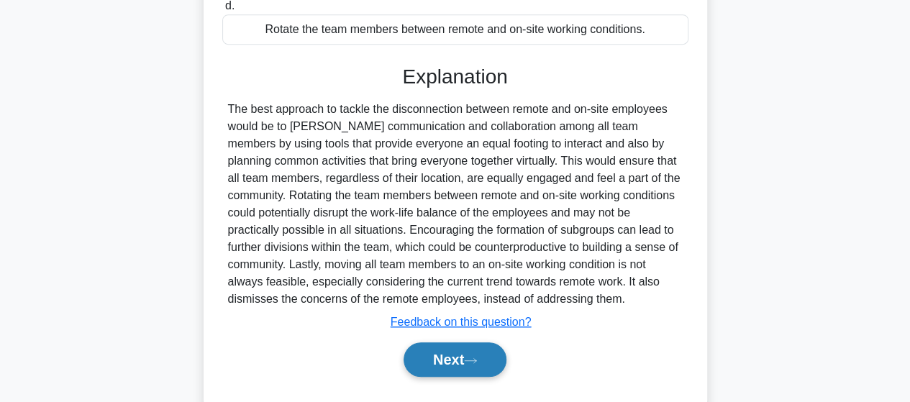
click at [435, 345] on button "Next" at bounding box center [455, 359] width 103 height 35
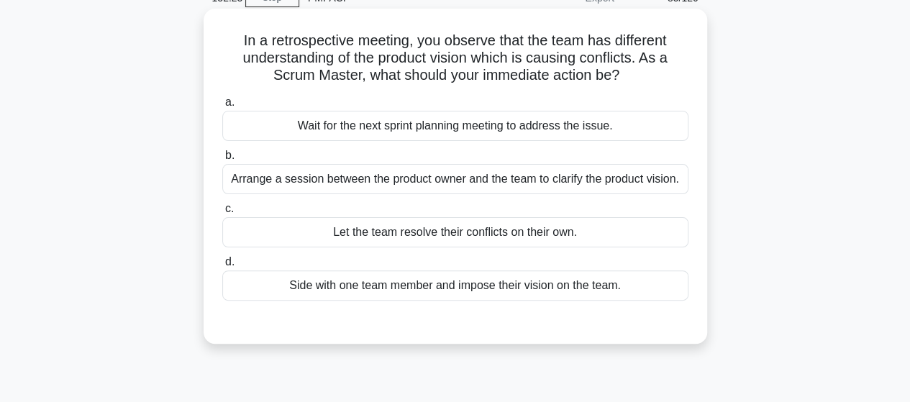
scroll to position [0, 0]
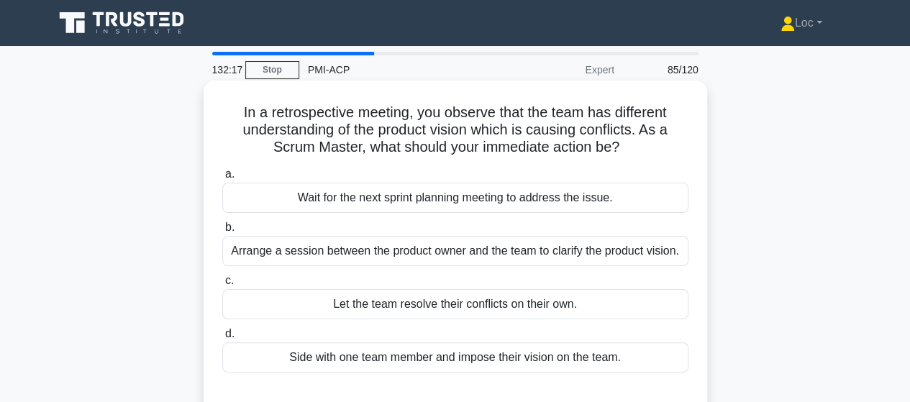
click at [655, 245] on div "Arrange a session between the product owner and the team to clarify the product…" at bounding box center [455, 251] width 466 height 30
click at [222, 232] on input "b. Arrange a session between the product owner and the team to clarify the prod…" at bounding box center [222, 227] width 0 height 9
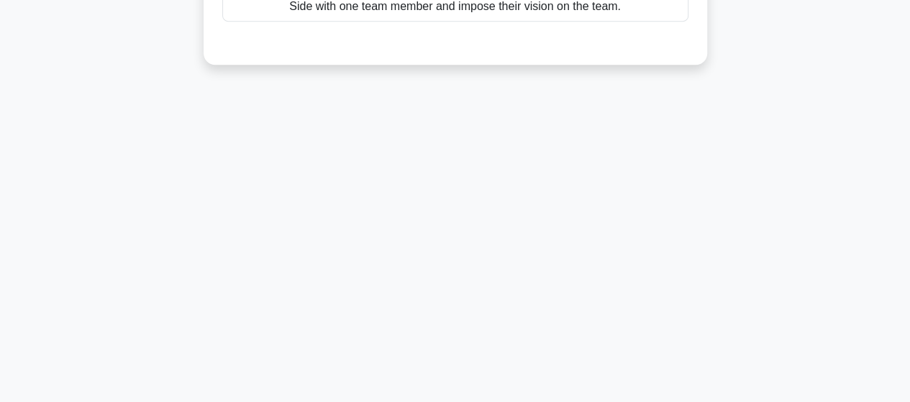
scroll to position [360, 0]
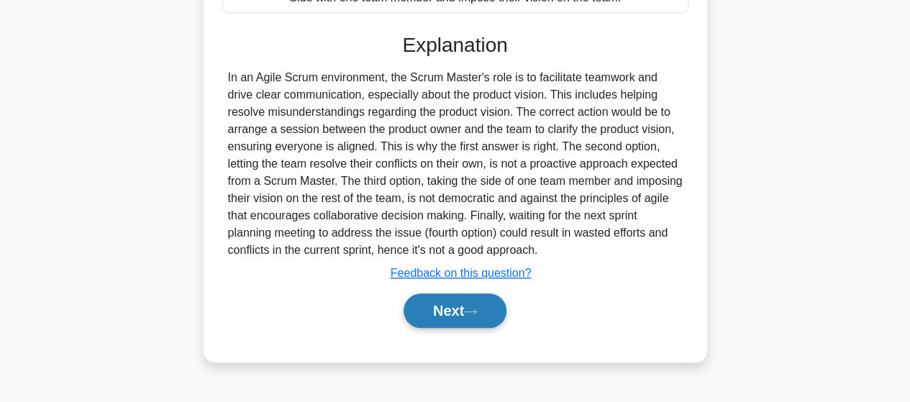
click at [429, 328] on button "Next" at bounding box center [455, 311] width 103 height 35
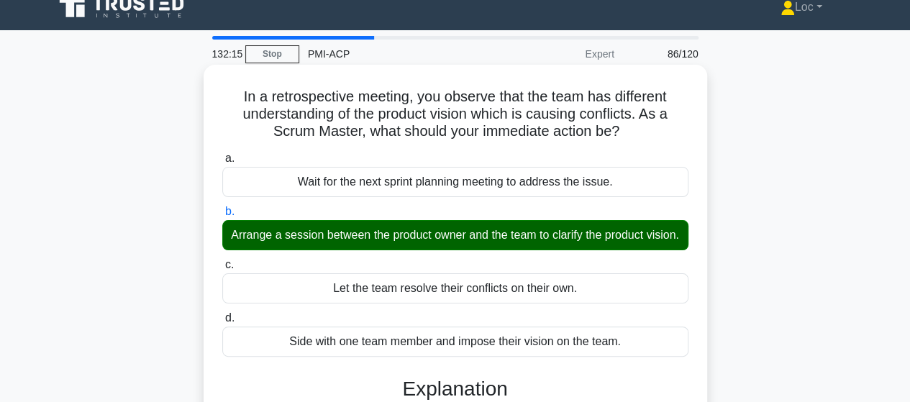
scroll to position [0, 0]
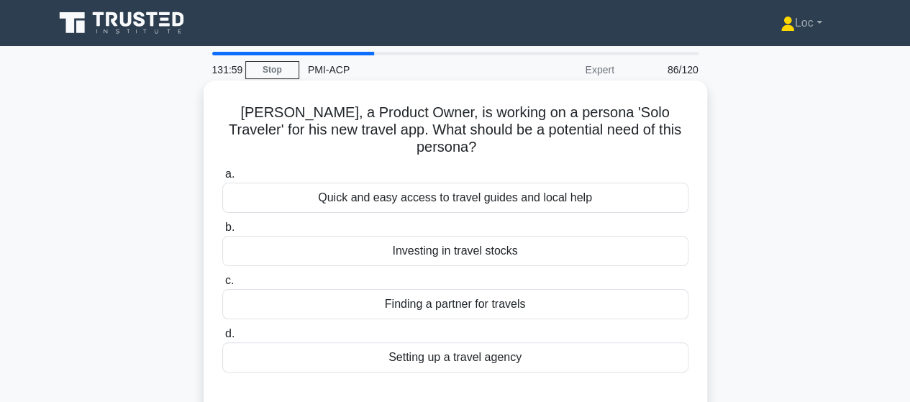
click at [422, 191] on div "Quick and easy access to travel guides and local help" at bounding box center [455, 198] width 466 height 30
click at [222, 179] on input "a. Quick and easy access to travel guides and local help" at bounding box center [222, 174] width 0 height 9
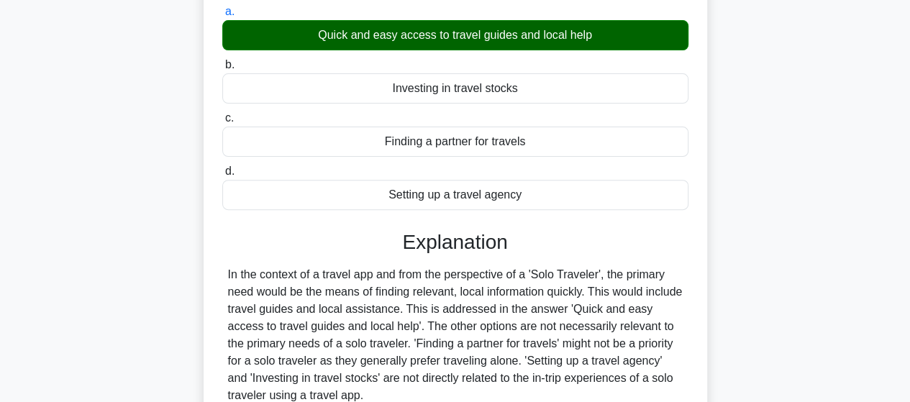
scroll to position [288, 0]
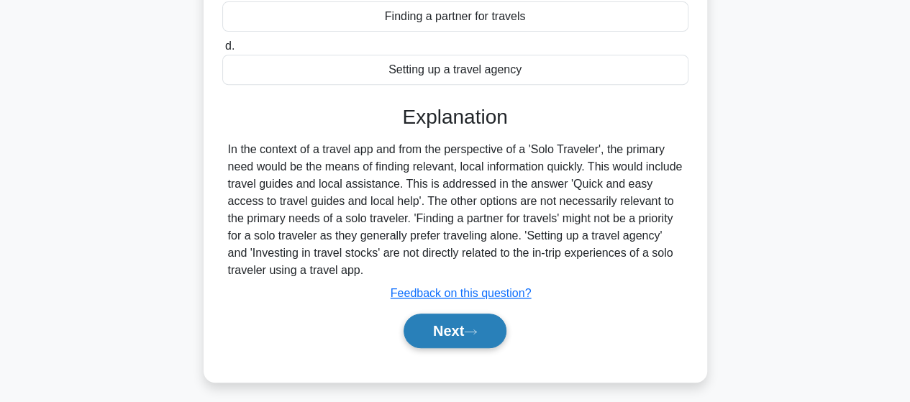
click at [427, 314] on button "Next" at bounding box center [455, 331] width 103 height 35
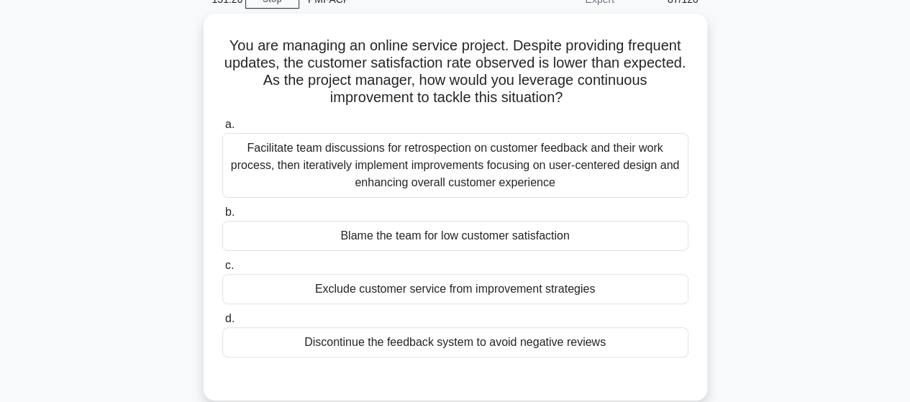
scroll to position [72, 0]
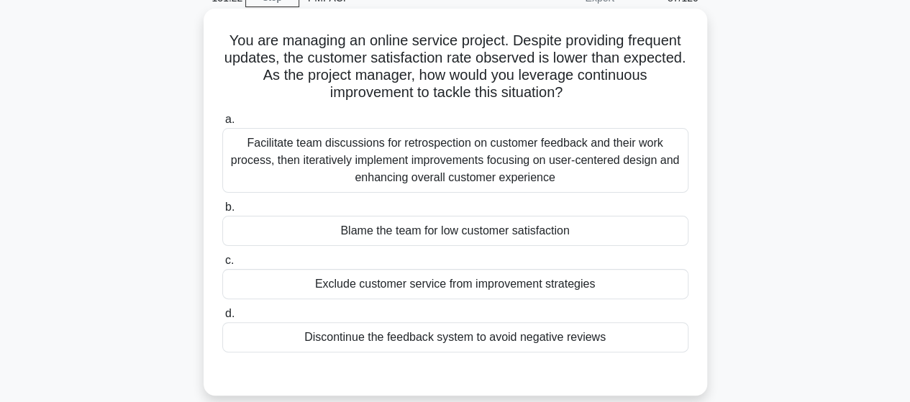
click at [604, 150] on div "Facilitate team discussions for retrospection on customer feedback and their wo…" at bounding box center [455, 160] width 466 height 65
click at [222, 124] on input "a. Facilitate team discussions for retrospection on customer feedback and their…" at bounding box center [222, 119] width 0 height 9
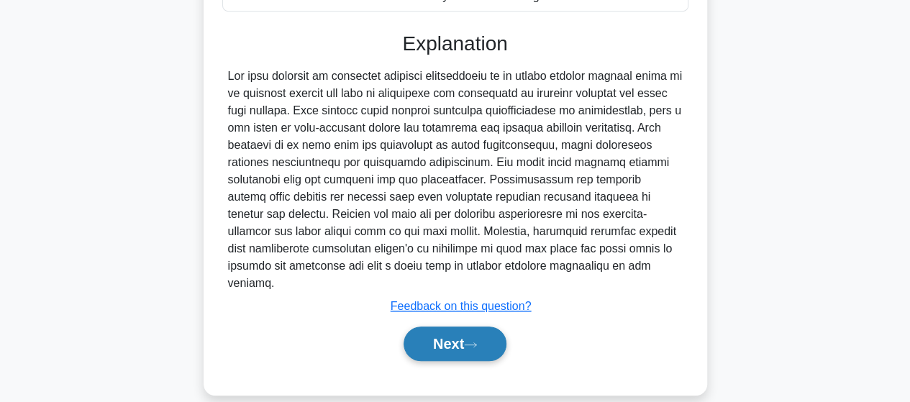
scroll to position [414, 0]
click at [470, 326] on button "Next" at bounding box center [455, 343] width 103 height 35
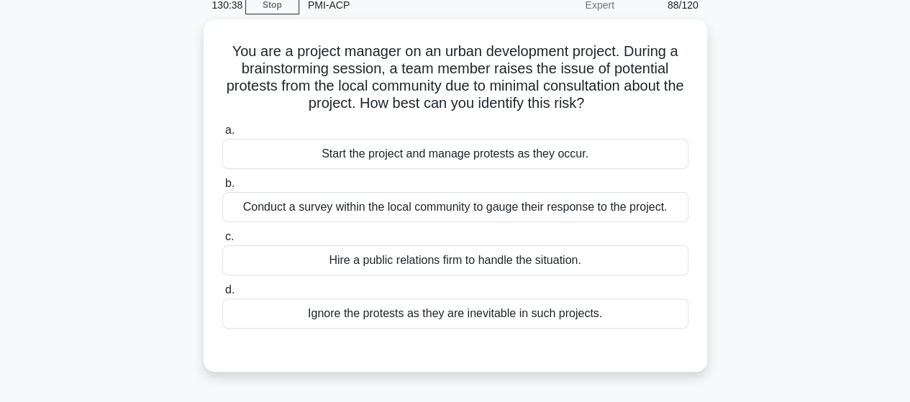
scroll to position [87, 0]
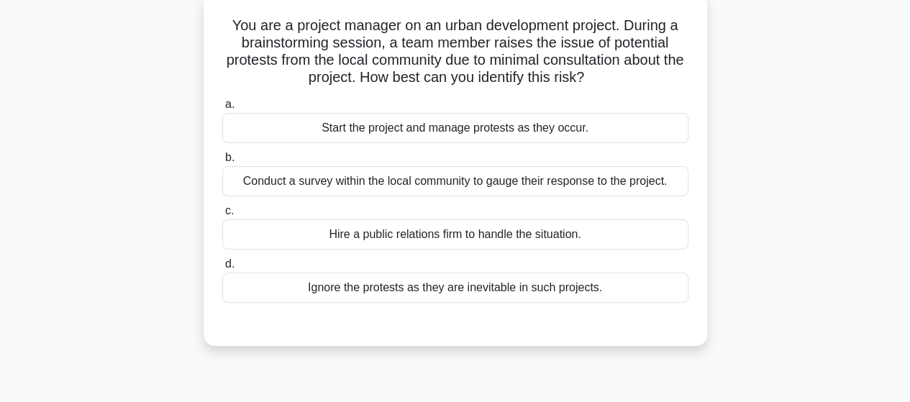
click at [633, 183] on div "Conduct a survey within the local community to gauge their response to the proj…" at bounding box center [455, 181] width 466 height 30
click at [222, 163] on input "b. Conduct a survey within the local community to gauge their response to the p…" at bounding box center [222, 157] width 0 height 9
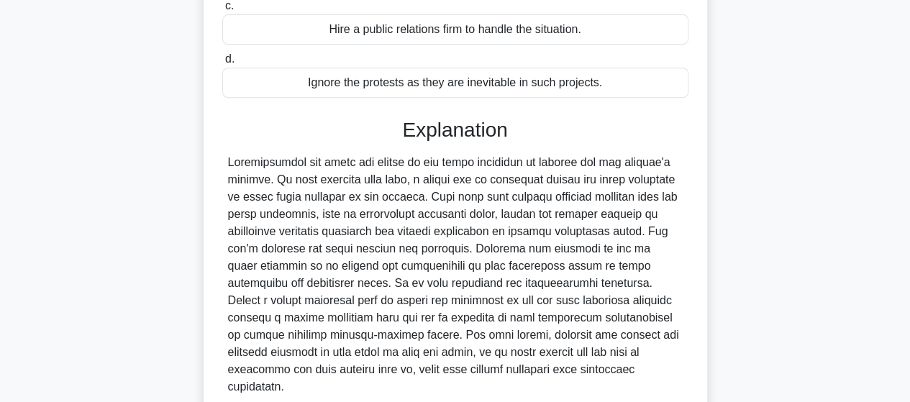
scroll to position [396, 0]
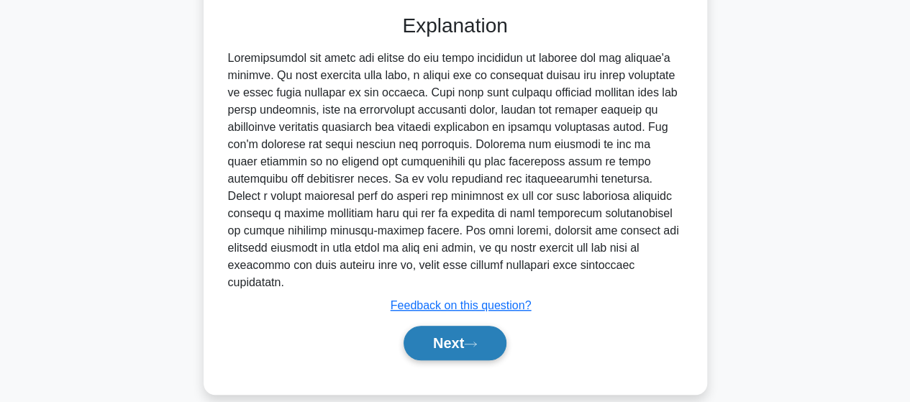
click at [477, 340] on icon at bounding box center [470, 344] width 13 height 8
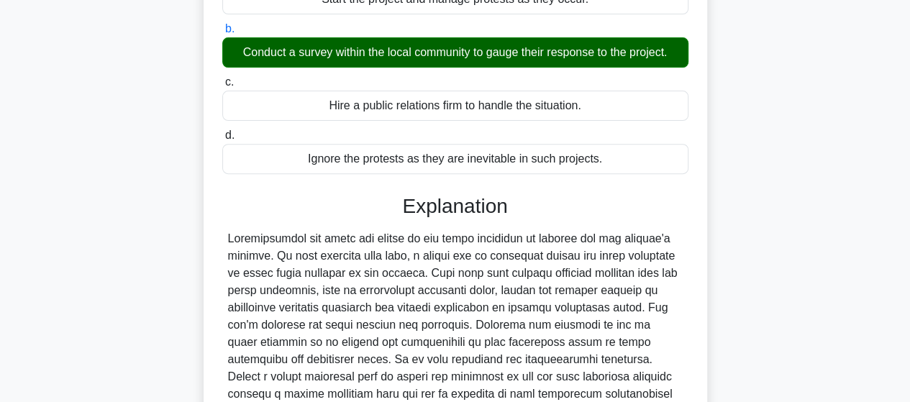
scroll to position [37, 0]
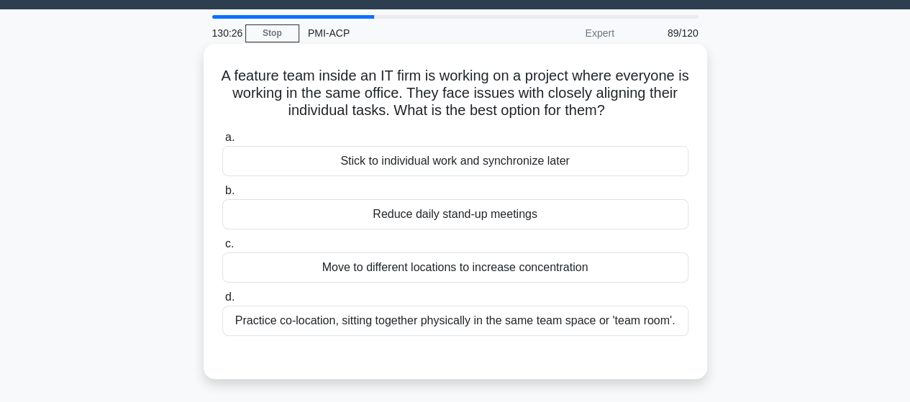
click at [631, 319] on div "Practice co-location, sitting together physically in the same team space or 'te…" at bounding box center [455, 321] width 466 height 30
click at [222, 302] on input "d. Practice co-location, sitting together physically in the same team space or …" at bounding box center [222, 297] width 0 height 9
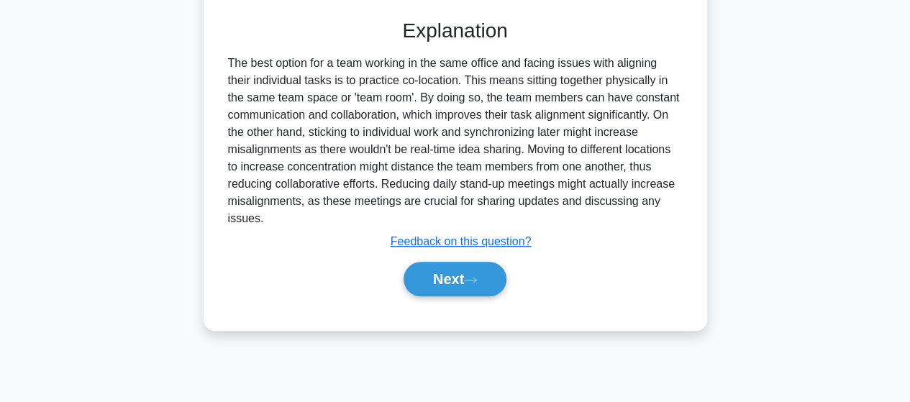
scroll to position [375, 0]
click at [459, 296] on button "Next" at bounding box center [455, 278] width 103 height 35
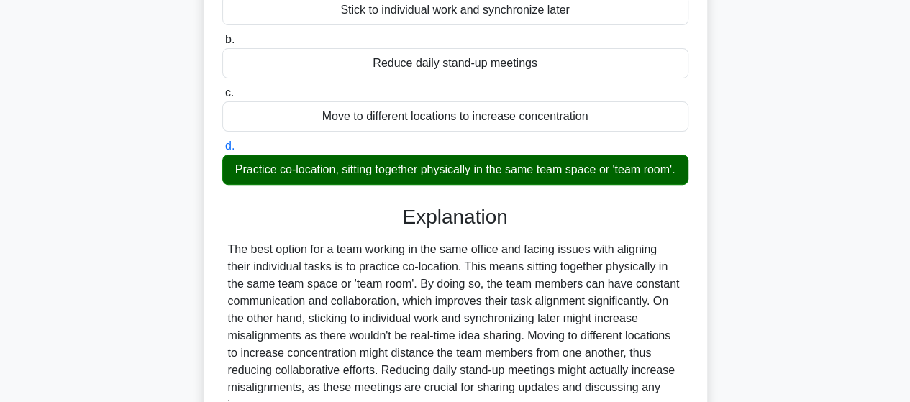
scroll to position [15, 0]
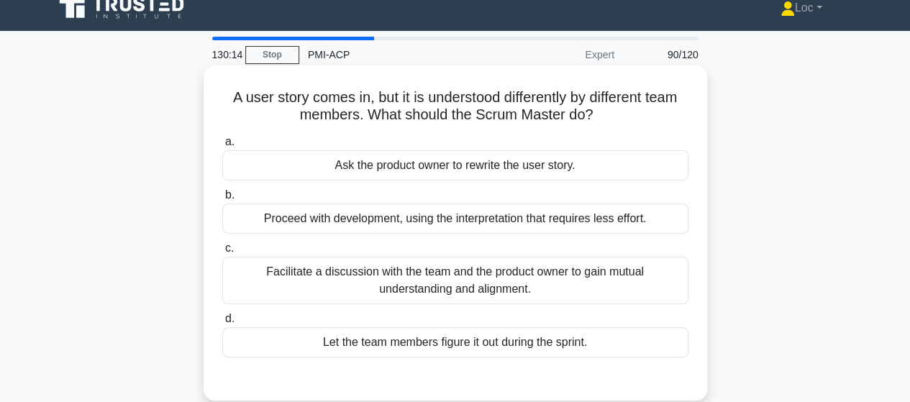
click at [653, 277] on div "Facilitate a discussion with the team and the product owner to gain mutual unde…" at bounding box center [455, 280] width 466 height 47
click at [222, 253] on input "c. Facilitate a discussion with the team and the product owner to gain mutual u…" at bounding box center [222, 248] width 0 height 9
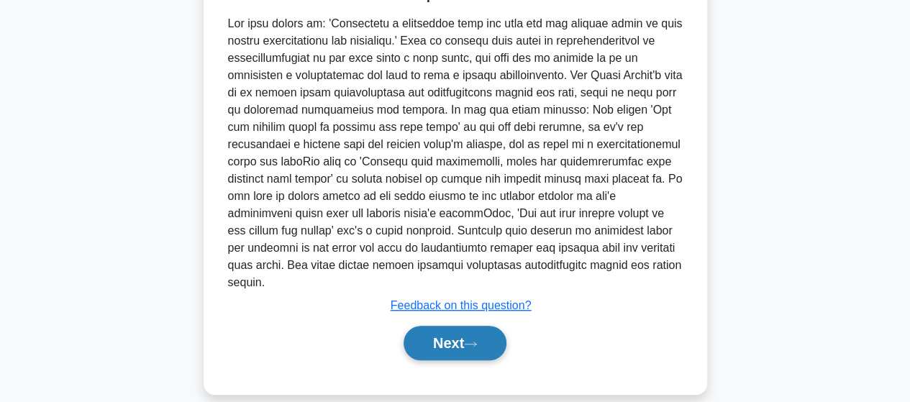
drag, startPoint x: 460, startPoint y: 318, endPoint x: 780, endPoint y: 236, distance: 329.8
click at [460, 326] on button "Next" at bounding box center [455, 343] width 103 height 35
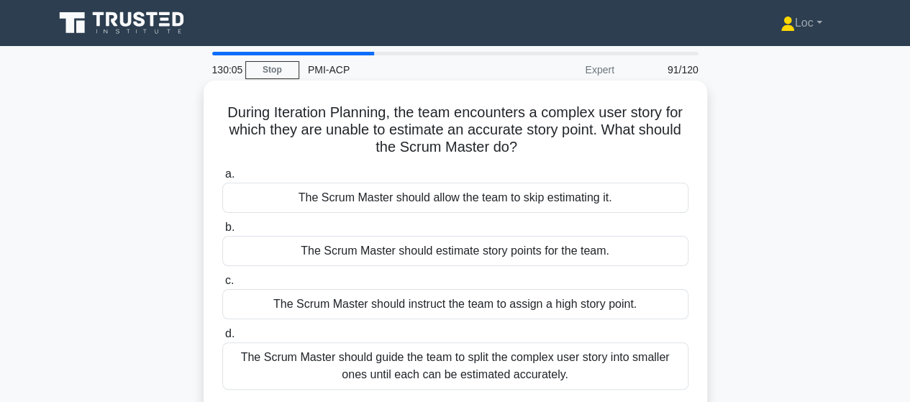
scroll to position [72, 0]
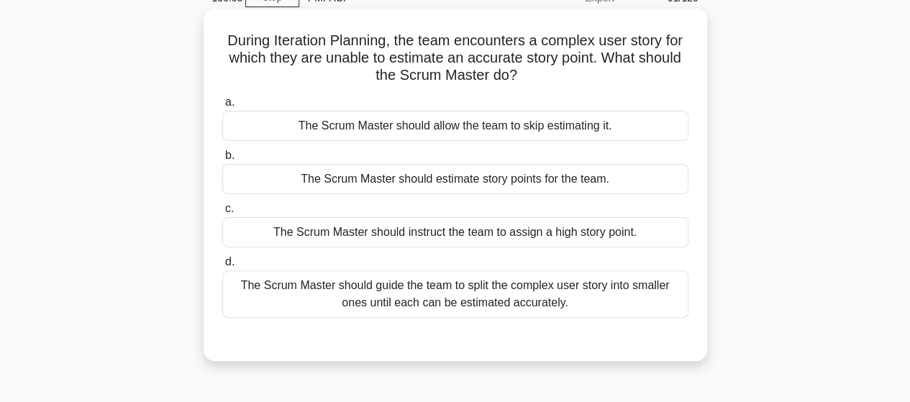
click at [488, 295] on div "The Scrum Master should guide the team to split the complex user story into sma…" at bounding box center [455, 293] width 466 height 47
click at [222, 267] on input "d. The Scrum Master should guide the team to split the complex user story into …" at bounding box center [222, 262] width 0 height 9
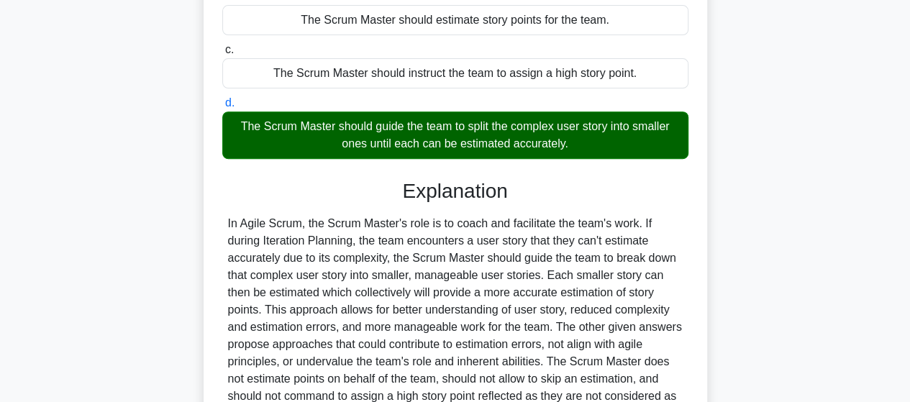
scroll to position [360, 0]
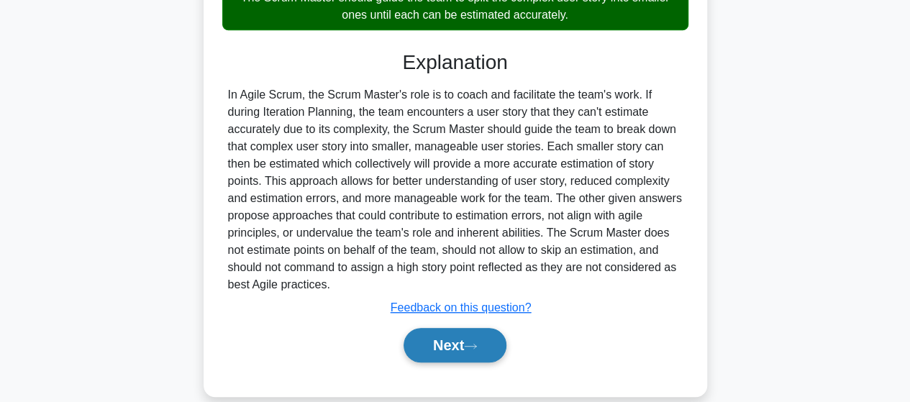
click at [465, 329] on button "Next" at bounding box center [455, 345] width 103 height 35
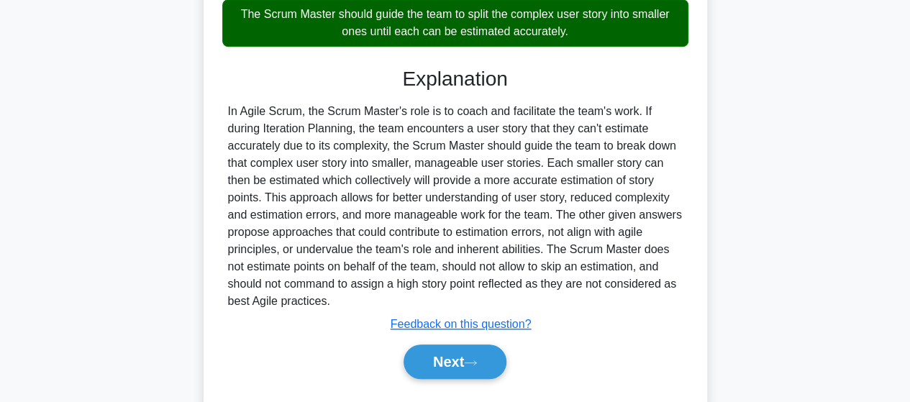
scroll to position [0, 0]
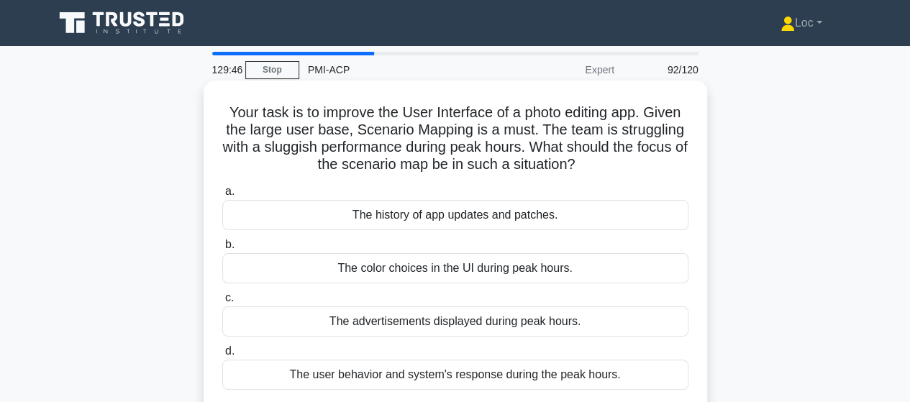
click at [476, 388] on div "The user behavior and system's response during the peak hours." at bounding box center [455, 375] width 466 height 30
click at [222, 356] on input "d. The user behavior and system's response during the peak hours." at bounding box center [222, 351] width 0 height 9
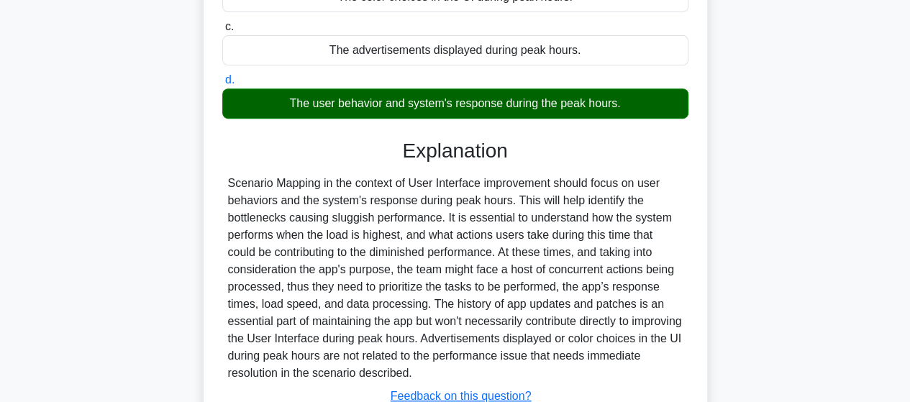
scroll to position [379, 0]
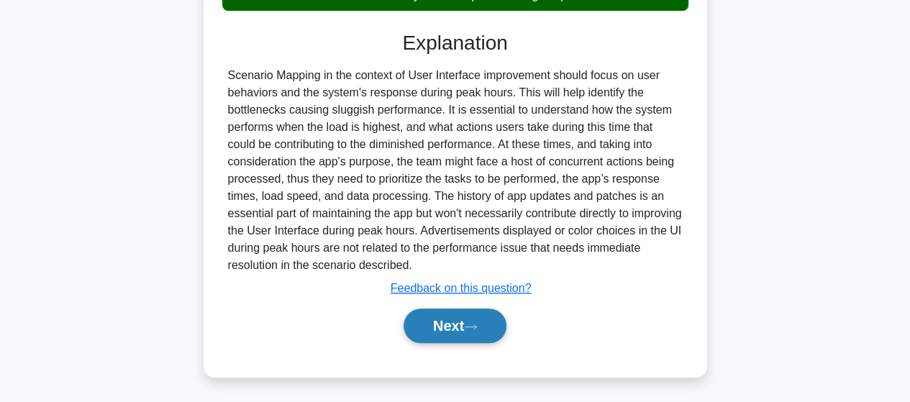
click at [408, 311] on button "Next" at bounding box center [455, 326] width 103 height 35
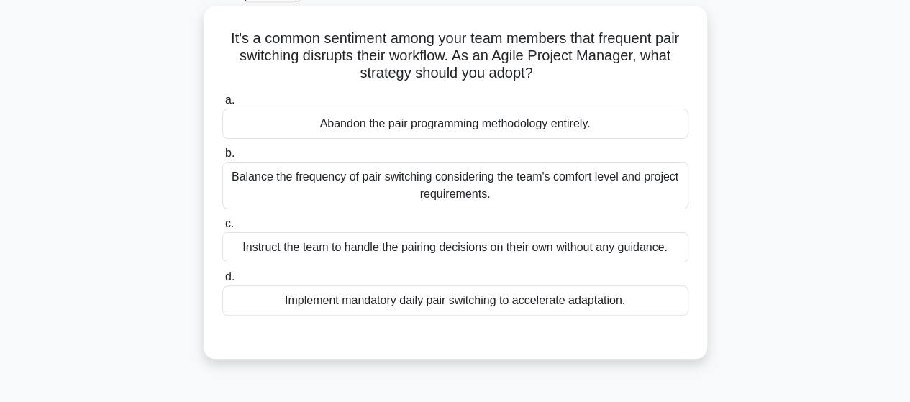
scroll to position [91, 0]
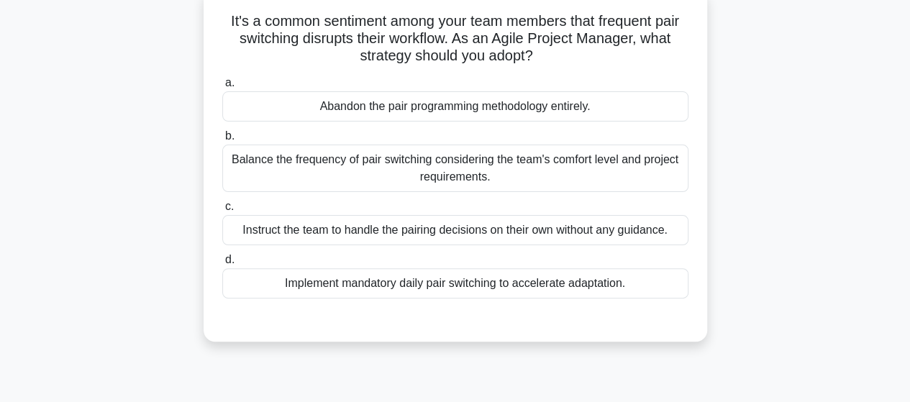
click at [322, 175] on div "Balance the frequency of pair switching considering the team's comfort level an…" at bounding box center [455, 168] width 466 height 47
click at [222, 141] on input "b. Balance the frequency of pair switching considering the team's comfort level…" at bounding box center [222, 136] width 0 height 9
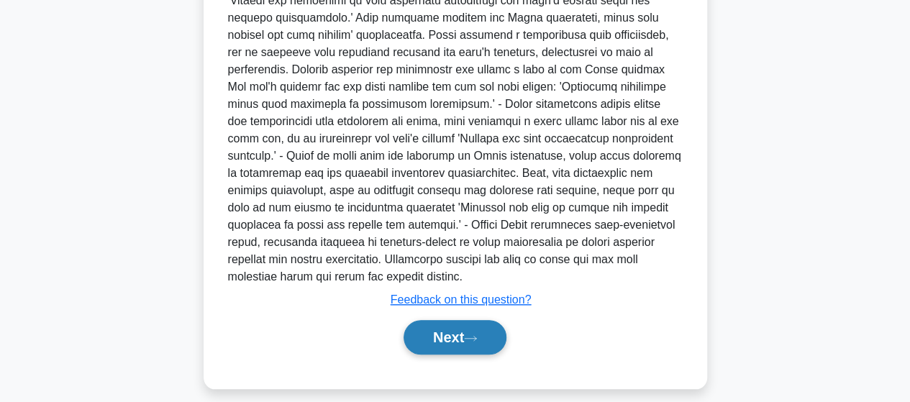
click at [442, 342] on button "Next" at bounding box center [455, 337] width 103 height 35
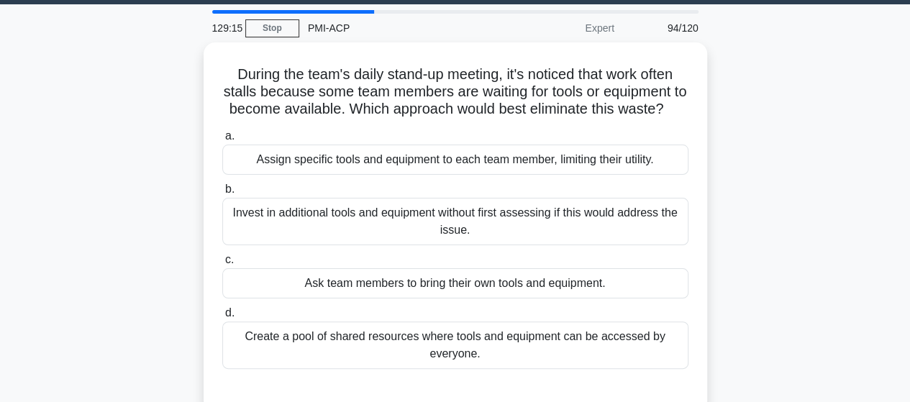
scroll to position [19, 0]
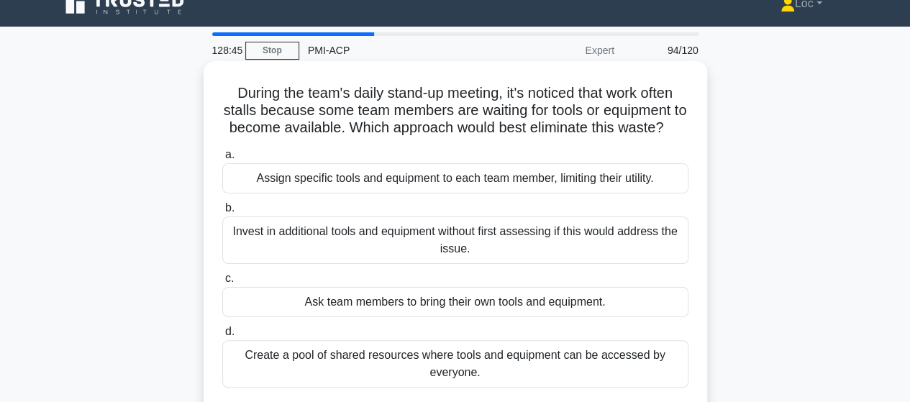
click at [553, 194] on div "Assign specific tools and equipment to each team member, limiting their utility." at bounding box center [455, 178] width 466 height 30
click at [222, 160] on input "a. Assign specific tools and equipment to each team member, limiting their util…" at bounding box center [222, 154] width 0 height 9
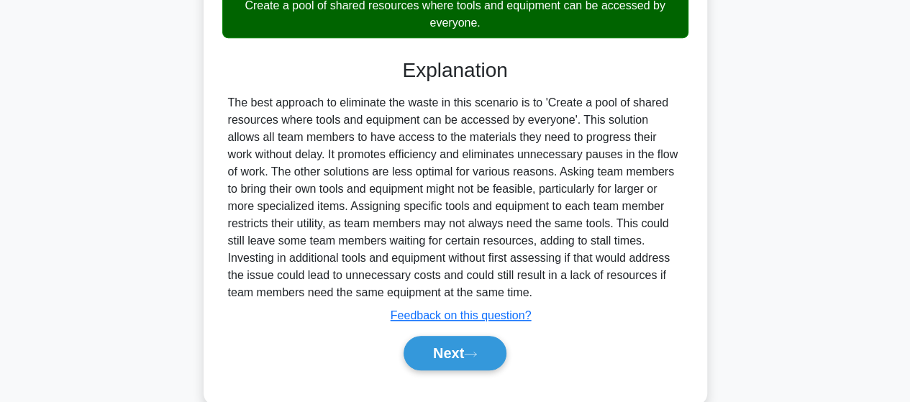
scroll to position [379, 0]
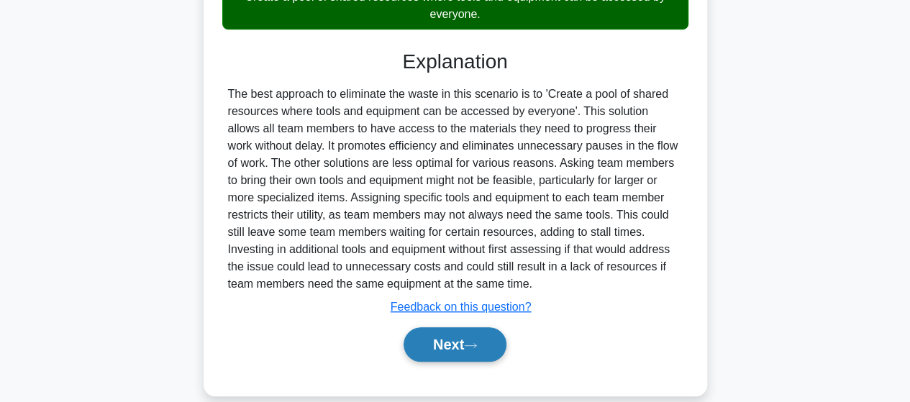
click at [447, 355] on button "Next" at bounding box center [455, 344] width 103 height 35
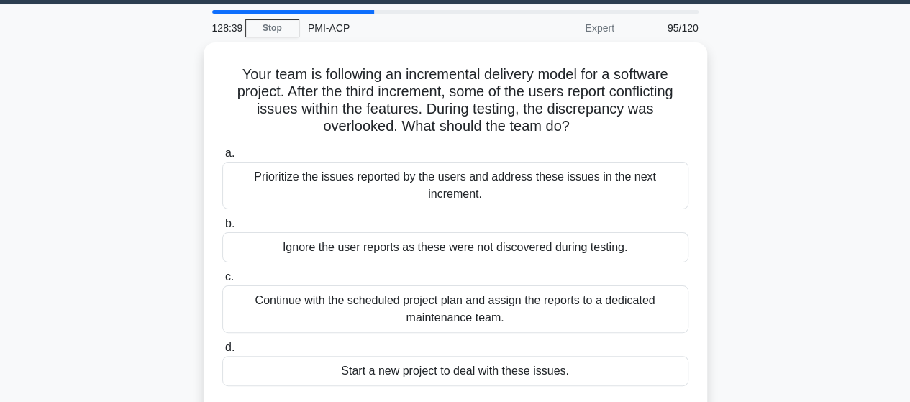
scroll to position [19, 0]
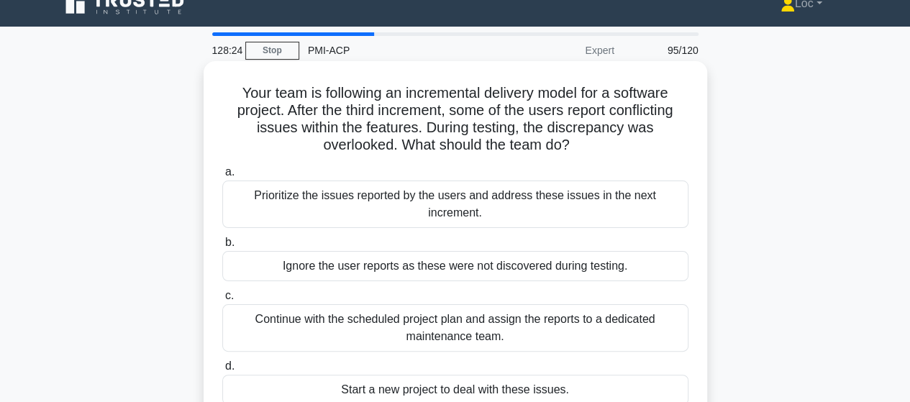
click at [645, 191] on div "Prioritize the issues reported by the users and address these issues in the nex…" at bounding box center [455, 204] width 466 height 47
click at [222, 177] on input "a. Prioritize the issues reported by the users and address these issues in the …" at bounding box center [222, 172] width 0 height 9
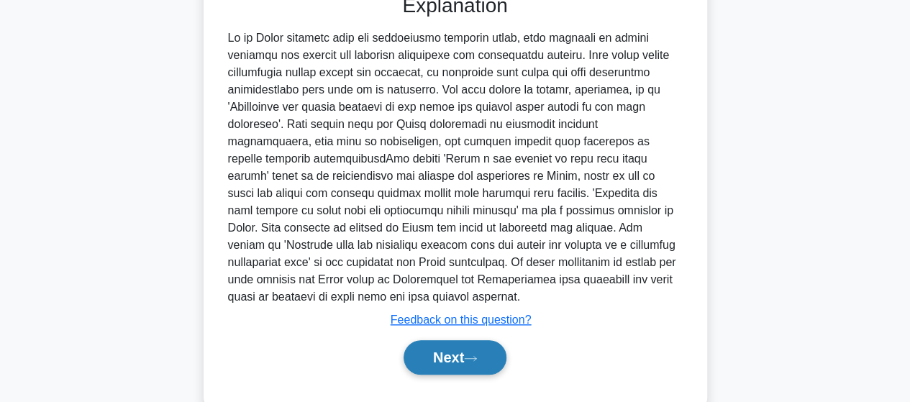
click at [427, 360] on button "Next" at bounding box center [455, 357] width 103 height 35
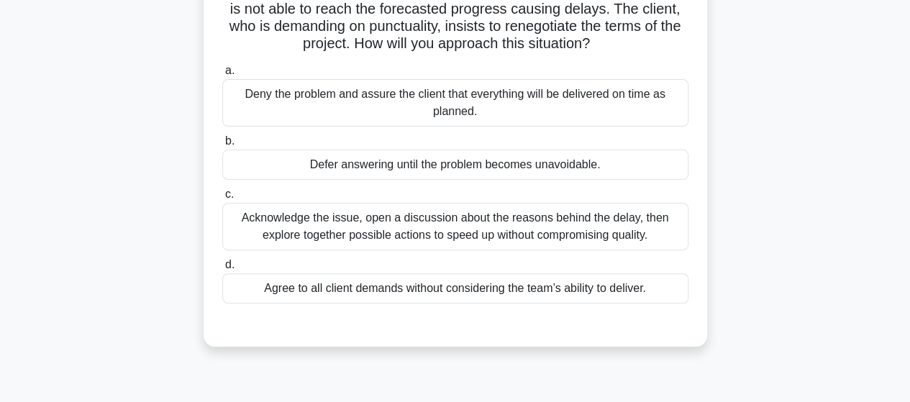
scroll to position [91, 0]
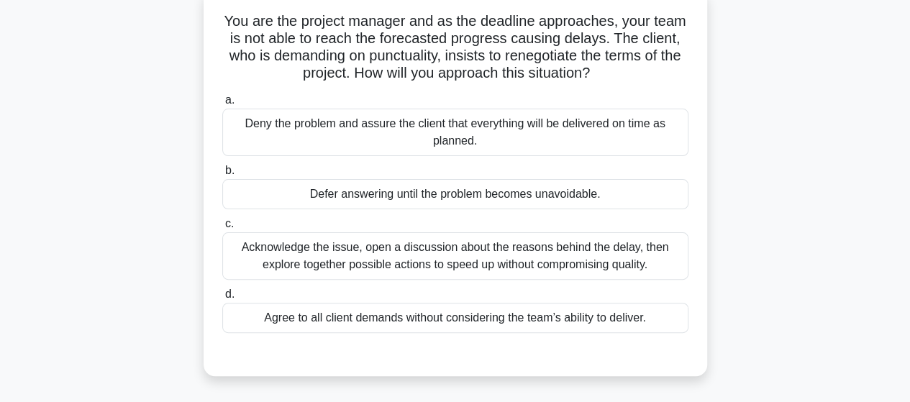
click at [599, 260] on div "Acknowledge the issue, open a discussion about the reasons behind the delay, th…" at bounding box center [455, 255] width 466 height 47
click at [222, 229] on input "c. Acknowledge the issue, open a discussion about the reasons behind the delay,…" at bounding box center [222, 223] width 0 height 9
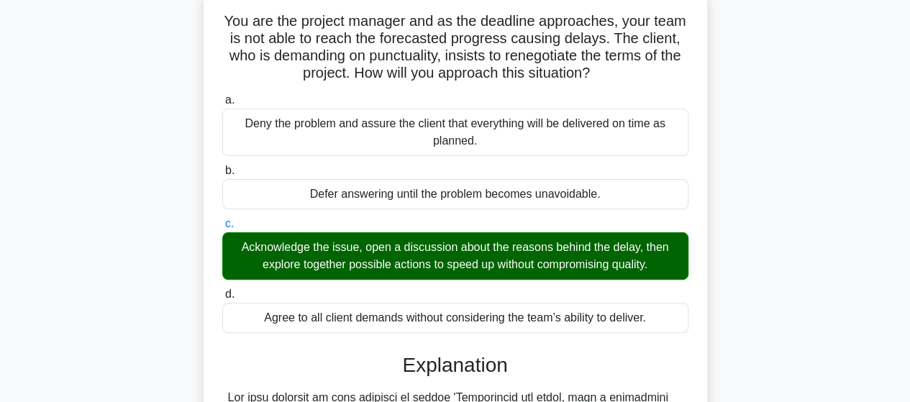
scroll to position [431, 0]
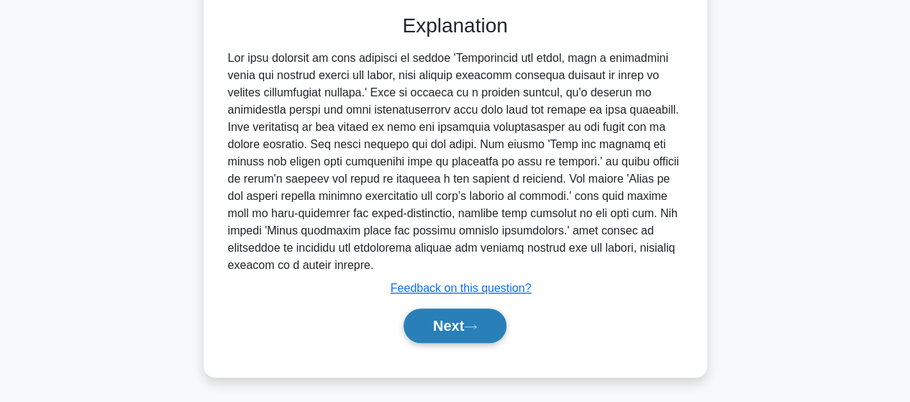
click at [410, 317] on button "Next" at bounding box center [455, 326] width 103 height 35
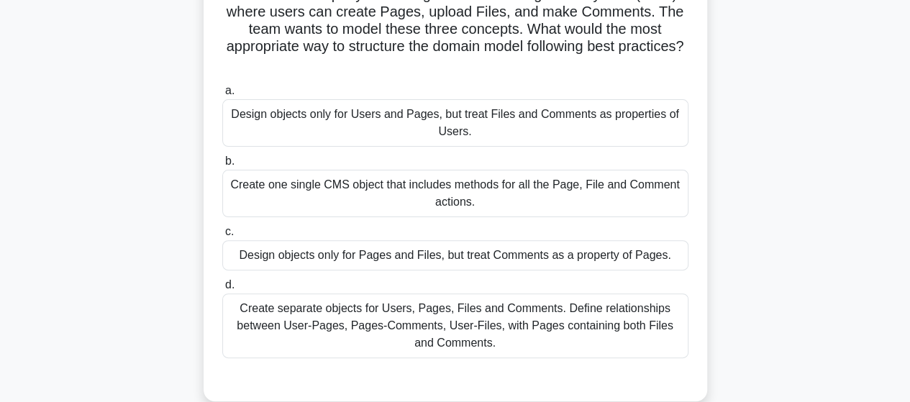
scroll to position [144, 0]
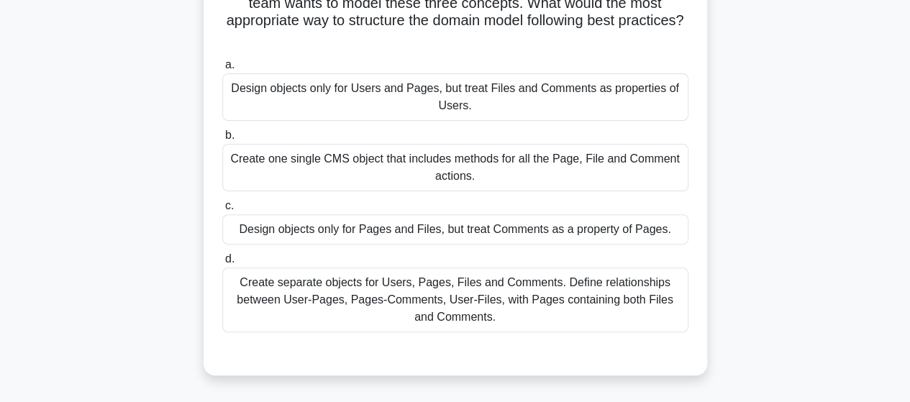
click at [638, 292] on div "Create separate objects for Users, Pages, Files and Comments. Define relationsh…" at bounding box center [455, 300] width 466 height 65
click at [222, 264] on input "d. Create separate objects for Users, Pages, Files and Comments. Define relatio…" at bounding box center [222, 259] width 0 height 9
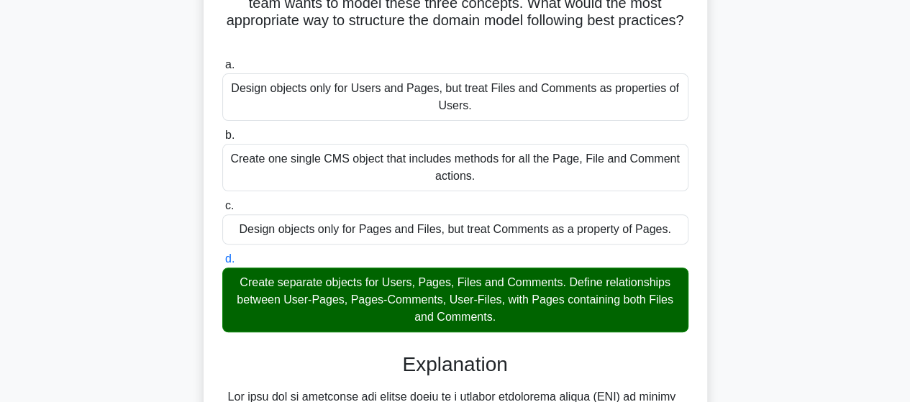
scroll to position [576, 0]
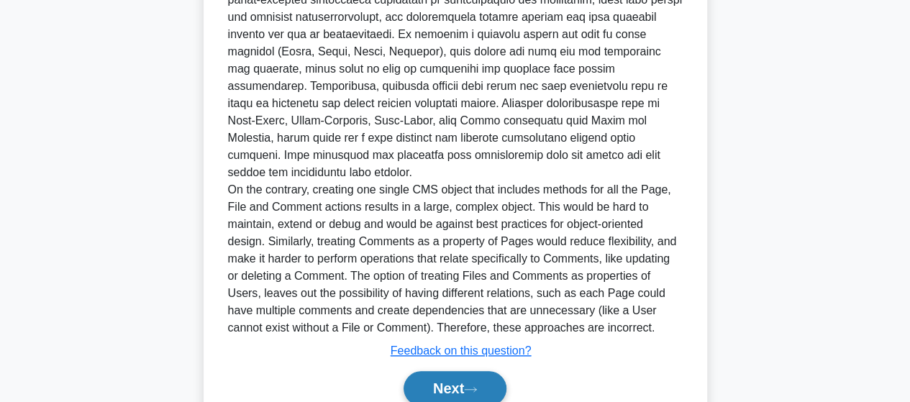
click at [459, 371] on button "Next" at bounding box center [455, 388] width 103 height 35
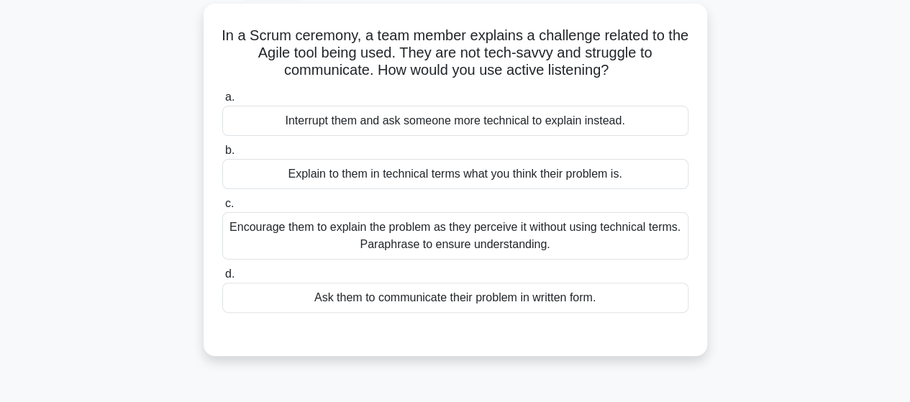
scroll to position [0, 0]
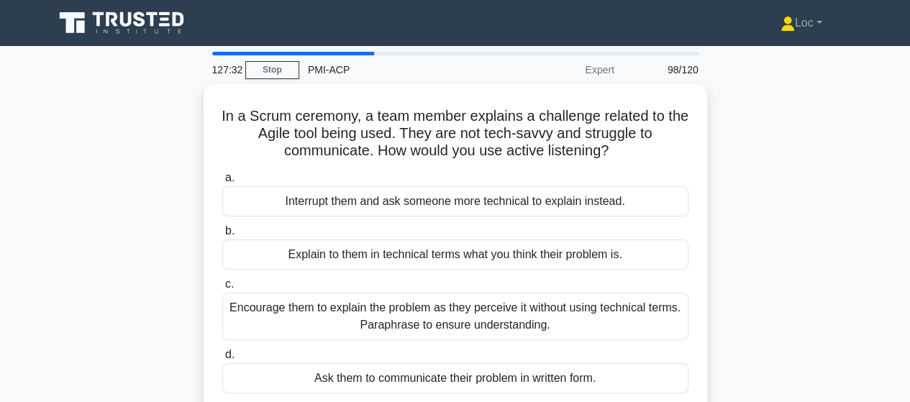
drag, startPoint x: 802, startPoint y: 226, endPoint x: 902, endPoint y: 145, distance: 128.9
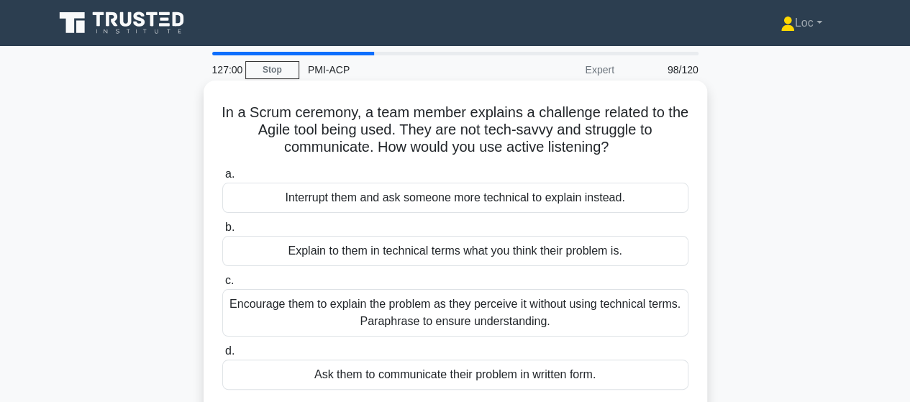
click at [298, 322] on div "Encourage them to explain the problem as they perceive it without using technic…" at bounding box center [455, 312] width 466 height 47
click at [222, 286] on input "c. Encourage them to explain the problem as they perceive it without using tech…" at bounding box center [222, 280] width 0 height 9
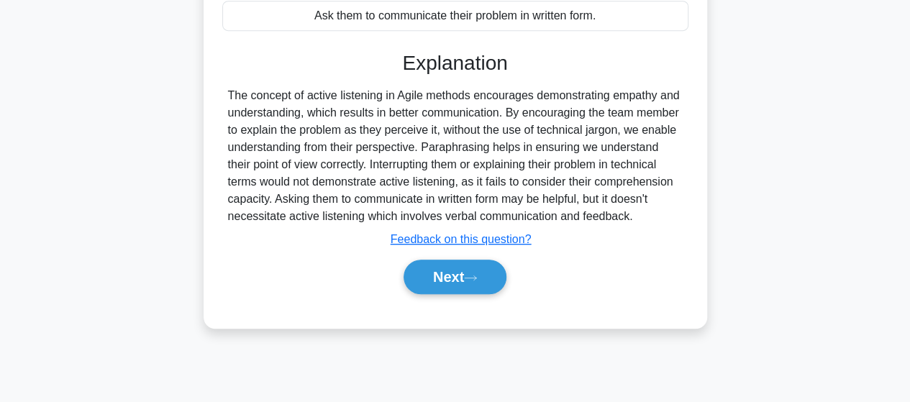
scroll to position [360, 0]
click at [450, 270] on button "Next" at bounding box center [455, 276] width 103 height 35
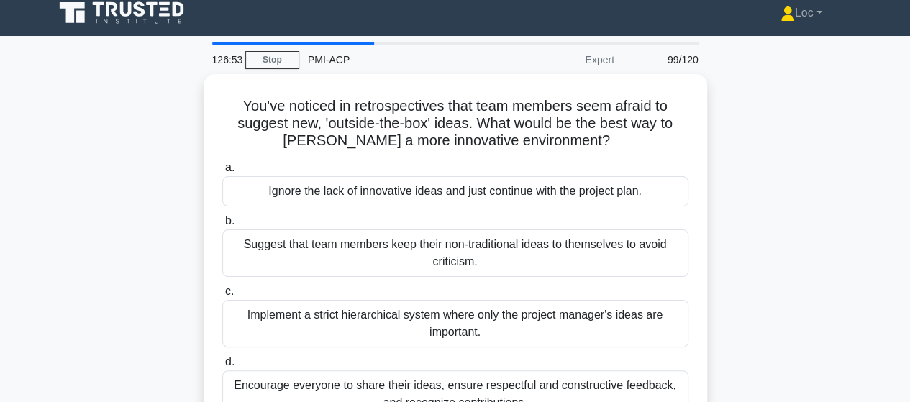
scroll to position [72, 0]
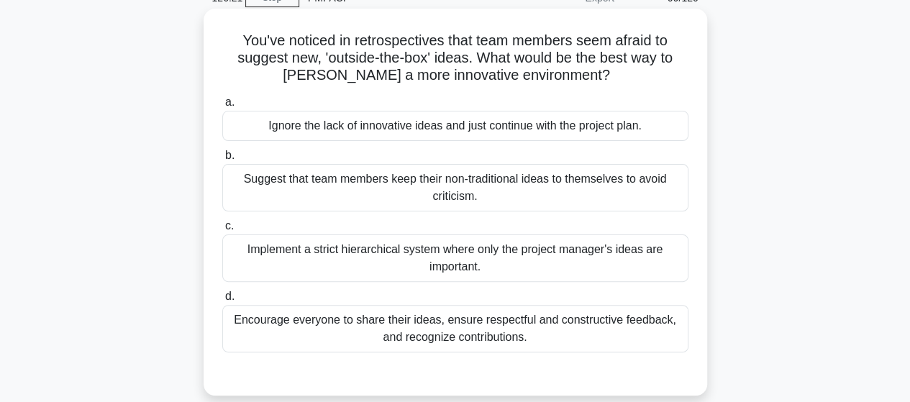
click at [529, 347] on div "Encourage everyone to share their ideas, ensure respectful and constructive fee…" at bounding box center [455, 328] width 466 height 47
click at [222, 301] on input "d. Encourage everyone to share their ideas, ensure respectful and constructive …" at bounding box center [222, 296] width 0 height 9
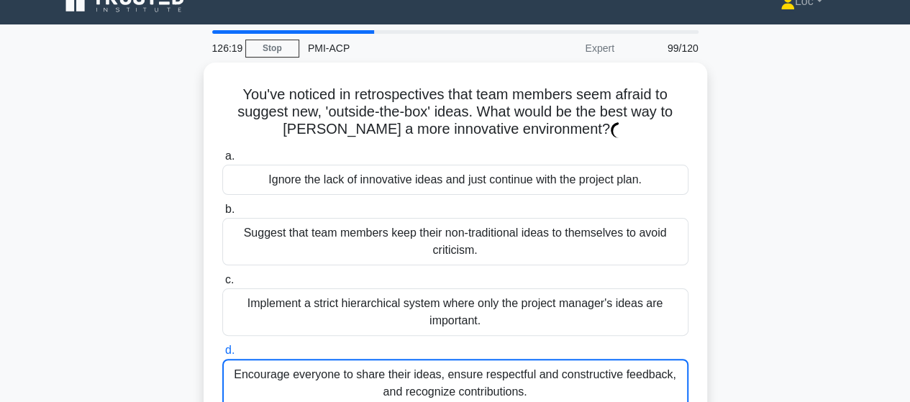
scroll to position [0, 0]
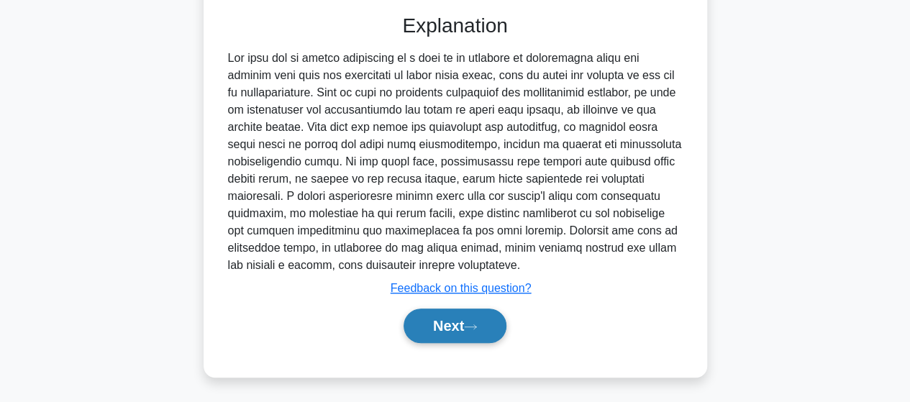
click at [463, 326] on button "Next" at bounding box center [455, 326] width 103 height 35
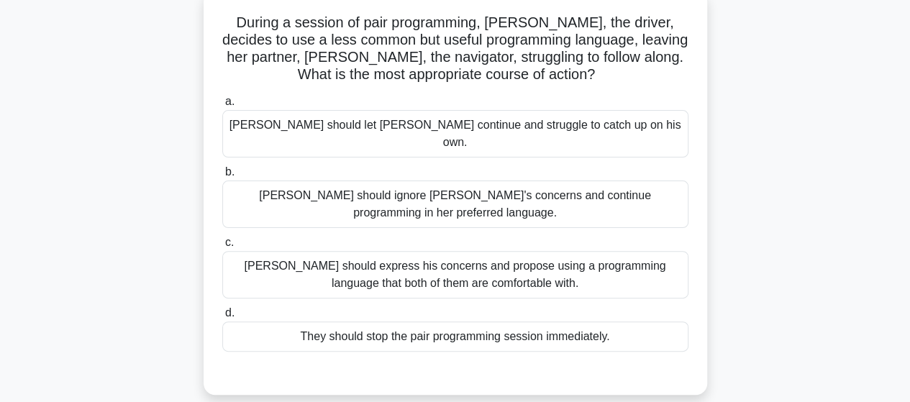
scroll to position [71, 0]
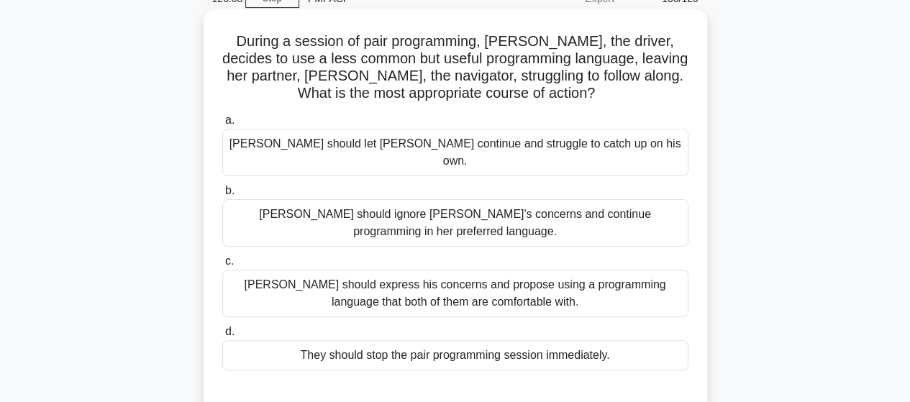
click at [606, 270] on div "[PERSON_NAME] should express his concerns and propose using a programming langu…" at bounding box center [455, 293] width 466 height 47
click at [222, 258] on input "c. [PERSON_NAME] should express his concerns and propose using a programming la…" at bounding box center [222, 261] width 0 height 9
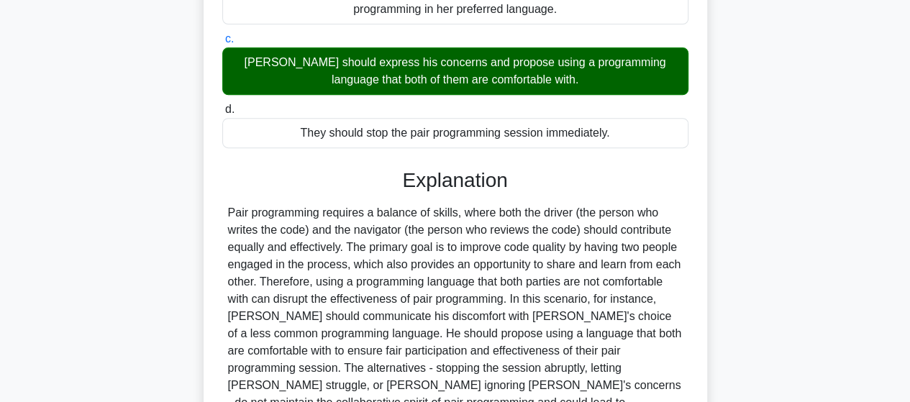
scroll to position [396, 0]
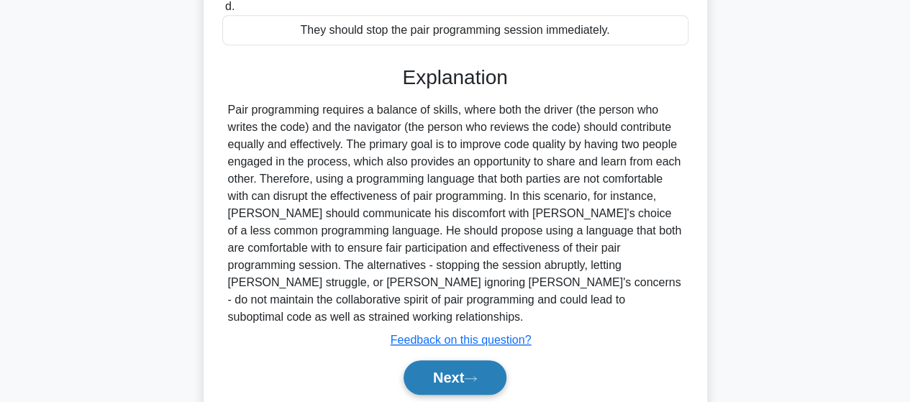
click at [476, 360] on button "Next" at bounding box center [455, 377] width 103 height 35
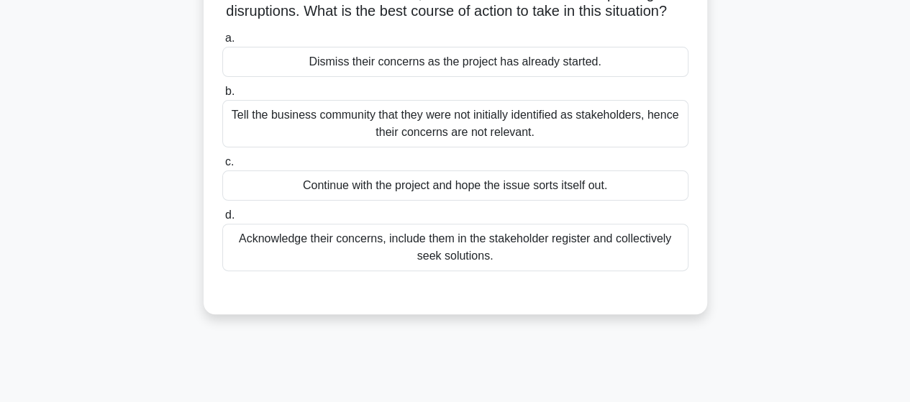
scroll to position [144, 0]
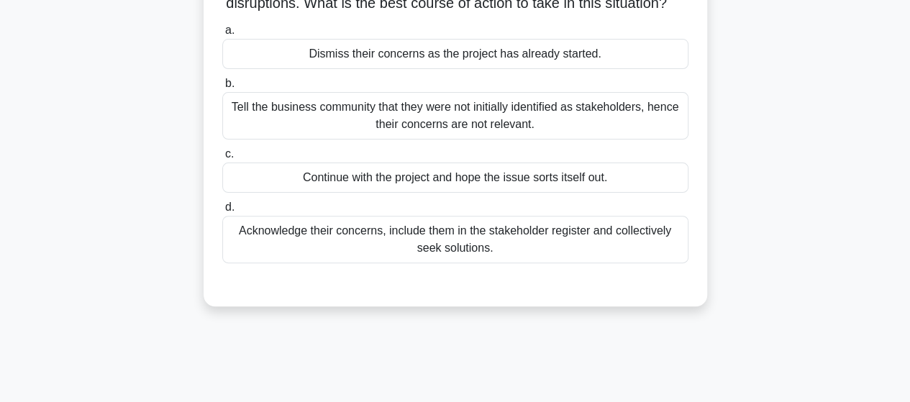
click at [619, 255] on div "Acknowledge their concerns, include them in the stakeholder register and collec…" at bounding box center [455, 239] width 466 height 47
click at [222, 212] on input "d. Acknowledge their concerns, include them in the stakeholder register and col…" at bounding box center [222, 207] width 0 height 9
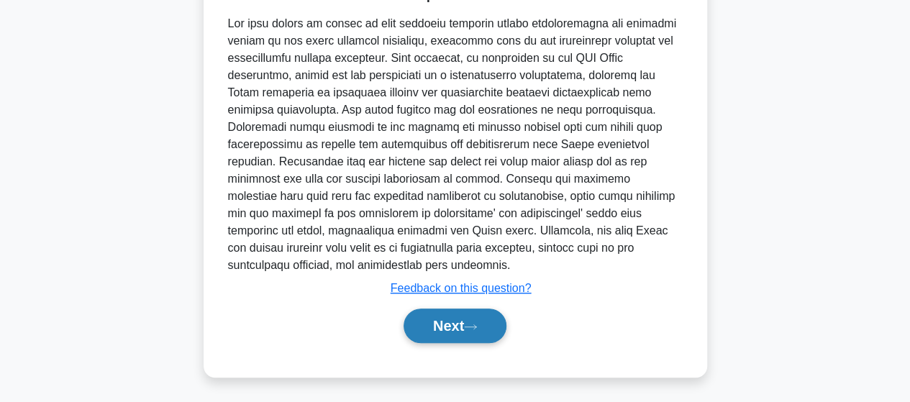
click at [437, 334] on button "Next" at bounding box center [455, 326] width 103 height 35
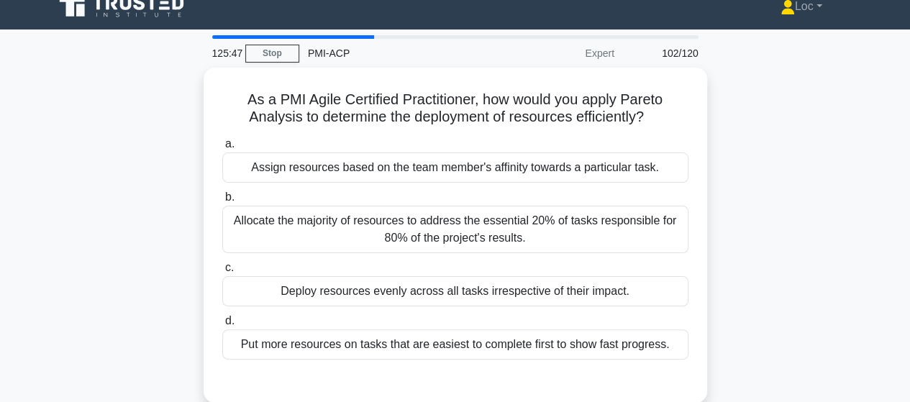
scroll to position [0, 0]
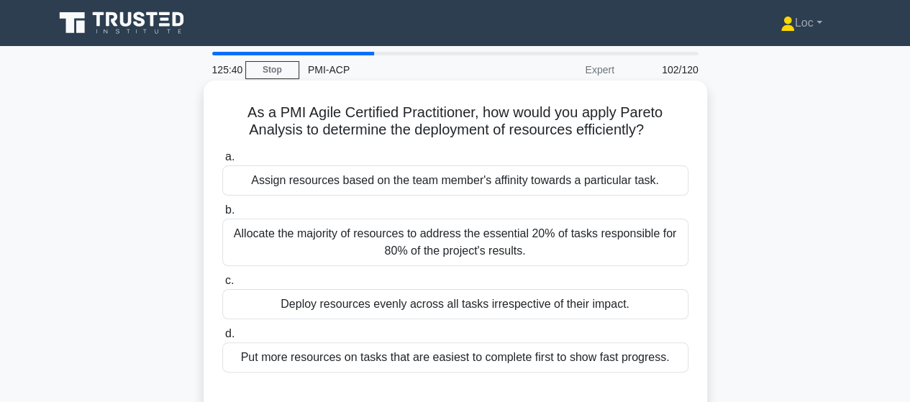
click at [544, 248] on div "Allocate the majority of resources to address the essential 20% of tasks respon…" at bounding box center [455, 242] width 466 height 47
click at [222, 215] on input "b. Allocate the majority of resources to address the essential 20% of tasks res…" at bounding box center [222, 210] width 0 height 9
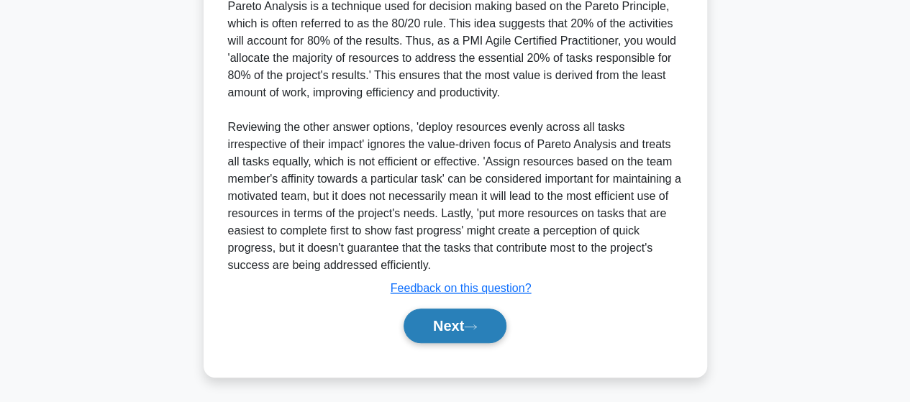
click at [456, 316] on button "Next" at bounding box center [455, 326] width 103 height 35
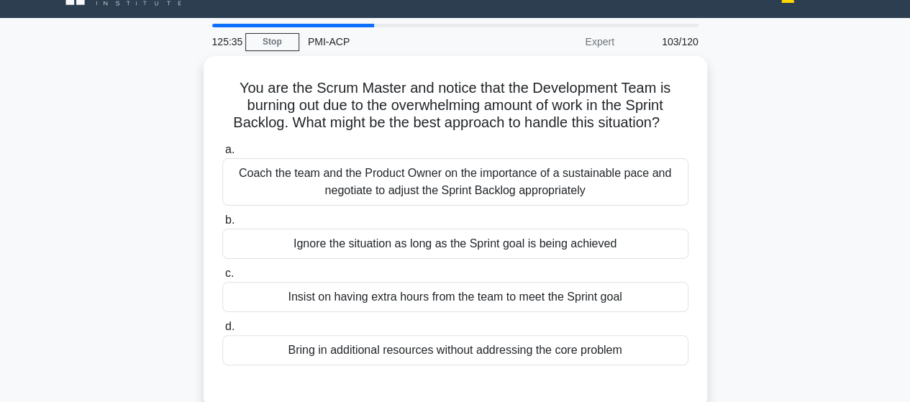
scroll to position [72, 0]
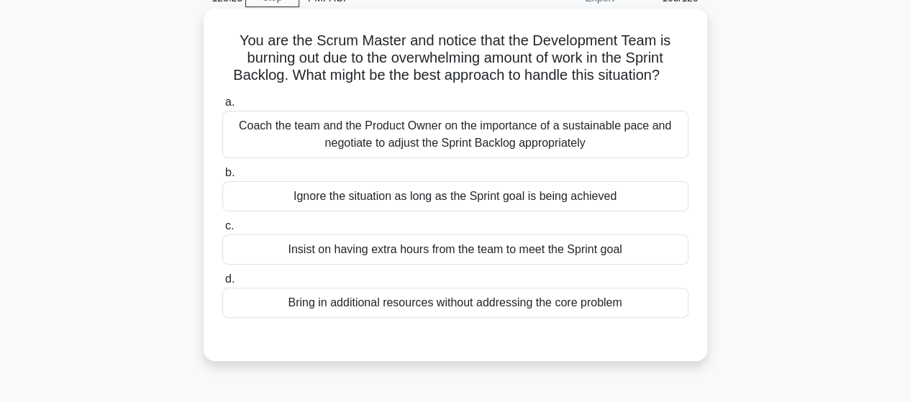
click at [650, 145] on div "Coach the team and the Product Owner on the importance of a sustainable pace an…" at bounding box center [455, 134] width 466 height 47
click at [222, 107] on input "a. Coach the team and the Product Owner on the importance of a sustainable pace…" at bounding box center [222, 102] width 0 height 9
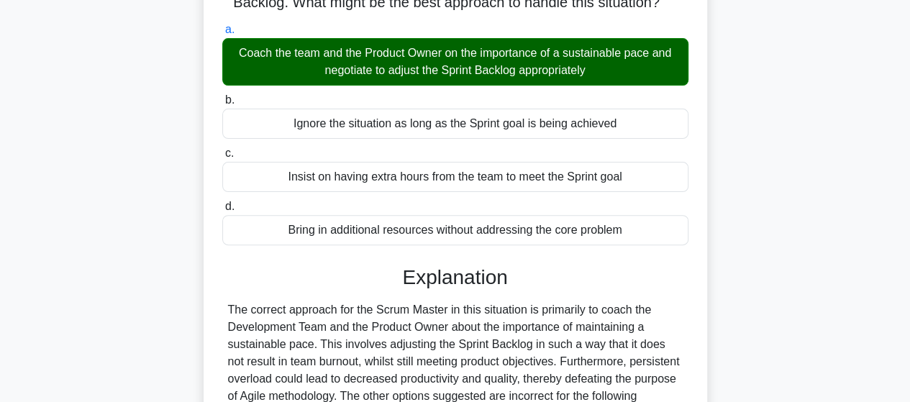
scroll to position [375, 0]
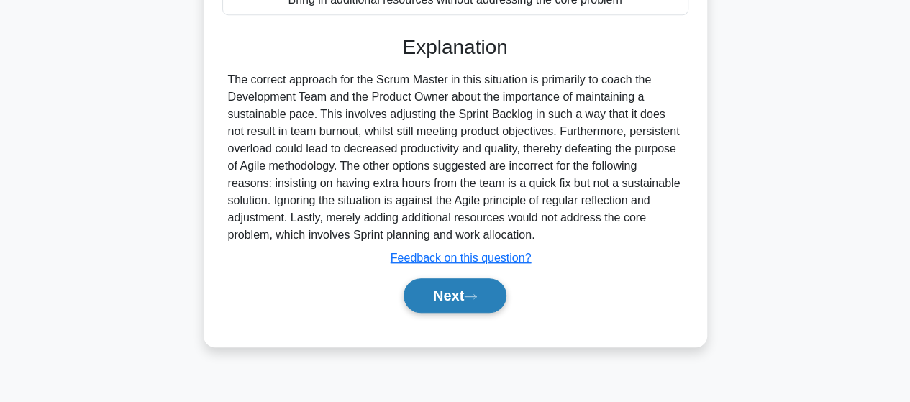
click at [475, 286] on button "Next" at bounding box center [455, 295] width 103 height 35
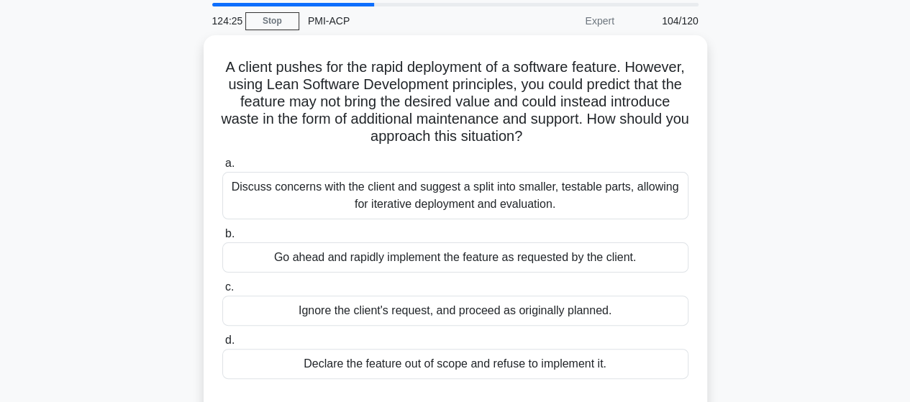
scroll to position [72, 0]
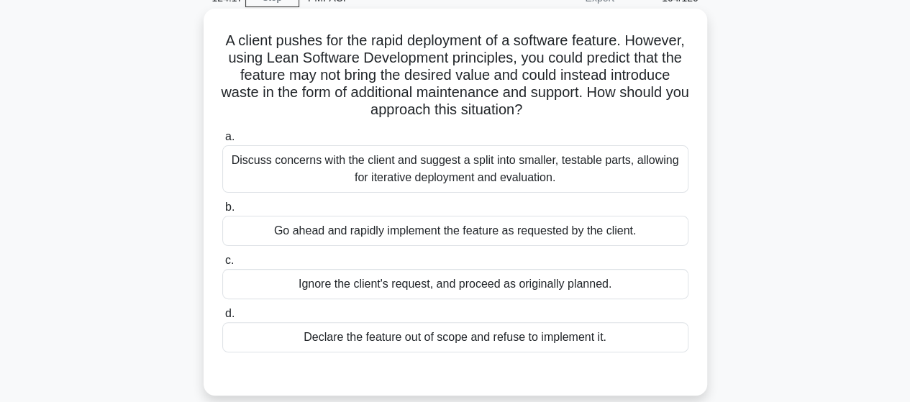
click at [681, 173] on div "Discuss concerns with the client and suggest a split into smaller, testable par…" at bounding box center [455, 168] width 466 height 47
click at [222, 142] on input "a. Discuss concerns with the client and suggest a split into smaller, testable …" at bounding box center [222, 136] width 0 height 9
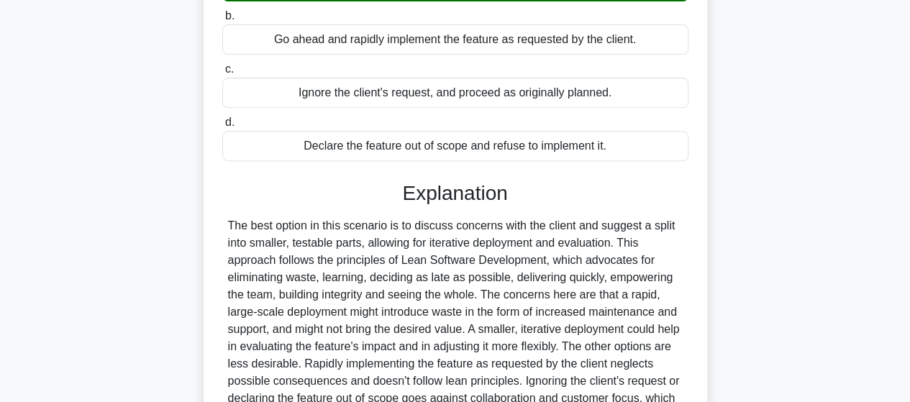
scroll to position [414, 0]
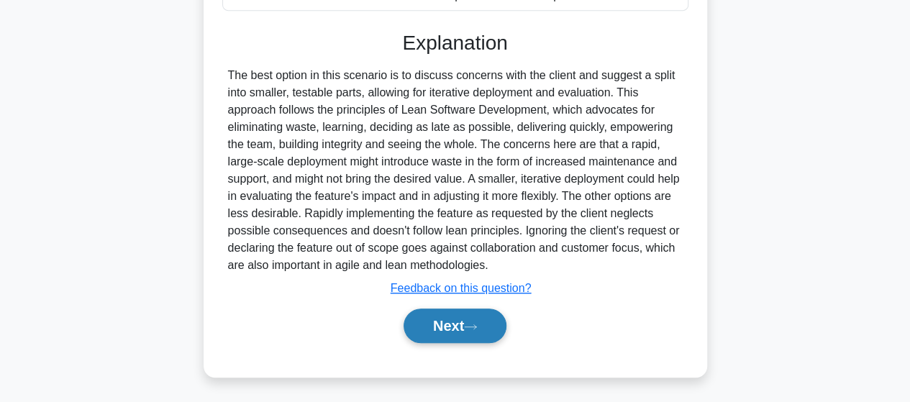
click at [462, 324] on button "Next" at bounding box center [455, 326] width 103 height 35
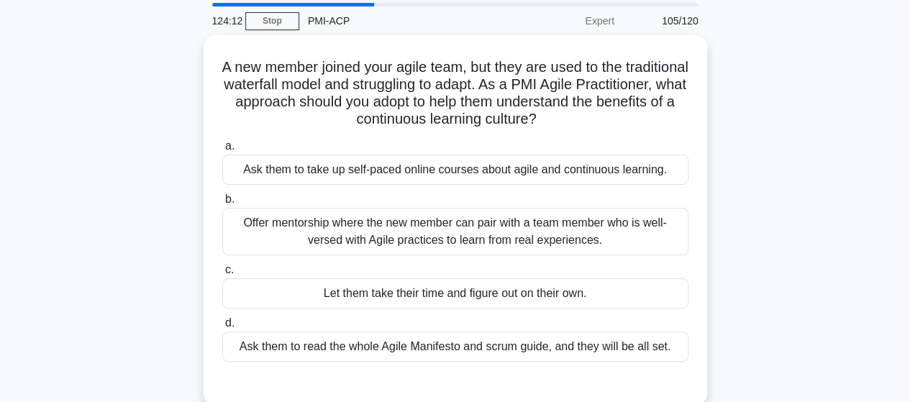
scroll to position [72, 0]
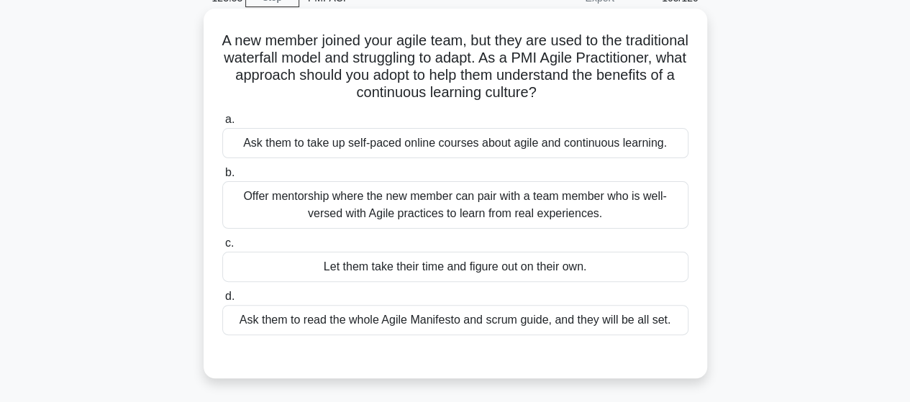
click at [619, 204] on div "Offer mentorship where the new member can pair with a team member who is well-v…" at bounding box center [455, 204] width 466 height 47
click at [222, 178] on input "b. Offer mentorship where the new member can pair with a team member who is wel…" at bounding box center [222, 172] width 0 height 9
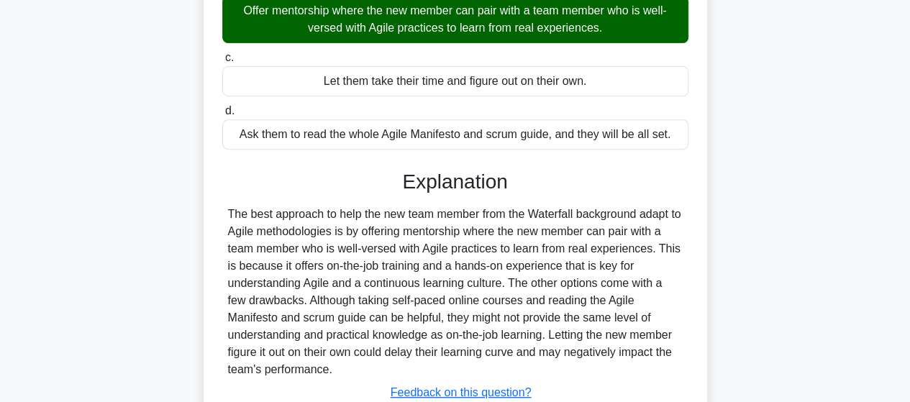
scroll to position [375, 0]
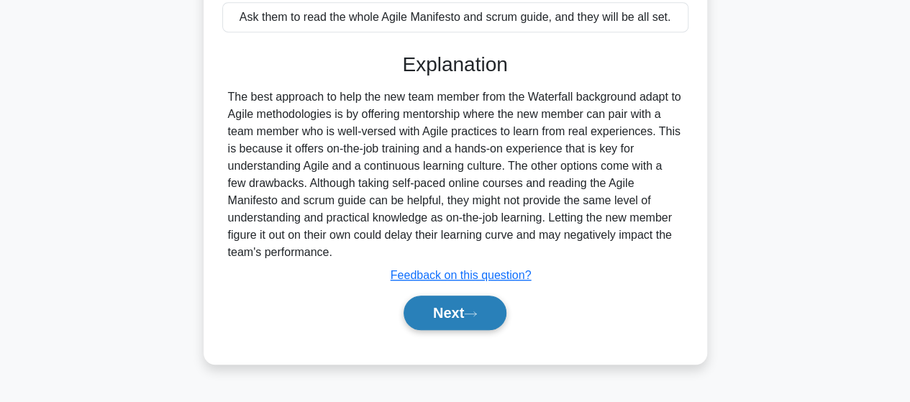
click at [435, 307] on button "Next" at bounding box center [455, 313] width 103 height 35
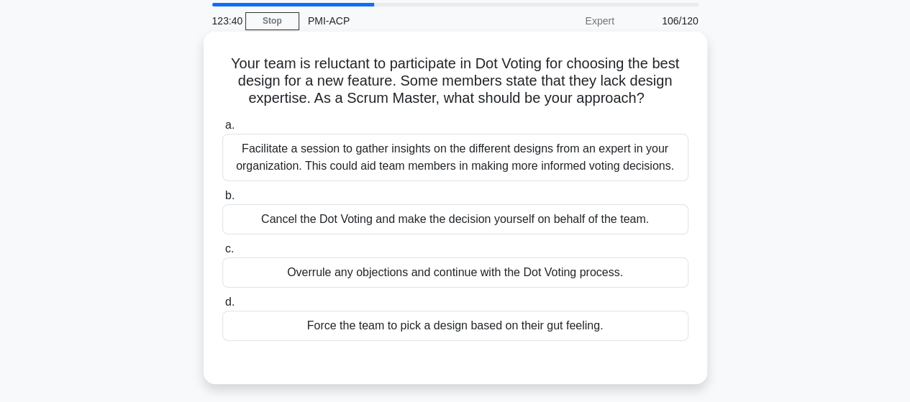
scroll to position [72, 0]
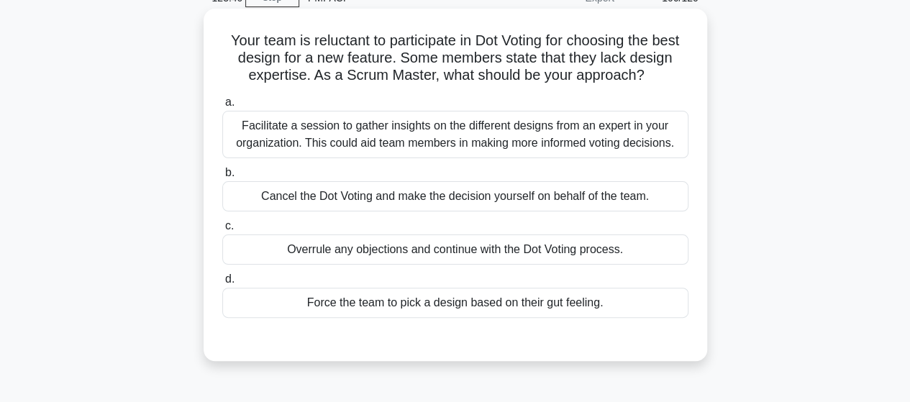
click at [613, 135] on div "Facilitate a session to gather insights on the different designs from an expert…" at bounding box center [455, 134] width 466 height 47
click at [222, 107] on input "a. Facilitate a session to gather insights on the different designs from an exp…" at bounding box center [222, 102] width 0 height 9
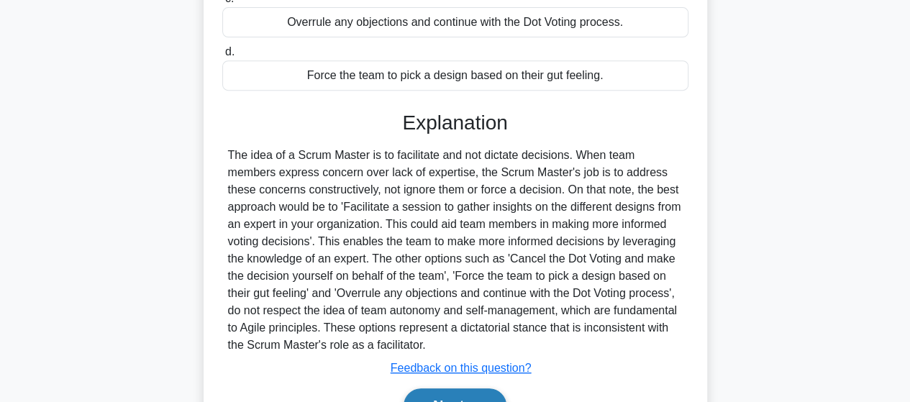
scroll to position [379, 0]
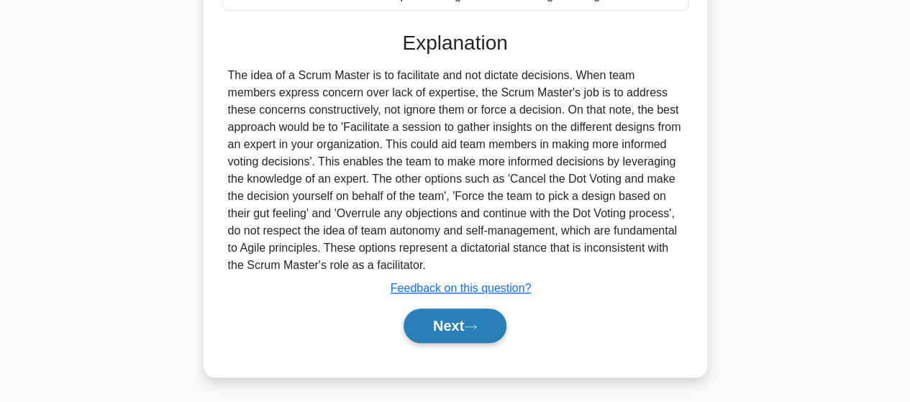
click at [456, 332] on button "Next" at bounding box center [455, 326] width 103 height 35
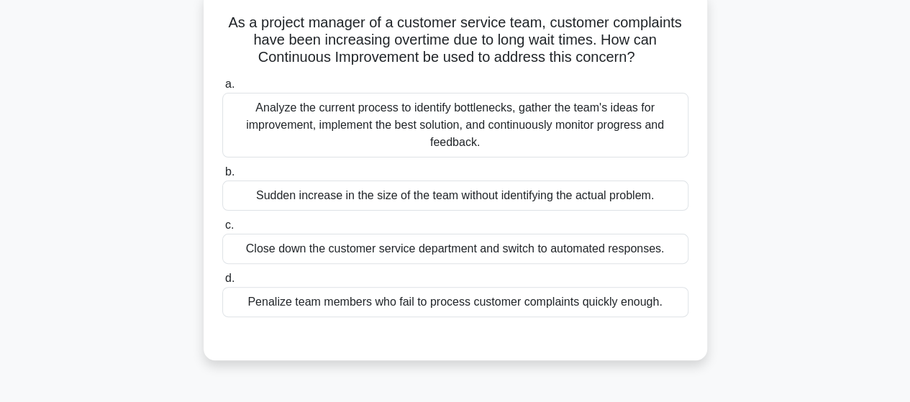
scroll to position [87, 0]
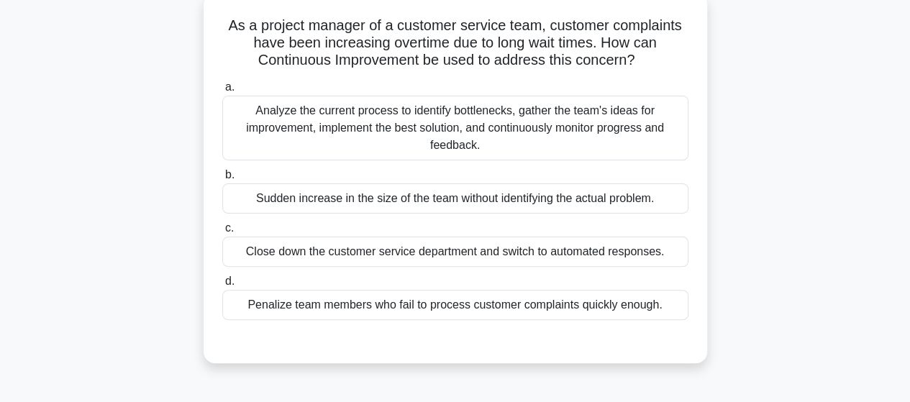
click at [335, 31] on h5 "As a project manager of a customer service team, customer complaints have been …" at bounding box center [455, 43] width 469 height 53
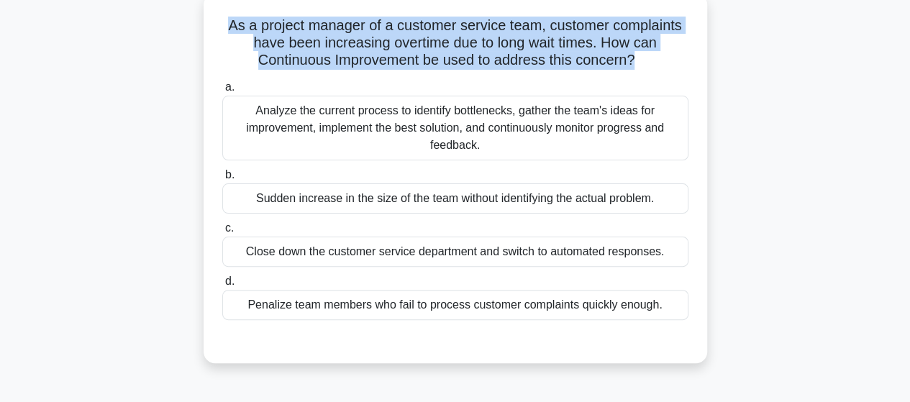
click at [335, 31] on h5 "As a project manager of a customer service team, customer complaints have been …" at bounding box center [455, 43] width 469 height 53
click at [690, 32] on div "As a project manager of a customer service team, customer complaints have been …" at bounding box center [455, 178] width 492 height 358
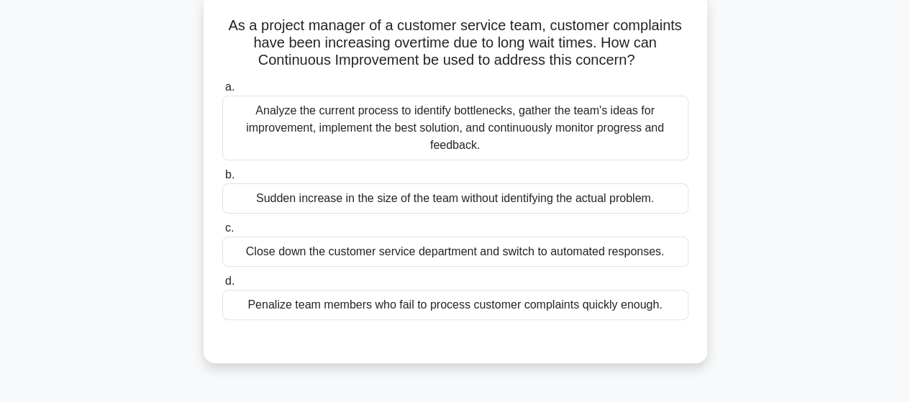
click at [642, 110] on div "Analyze the current process to identify bottlenecks, gather the team's ideas fo…" at bounding box center [455, 128] width 466 height 65
click at [222, 92] on input "a. Analyze the current process to identify bottlenecks, gather the team's ideas…" at bounding box center [222, 87] width 0 height 9
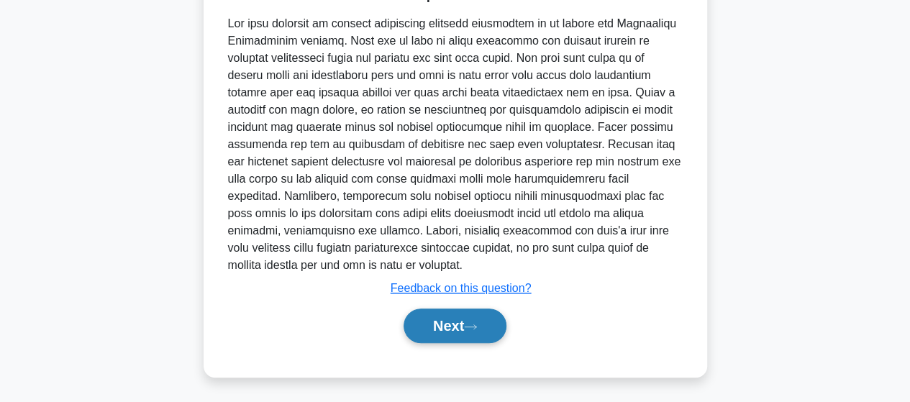
click at [443, 330] on button "Next" at bounding box center [455, 326] width 103 height 35
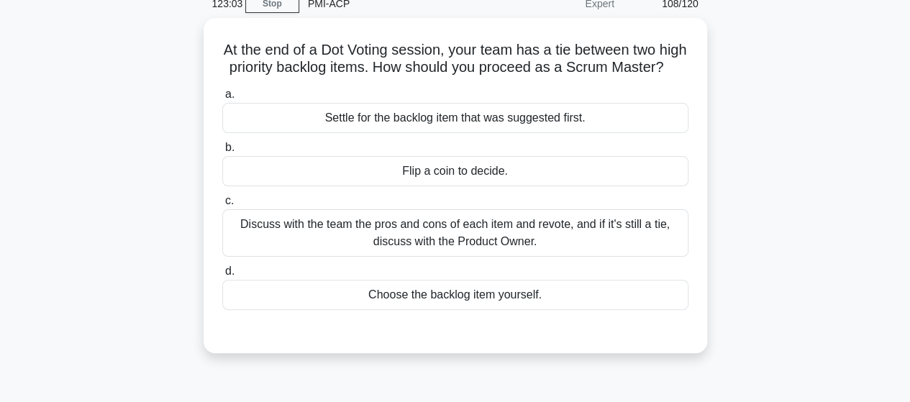
scroll to position [88, 0]
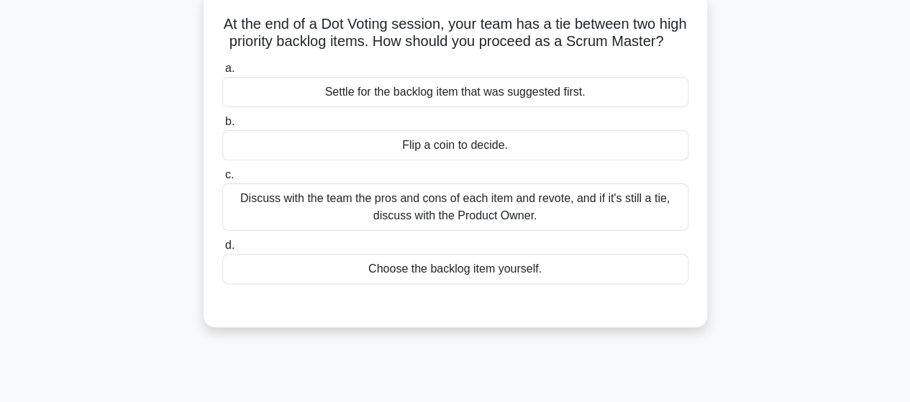
click at [621, 221] on div "Discuss with the team the pros and cons of each item and revote, and if it's st…" at bounding box center [455, 206] width 466 height 47
click at [222, 180] on input "c. Discuss with the team the pros and cons of each item and revote, and if it's…" at bounding box center [222, 174] width 0 height 9
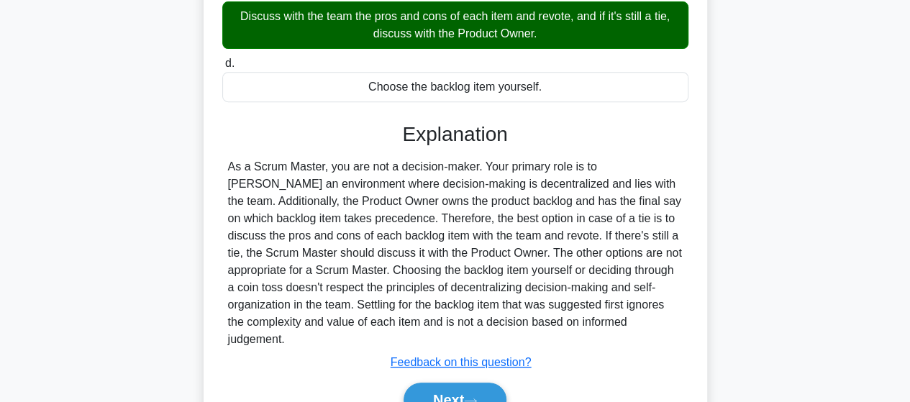
scroll to position [375, 0]
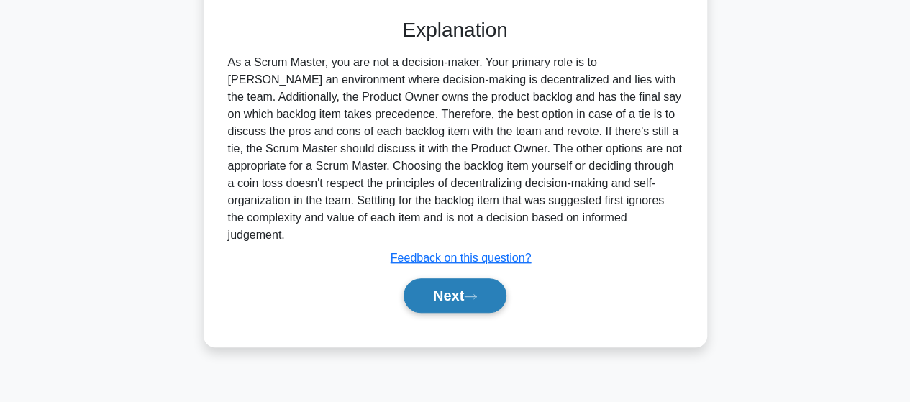
click at [424, 296] on button "Next" at bounding box center [455, 295] width 103 height 35
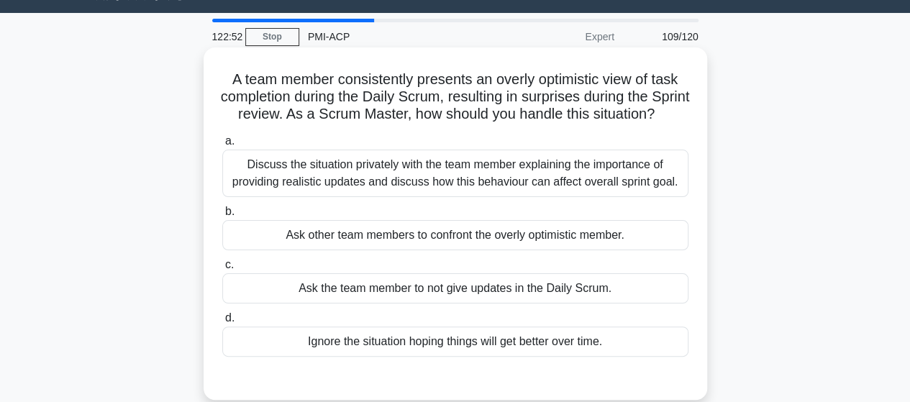
scroll to position [87, 0]
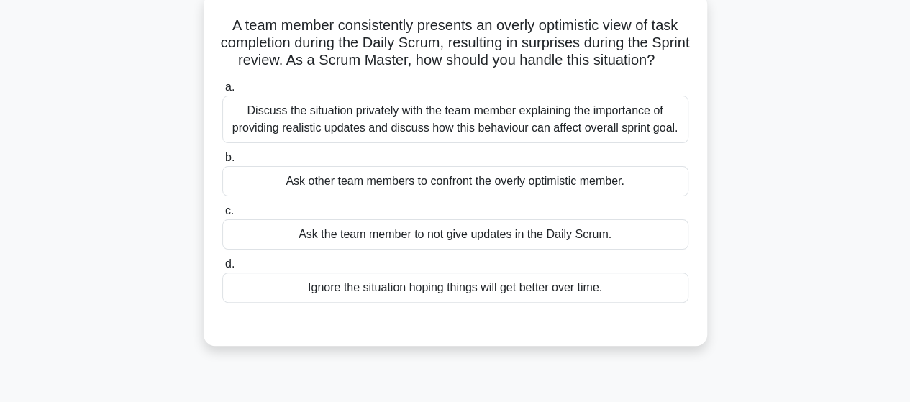
click at [511, 127] on div "Discuss the situation privately with the team member explaining the importance …" at bounding box center [455, 119] width 466 height 47
click at [222, 92] on input "a. Discuss the situation privately with the team member explaining the importan…" at bounding box center [222, 87] width 0 height 9
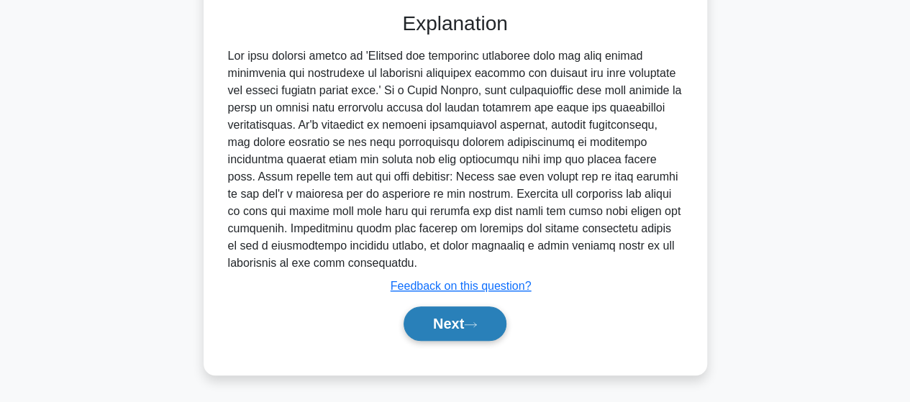
click at [477, 317] on button "Next" at bounding box center [455, 323] width 103 height 35
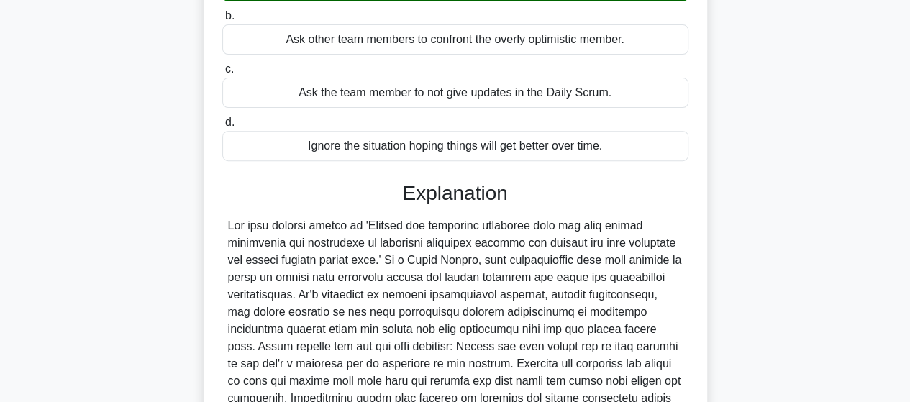
scroll to position [0, 0]
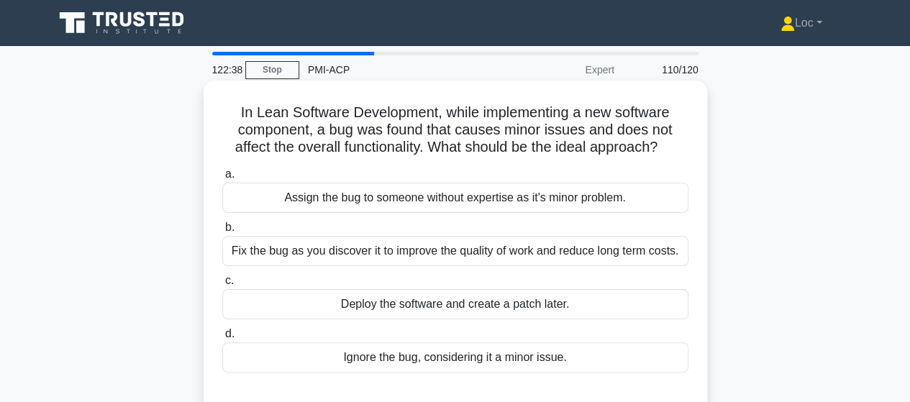
click at [683, 257] on div "Fix the bug as you discover it to improve the quality of work and reduce long t…" at bounding box center [455, 251] width 466 height 30
click at [222, 232] on input "b. Fix the bug as you discover it to improve the quality of work and reduce lon…" at bounding box center [222, 227] width 0 height 9
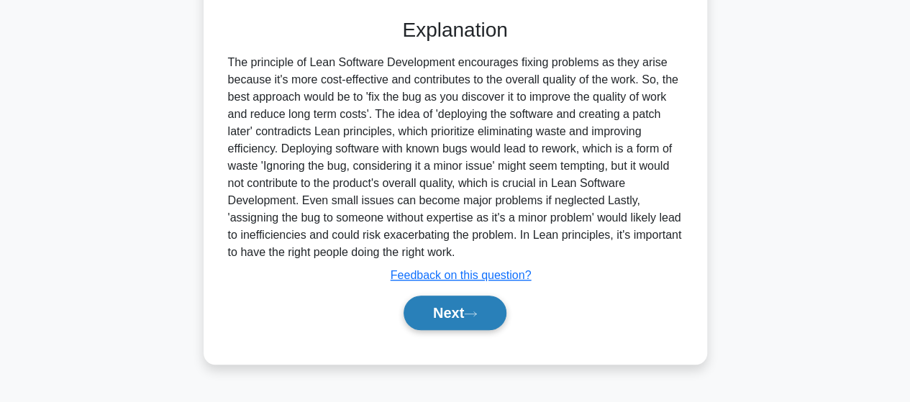
click at [412, 317] on button "Next" at bounding box center [455, 313] width 103 height 35
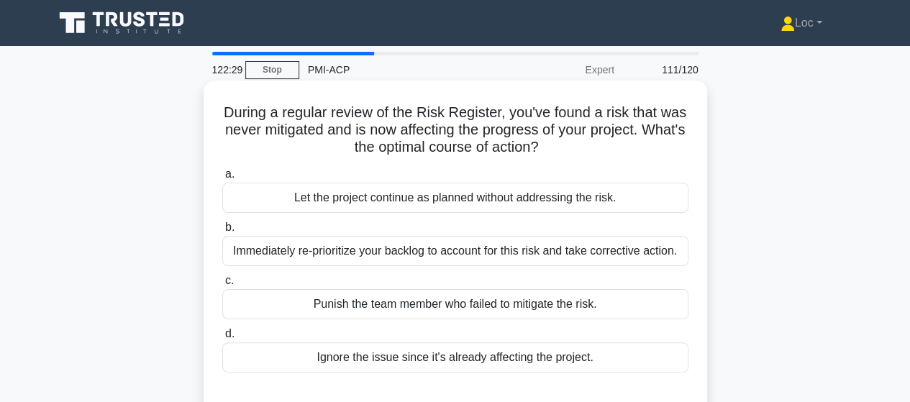
click at [603, 240] on div "Immediately re-prioritize your backlog to account for this risk and take correc…" at bounding box center [455, 251] width 466 height 30
click at [222, 232] on input "b. Immediately re-prioritize your backlog to account for this risk and take cor…" at bounding box center [222, 227] width 0 height 9
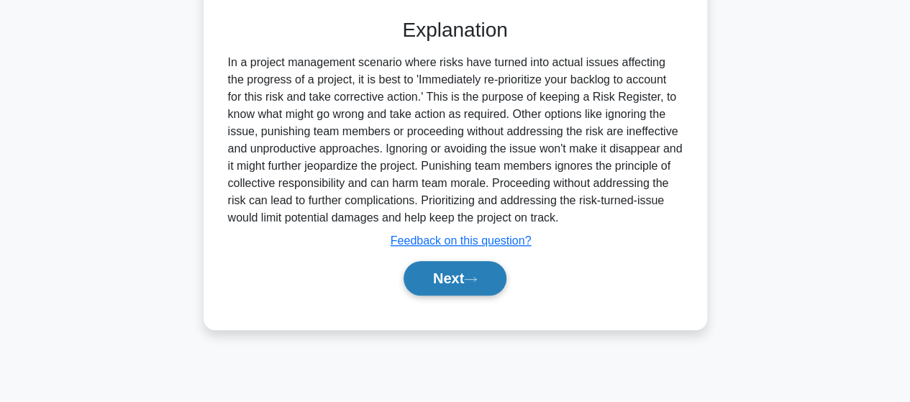
drag, startPoint x: 449, startPoint y: 289, endPoint x: 462, endPoint y: 288, distance: 13.0
click at [448, 289] on button "Next" at bounding box center [455, 278] width 103 height 35
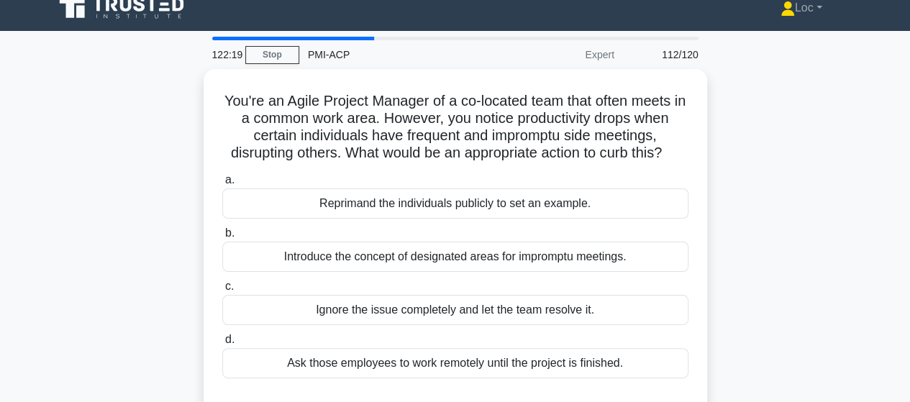
scroll to position [87, 0]
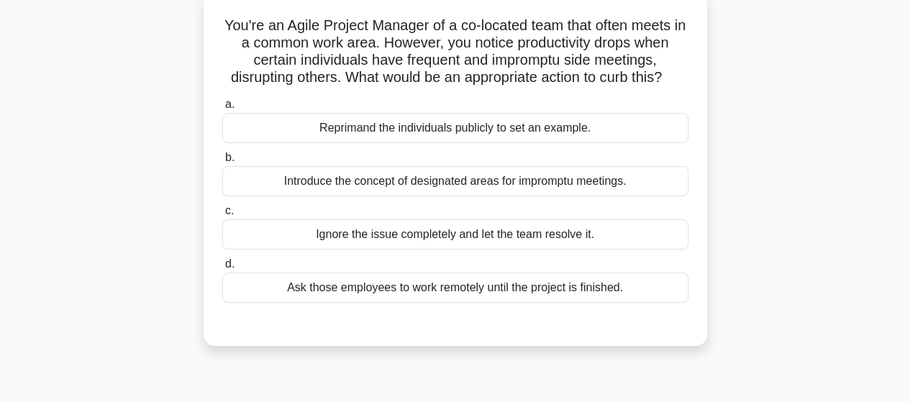
click at [668, 196] on div "Introduce the concept of designated areas for impromptu meetings." at bounding box center [455, 181] width 466 height 30
click at [222, 163] on input "b. Introduce the concept of designated areas for impromptu meetings." at bounding box center [222, 157] width 0 height 9
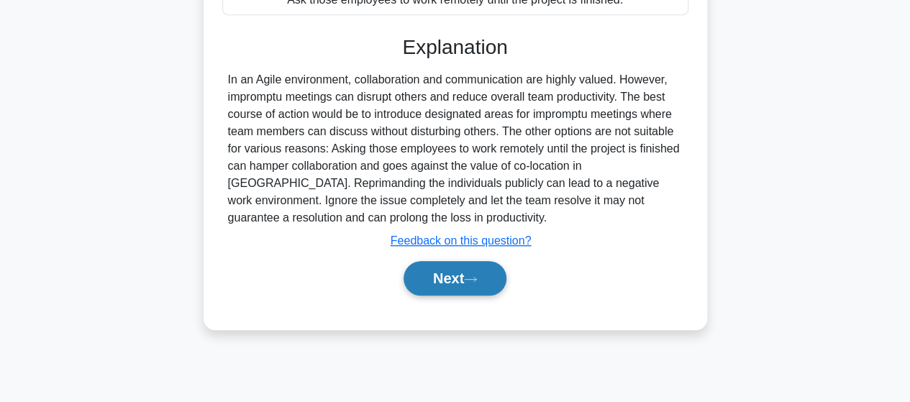
click at [474, 296] on button "Next" at bounding box center [455, 278] width 103 height 35
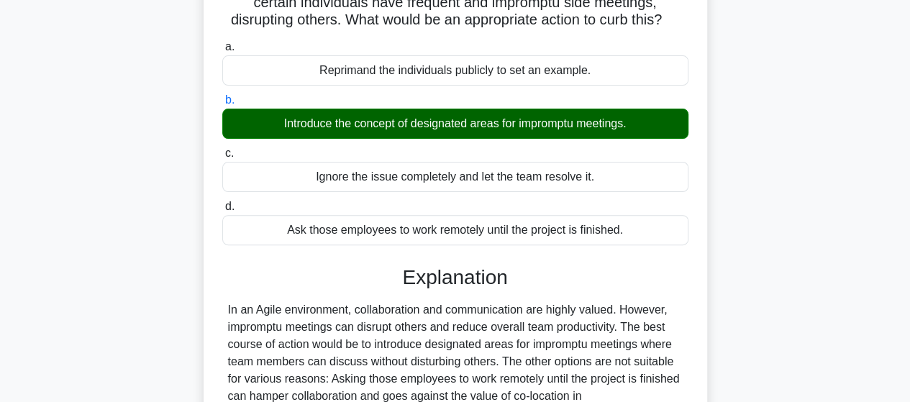
scroll to position [0, 0]
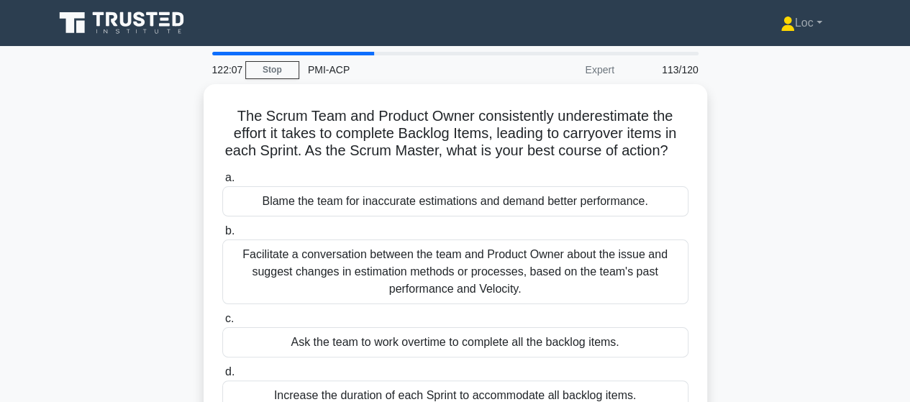
drag, startPoint x: 606, startPoint y: 7, endPoint x: 847, endPoint y: 135, distance: 272.6
click at [847, 135] on div "The Scrum Team and Product Owner consistently underestimate the effort it takes…" at bounding box center [455, 277] width 820 height 387
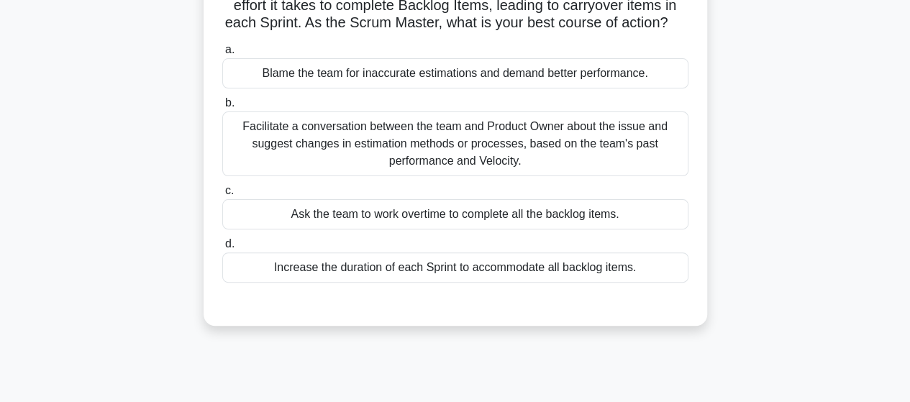
scroll to position [144, 0]
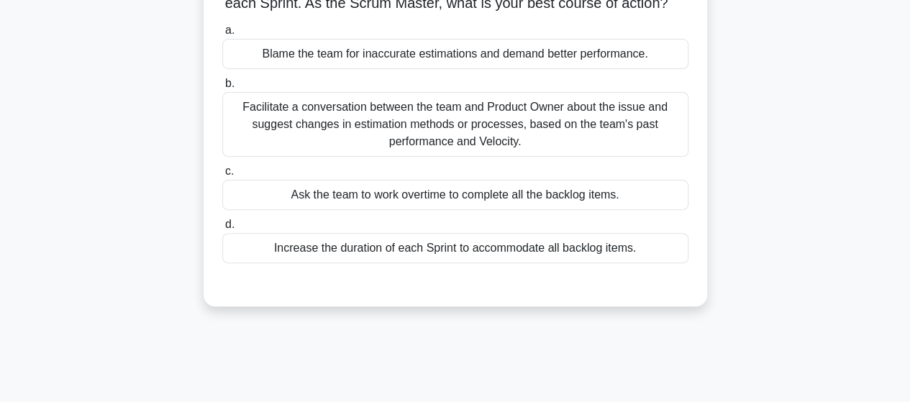
click at [551, 143] on div "Facilitate a conversation between the team and Product Owner about the issue an…" at bounding box center [455, 124] width 466 height 65
click at [222, 88] on input "b. Facilitate a conversation between the team and Product Owner about the issue…" at bounding box center [222, 83] width 0 height 9
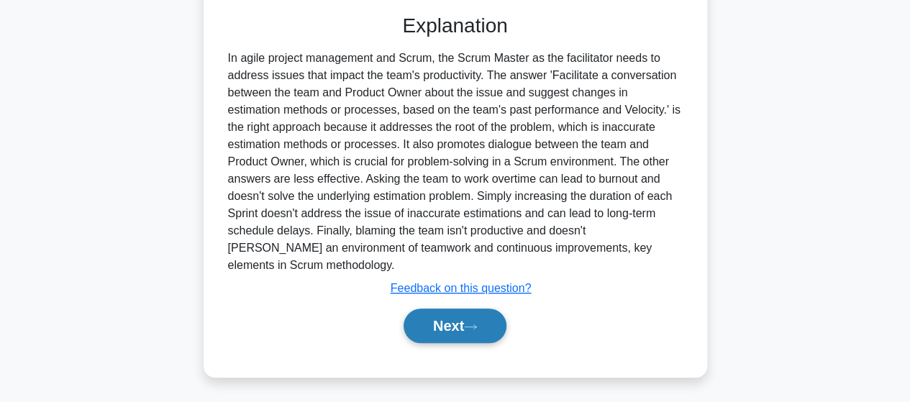
click at [452, 316] on button "Next" at bounding box center [455, 326] width 103 height 35
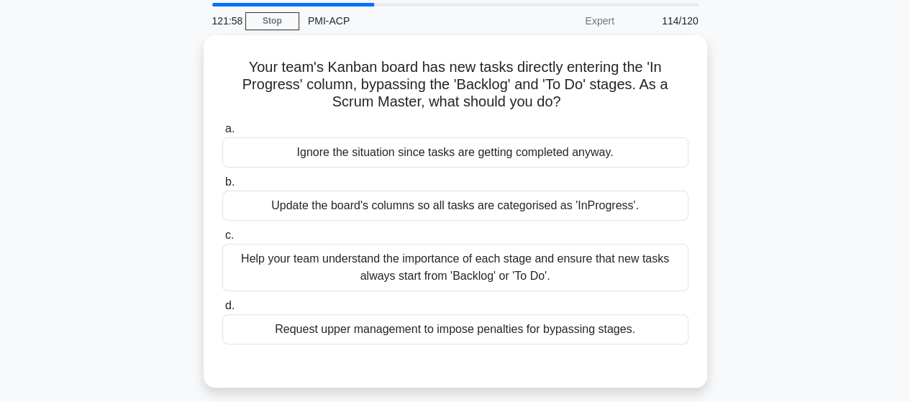
scroll to position [72, 0]
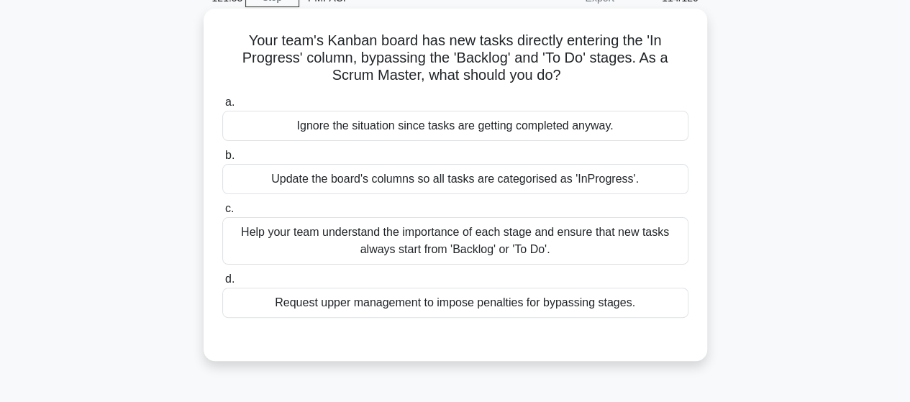
click at [660, 246] on div "Help your team understand the importance of each stage and ensure that new task…" at bounding box center [455, 240] width 466 height 47
click at [222, 214] on input "c. Help your team understand the importance of each stage and ensure that new t…" at bounding box center [222, 208] width 0 height 9
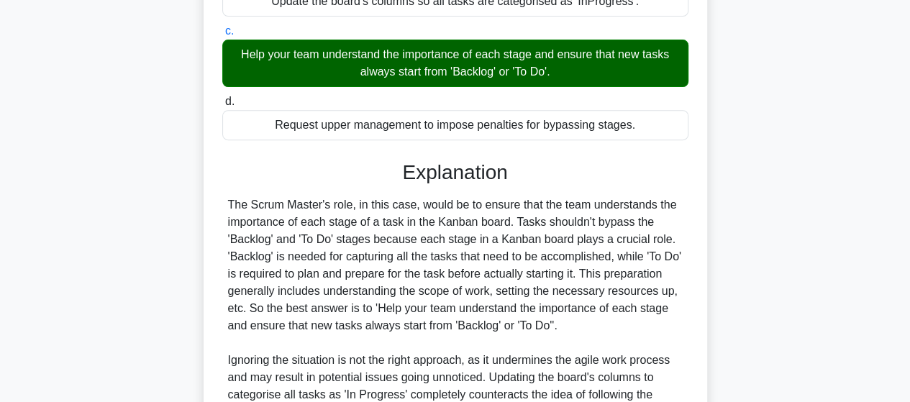
scroll to position [431, 0]
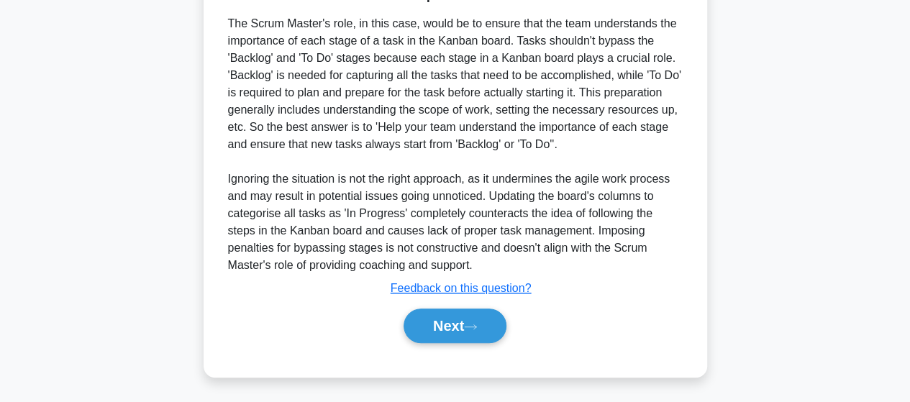
click at [496, 342] on div "Next" at bounding box center [455, 326] width 466 height 46
click at [490, 327] on button "Next" at bounding box center [455, 326] width 103 height 35
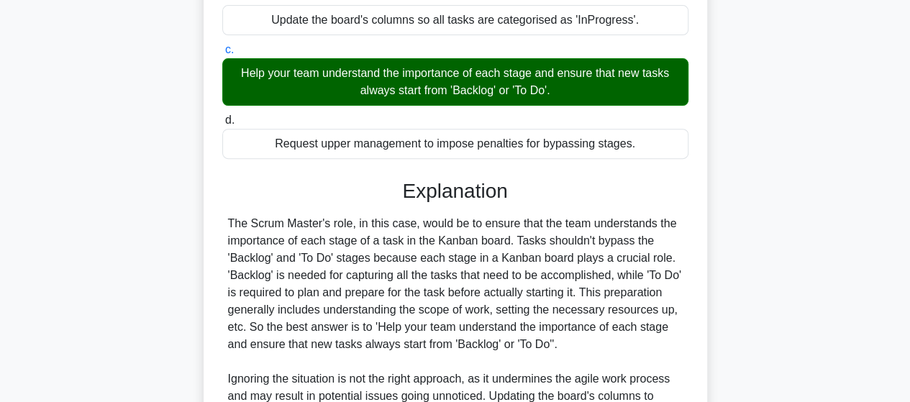
scroll to position [71, 0]
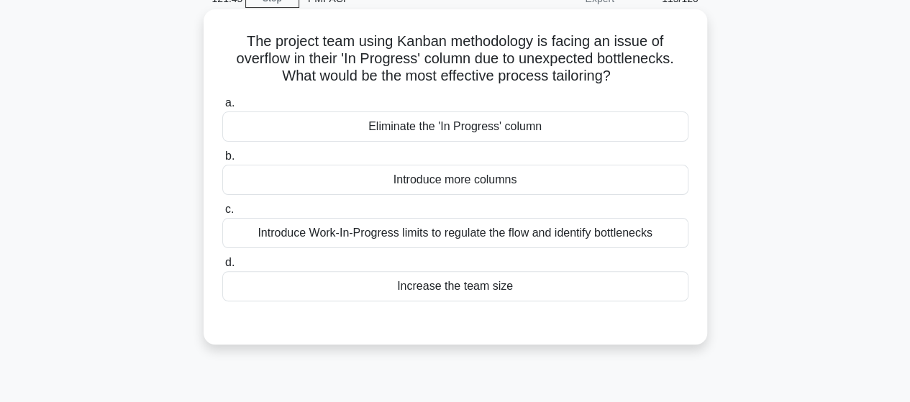
click at [643, 230] on div "Introduce Work-In-Progress limits to regulate the flow and identify bottlenecks" at bounding box center [455, 233] width 466 height 30
click at [222, 214] on input "c. Introduce Work-In-Progress limits to regulate the flow and identify bottlene…" at bounding box center [222, 209] width 0 height 9
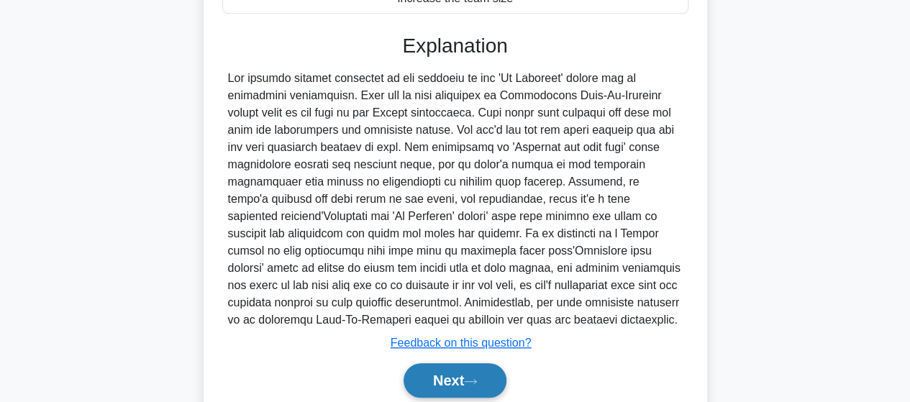
click at [420, 381] on button "Next" at bounding box center [455, 380] width 103 height 35
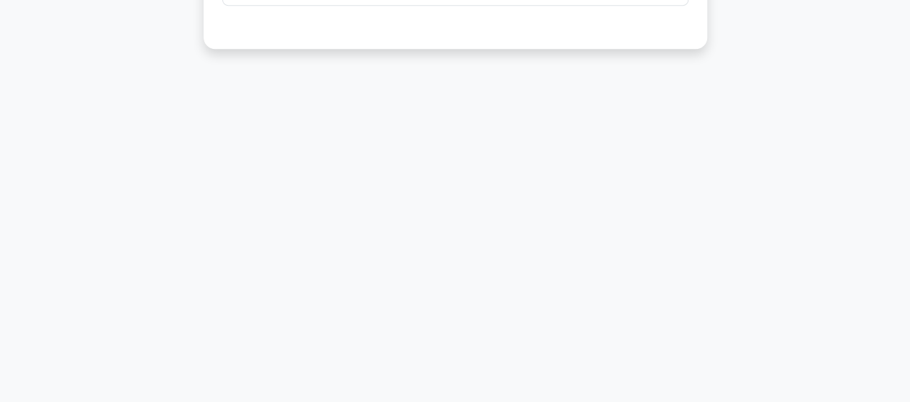
scroll to position [15, 0]
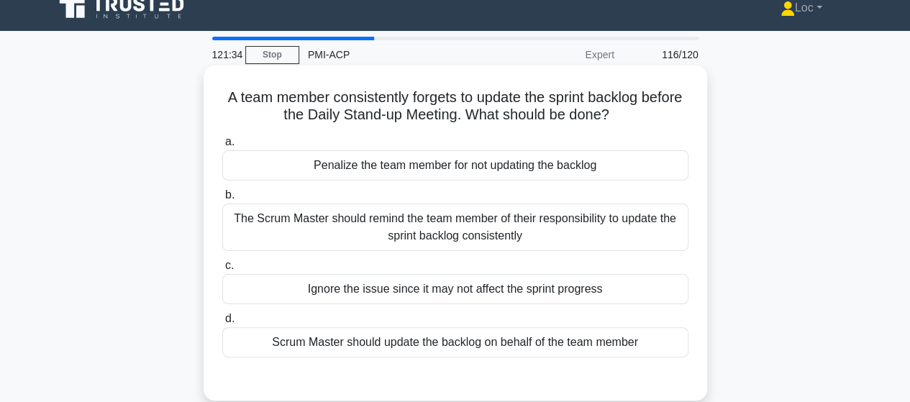
click at [670, 228] on div "The Scrum Master should remind the team member of their responsibility to updat…" at bounding box center [455, 227] width 466 height 47
click at [222, 200] on input "b. The Scrum Master should remind the team member of their responsibility to up…" at bounding box center [222, 195] width 0 height 9
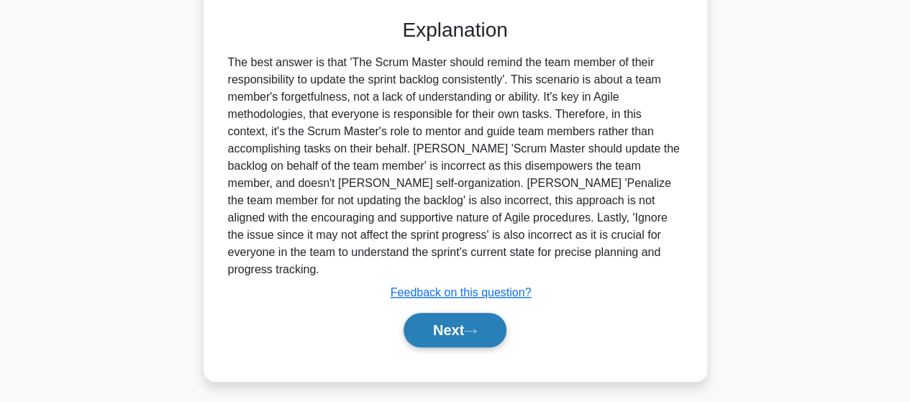
click at [460, 313] on button "Next" at bounding box center [455, 330] width 103 height 35
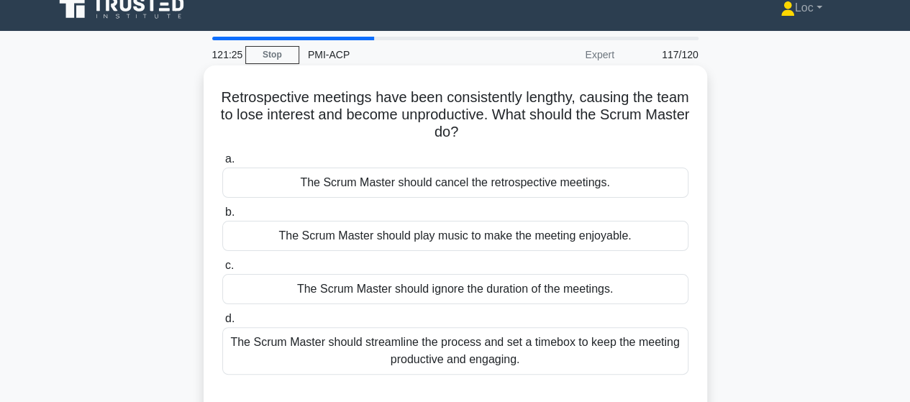
click at [642, 358] on div "The Scrum Master should streamline the process and set a timebox to keep the me…" at bounding box center [455, 350] width 466 height 47
click at [222, 324] on input "d. The Scrum Master should streamline the process and set a timebox to keep the…" at bounding box center [222, 318] width 0 height 9
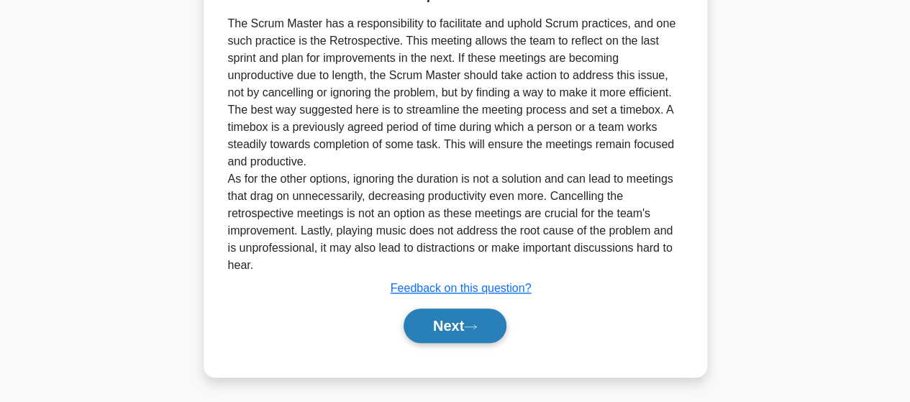
click at [477, 319] on button "Next" at bounding box center [455, 326] width 103 height 35
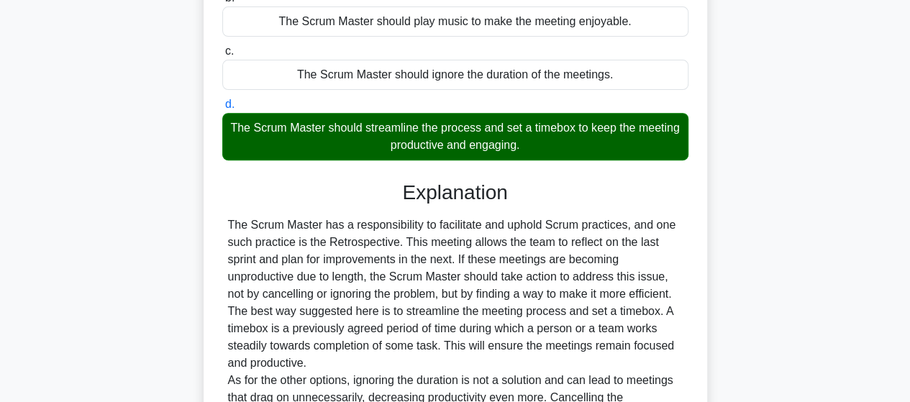
scroll to position [71, 0]
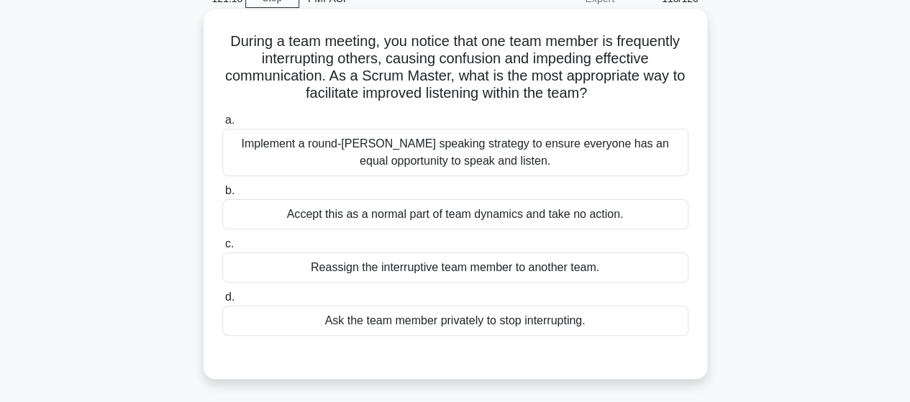
click at [658, 146] on div "Implement a round-[PERSON_NAME] speaking strategy to ensure everyone has an equ…" at bounding box center [455, 152] width 466 height 47
click at [222, 125] on input "a. Implement a round-[PERSON_NAME] speaking strategy to ensure everyone has an …" at bounding box center [222, 120] width 0 height 9
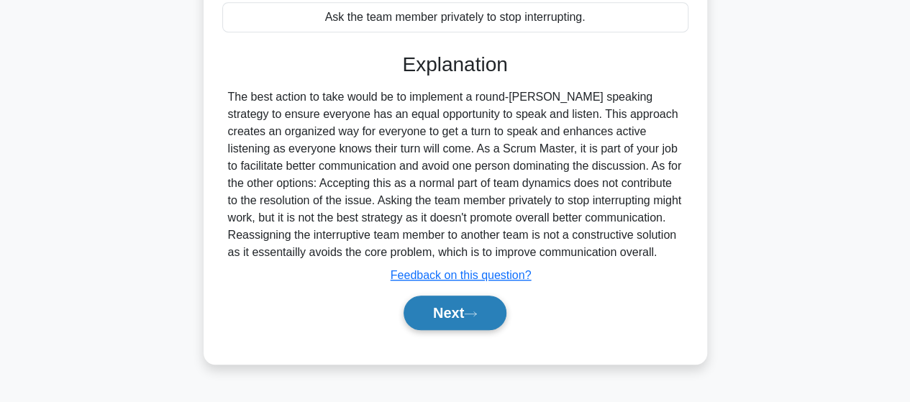
click at [476, 312] on icon at bounding box center [470, 314] width 13 height 8
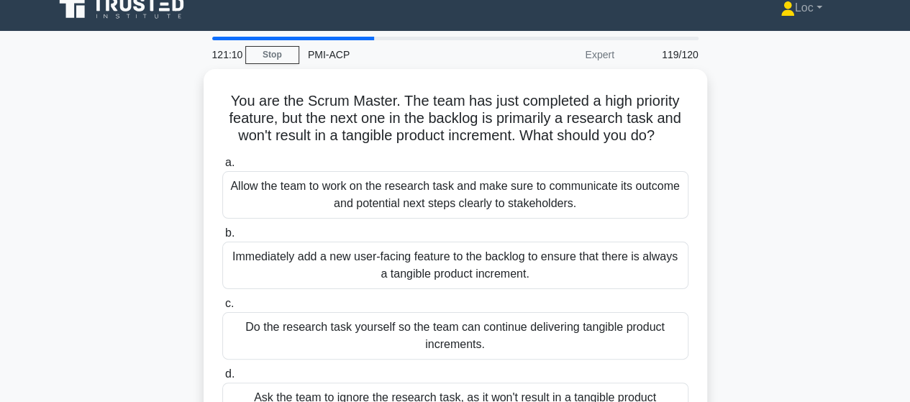
scroll to position [87, 0]
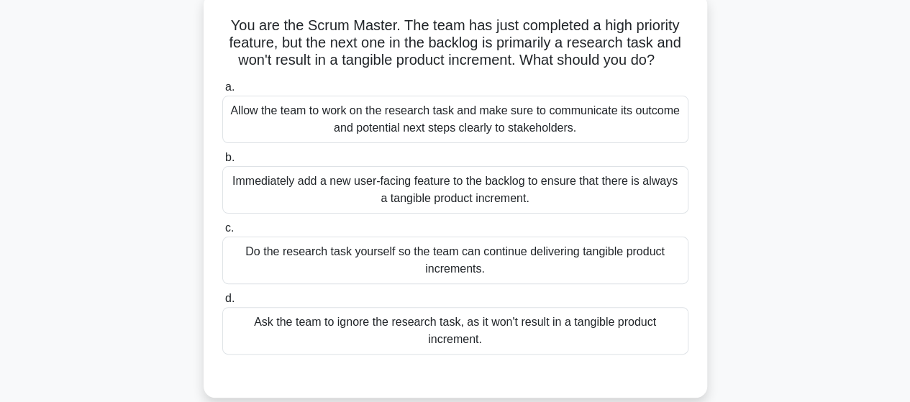
click at [584, 122] on div "Allow the team to work on the research task and make sure to communicate its ou…" at bounding box center [455, 119] width 466 height 47
click at [222, 92] on input "a. Allow the team to work on the research task and make sure to communicate its…" at bounding box center [222, 87] width 0 height 9
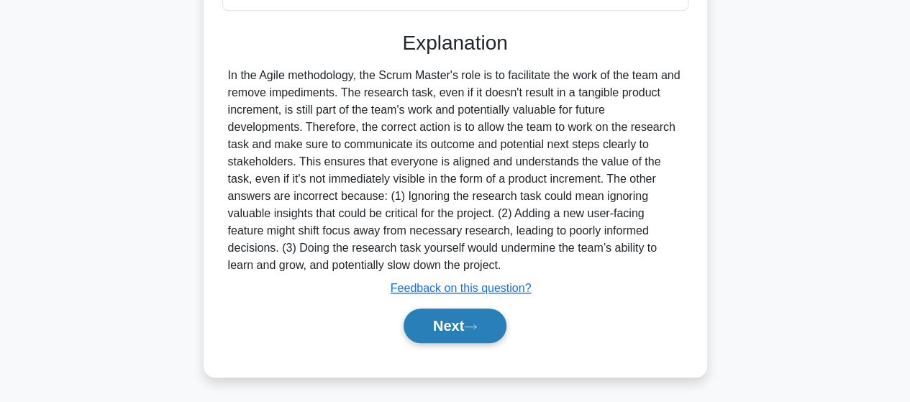
click at [475, 319] on button "Next" at bounding box center [455, 326] width 103 height 35
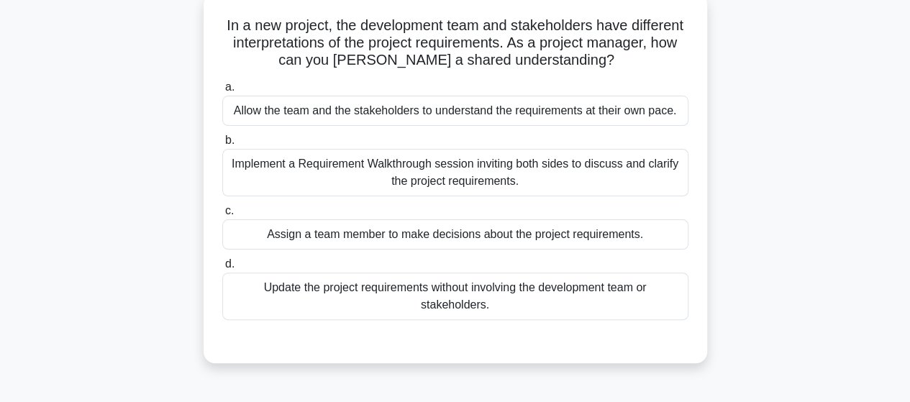
click at [592, 153] on div "Implement a Requirement Walkthrough session inviting both sides to discuss and …" at bounding box center [455, 172] width 466 height 47
click at [222, 145] on input "b. Implement a Requirement Walkthrough session inviting both sides to discuss a…" at bounding box center [222, 140] width 0 height 9
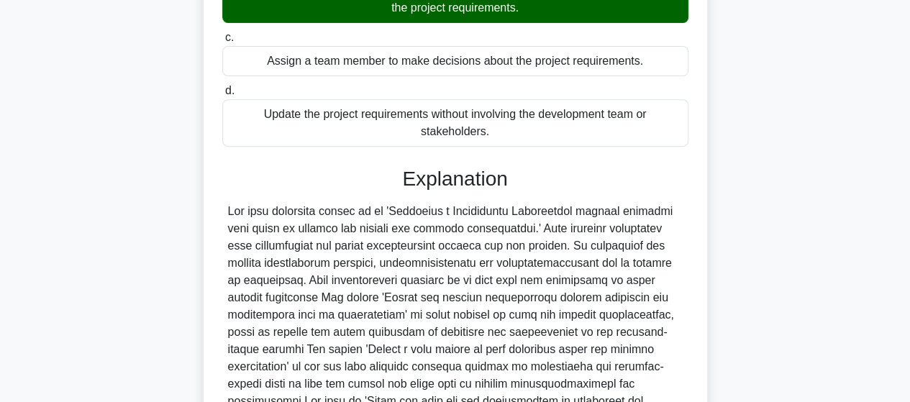
scroll to position [448, 0]
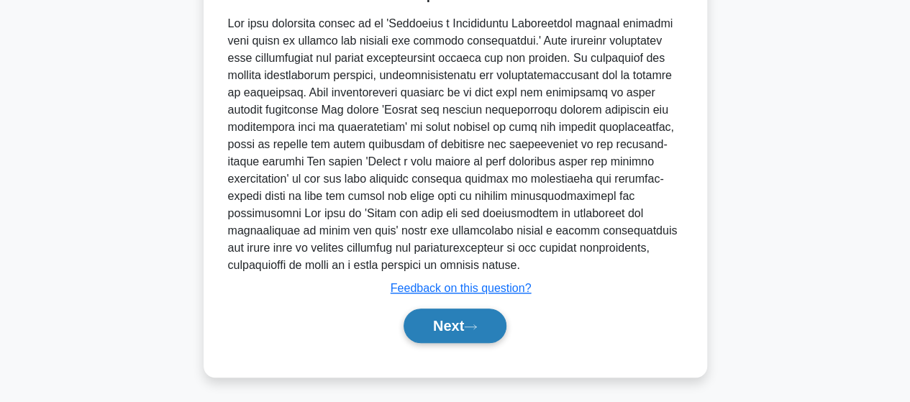
click at [446, 335] on button "Next" at bounding box center [455, 326] width 103 height 35
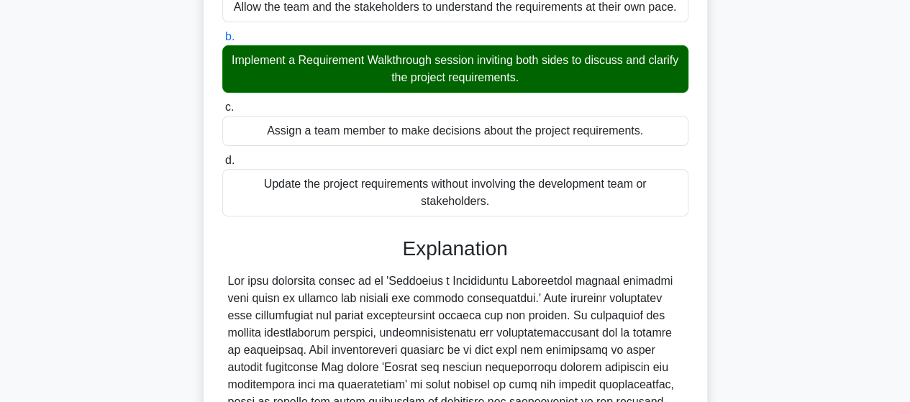
scroll to position [432, 0]
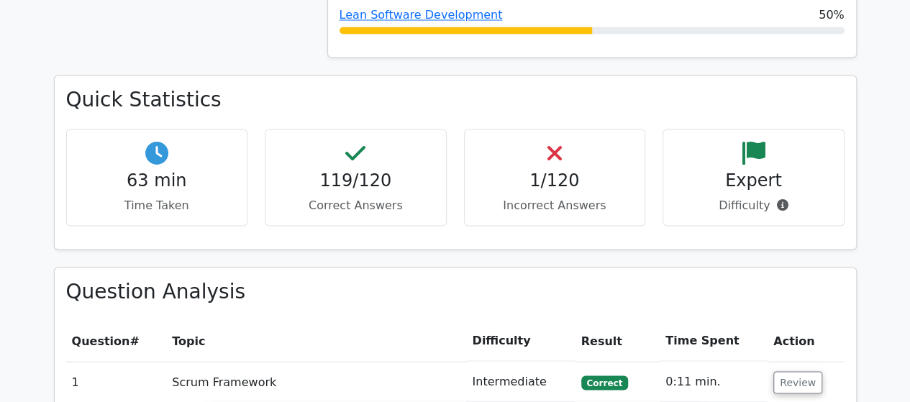
scroll to position [1367, 0]
